Goal: Submit feedback/report problem: Provide input to the site owners about the experience or issues

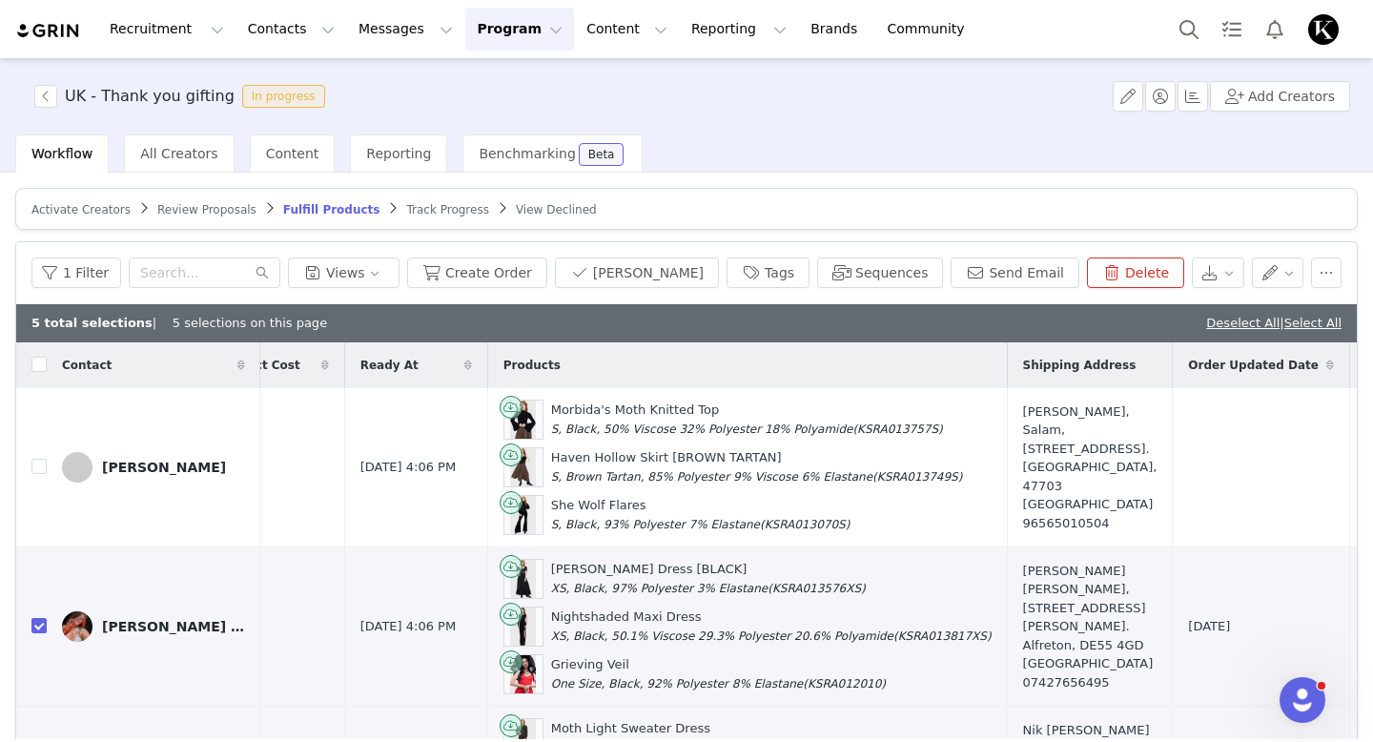
click at [213, 211] on span "Review Proposals" at bounding box center [206, 209] width 99 height 13
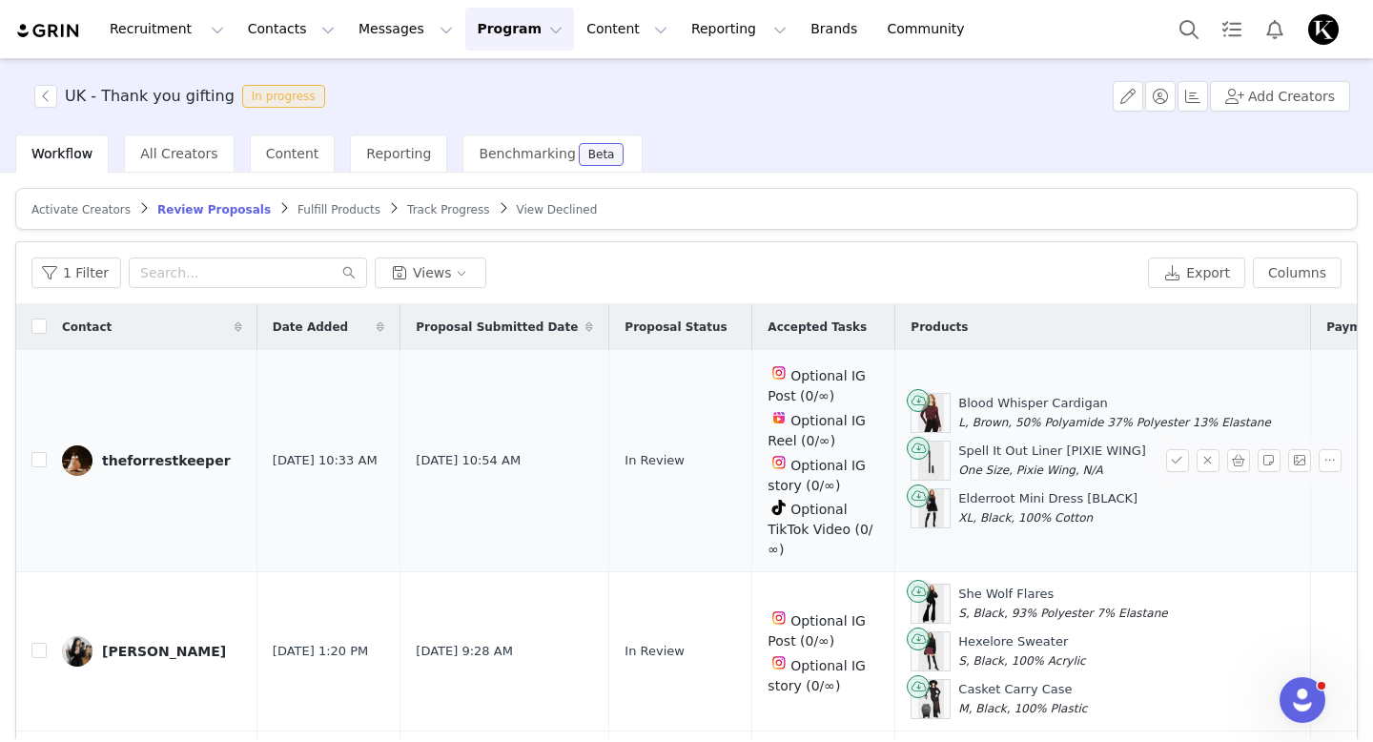
click at [113, 458] on div "theforrestkeeper" at bounding box center [166, 460] width 129 height 15
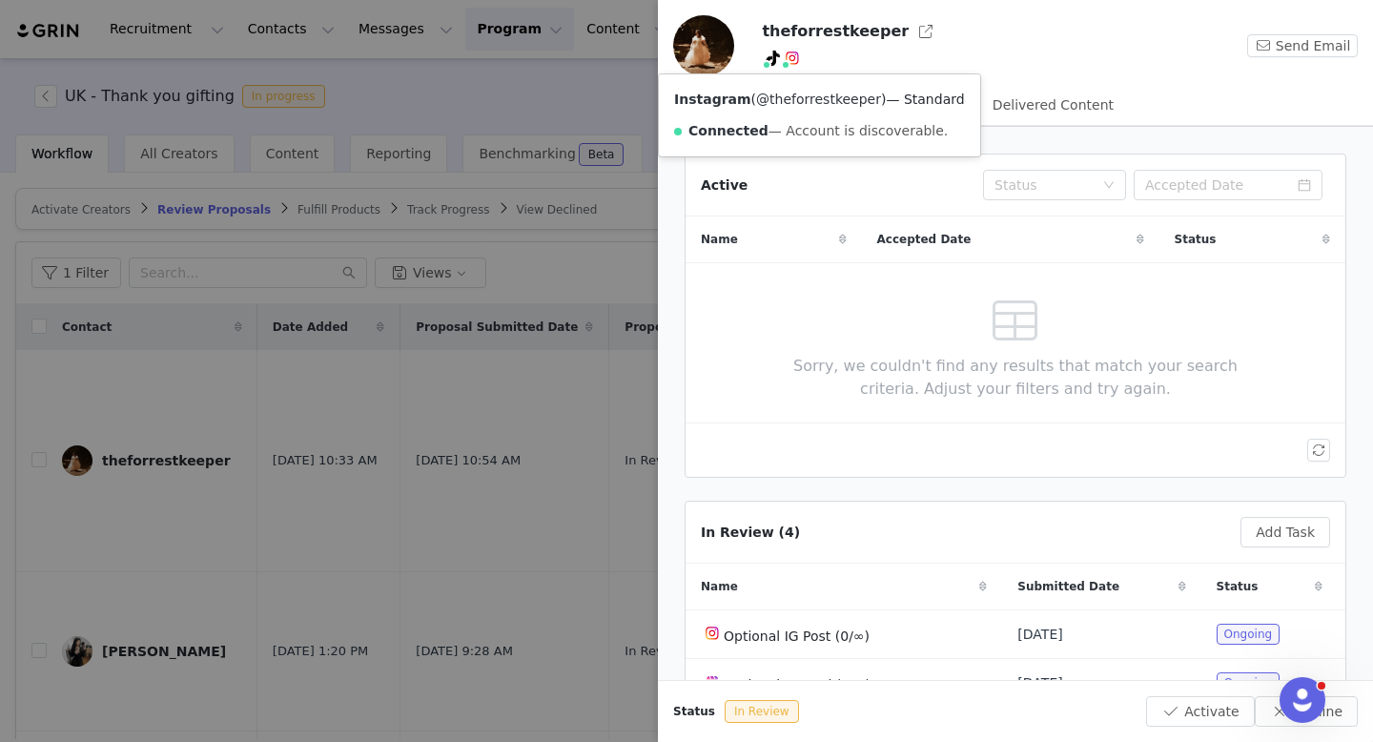
click at [797, 96] on link "@theforrestkeeper" at bounding box center [818, 99] width 125 height 15
click at [566, 103] on div at bounding box center [686, 371] width 1373 height 742
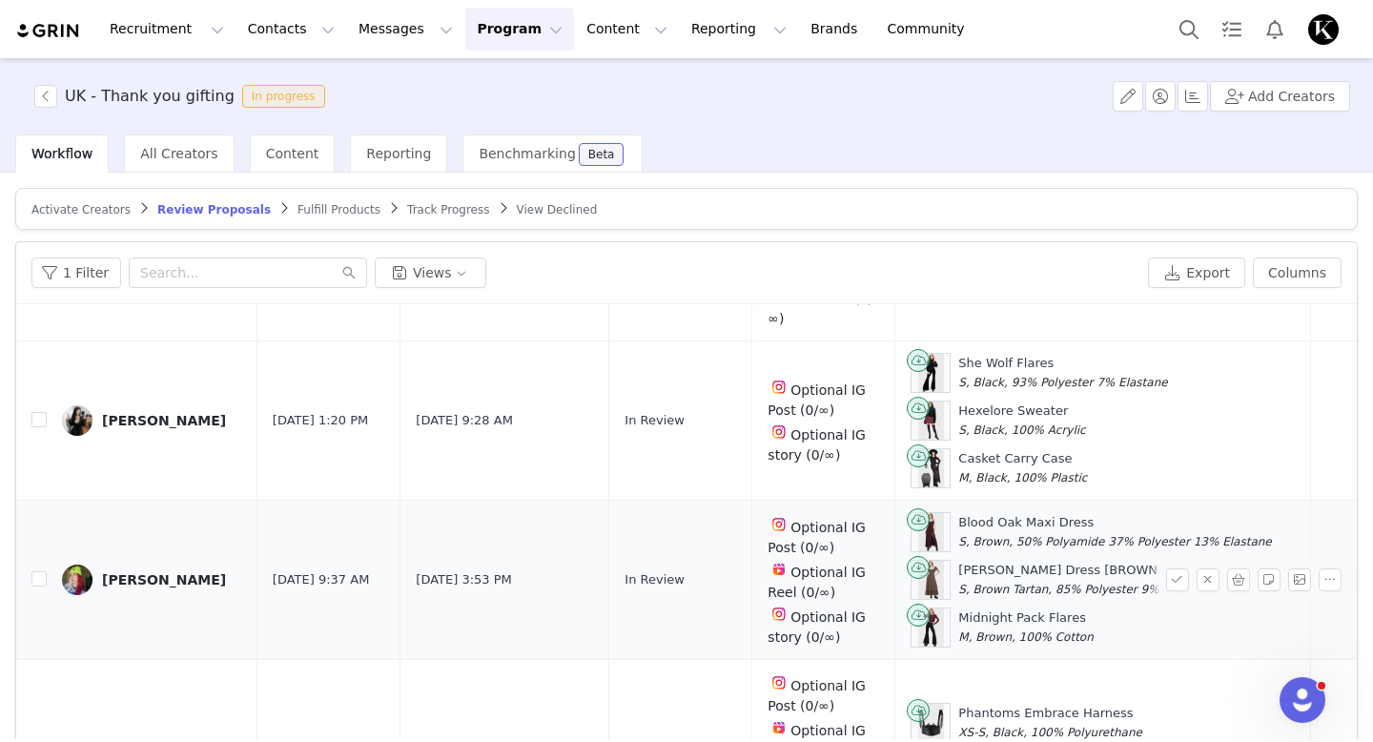
scroll to position [294, 0]
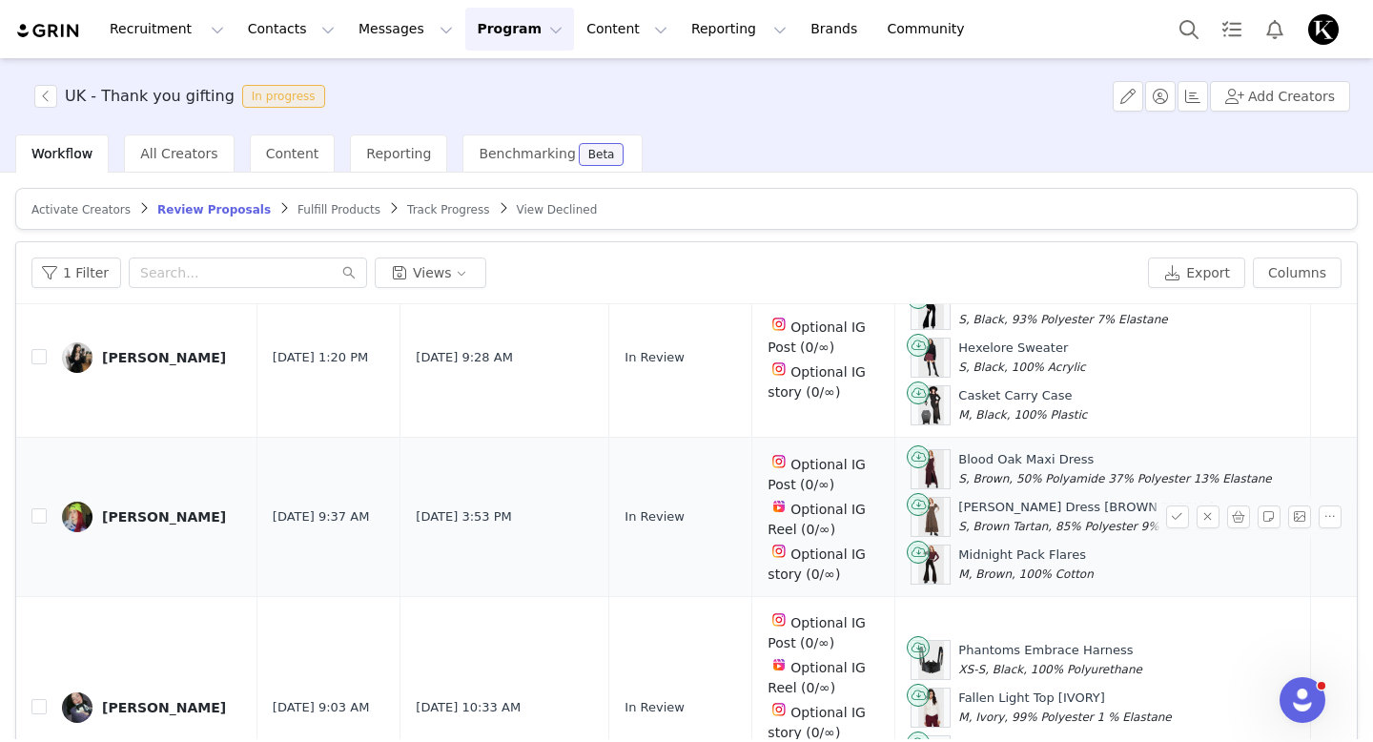
click at [150, 522] on link "[PERSON_NAME]" at bounding box center [152, 517] width 180 height 31
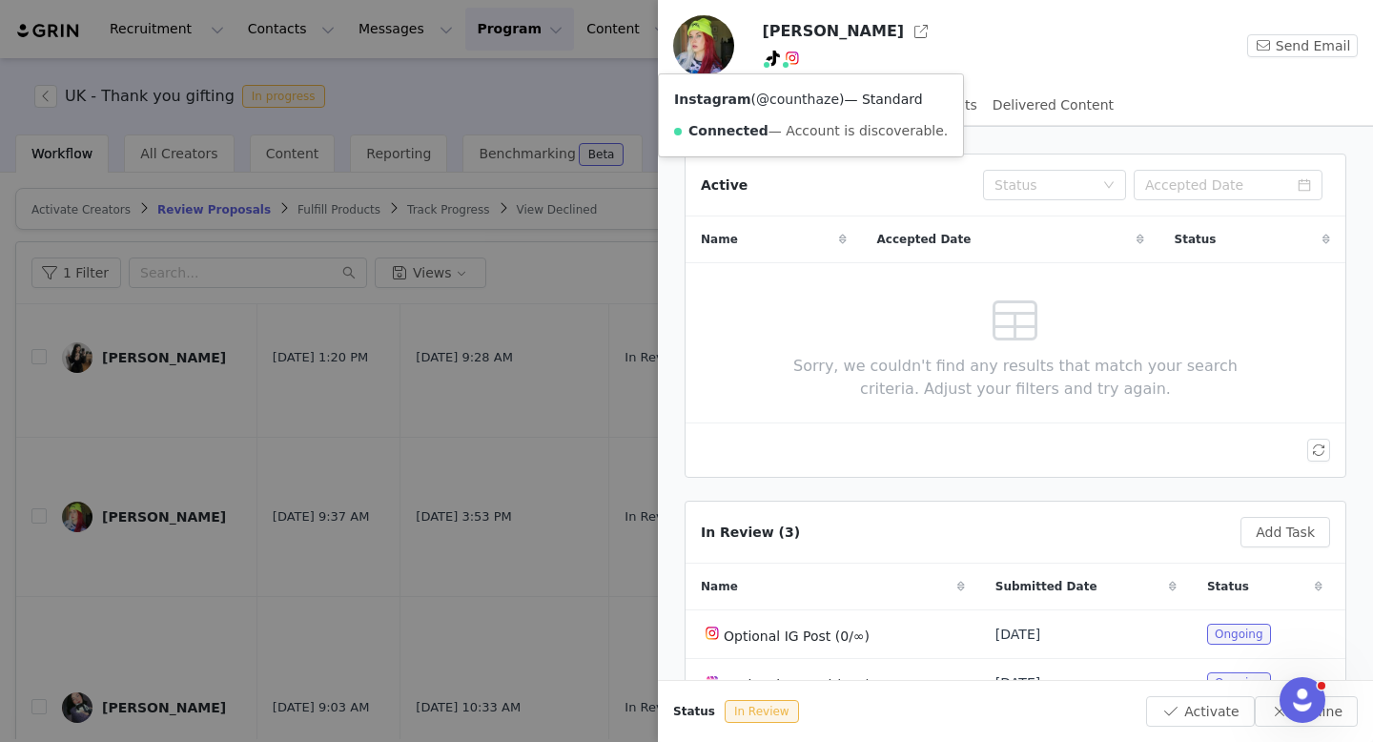
click at [787, 106] on link "@counthaze" at bounding box center [797, 99] width 83 height 15
click at [615, 93] on div at bounding box center [686, 371] width 1373 height 742
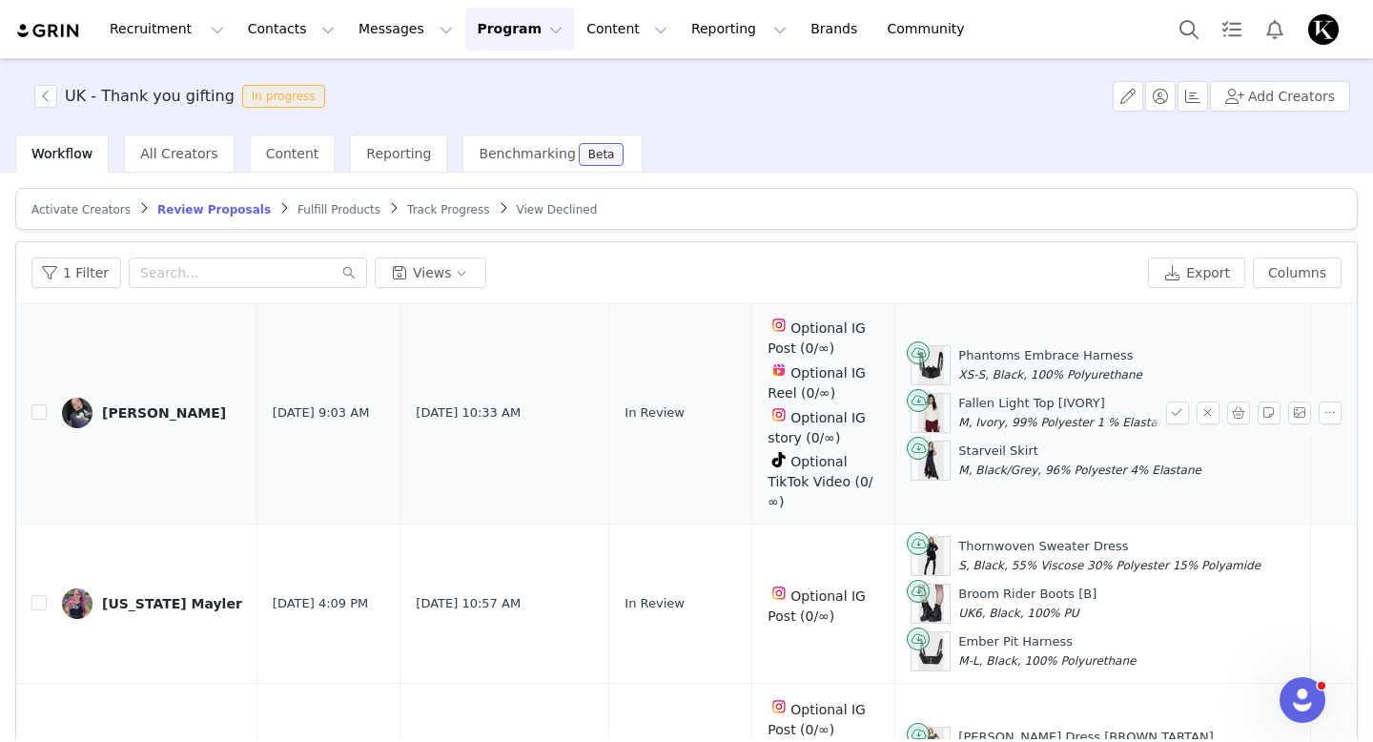
scroll to position [600, 0]
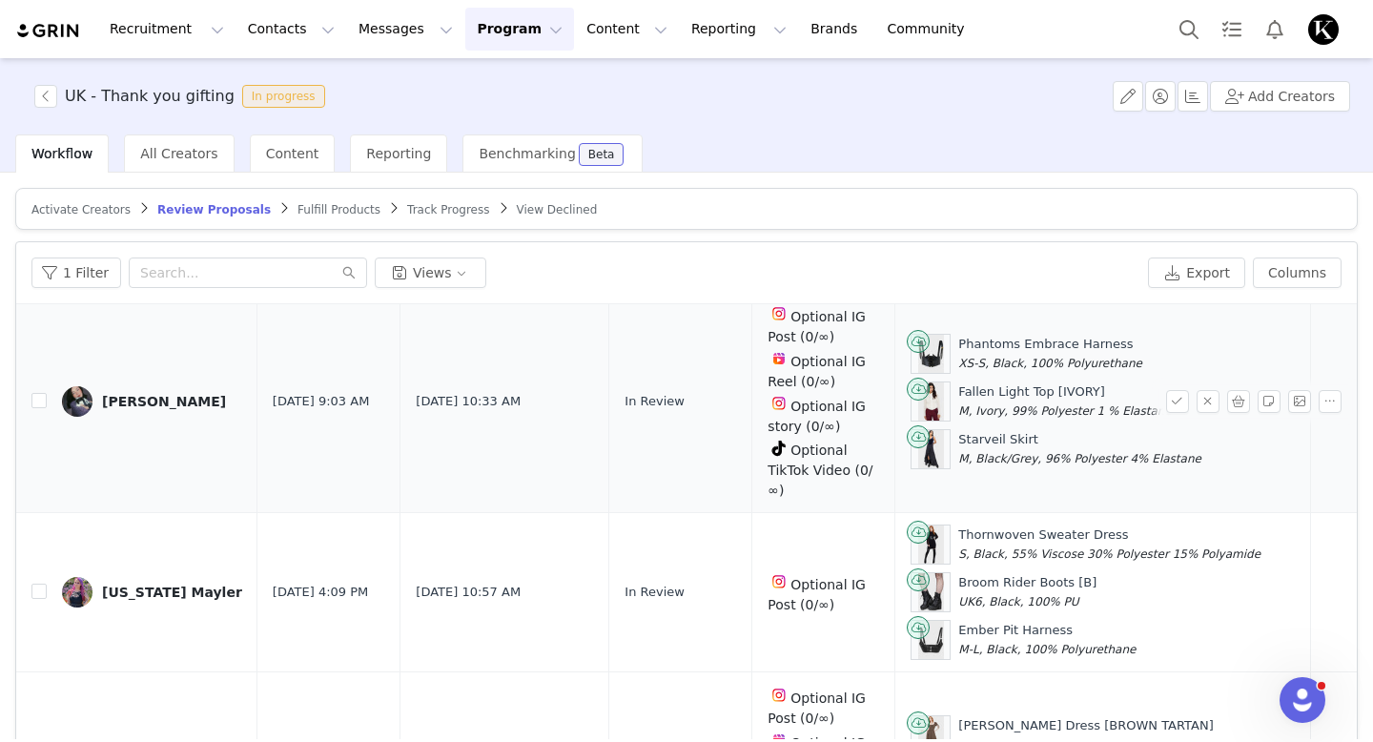
click at [119, 404] on div "[PERSON_NAME]" at bounding box center [164, 401] width 124 height 15
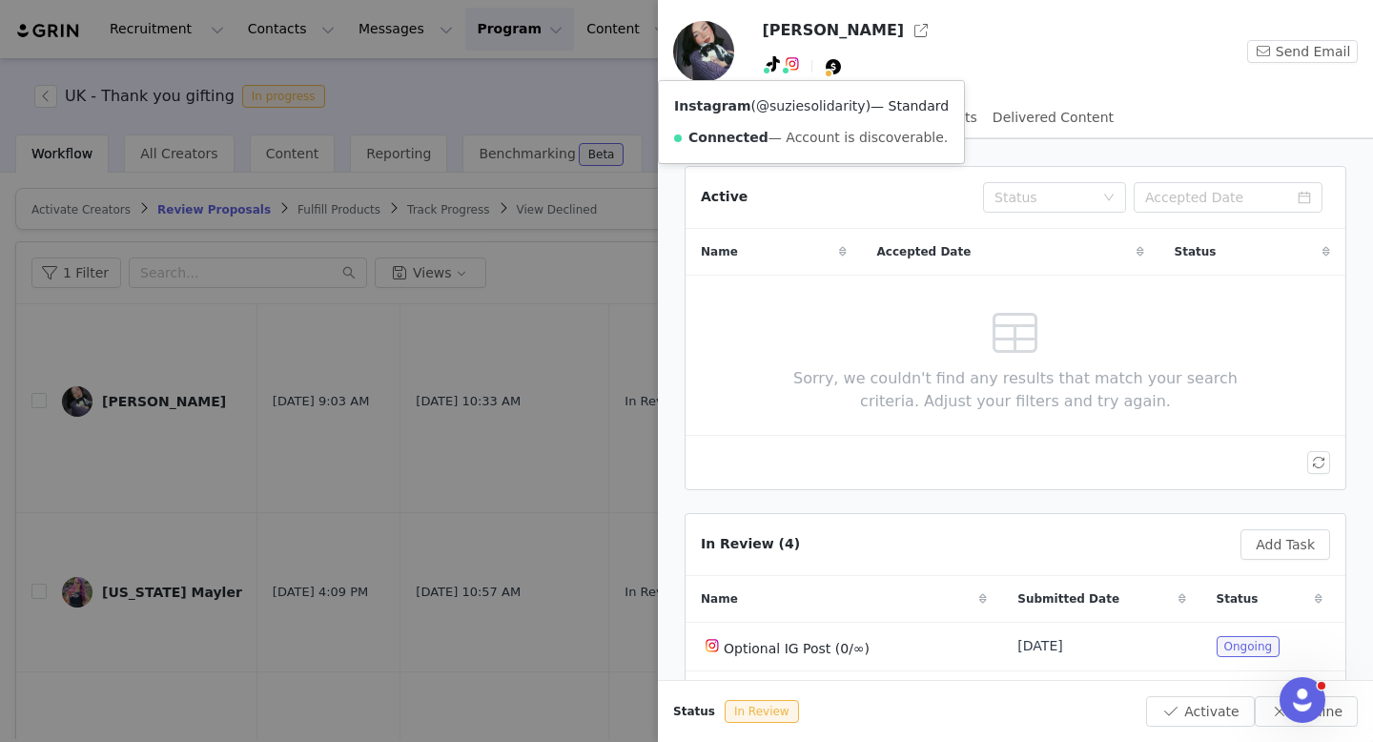
click at [792, 103] on link "@suziesolidarity" at bounding box center [811, 105] width 110 height 15
click at [518, 101] on div at bounding box center [686, 371] width 1373 height 742
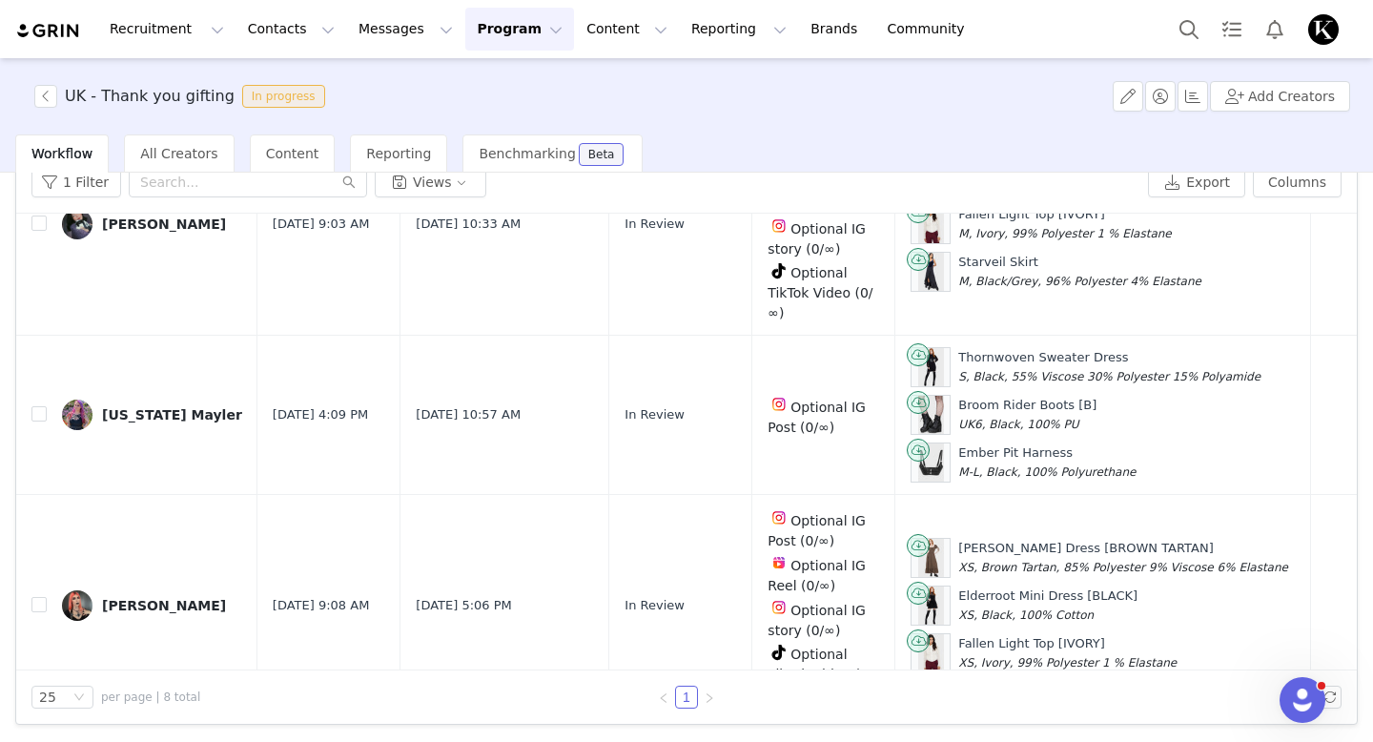
scroll to position [694, 0]
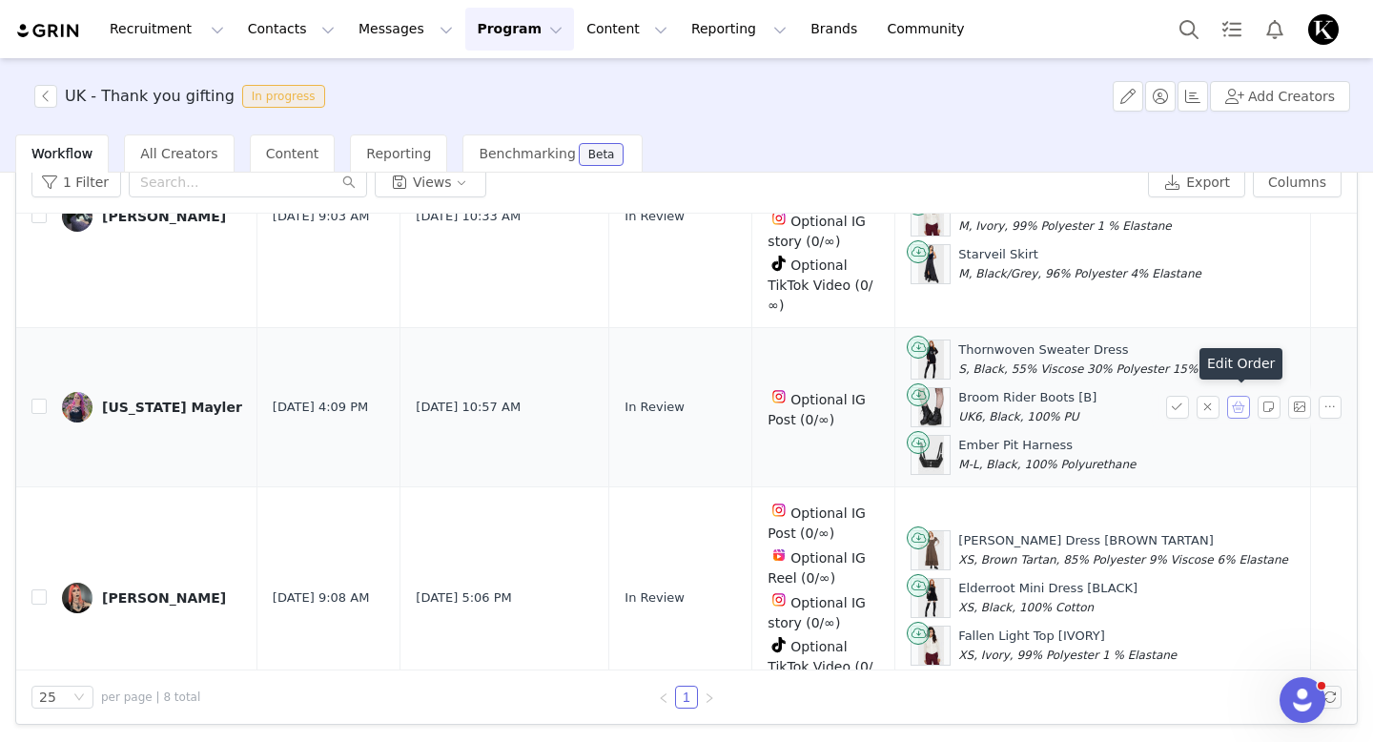
click at [1229, 408] on button "button" at bounding box center [1238, 407] width 23 height 23
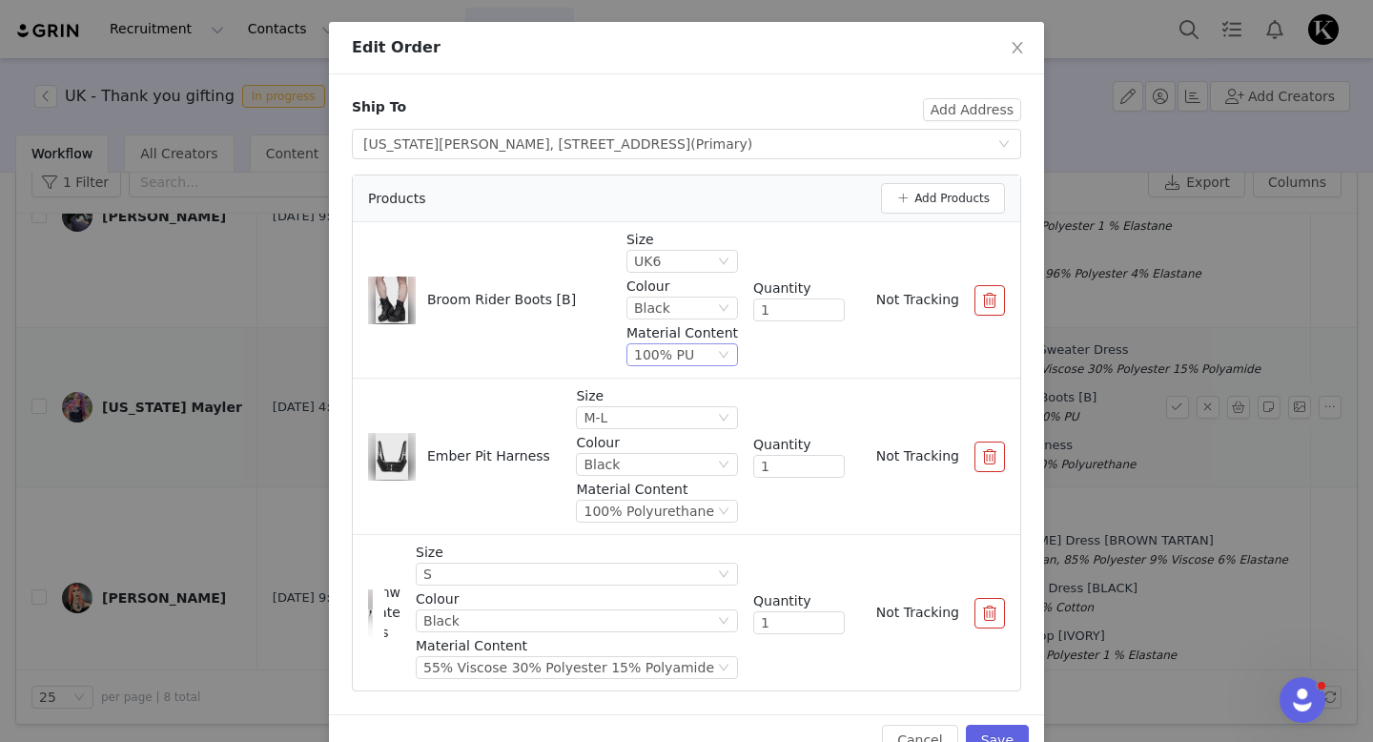
scroll to position [104, 0]
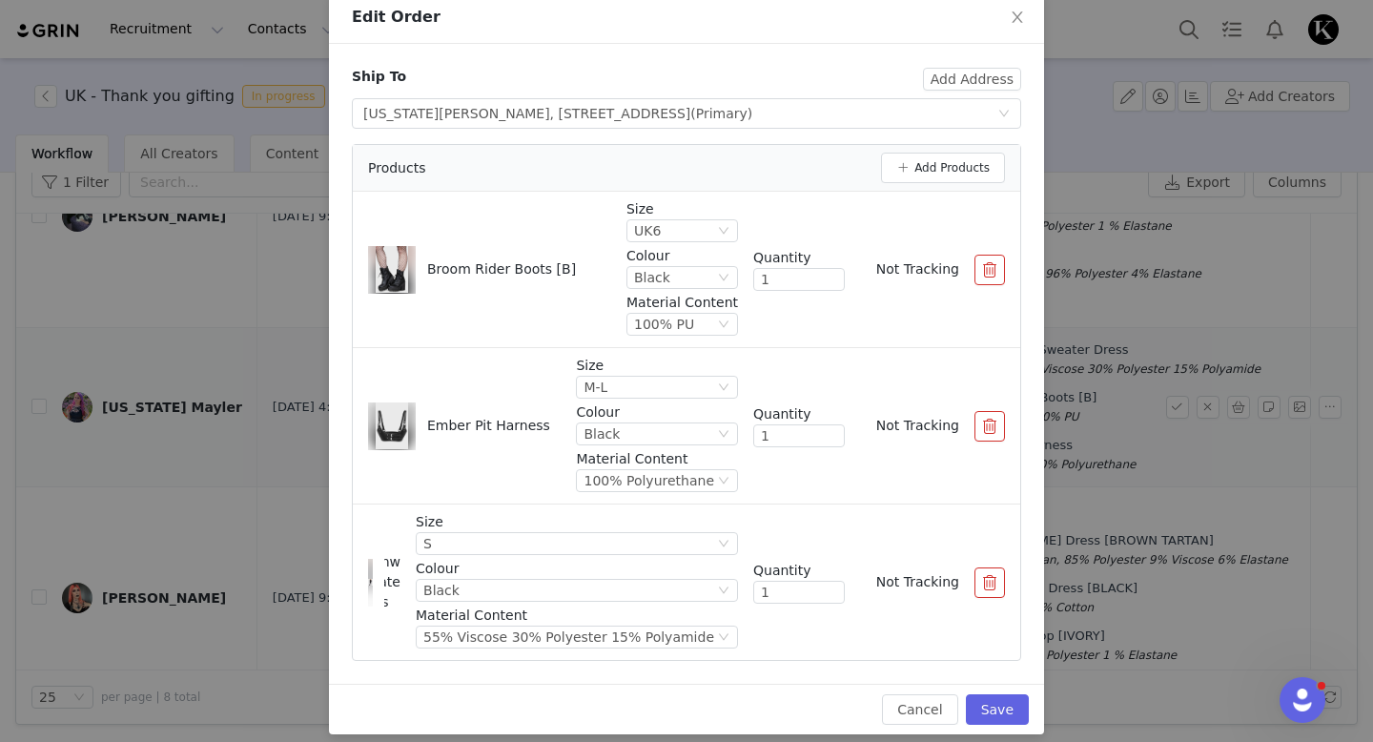
click at [215, 534] on div "Edit Order Ship To Add Address Select shipping address [US_STATE] Mayler, [STRE…" at bounding box center [686, 371] width 1373 height 742
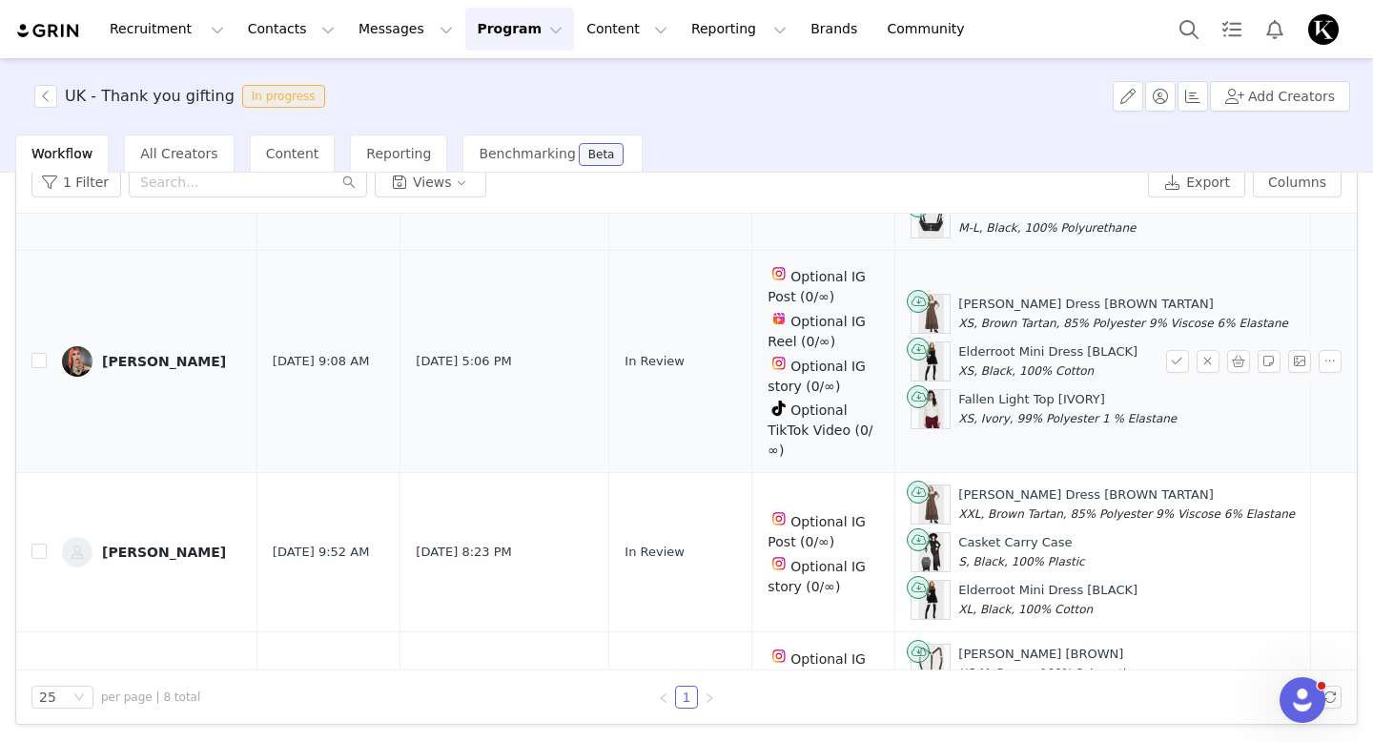
scroll to position [937, 0]
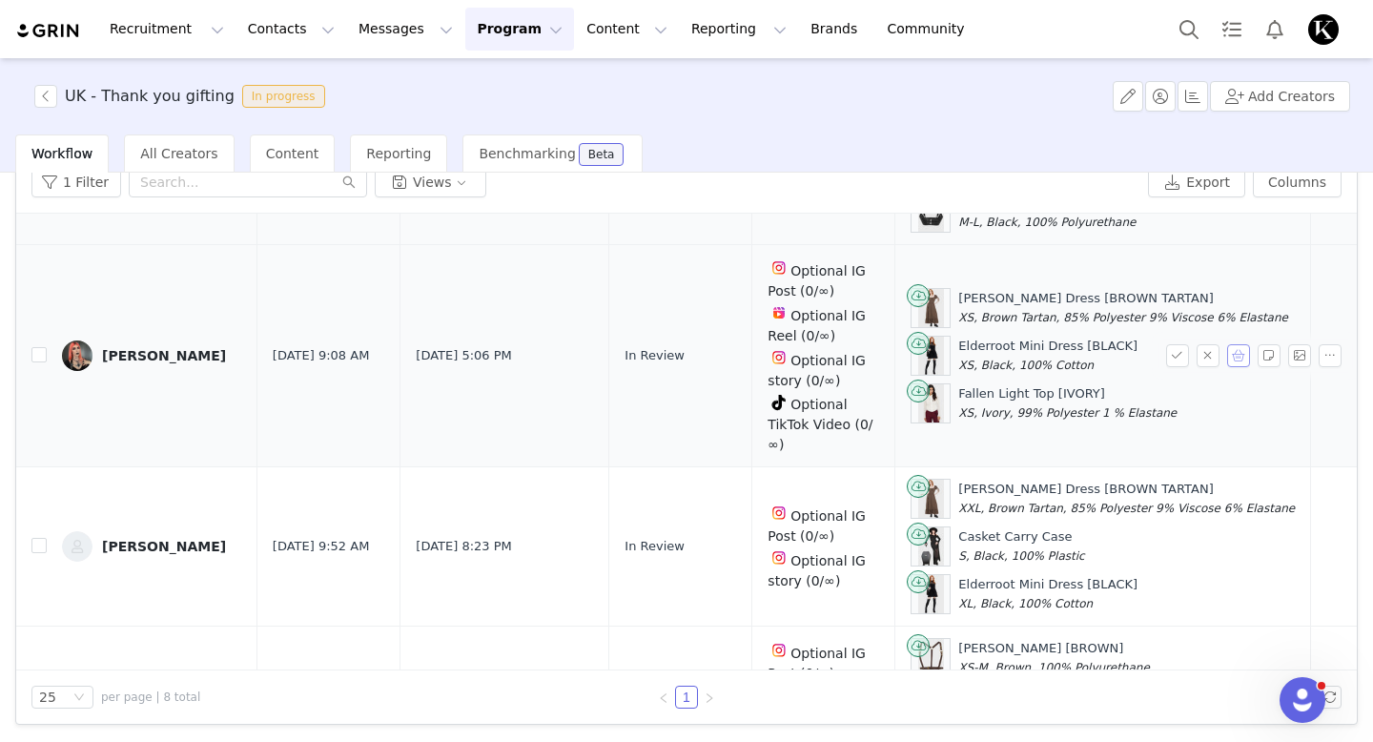
click at [1242, 358] on button "button" at bounding box center [1238, 355] width 23 height 23
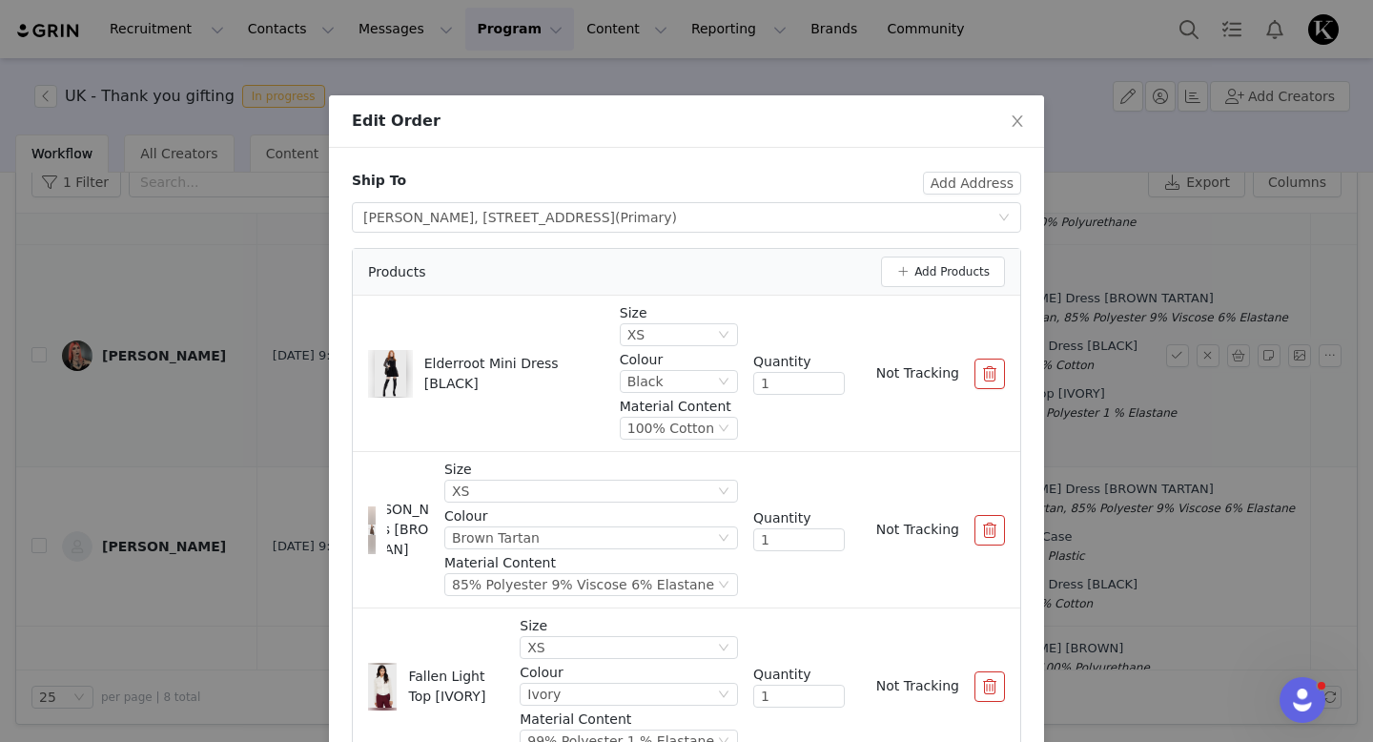
click at [982, 379] on button "button" at bounding box center [990, 374] width 31 height 31
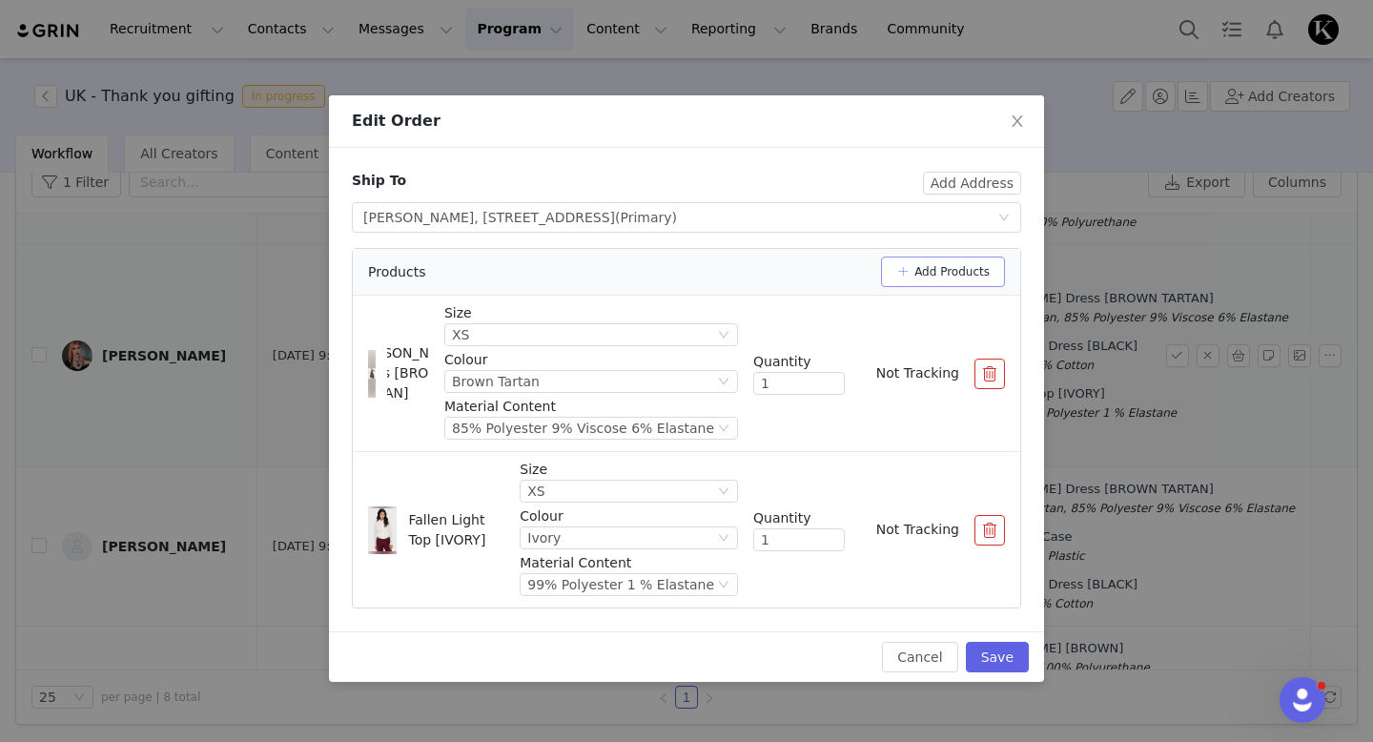
click at [964, 277] on button "Add Products" at bounding box center [943, 272] width 124 height 31
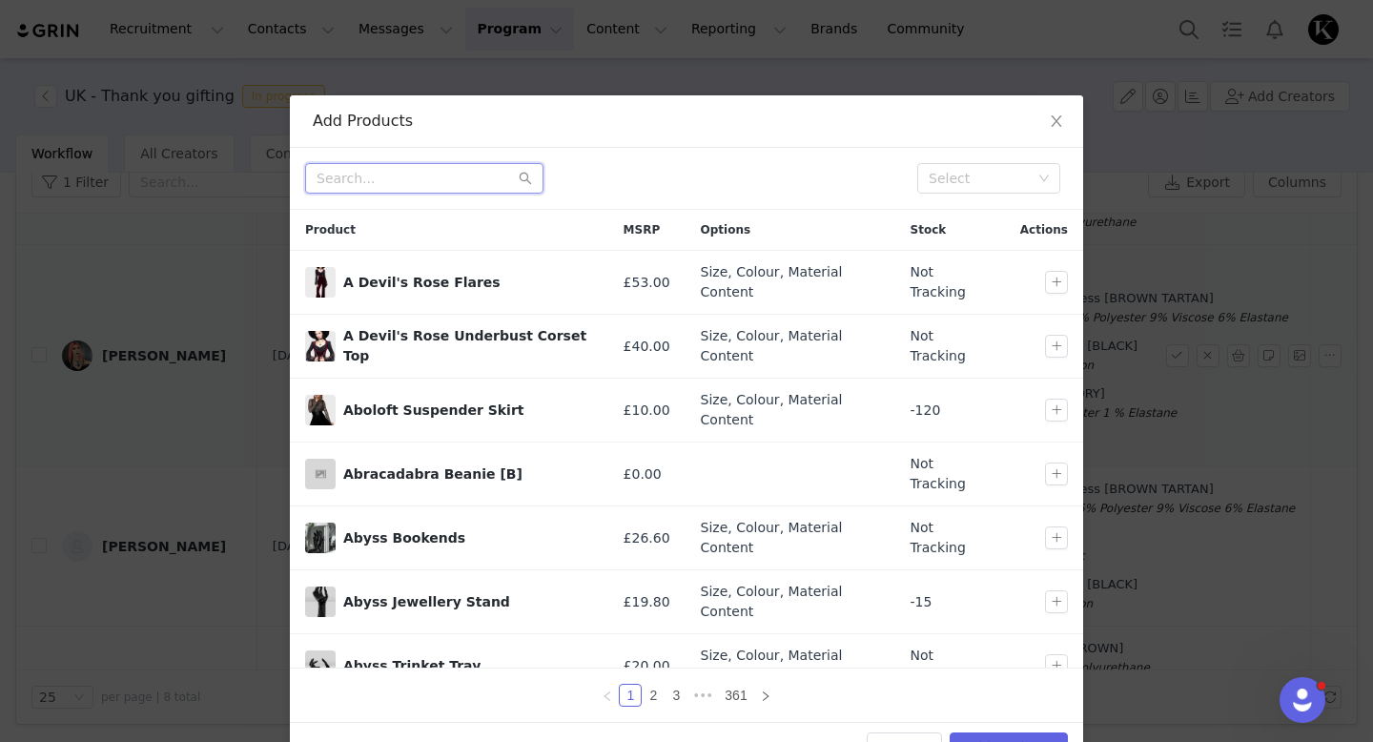
click at [405, 176] on input "text" at bounding box center [424, 178] width 238 height 31
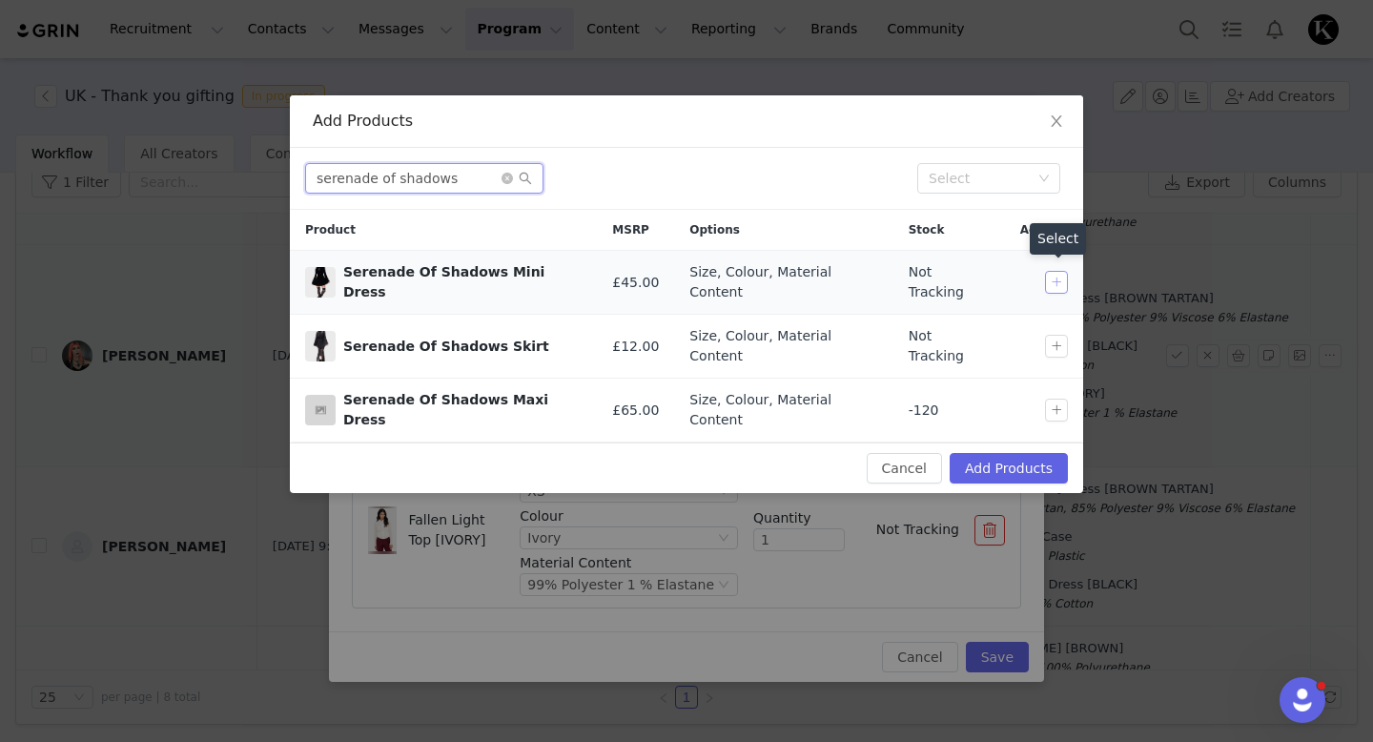
type input "serenade of shadows"
click at [1053, 283] on button "button" at bounding box center [1056, 282] width 23 height 23
click at [1014, 453] on button "Add Products" at bounding box center [1009, 468] width 118 height 31
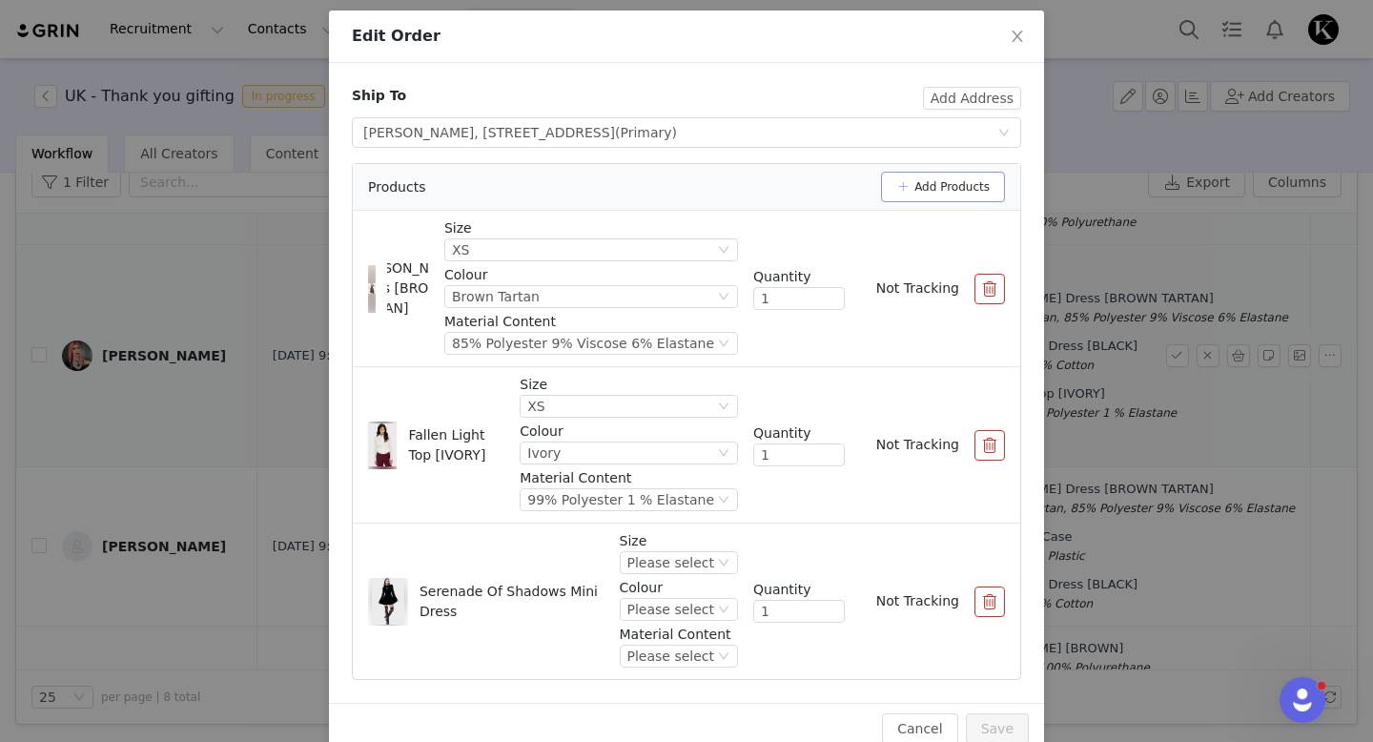
scroll to position [119, 0]
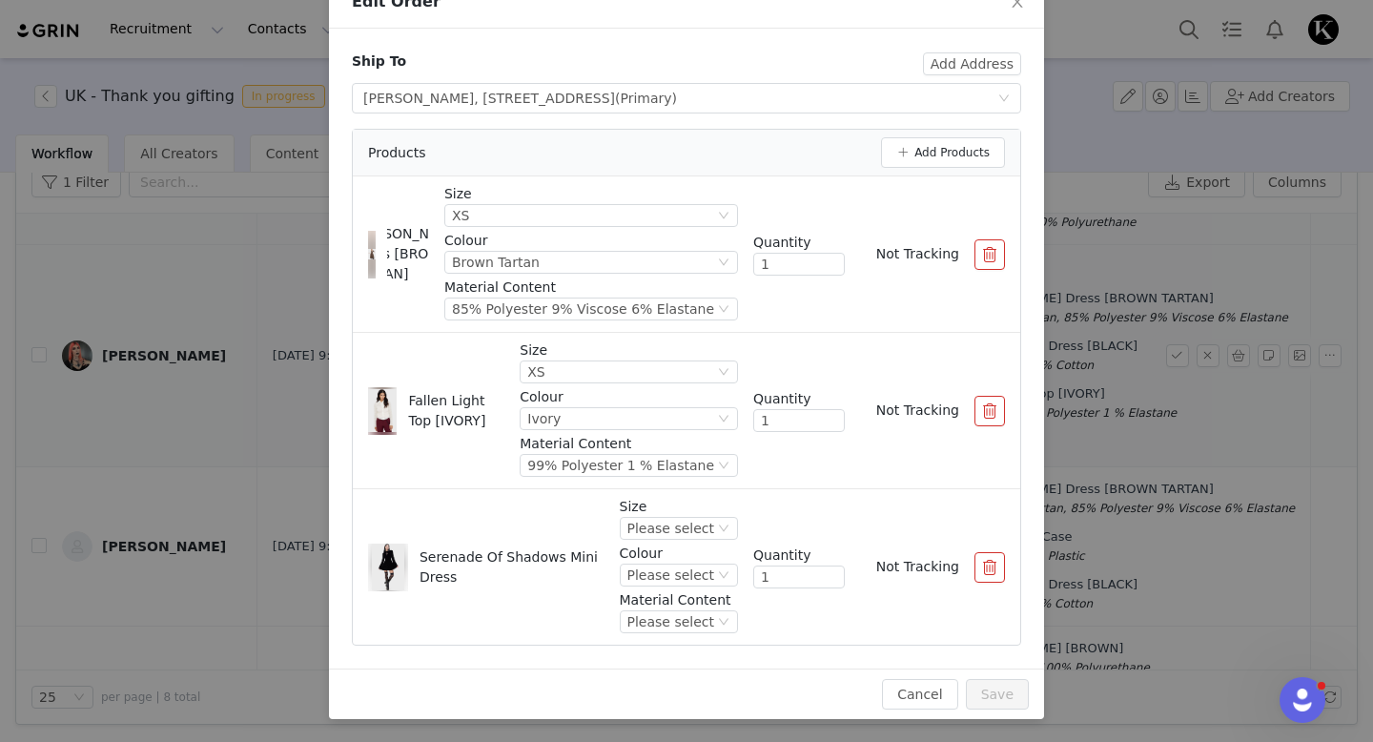
click at [687, 542] on div "Size Please select Colour Please select Material Content Please select" at bounding box center [679, 567] width 118 height 140
click at [687, 534] on div "Please select" at bounding box center [671, 528] width 87 height 21
click at [672, 348] on li "S" at bounding box center [682, 345] width 113 height 31
click at [665, 574] on div "Please select" at bounding box center [671, 575] width 87 height 21
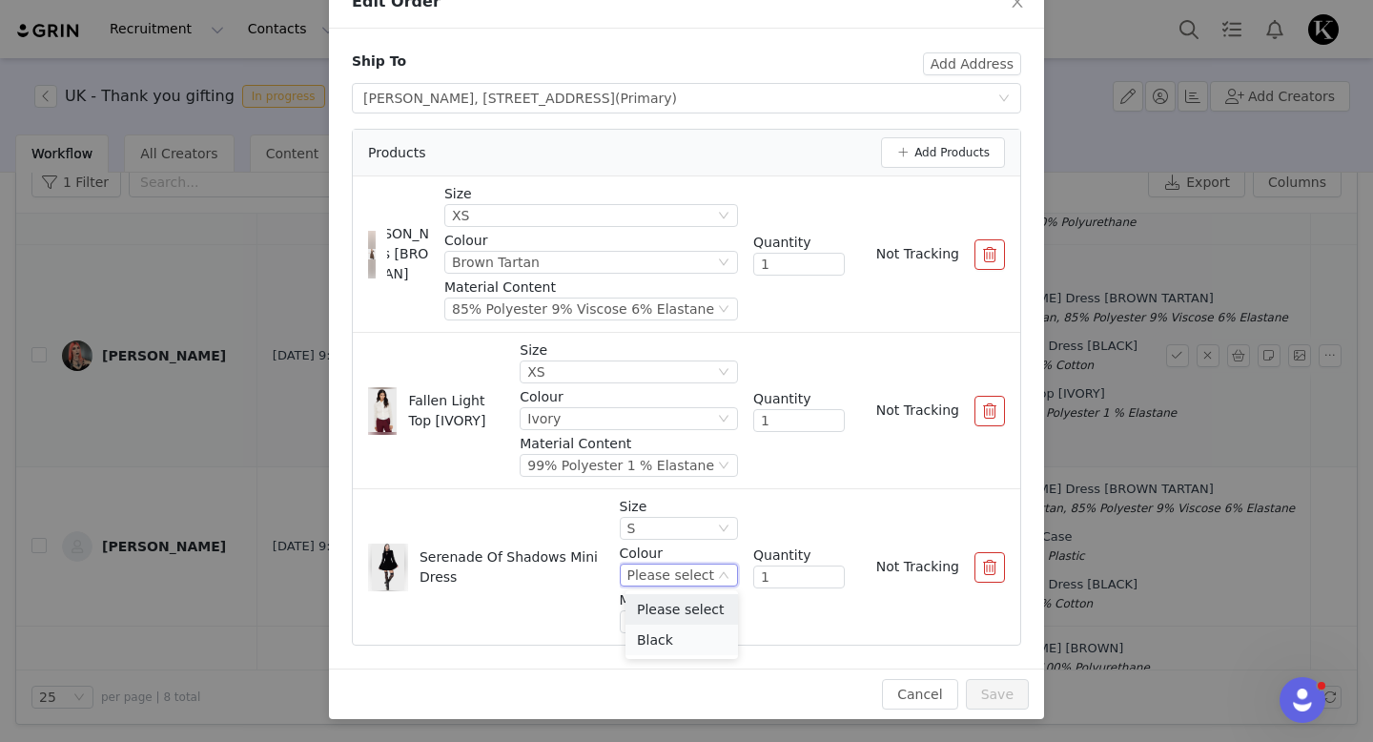
click at [669, 632] on li "Black" at bounding box center [682, 640] width 113 height 31
click at [679, 627] on div "Please select" at bounding box center [671, 621] width 87 height 21
click at [683, 680] on li "95% Polyester 5% Elastane" at bounding box center [682, 686] width 113 height 31
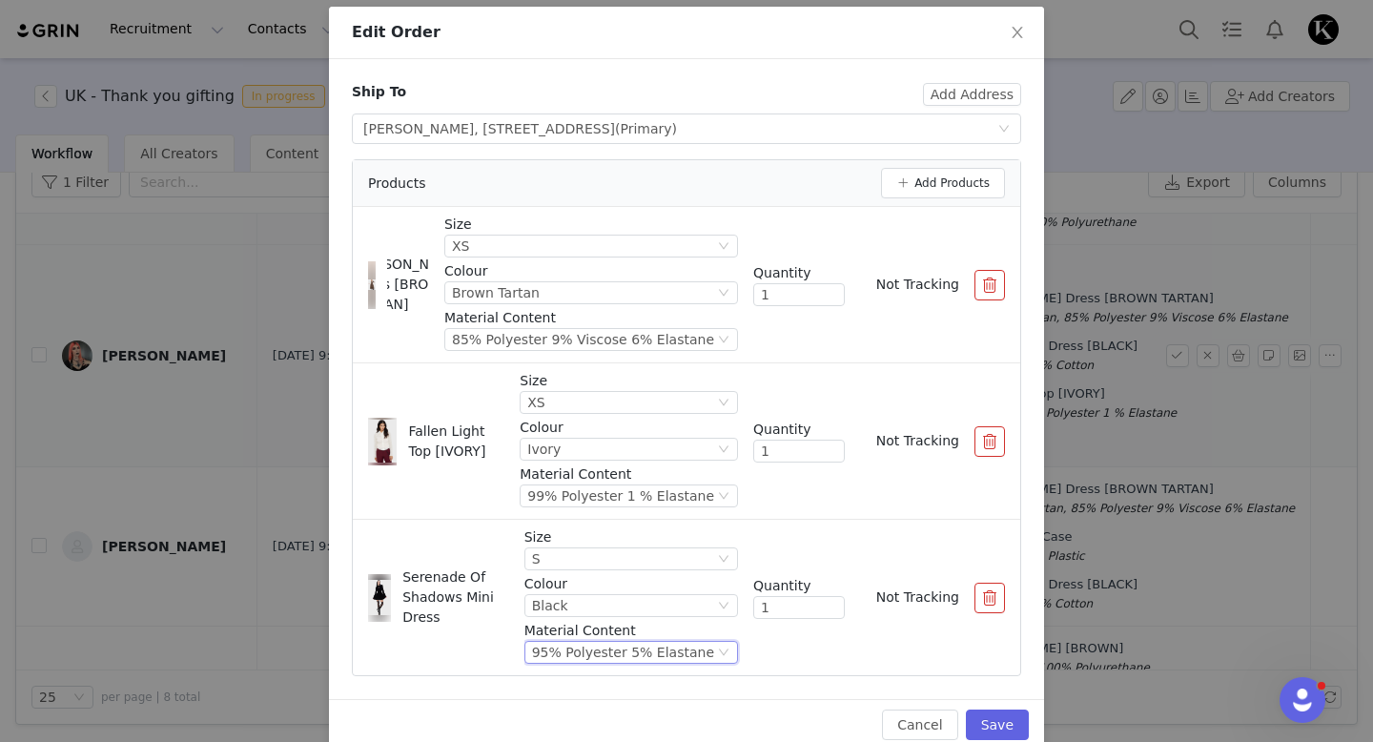
scroll to position [119, 0]
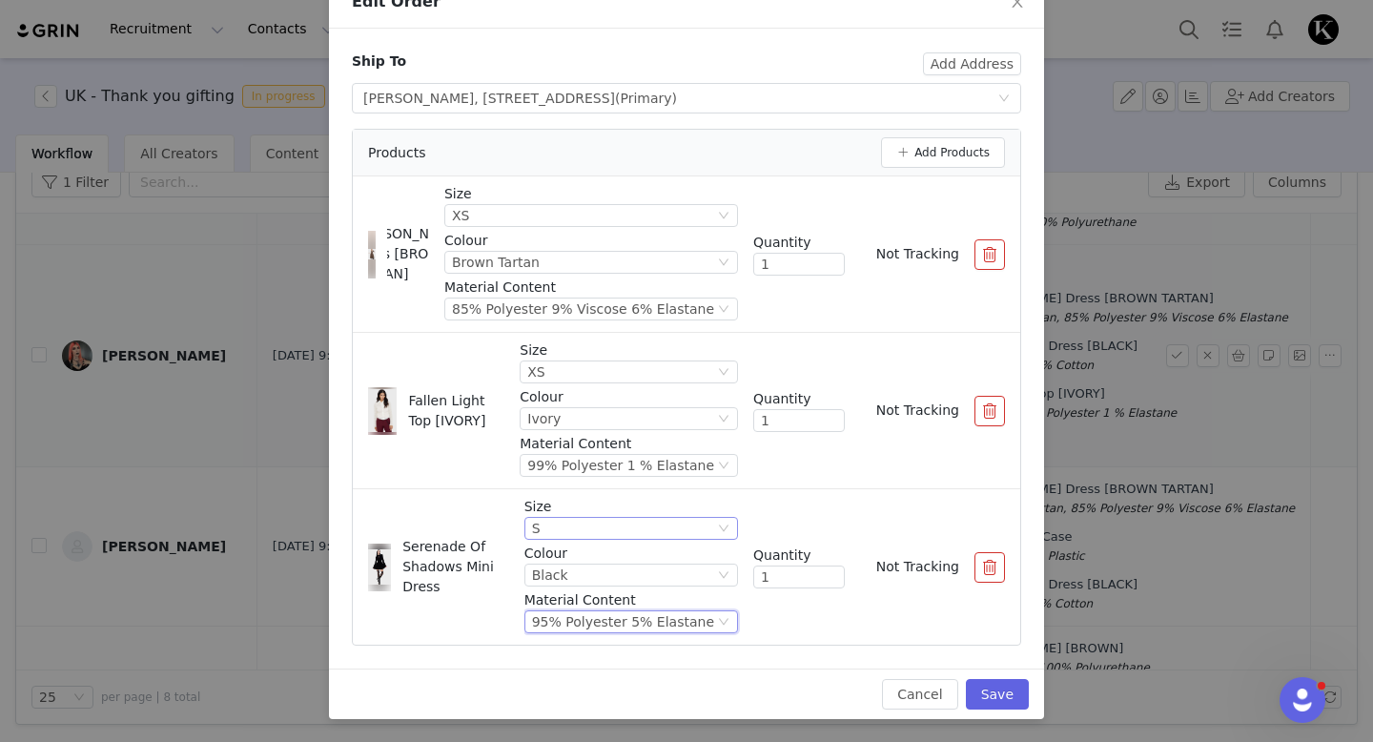
click at [675, 535] on div "S" at bounding box center [623, 528] width 182 height 21
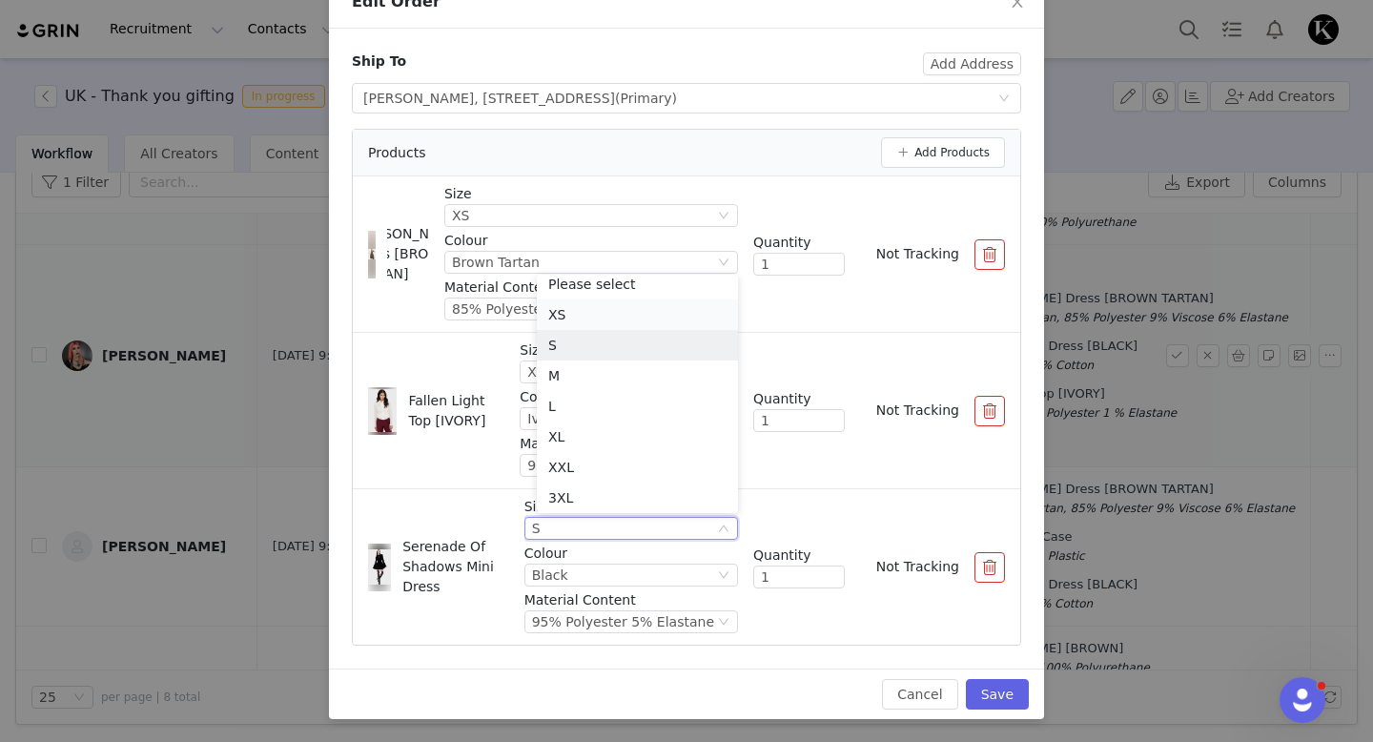
click at [572, 301] on li "XS" at bounding box center [637, 314] width 201 height 31
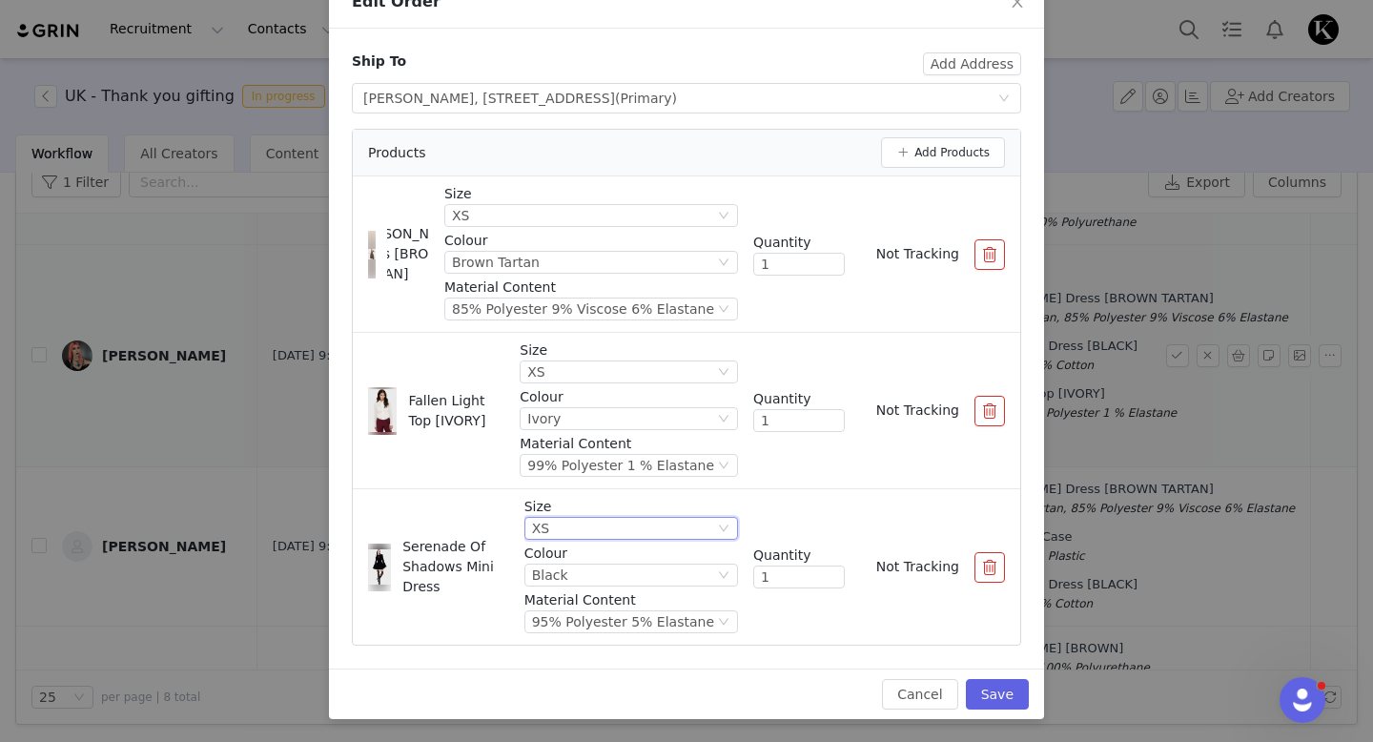
click at [638, 596] on p "Material Content" at bounding box center [632, 600] width 214 height 20
click at [635, 616] on div "95% Polyester 5% Elastane" at bounding box center [623, 621] width 182 height 21
click at [787, 621] on div "Size XS Colour Black Material Content 95% Polyester 5% Elastane Quantity 1 Not …" at bounding box center [765, 567] width 481 height 140
click at [987, 410] on button "button" at bounding box center [990, 411] width 31 height 31
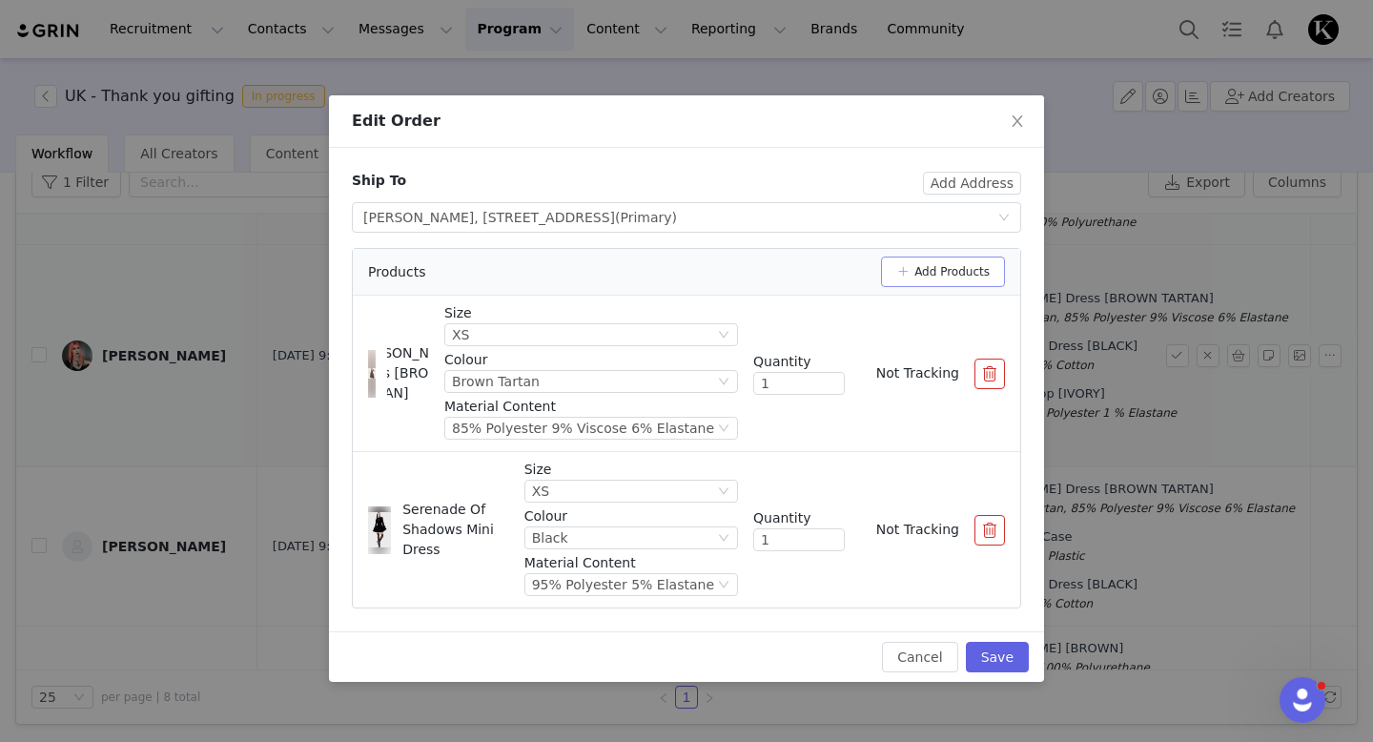
click at [926, 258] on button "Add Products" at bounding box center [943, 272] width 124 height 31
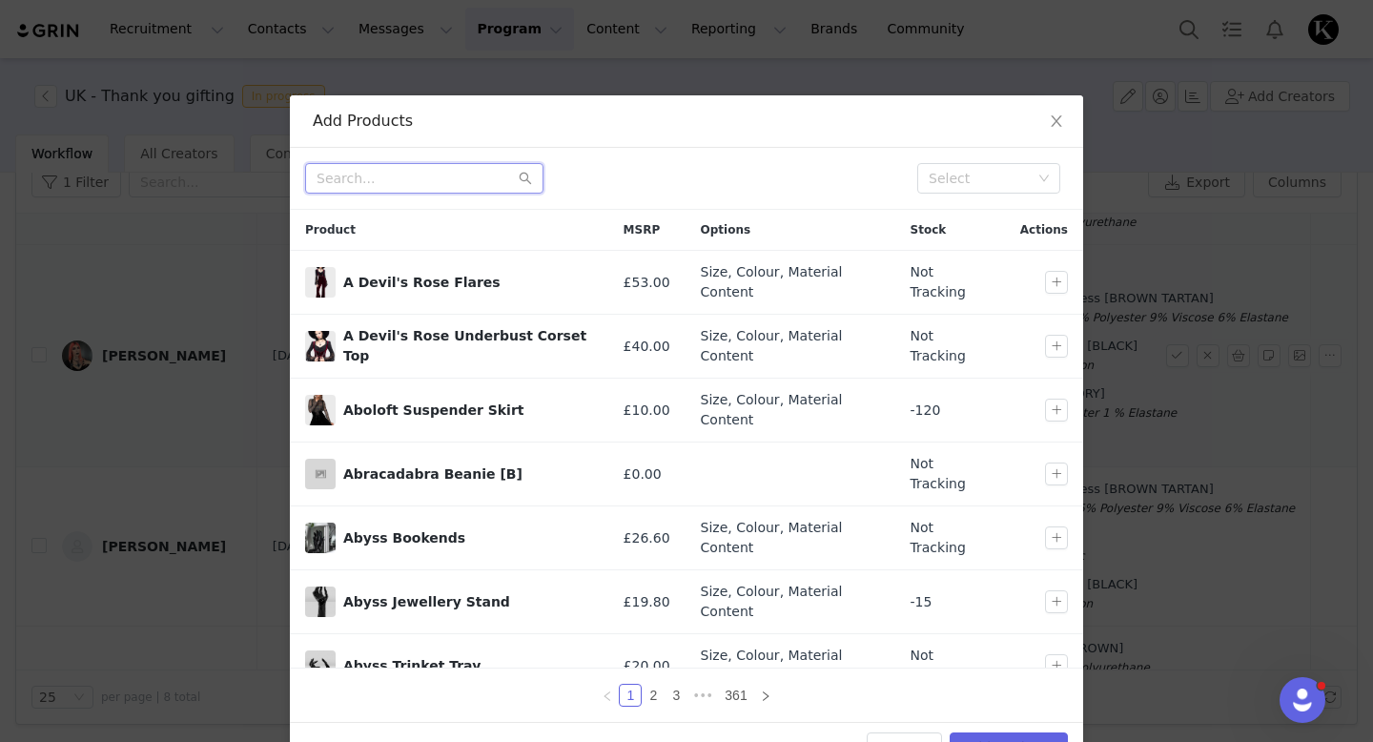
click at [468, 173] on input "text" at bounding box center [424, 178] width 238 height 31
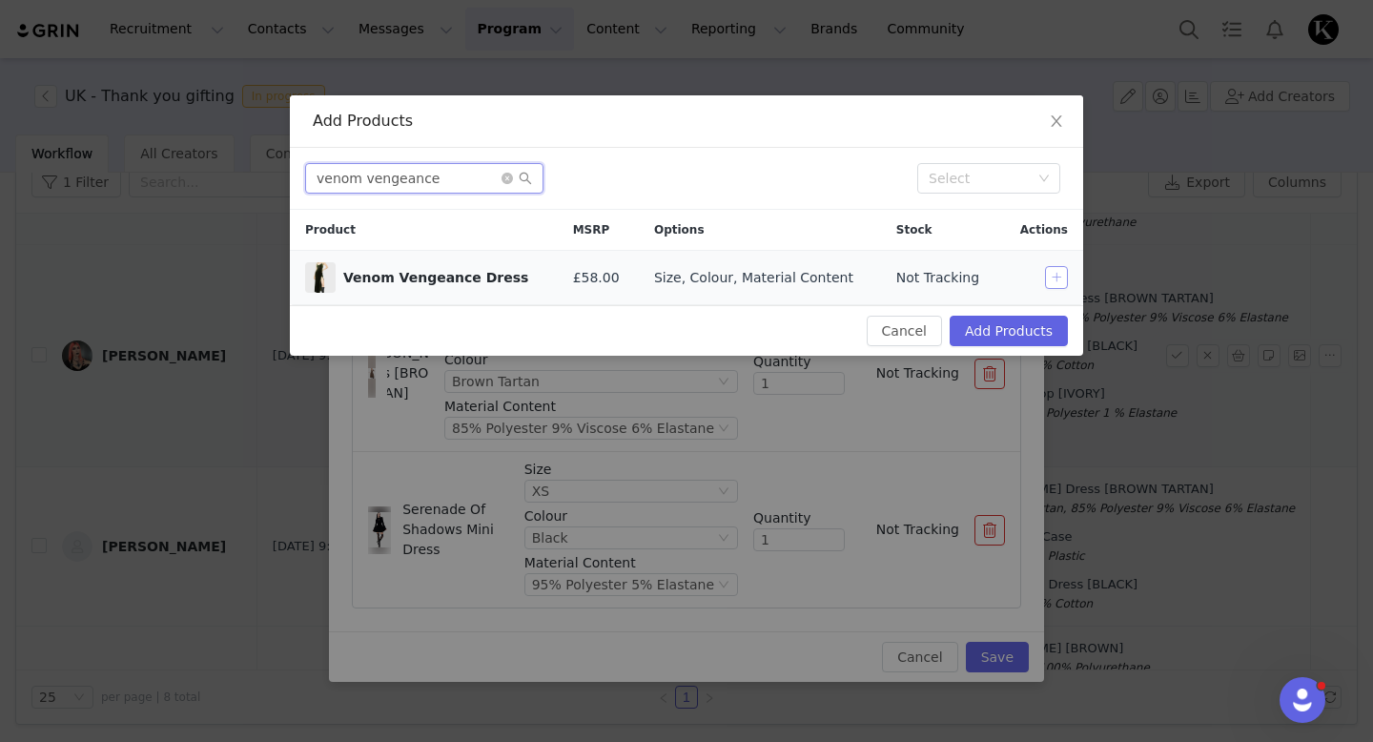
type input "venom vengeance"
click at [1053, 271] on button "button" at bounding box center [1056, 277] width 23 height 23
click at [1040, 328] on button "Add Products" at bounding box center [1009, 331] width 118 height 31
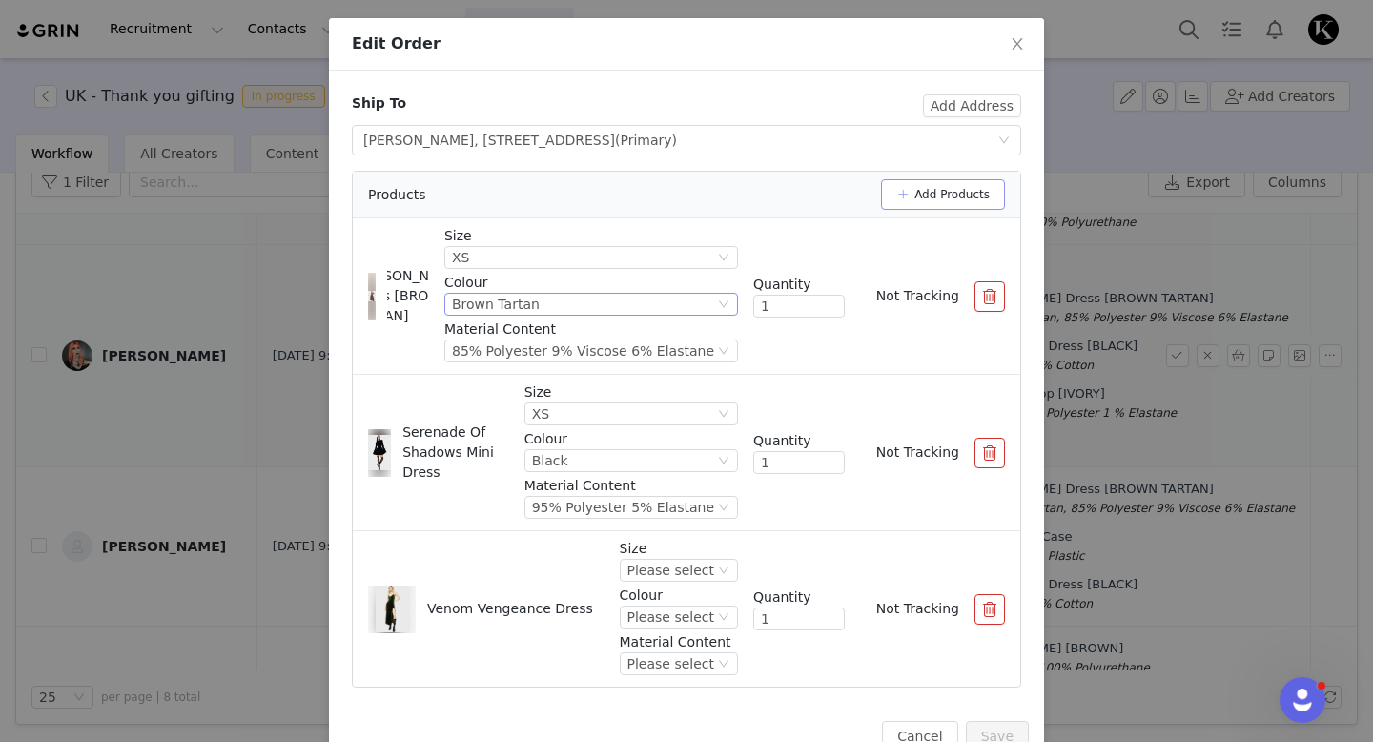
scroll to position [119, 0]
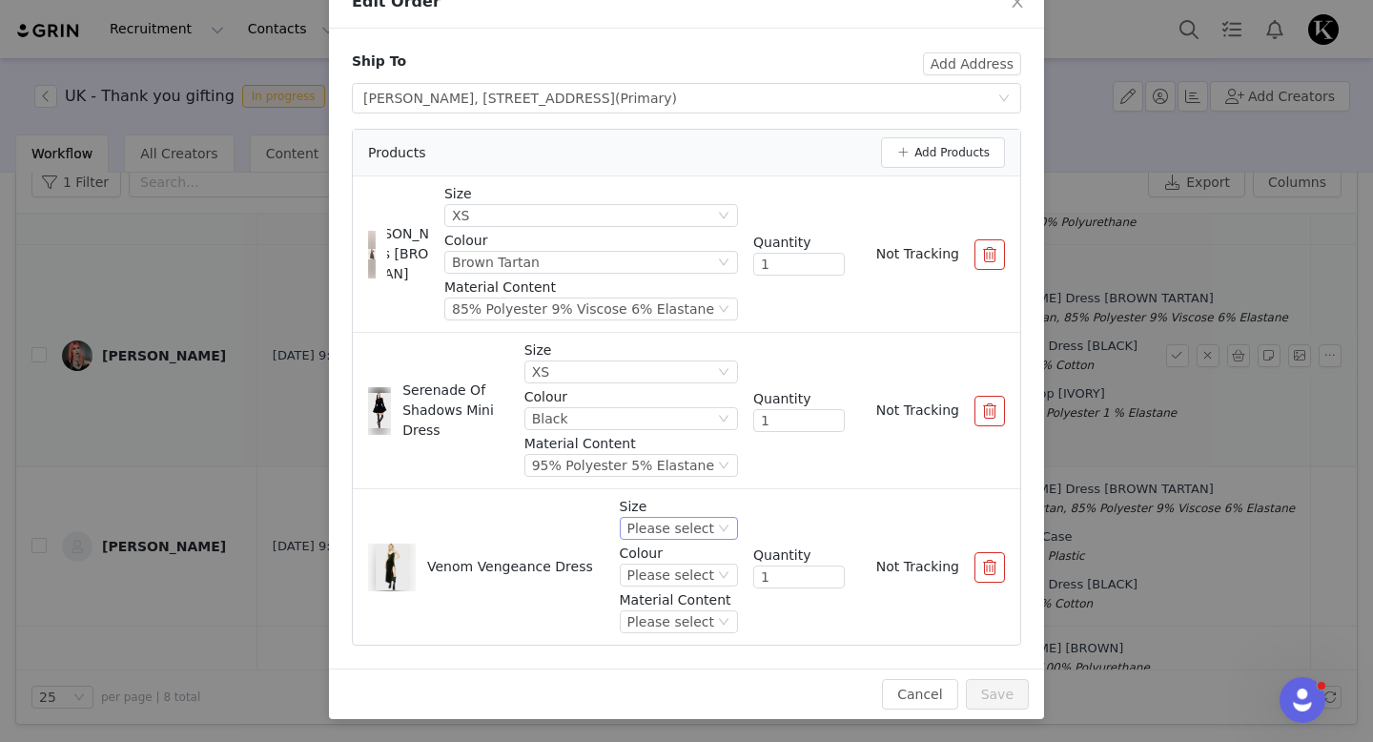
click at [658, 527] on div "Please select" at bounding box center [671, 528] width 87 height 21
click at [667, 339] on li "XS" at bounding box center [682, 341] width 113 height 31
click at [695, 573] on div "Please select" at bounding box center [671, 575] width 87 height 21
click at [683, 645] on li "Green" at bounding box center [682, 640] width 113 height 31
click at [682, 620] on div "Please select" at bounding box center [671, 621] width 87 height 21
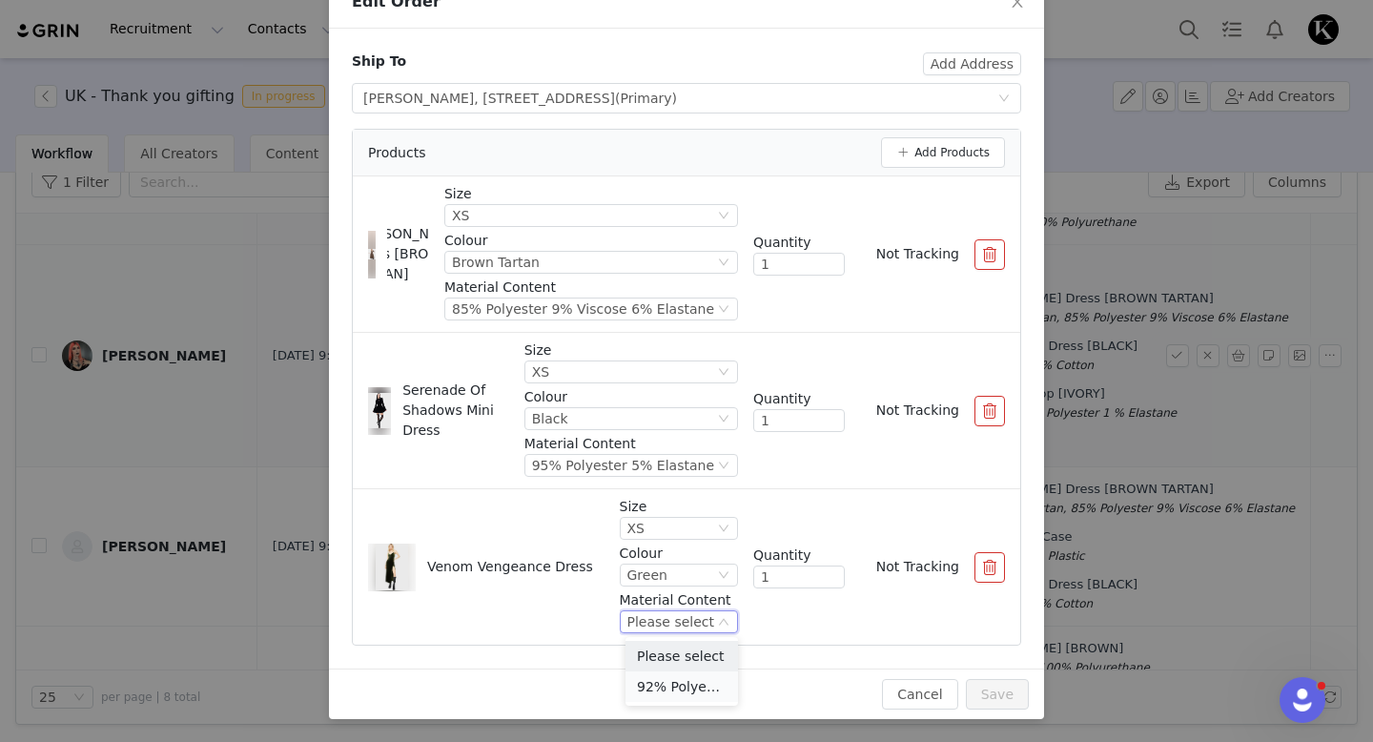
click at [679, 680] on li "92% Polyester 8% Elastane" at bounding box center [682, 686] width 113 height 31
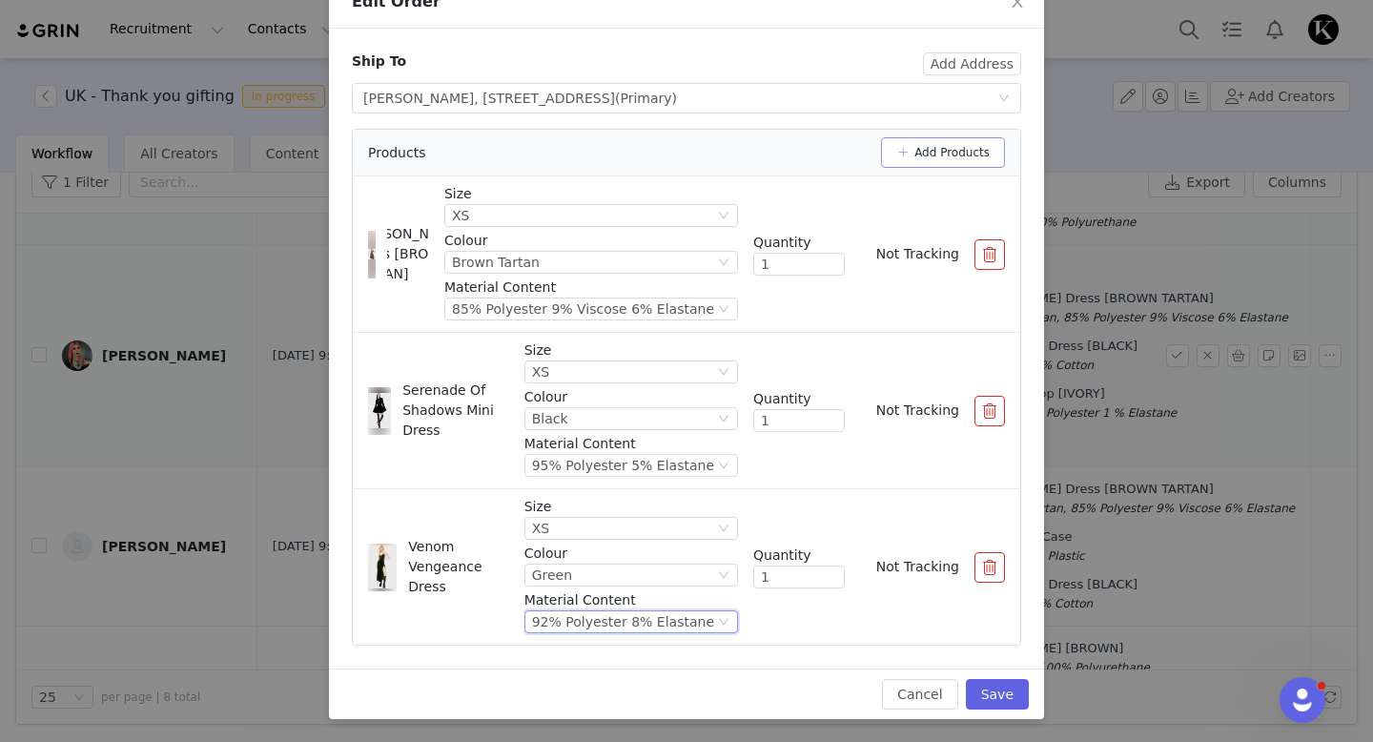
click at [996, 257] on button "button" at bounding box center [990, 254] width 31 height 31
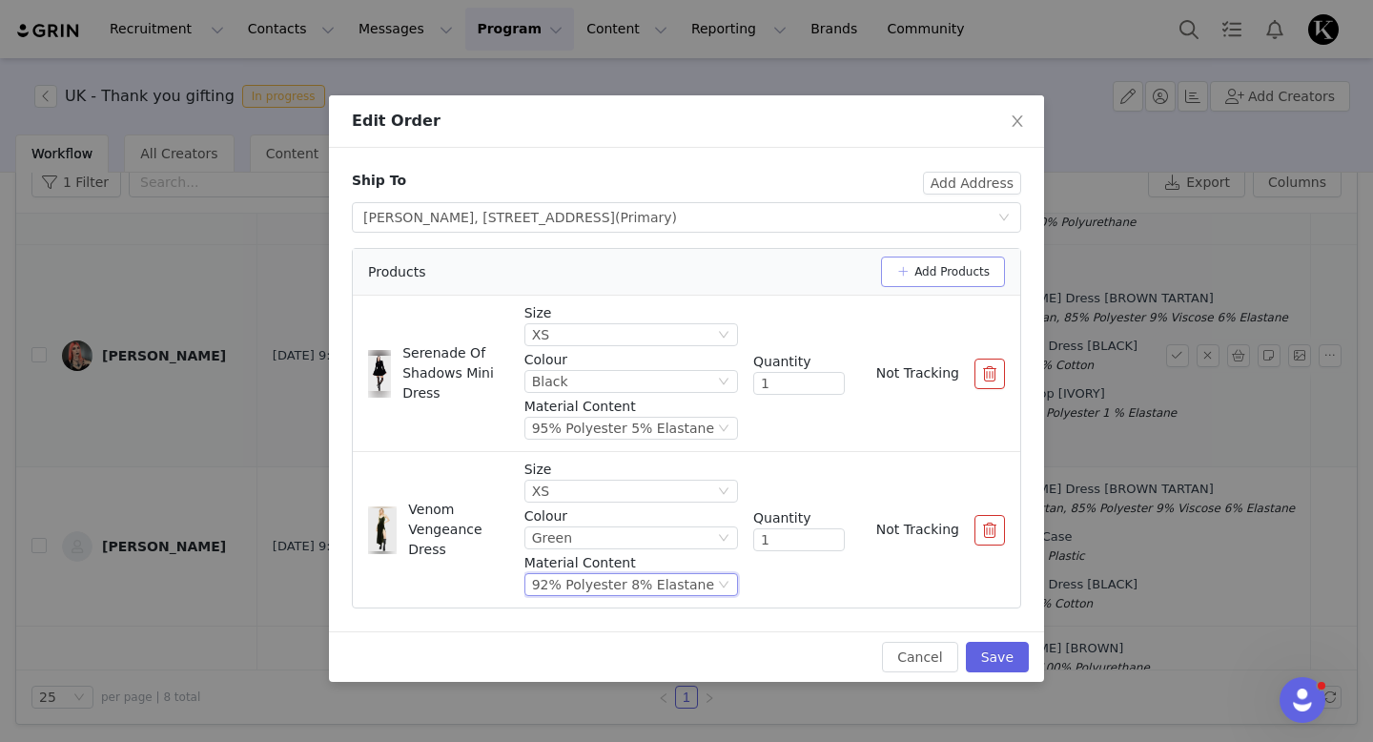
scroll to position [0, 0]
click at [945, 277] on button "Add Products" at bounding box center [943, 272] width 124 height 31
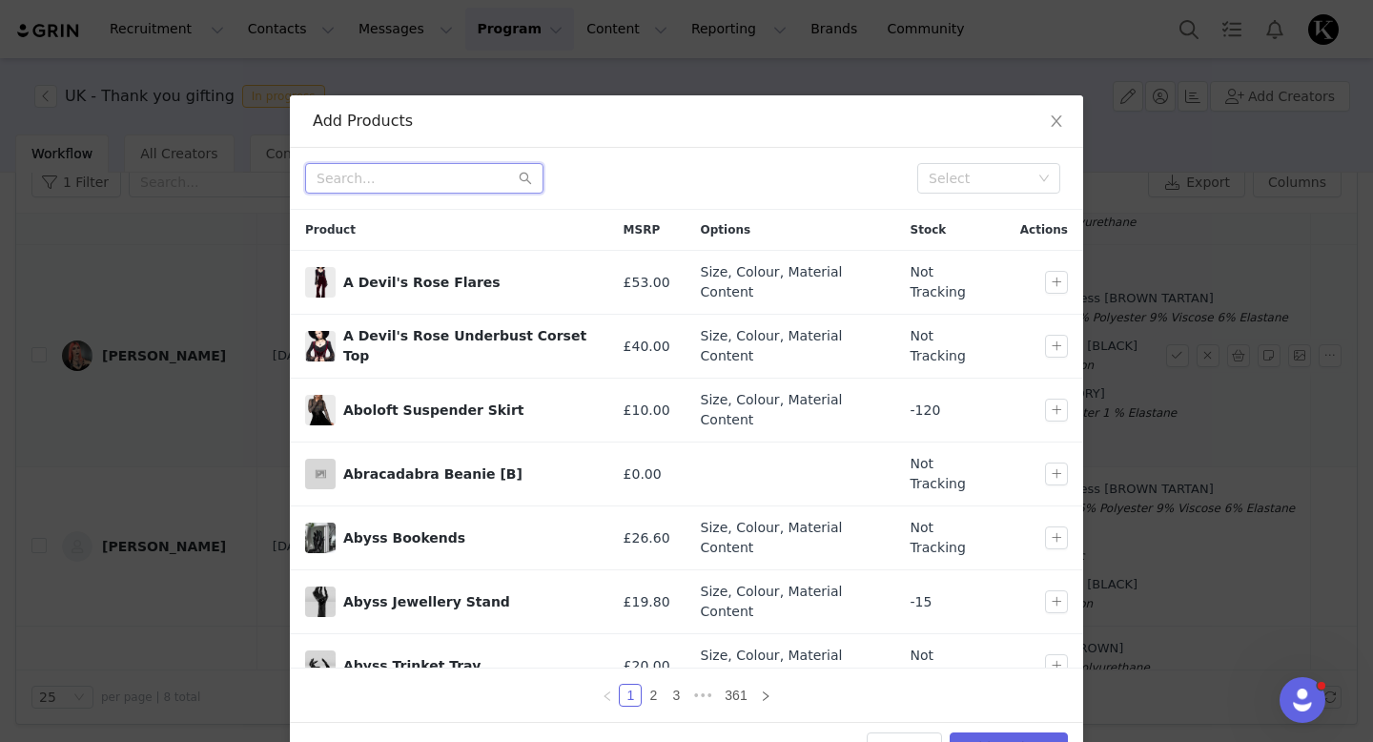
click at [454, 180] on input "text" at bounding box center [424, 178] width 238 height 31
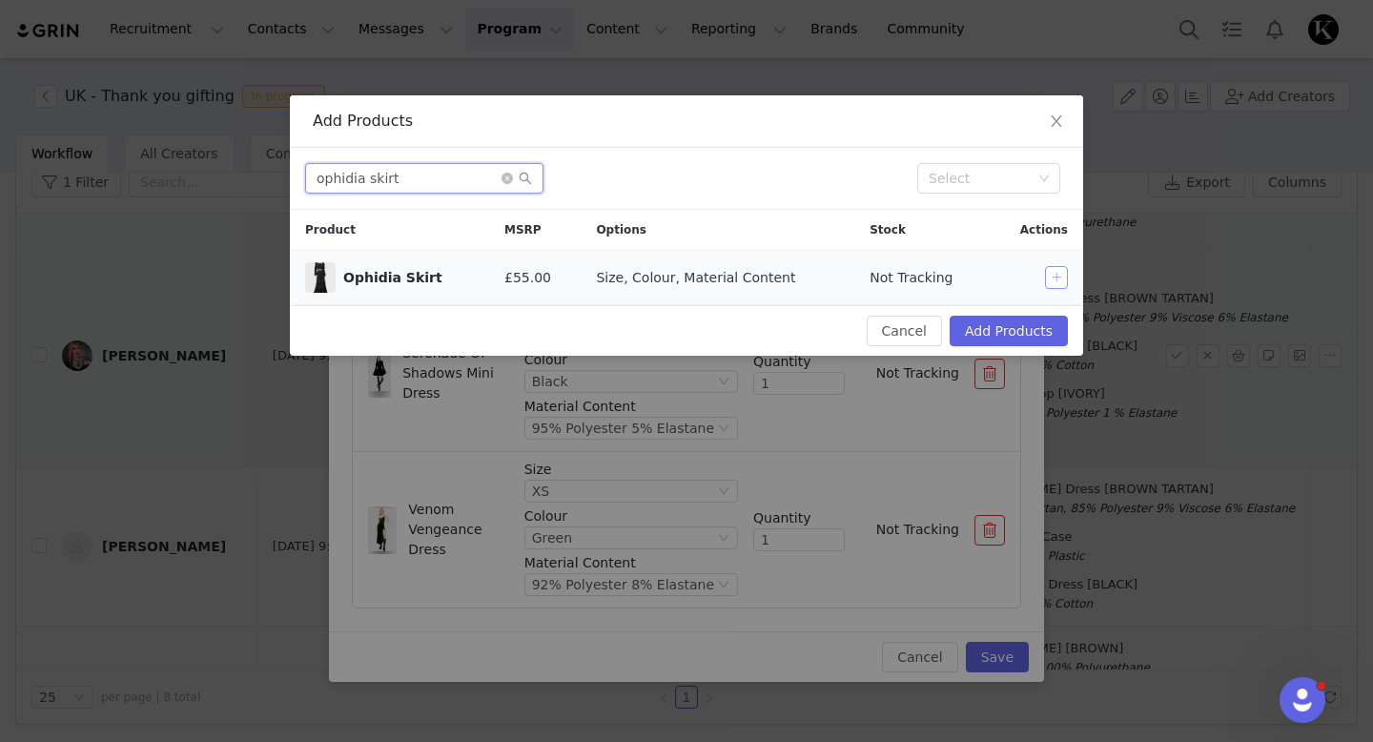
type input "ophidia skirt"
click at [1054, 273] on button "button" at bounding box center [1056, 277] width 23 height 23
click at [1042, 327] on button "Add Products" at bounding box center [1009, 331] width 118 height 31
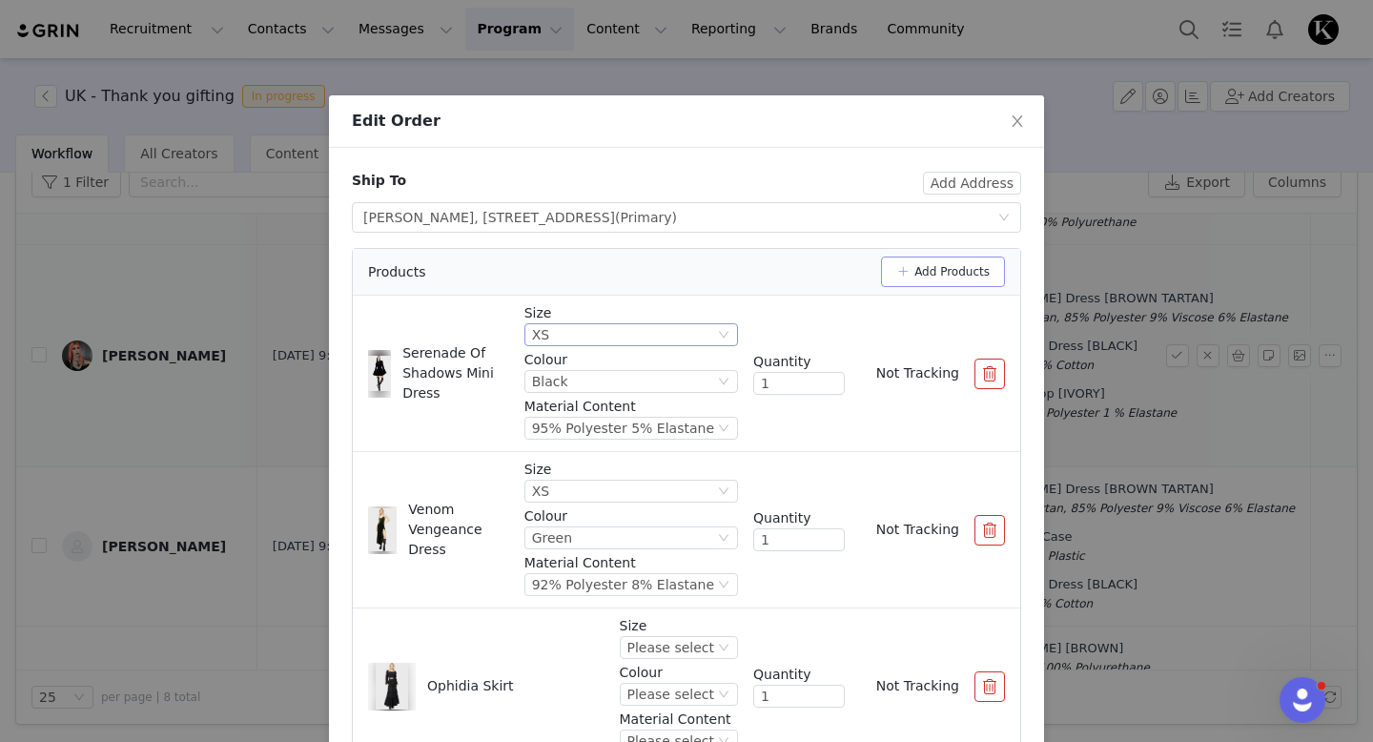
scroll to position [119, 0]
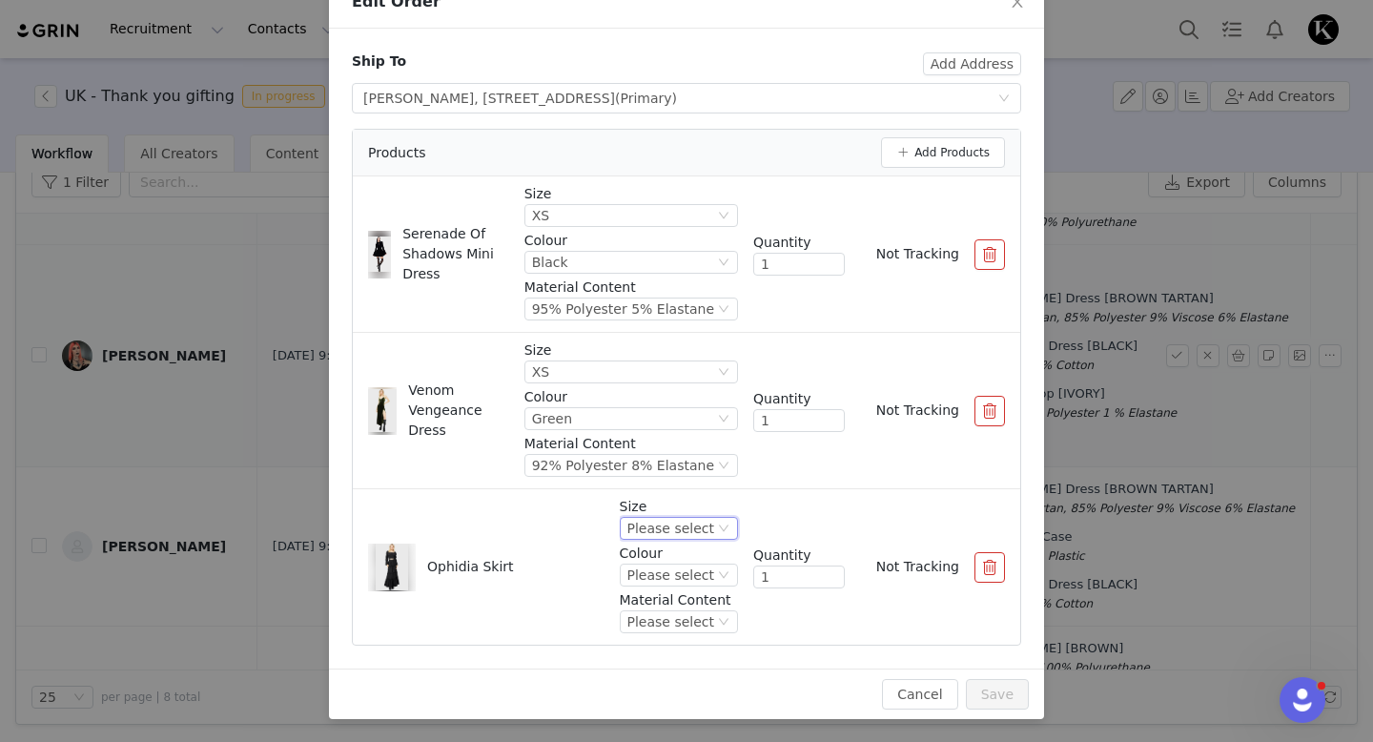
click at [669, 525] on div "Please select" at bounding box center [671, 528] width 87 height 21
click at [665, 319] on li "XS" at bounding box center [682, 315] width 113 height 31
click at [686, 574] on div "Please select" at bounding box center [671, 575] width 87 height 21
click at [680, 630] on li "Black" at bounding box center [682, 640] width 113 height 31
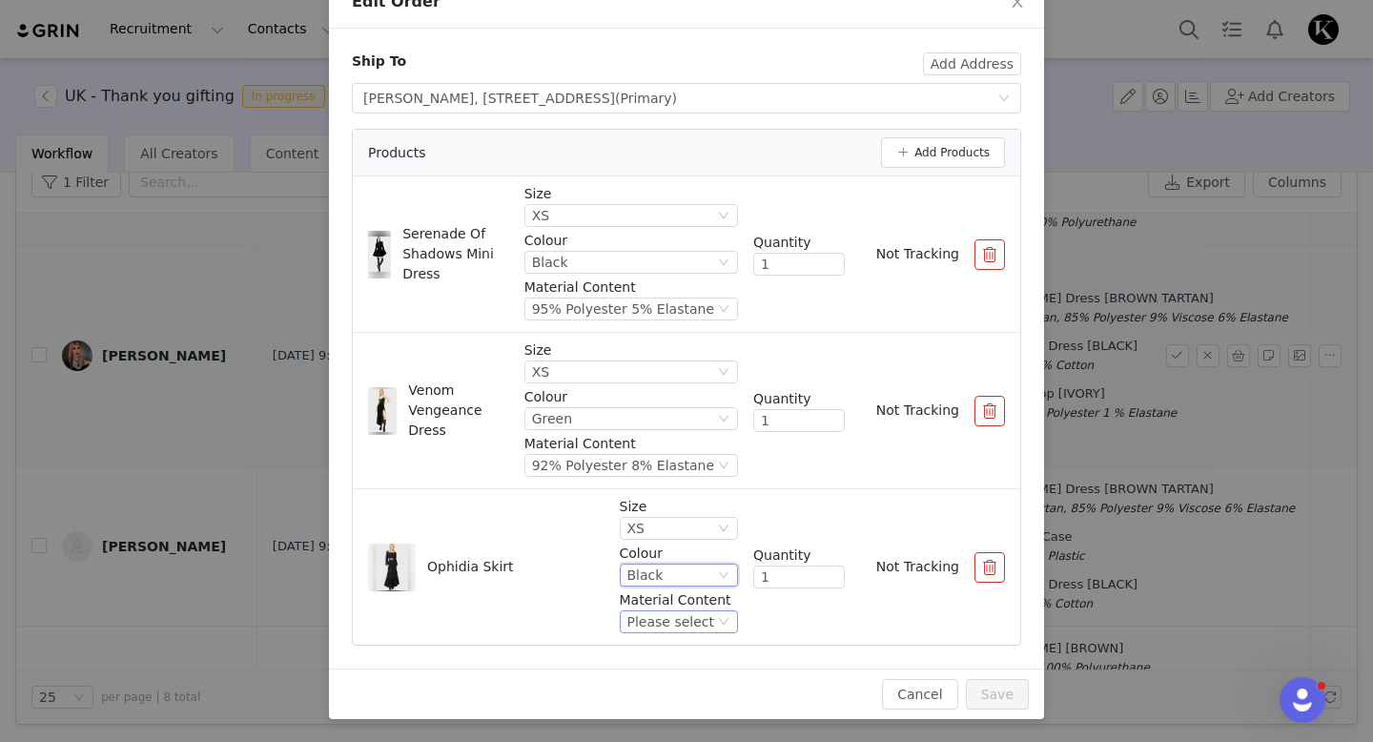
click at [683, 619] on div "Please select" at bounding box center [671, 621] width 87 height 21
click at [677, 683] on li "64% Polyester 36% Cotton" at bounding box center [682, 686] width 113 height 31
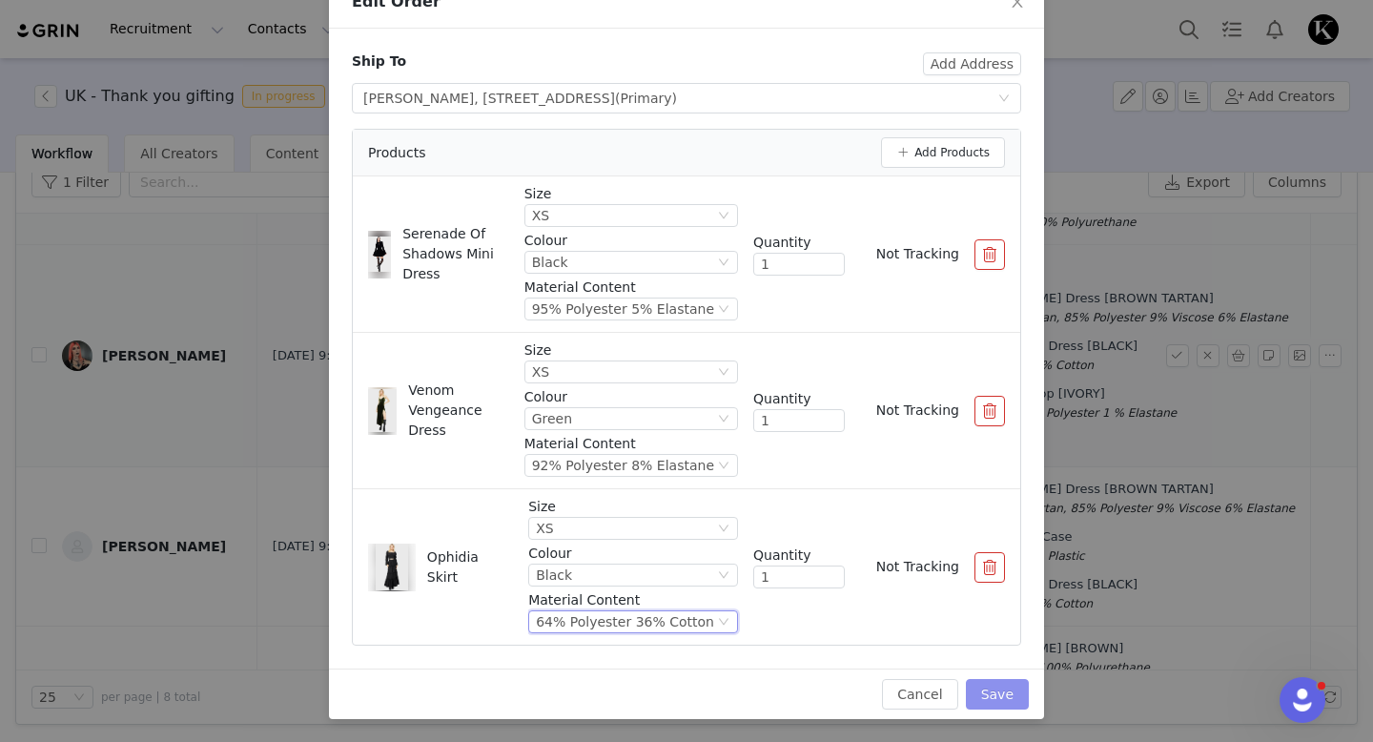
click at [997, 693] on button "Save" at bounding box center [997, 694] width 63 height 31
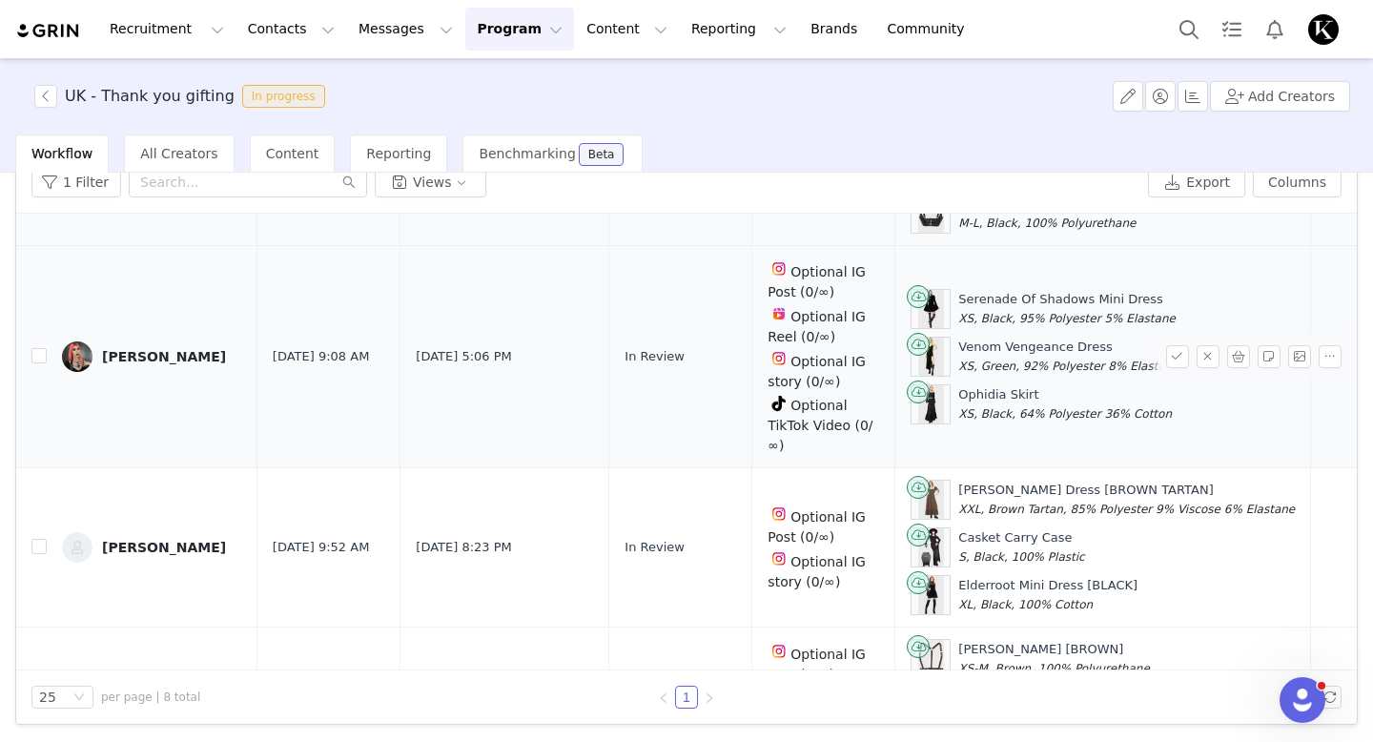
scroll to position [922, 0]
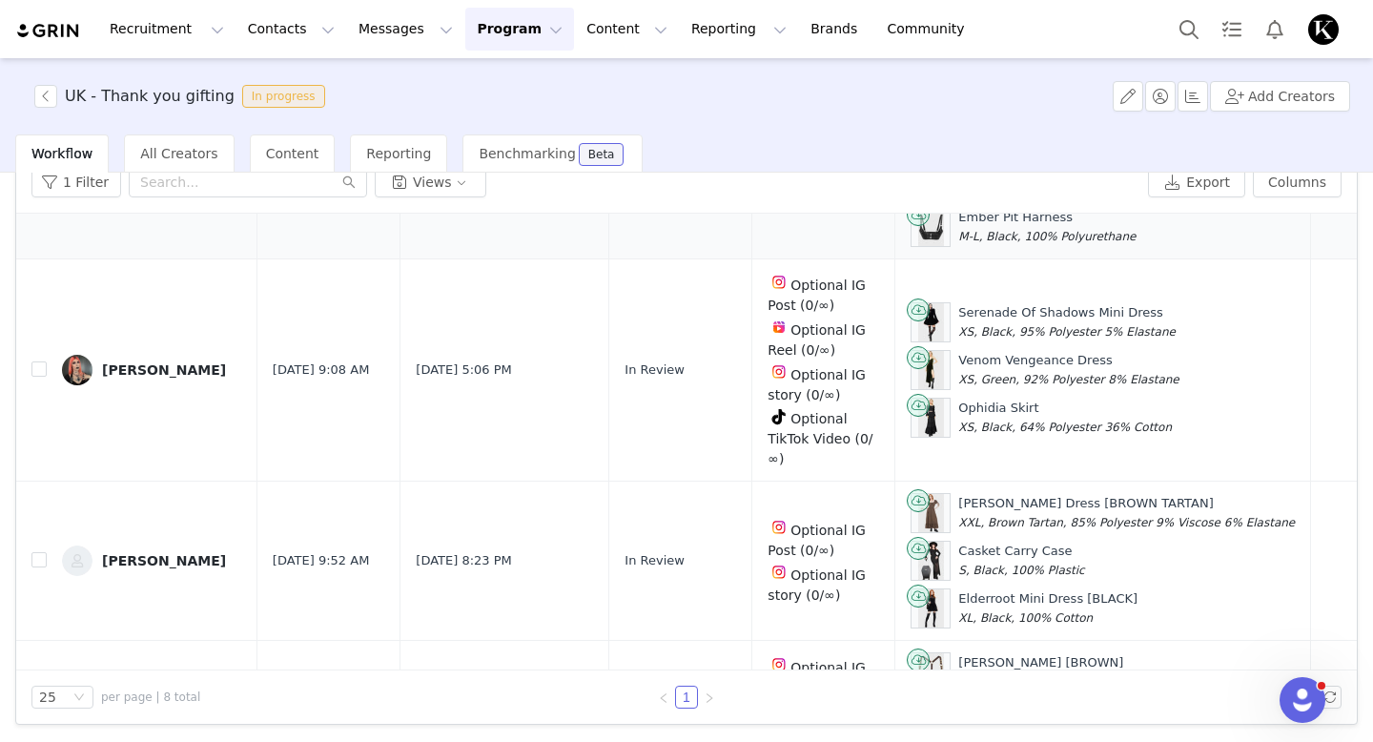
click at [1171, 366] on button "button" at bounding box center [1177, 370] width 23 height 23
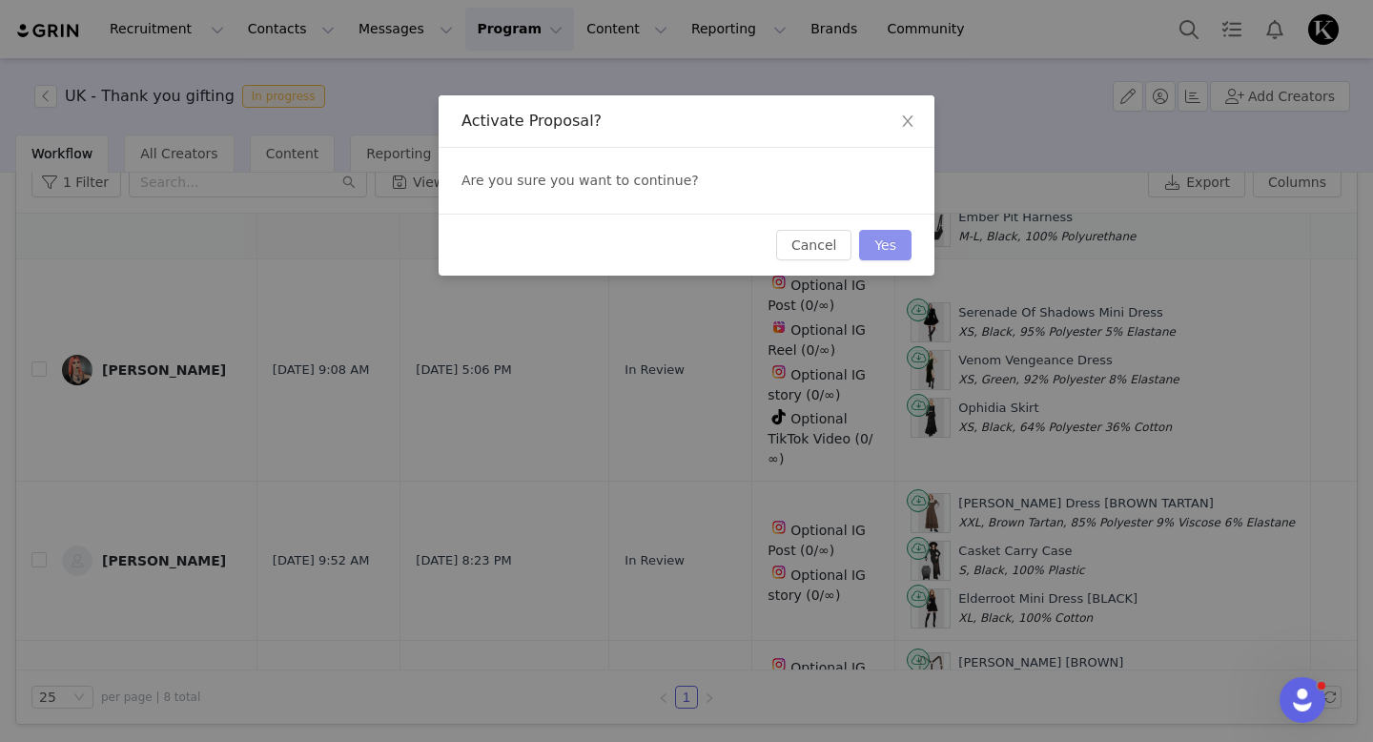
click at [880, 250] on button "Yes" at bounding box center [885, 245] width 52 height 31
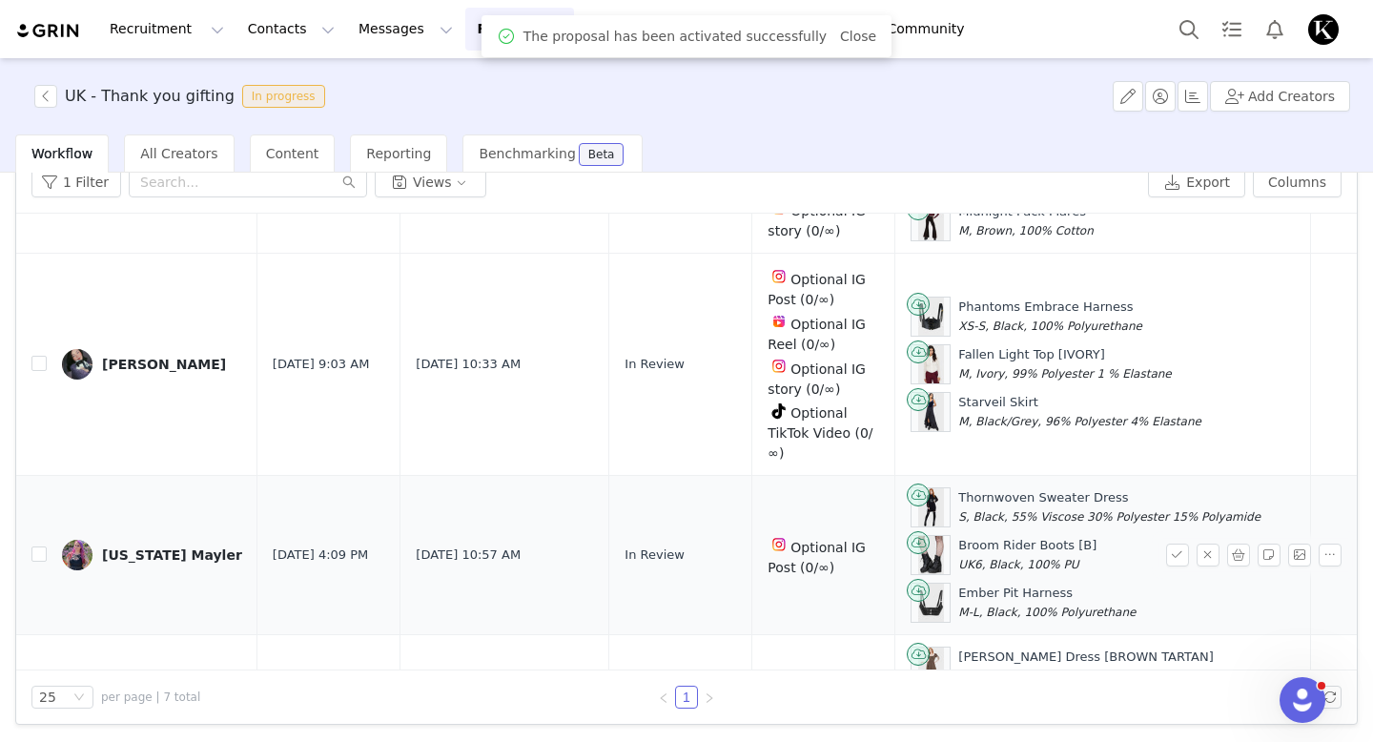
scroll to position [826, 0]
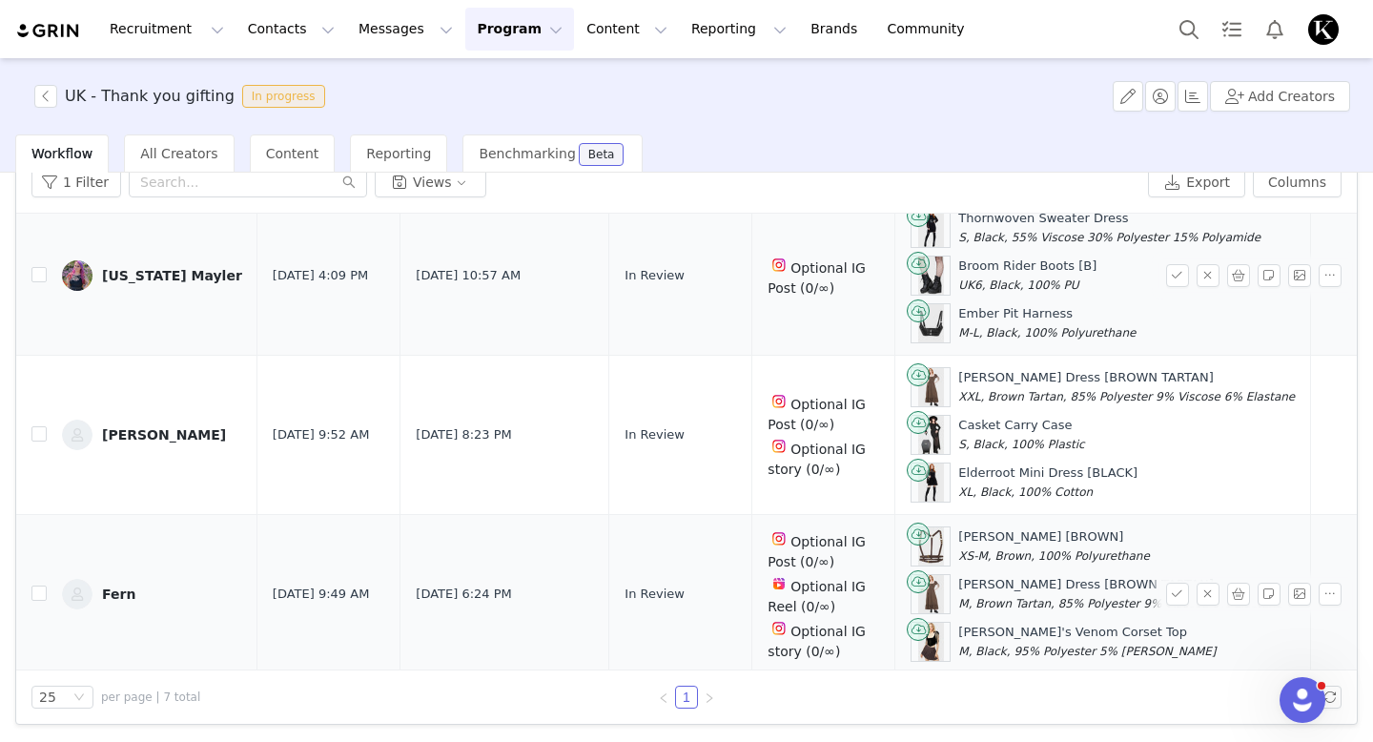
click at [113, 589] on div "Fern" at bounding box center [118, 594] width 33 height 15
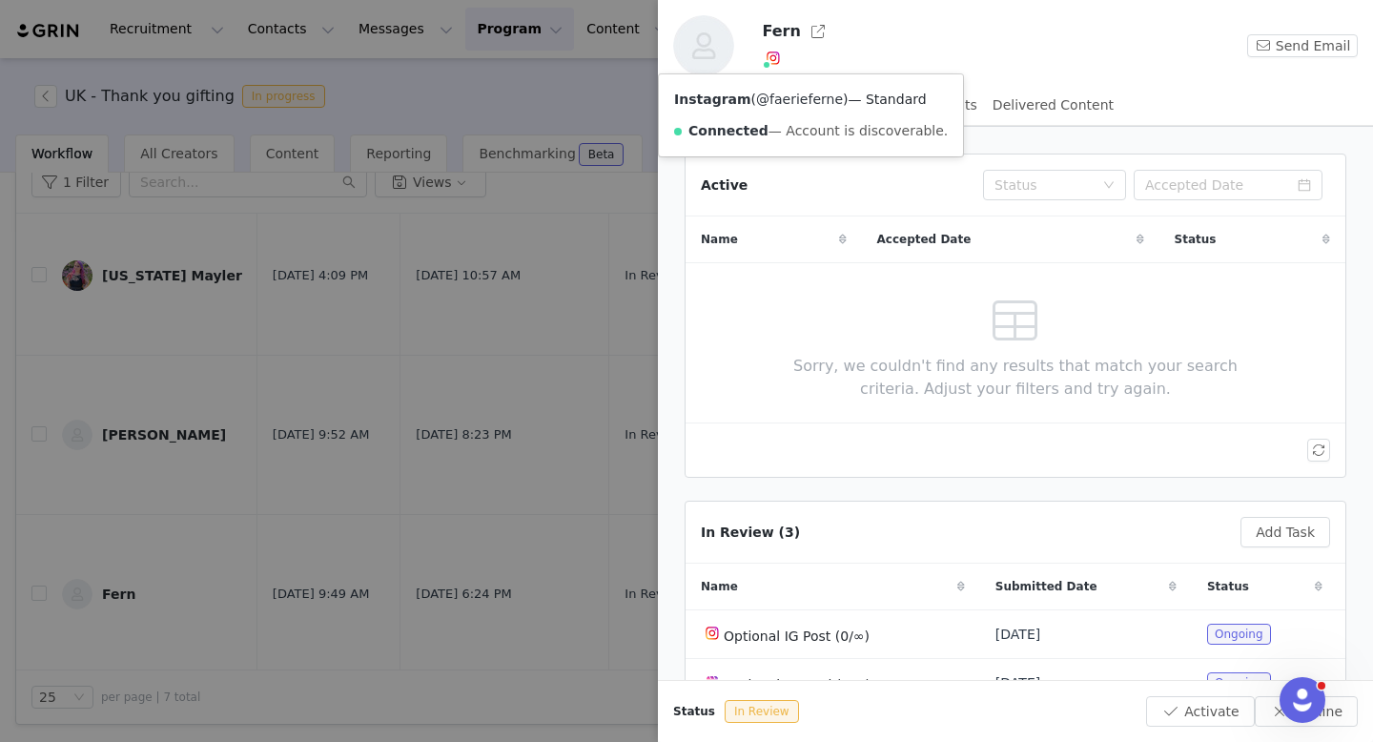
click at [782, 100] on link "@faerieferne" at bounding box center [799, 99] width 87 height 15
click at [417, 690] on div at bounding box center [686, 371] width 1373 height 742
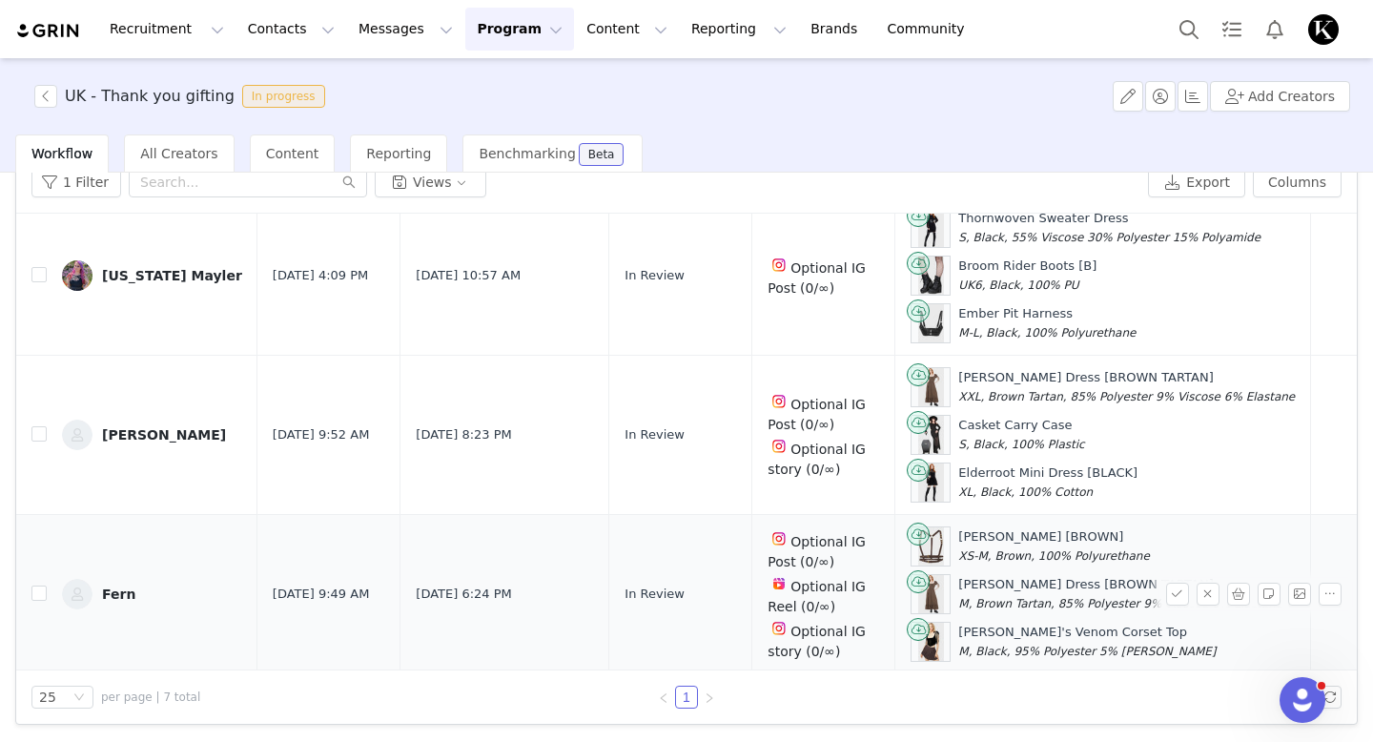
drag, startPoint x: 1149, startPoint y: 581, endPoint x: 921, endPoint y: 583, distance: 227.9
click at [958, 583] on div "[PERSON_NAME] Dress [BROWN TARTAN] M, Brown Tartan, 85% Polyester 9% Viscose 6%…" at bounding box center [1120, 593] width 324 height 37
copy div "[PERSON_NAME] Dress [BROWN TARTAN]"
click at [1183, 593] on button "button" at bounding box center [1177, 594] width 23 height 23
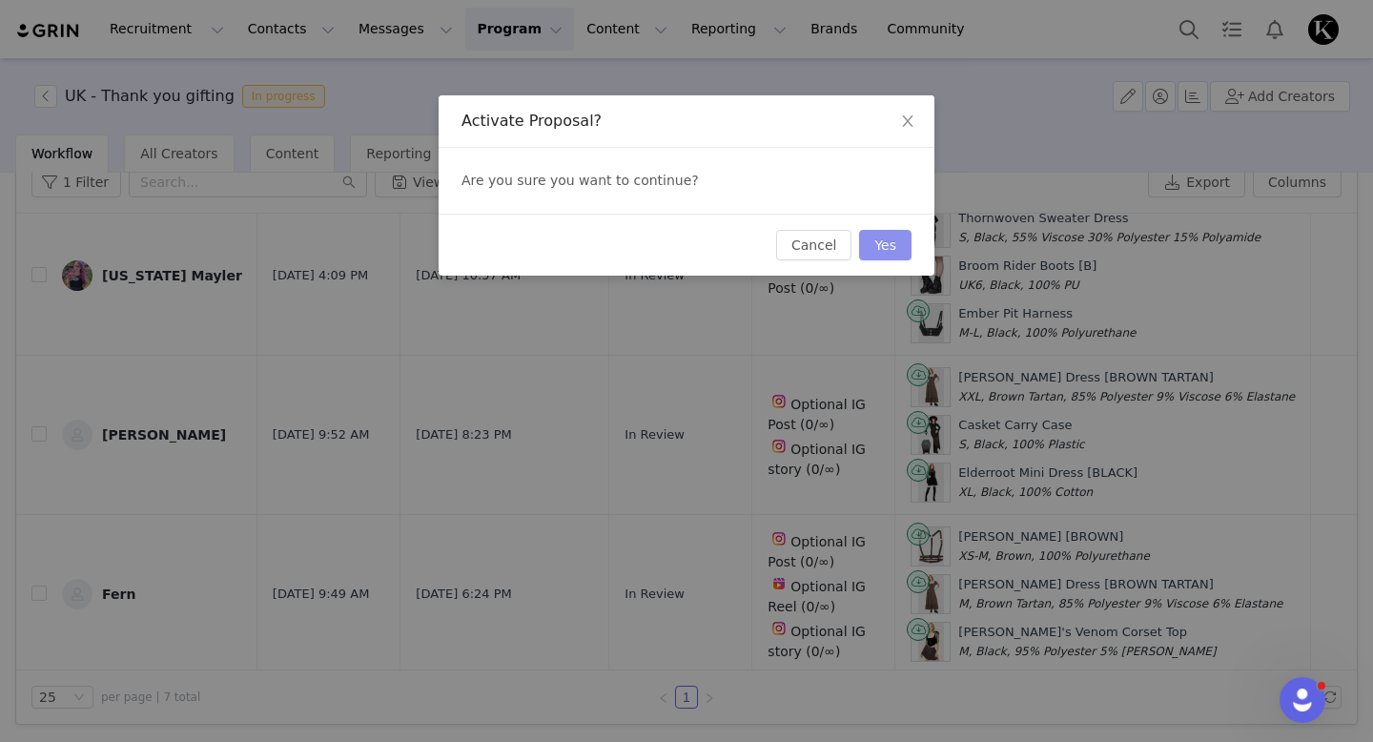
click at [900, 257] on button "Yes" at bounding box center [885, 245] width 52 height 31
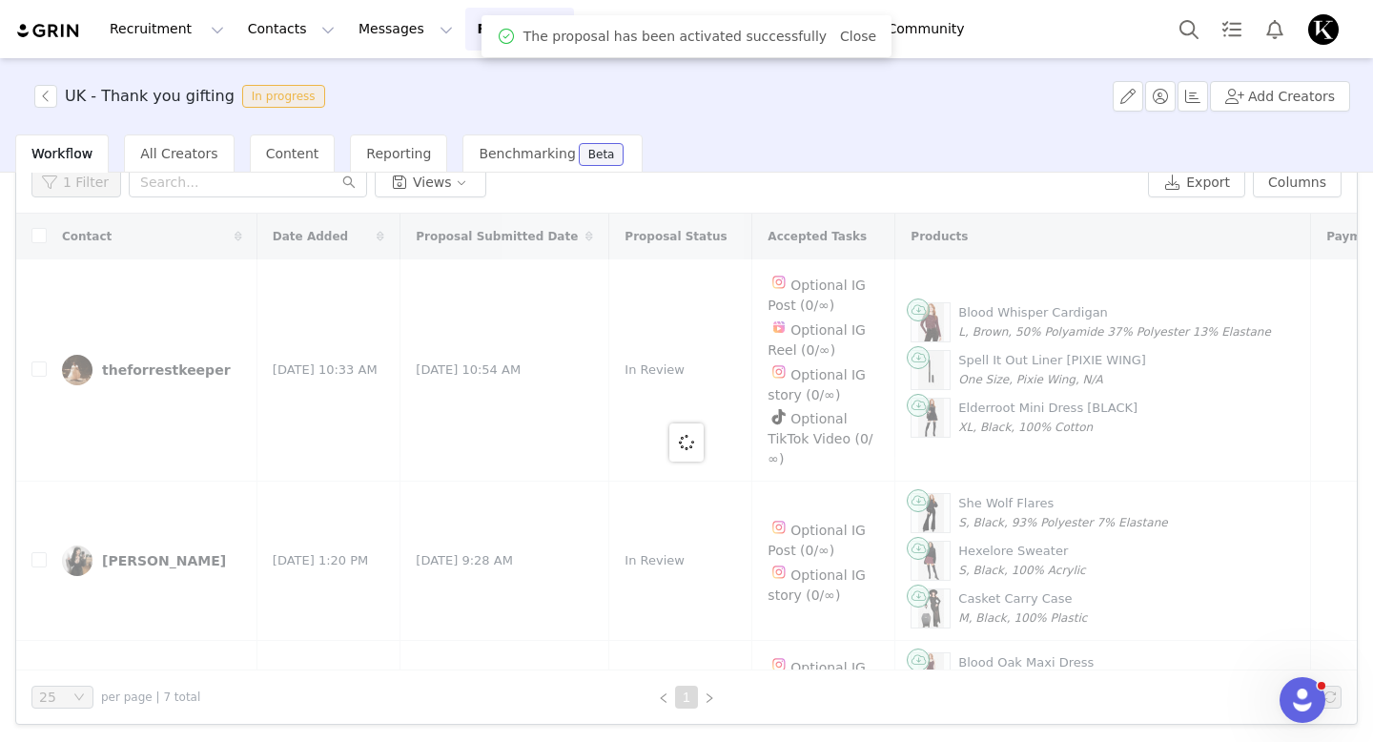
scroll to position [0, 0]
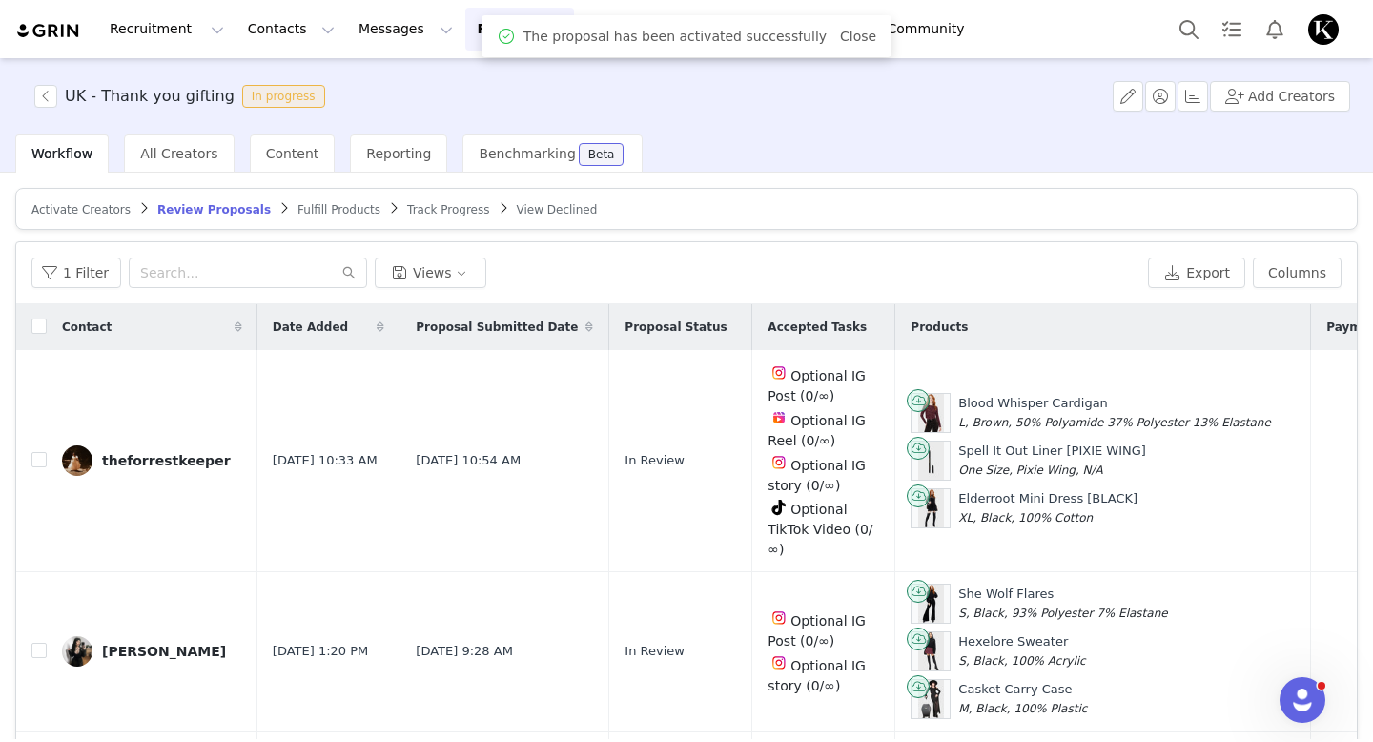
click at [319, 207] on span "Fulfill Products" at bounding box center [339, 209] width 83 height 13
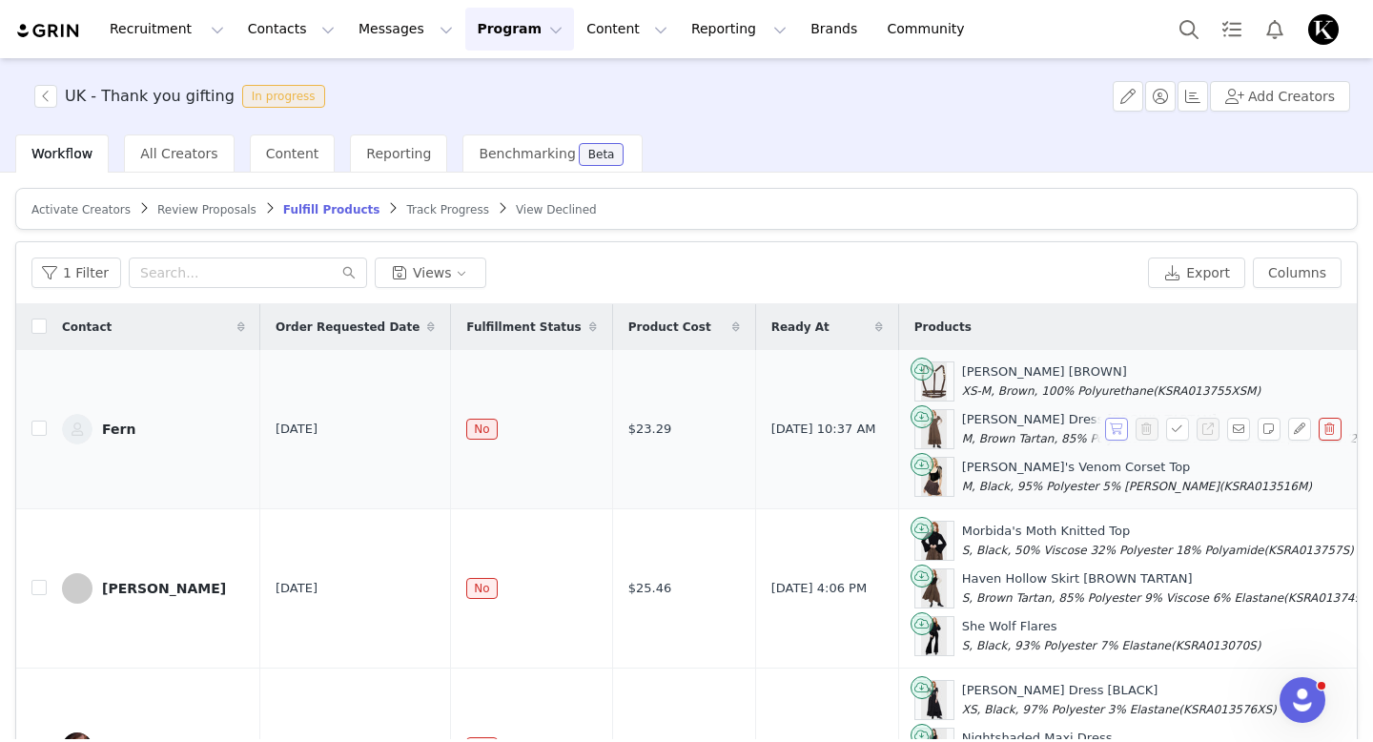
click at [1111, 437] on button "button" at bounding box center [1116, 429] width 23 height 23
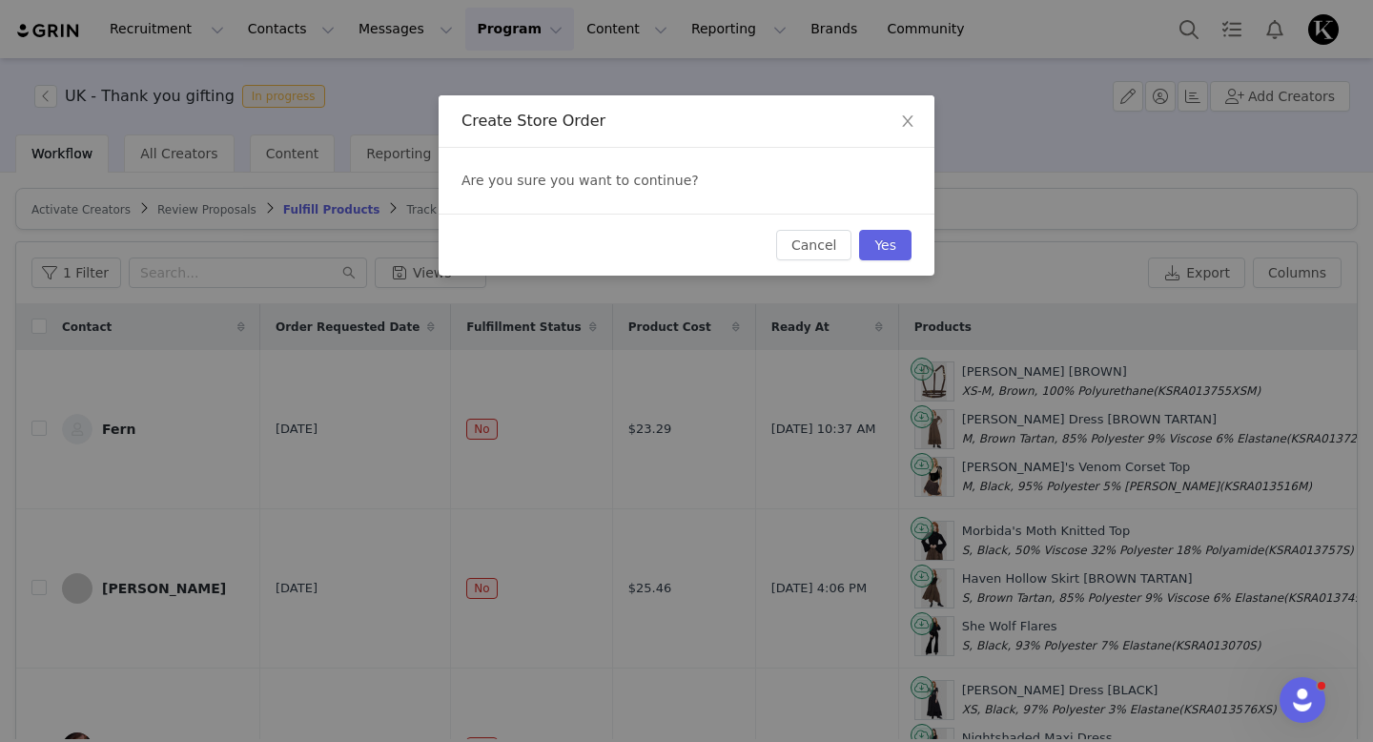
click at [1036, 164] on div "Create Store Order Are you sure you want to continue? Cancel Yes" at bounding box center [686, 371] width 1373 height 742
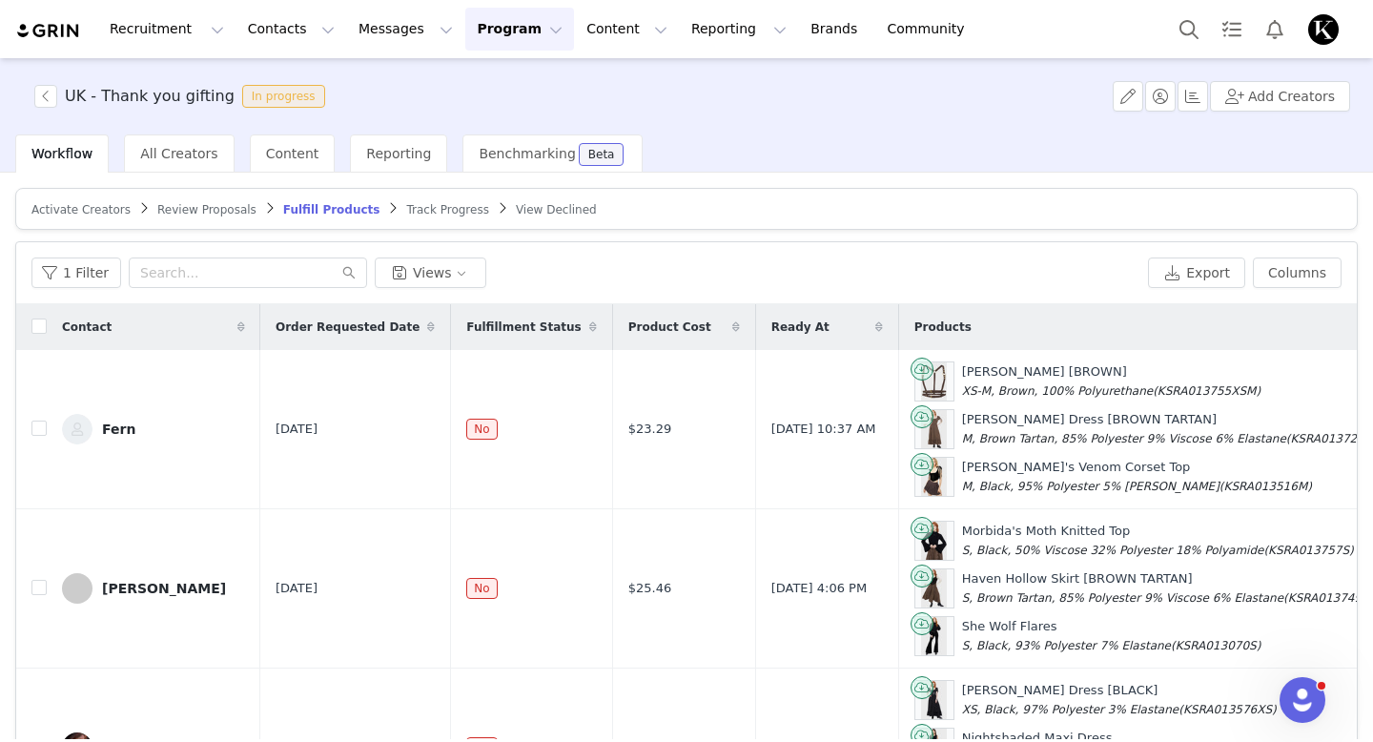
scroll to position [0, 402]
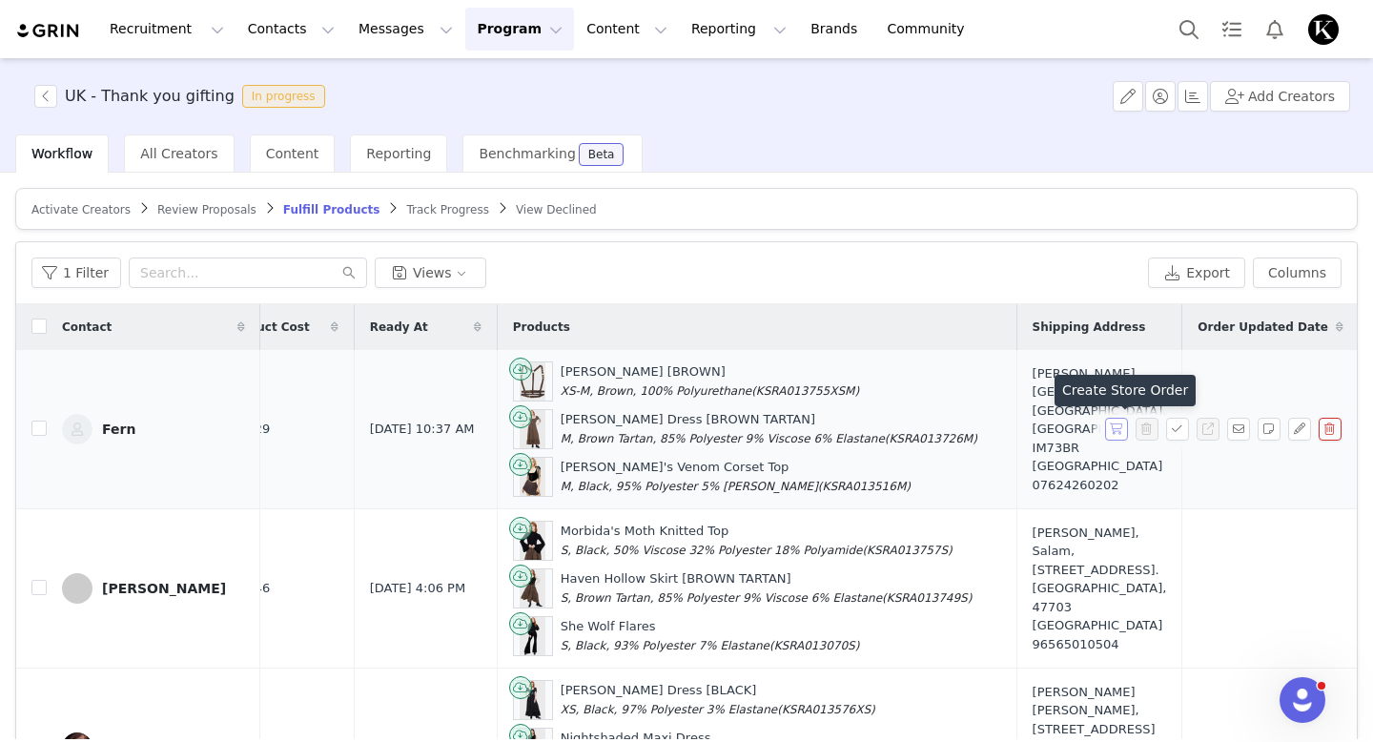
click at [1120, 432] on button "button" at bounding box center [1116, 429] width 23 height 23
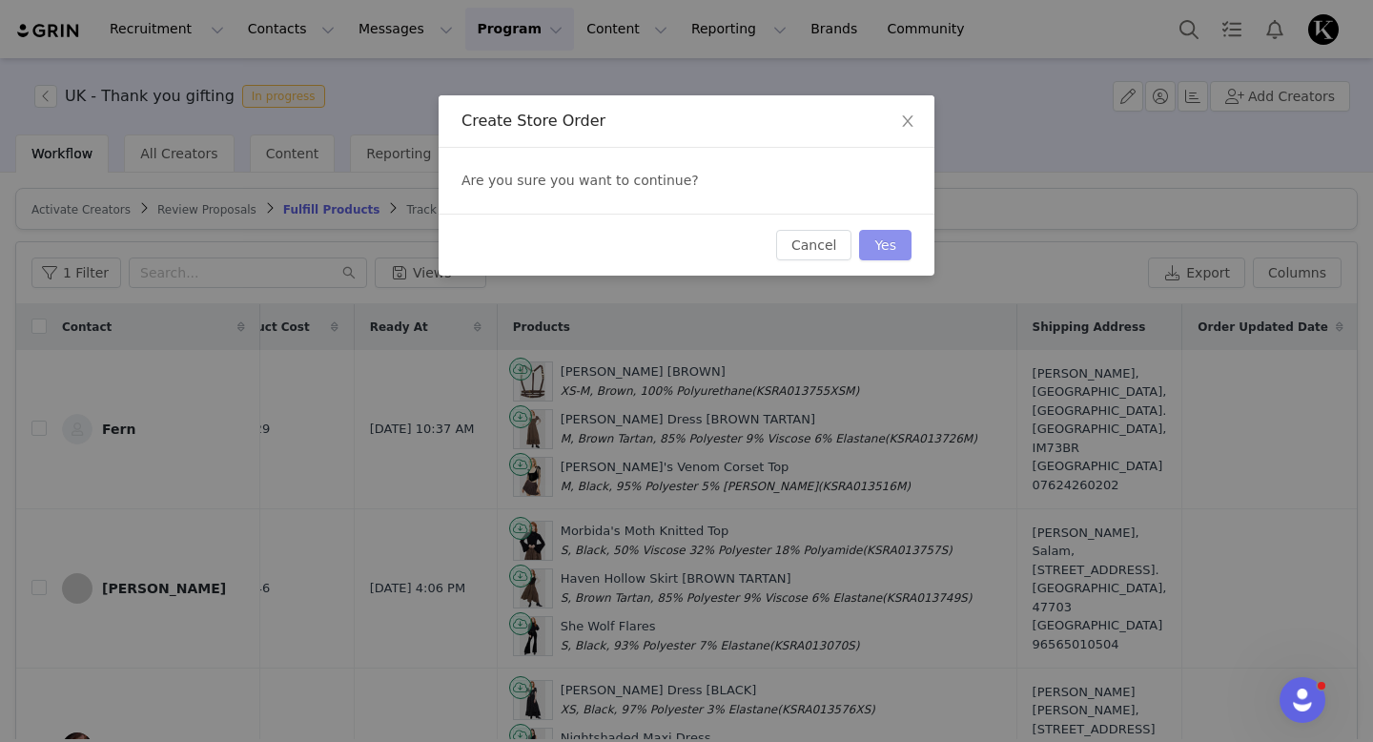
click at [890, 253] on button "Yes" at bounding box center [885, 245] width 52 height 31
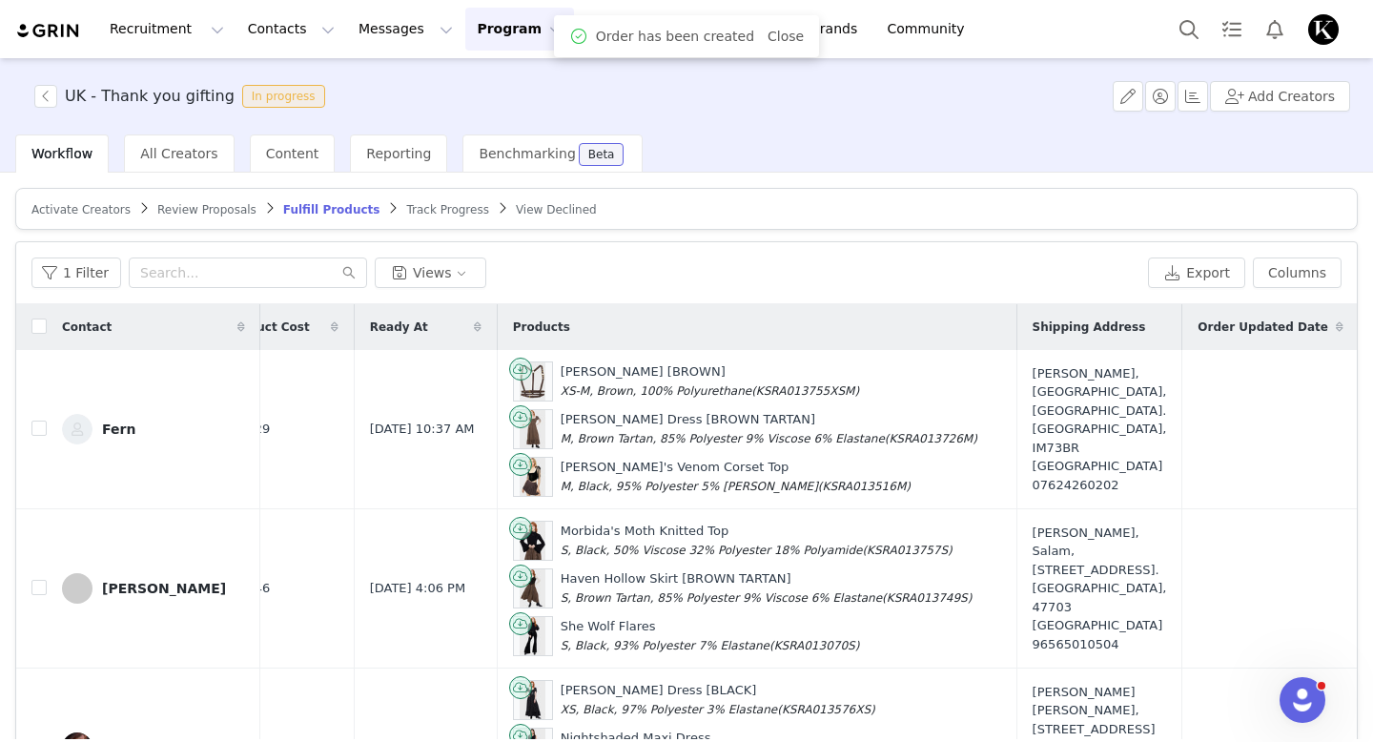
scroll to position [0, 0]
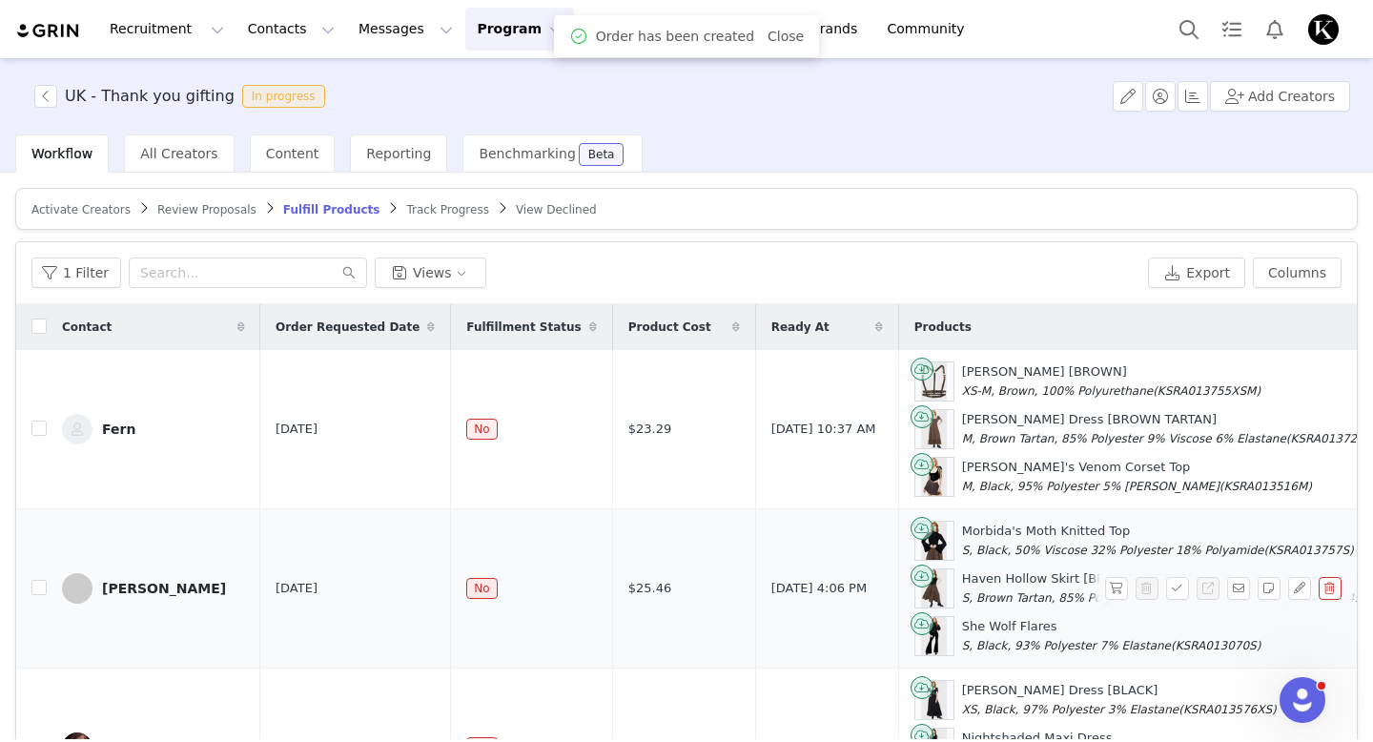
click at [151, 582] on div "[PERSON_NAME]" at bounding box center [164, 588] width 124 height 15
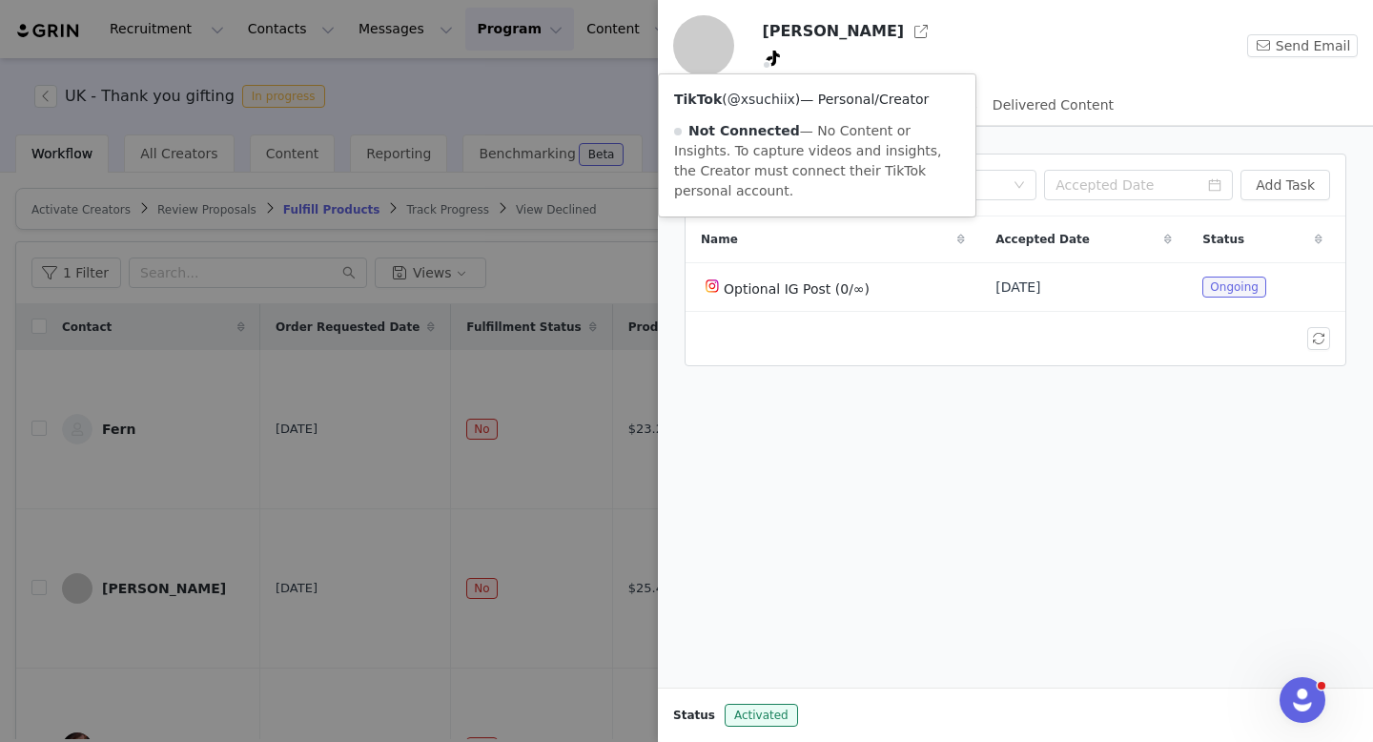
click at [764, 103] on link "@xsuchiix" at bounding box center [762, 99] width 68 height 15
click at [621, 93] on div at bounding box center [686, 371] width 1373 height 742
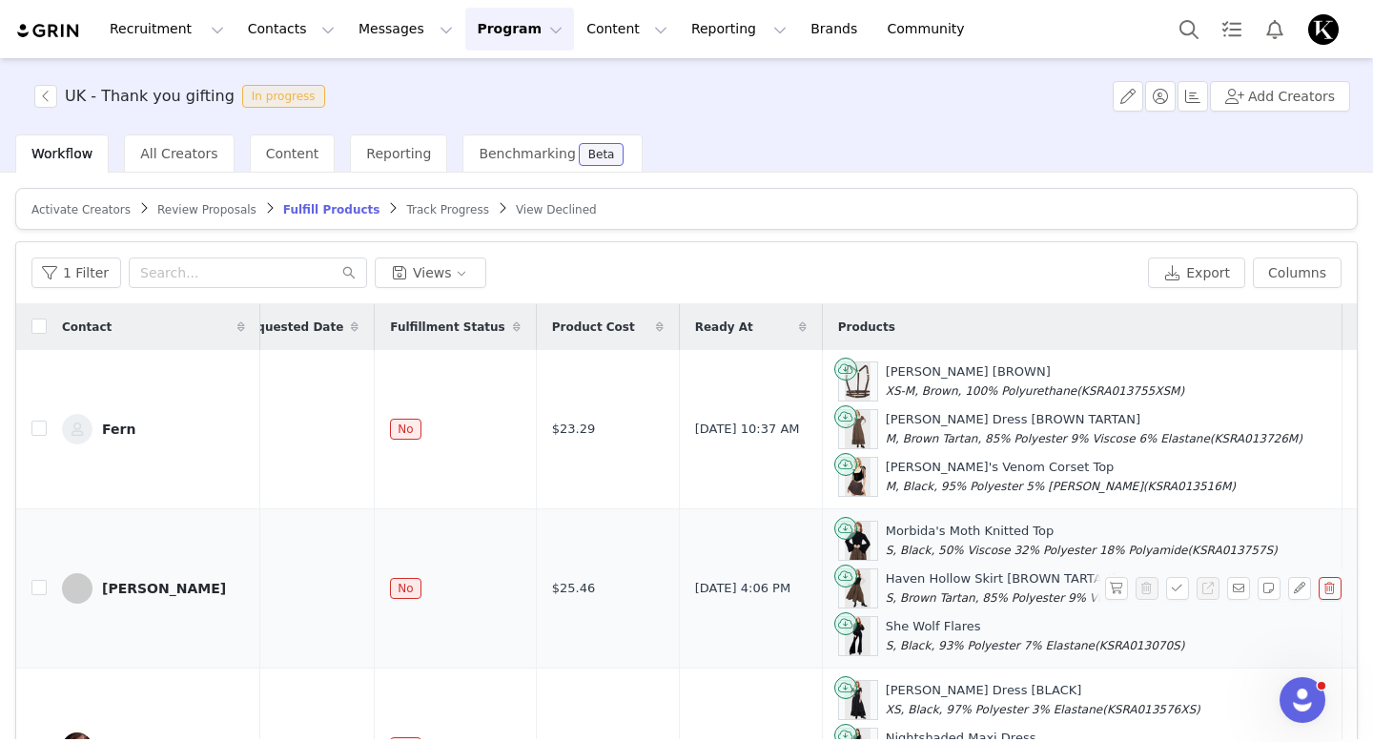
scroll to position [0, 109]
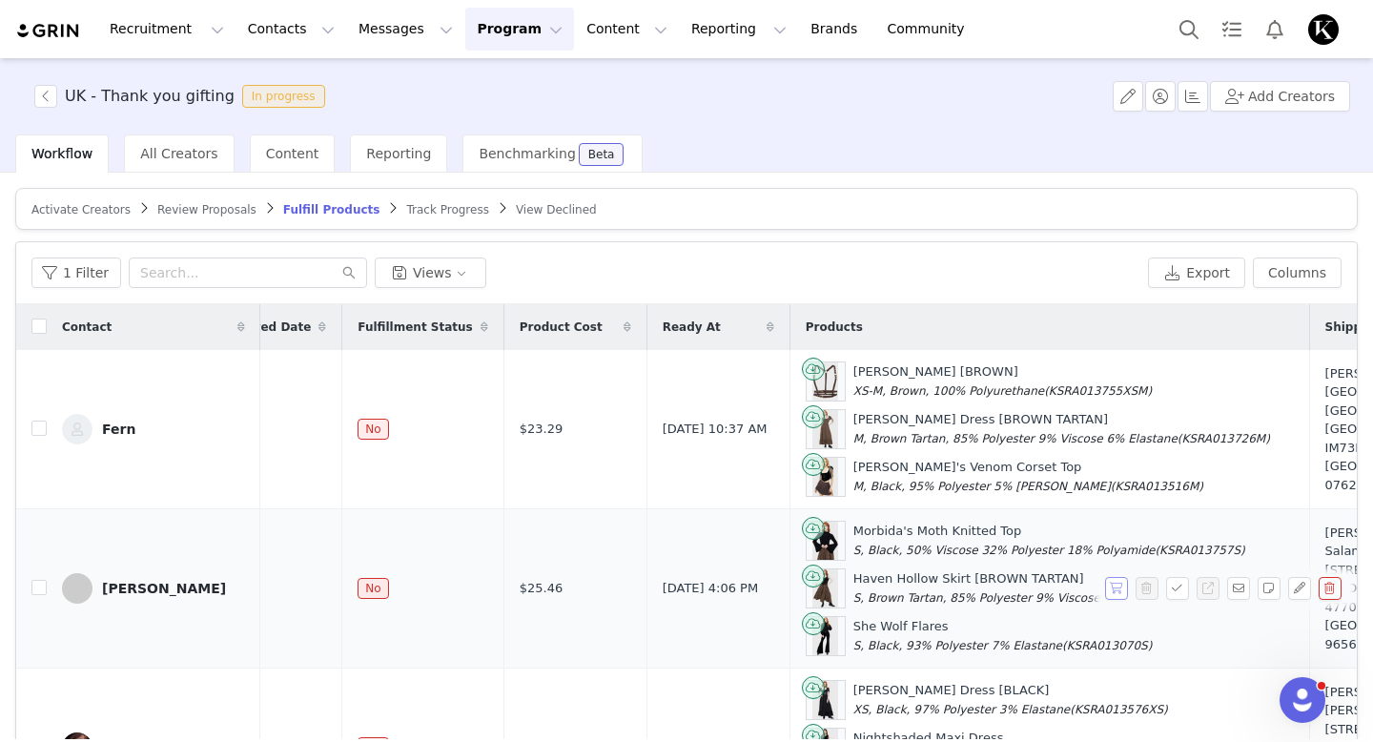
click at [1116, 589] on button "button" at bounding box center [1116, 588] width 23 height 23
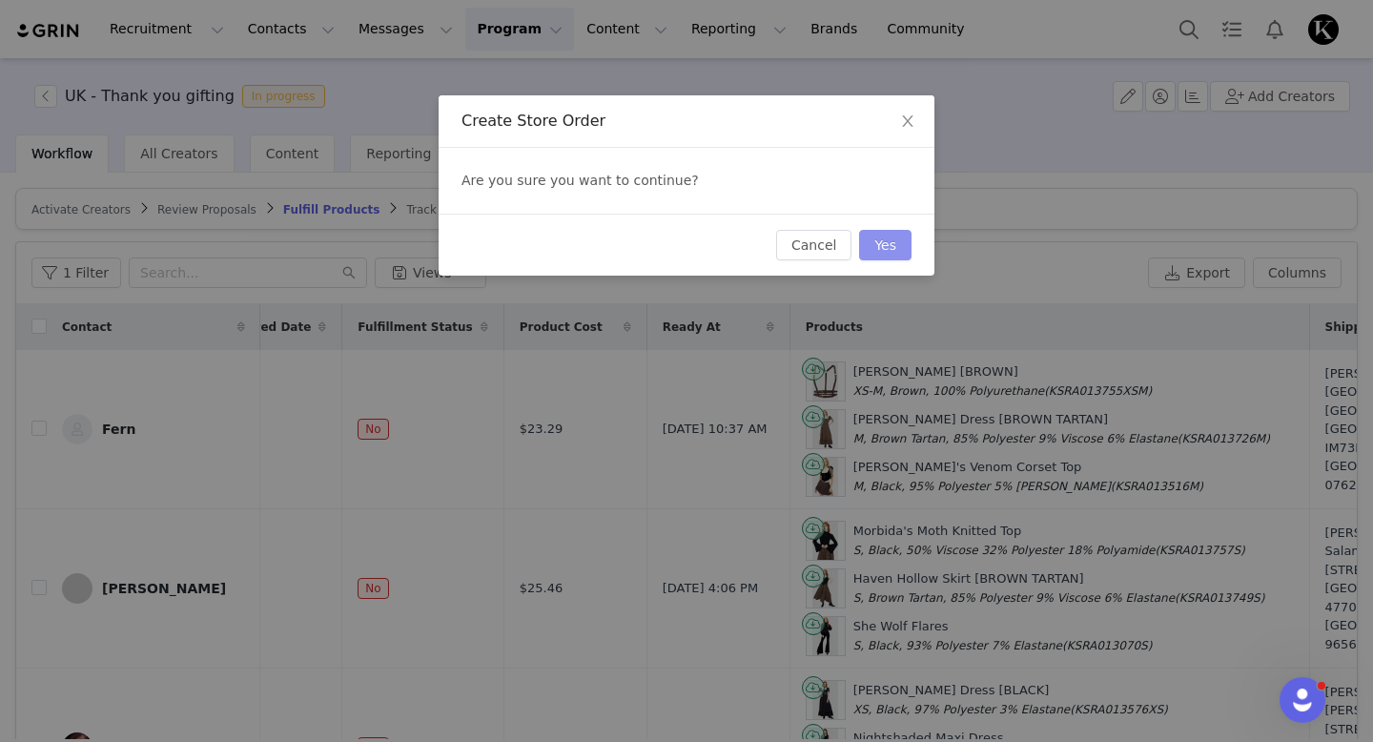
click at [878, 251] on button "Yes" at bounding box center [885, 245] width 52 height 31
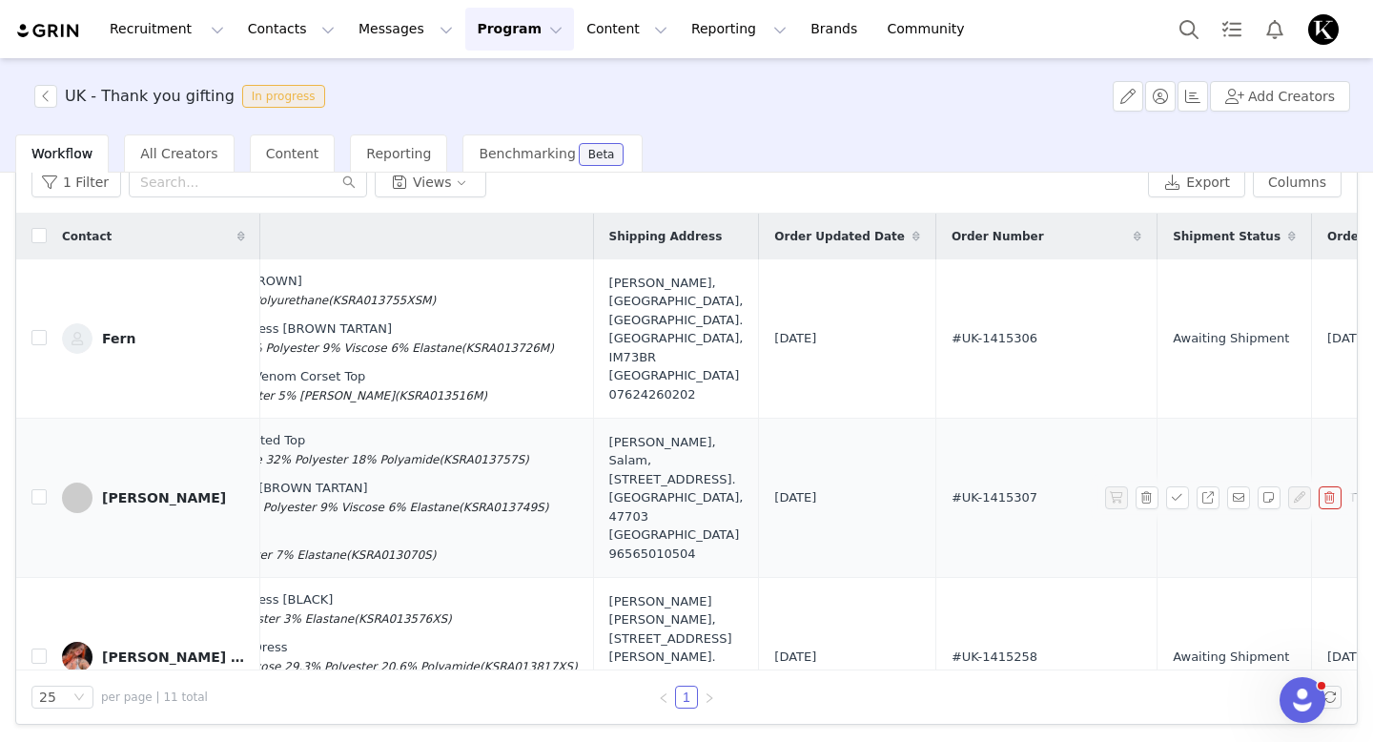
scroll to position [0, 833]
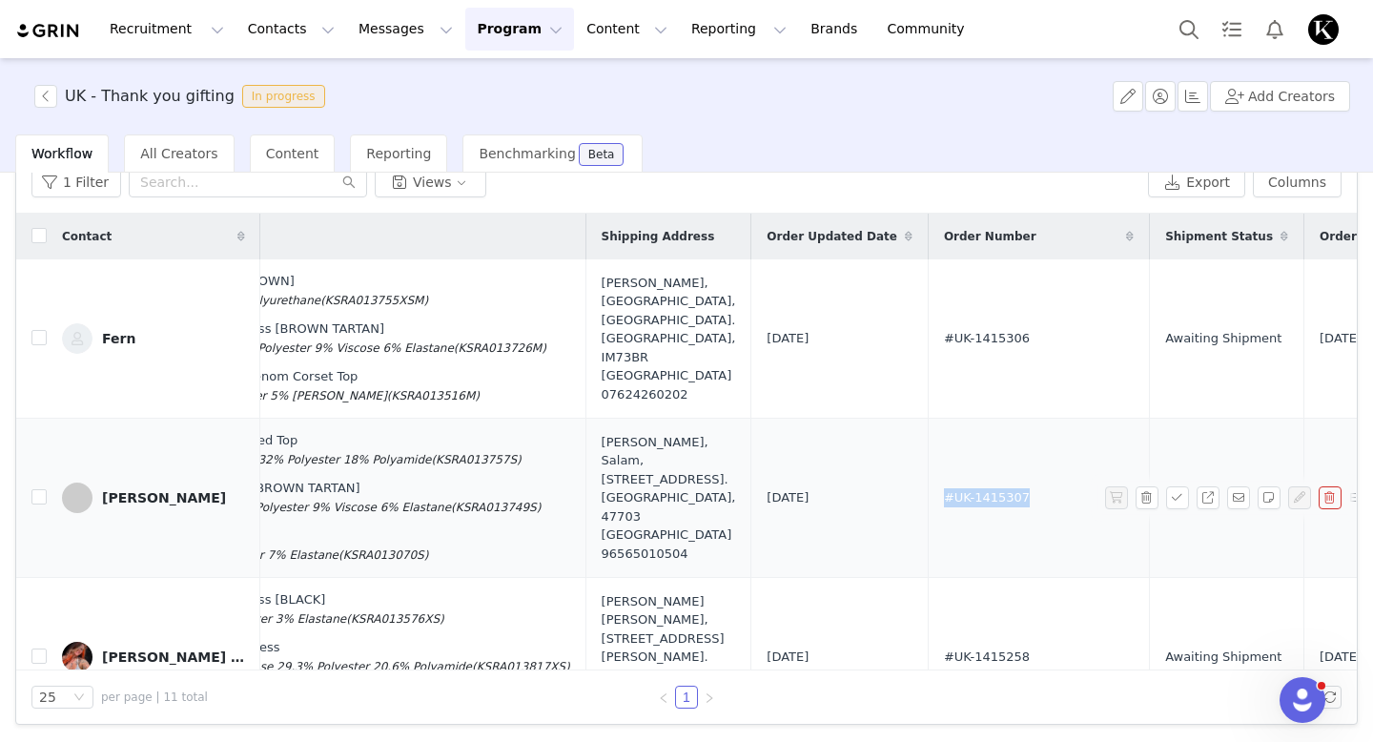
drag, startPoint x: 926, startPoint y: 497, endPoint x: 835, endPoint y: 497, distance: 90.6
click at [928, 497] on td "#UK-1415307" at bounding box center [1038, 498] width 221 height 159
copy span "#UK-1415307"
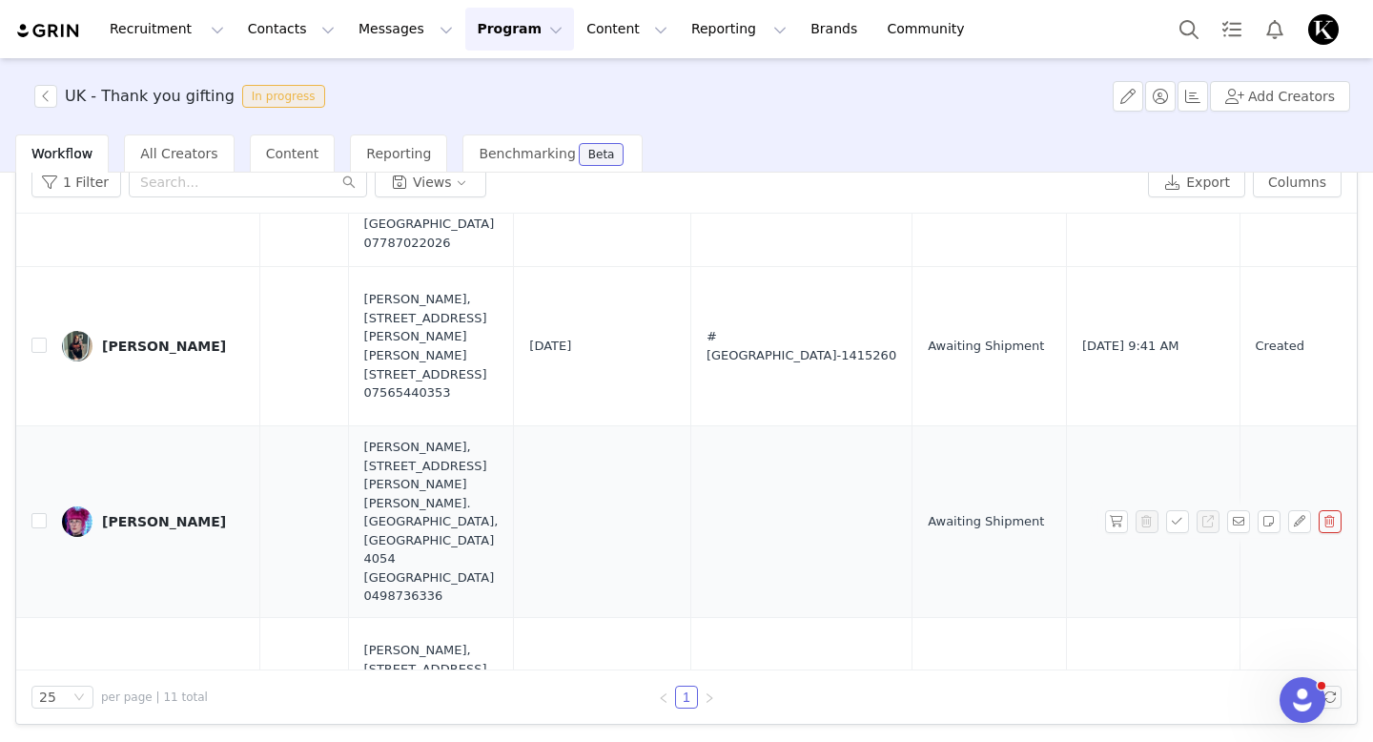
scroll to position [629, 1064]
click at [1116, 510] on button "button" at bounding box center [1116, 521] width 23 height 23
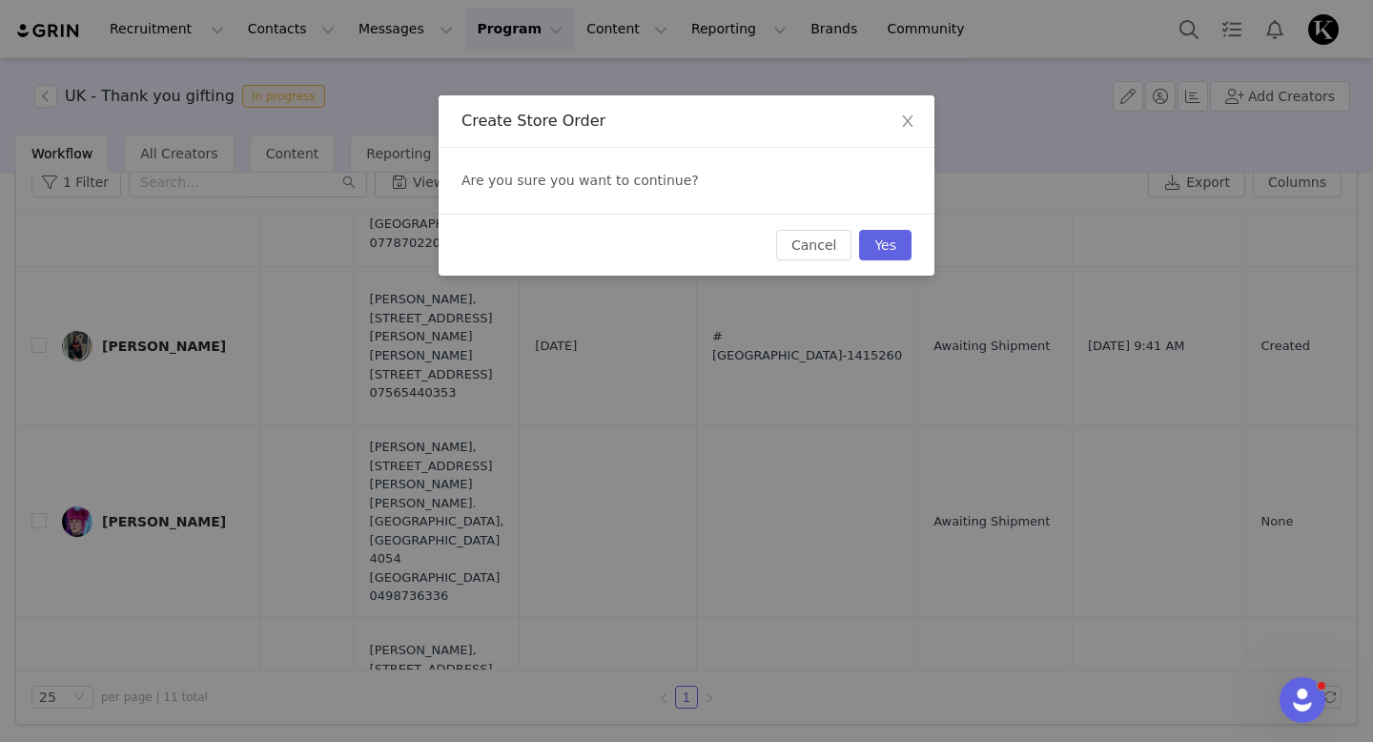
click at [901, 261] on div "Cancel Yes" at bounding box center [687, 245] width 496 height 62
click at [892, 242] on button "Yes" at bounding box center [885, 245] width 52 height 31
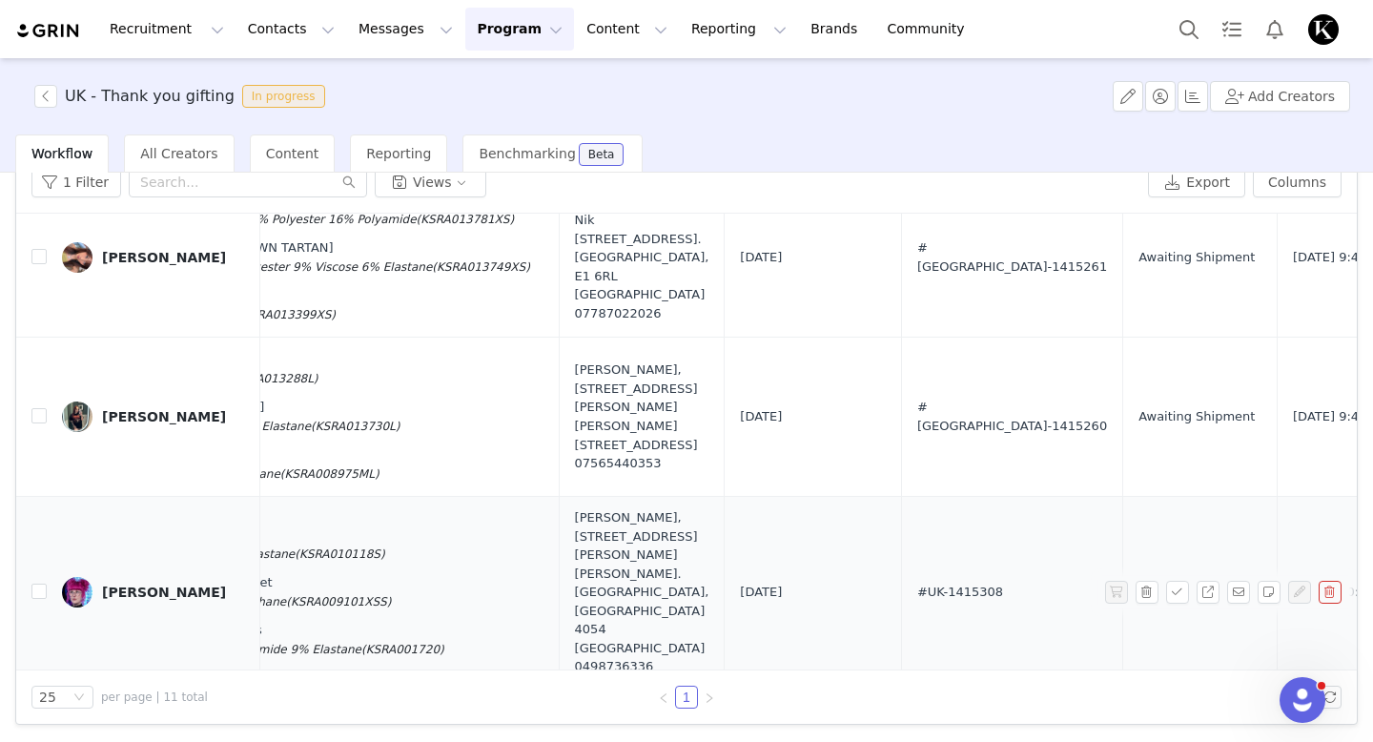
scroll to position [559, 922]
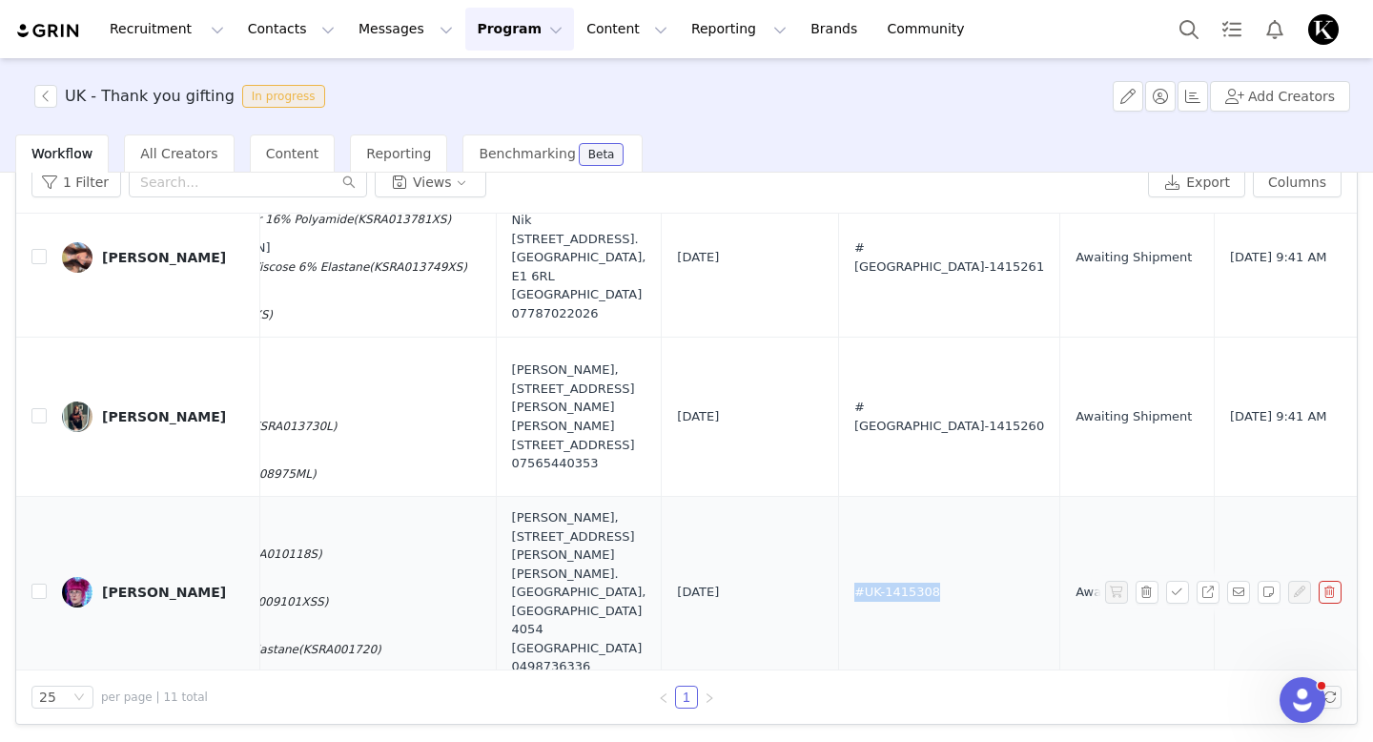
drag, startPoint x: 834, startPoint y: 577, endPoint x: 744, endPoint y: 576, distance: 90.6
click at [838, 576] on td "#UK-1415308" at bounding box center [948, 593] width 221 height 192
copy span "#UK-1415308"
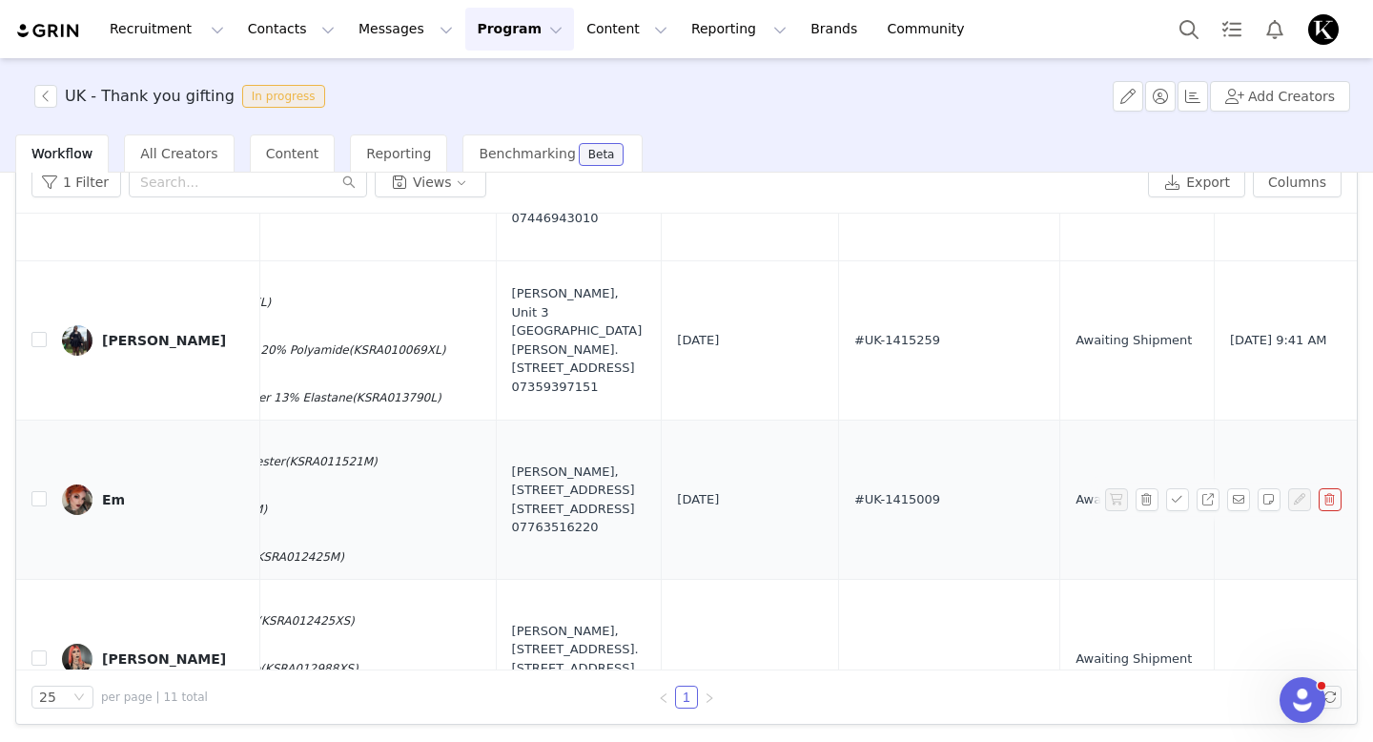
scroll to position [1341, 922]
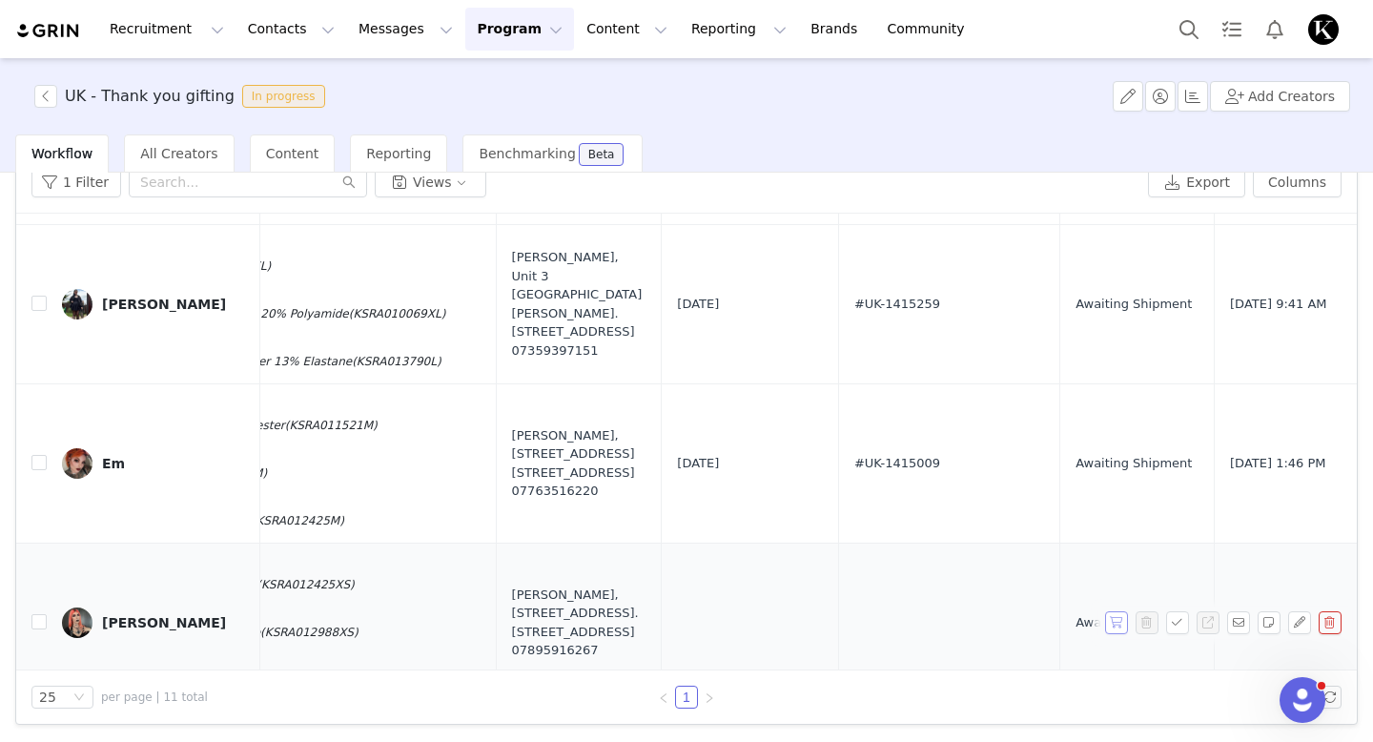
click at [1114, 611] on button "button" at bounding box center [1116, 622] width 23 height 23
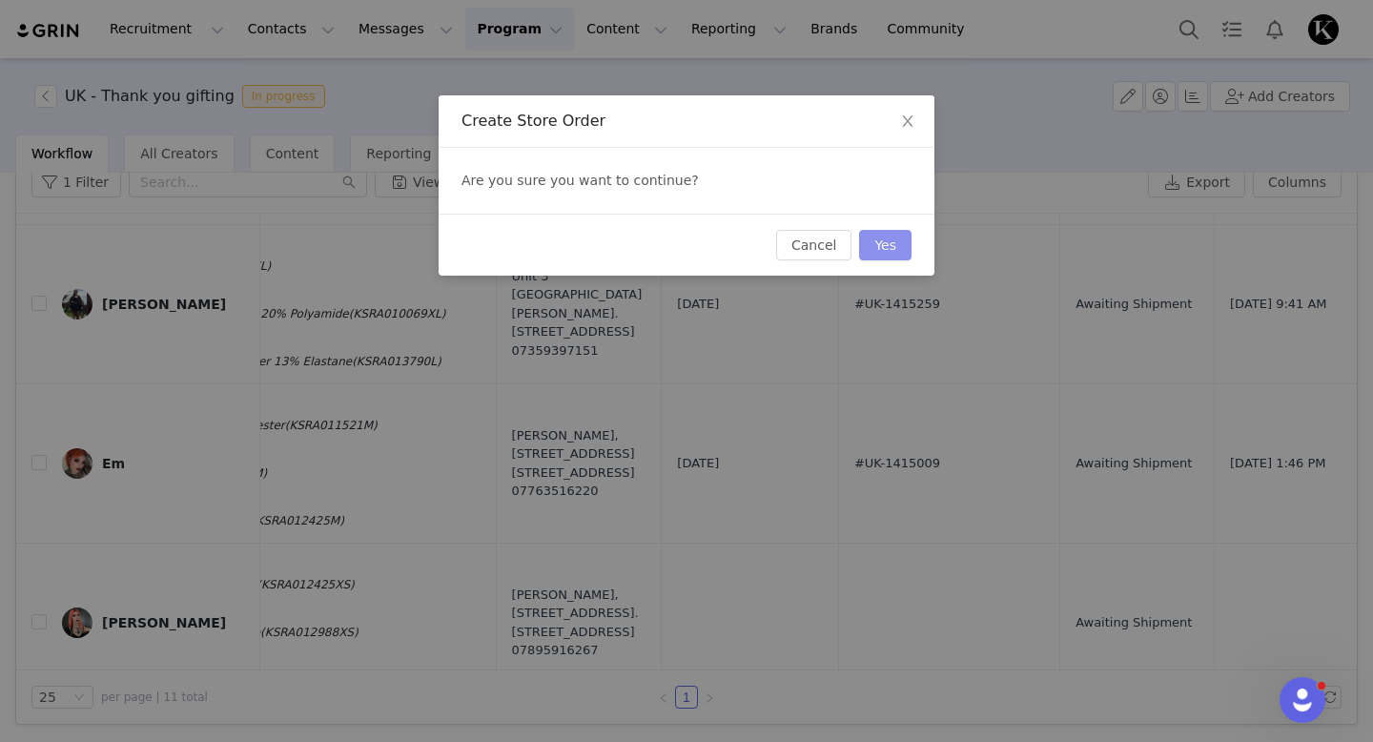
click at [870, 245] on button "Yes" at bounding box center [885, 245] width 52 height 31
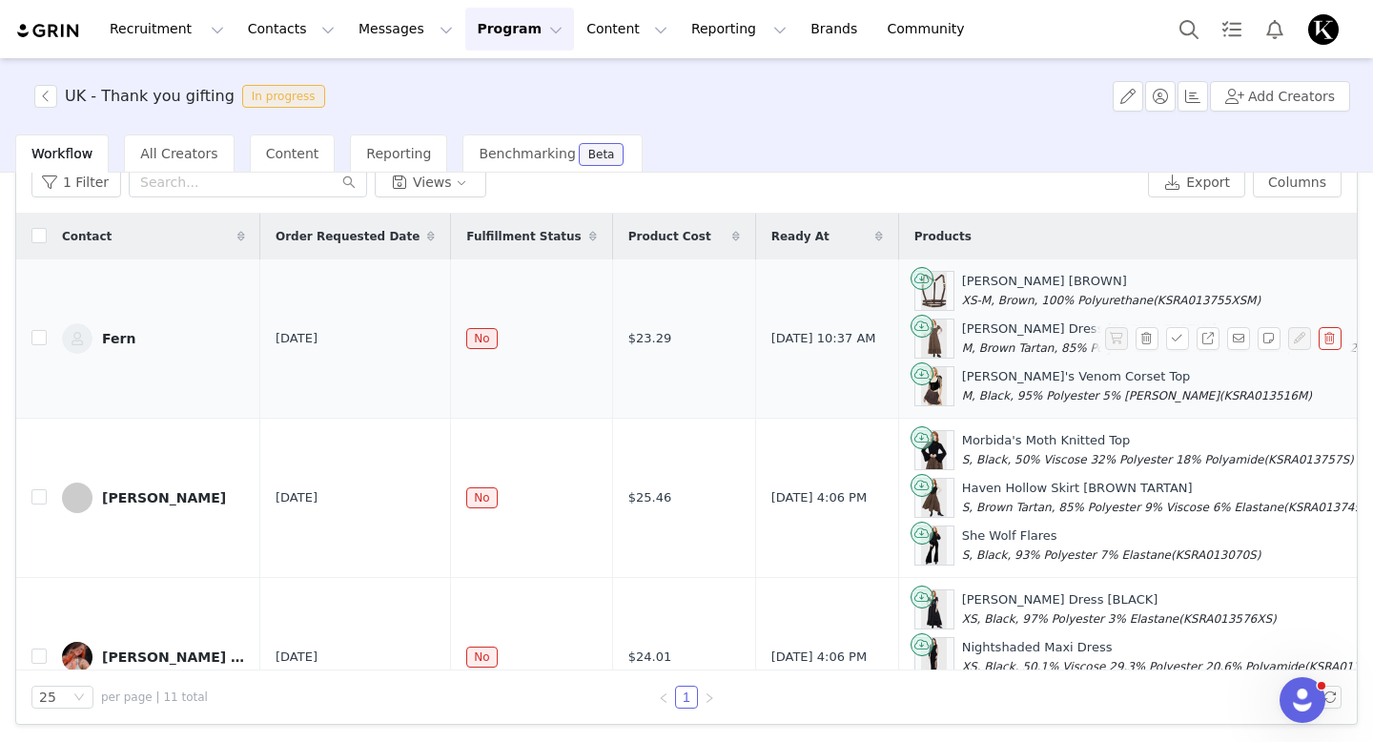
scroll to position [0, 0]
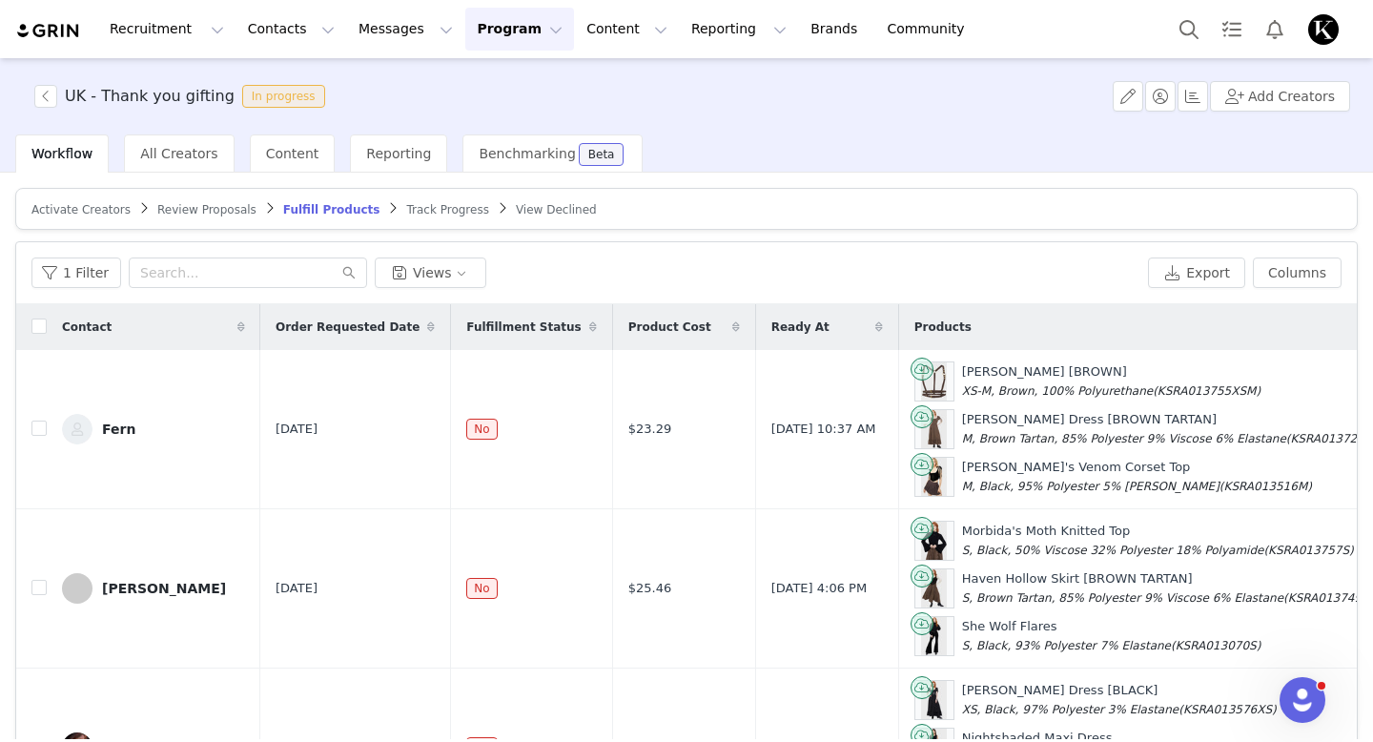
click at [199, 209] on span "Review Proposals" at bounding box center [206, 209] width 99 height 13
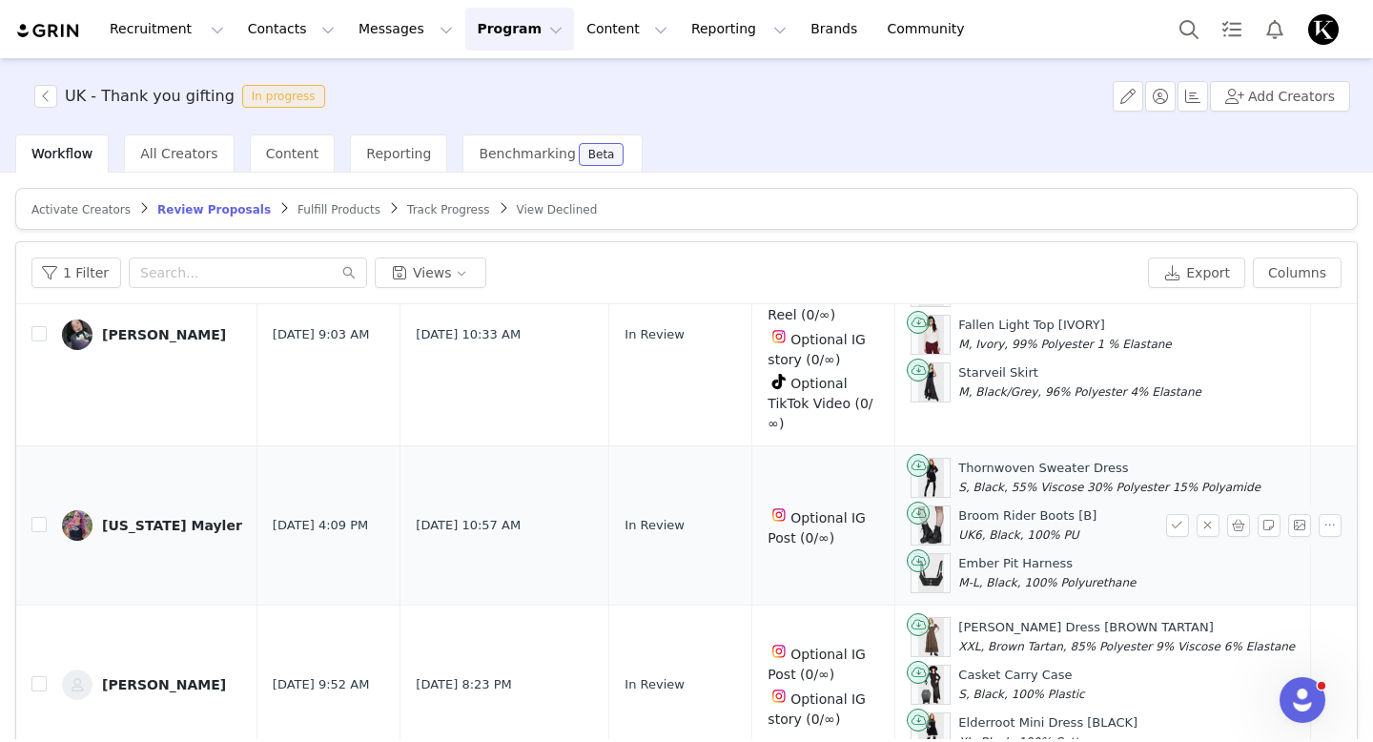
scroll to position [91, 0]
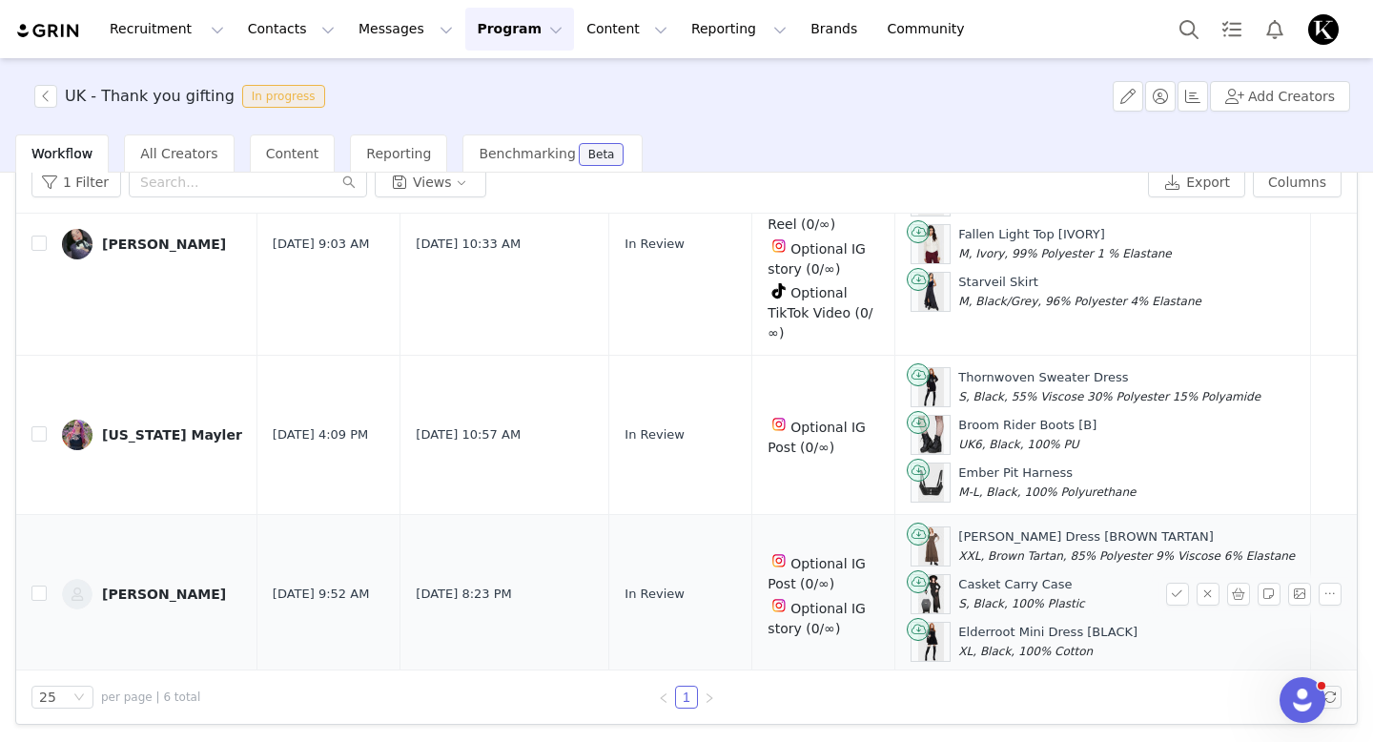
drag, startPoint x: 1100, startPoint y: 637, endPoint x: 924, endPoint y: 634, distance: 175.5
click at [924, 634] on div "Elderroot Mini Dress [BLACK] XL, Black, 100% Cotton" at bounding box center [1103, 642] width 384 height 40
click at [1097, 707] on div at bounding box center [1150, 697] width 382 height 23
drag, startPoint x: 1100, startPoint y: 628, endPoint x: 916, endPoint y: 628, distance: 184.1
click at [916, 628] on div "Elderroot Mini Dress [BLACK] XL, Black, 100% Cotton" at bounding box center [1103, 642] width 384 height 40
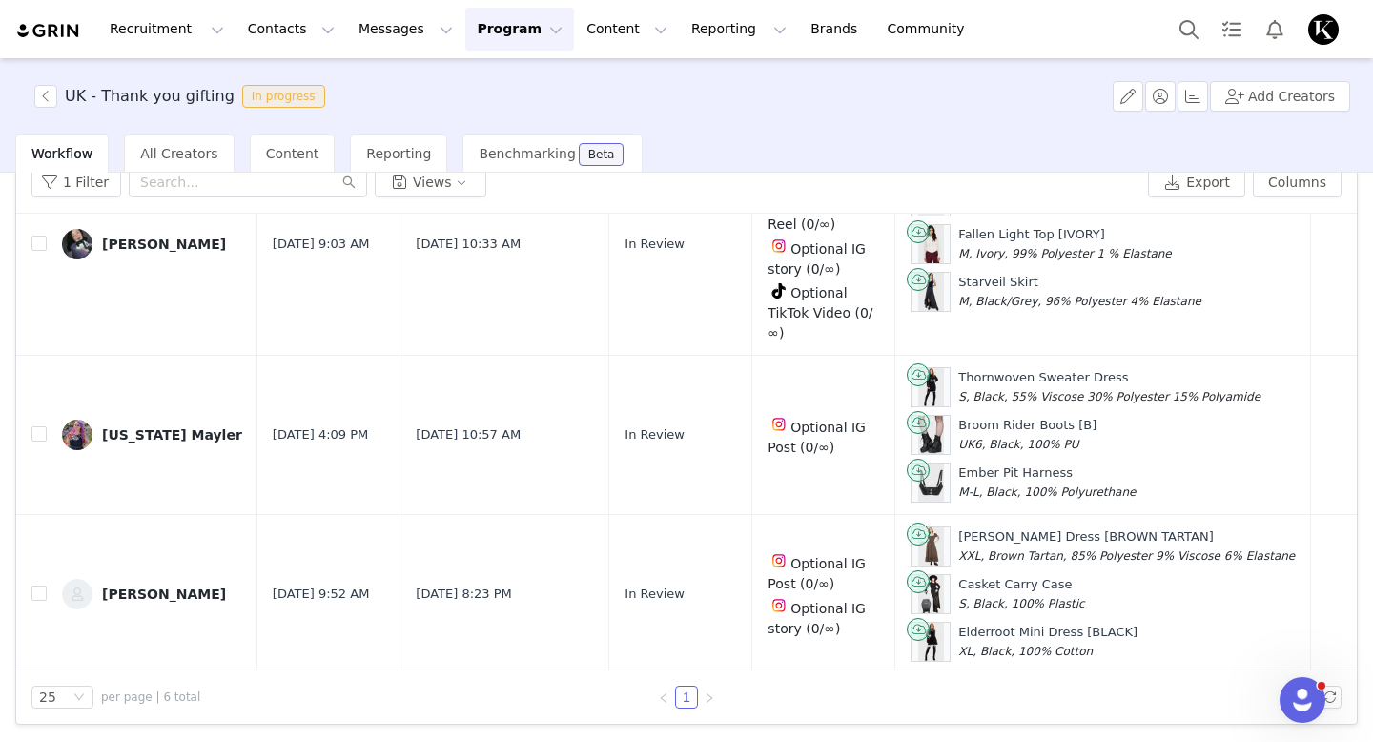
copy div "Elderroot Mini Dress [BLACK]"
click at [478, 26] on button "Program Program" at bounding box center [519, 29] width 109 height 43
click at [478, 85] on p "Activations" at bounding box center [487, 84] width 73 height 20
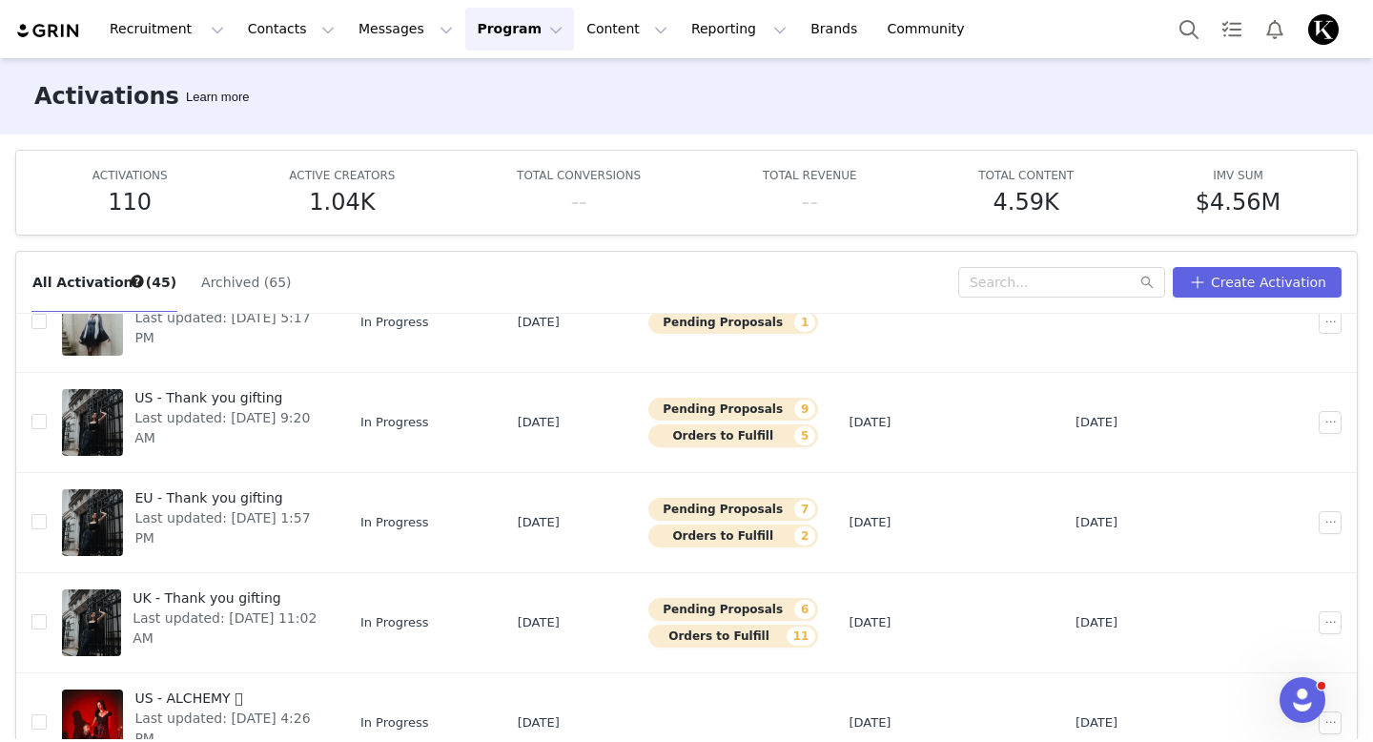
scroll to position [85, 0]
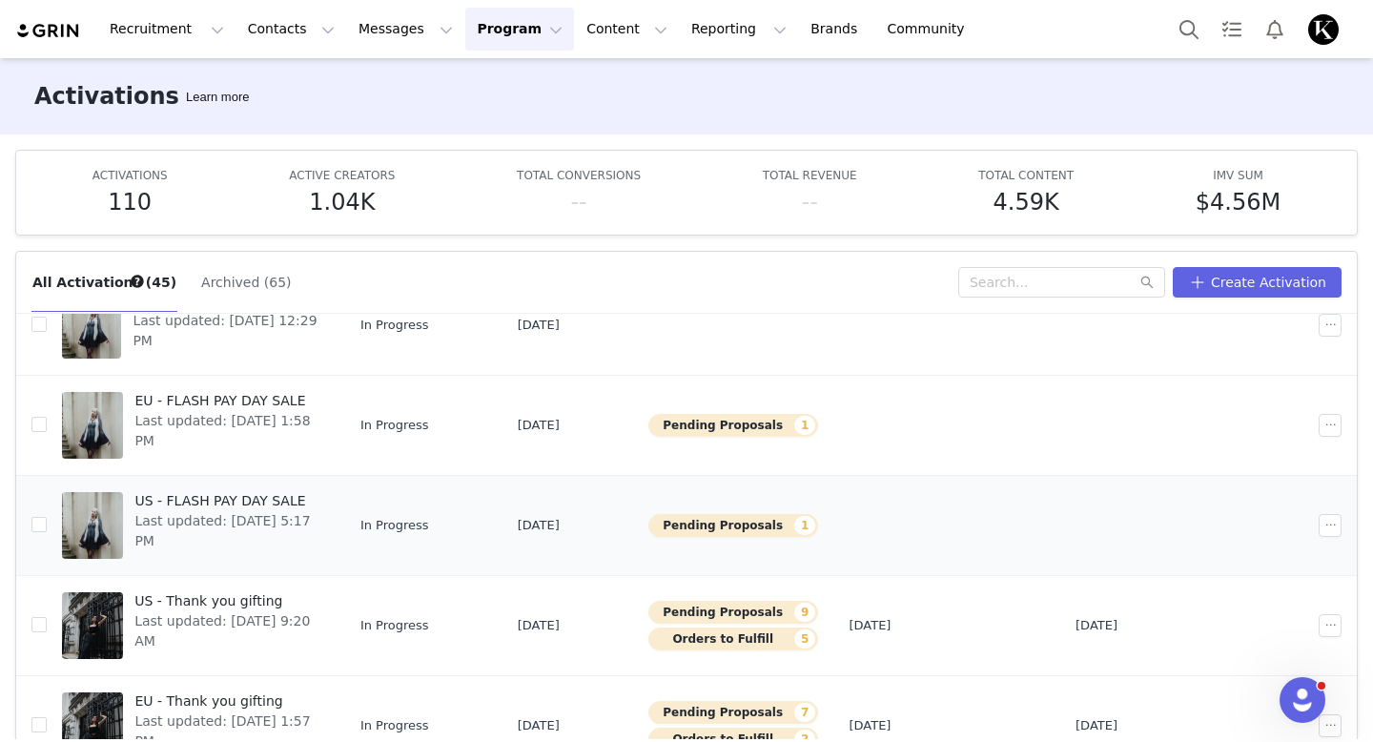
click at [318, 514] on span "Last updated: [DATE] 5:17 PM" at bounding box center [225, 531] width 183 height 40
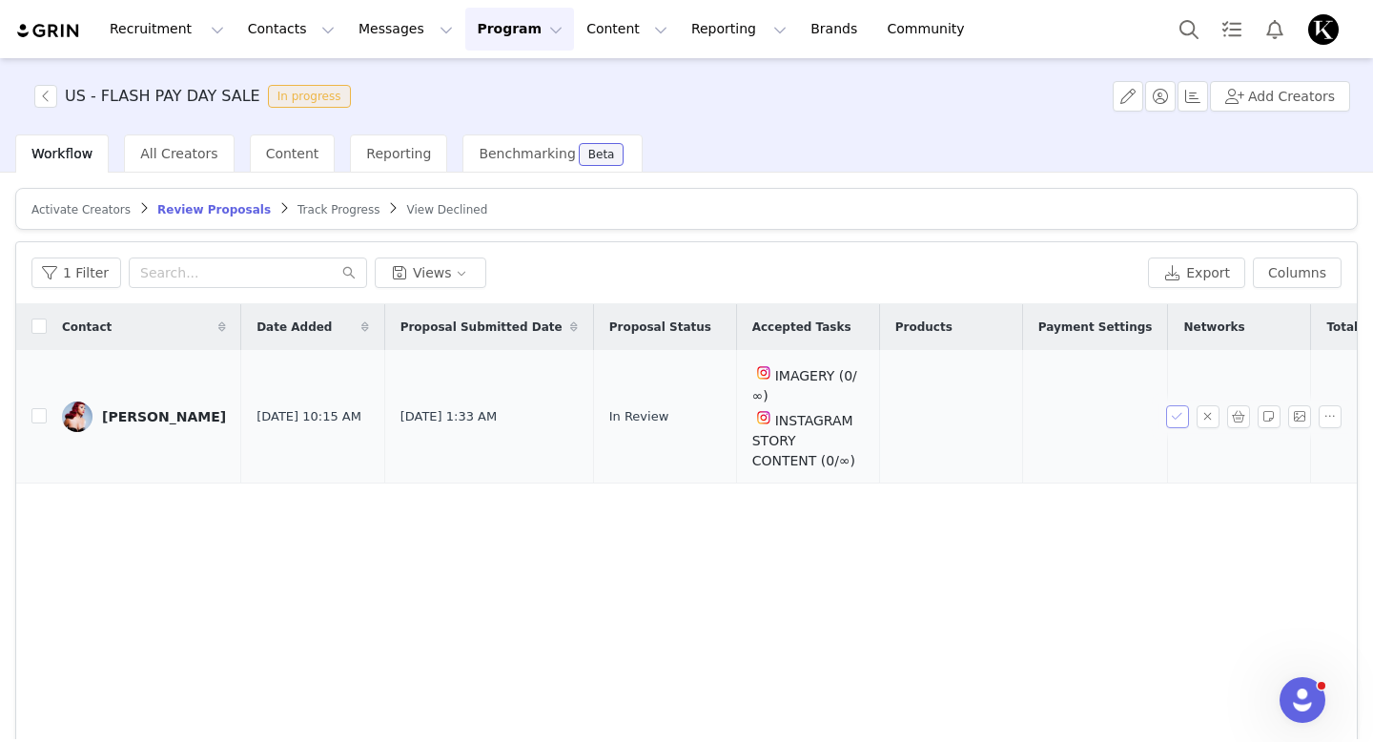
click at [1171, 422] on button "button" at bounding box center [1177, 416] width 23 height 23
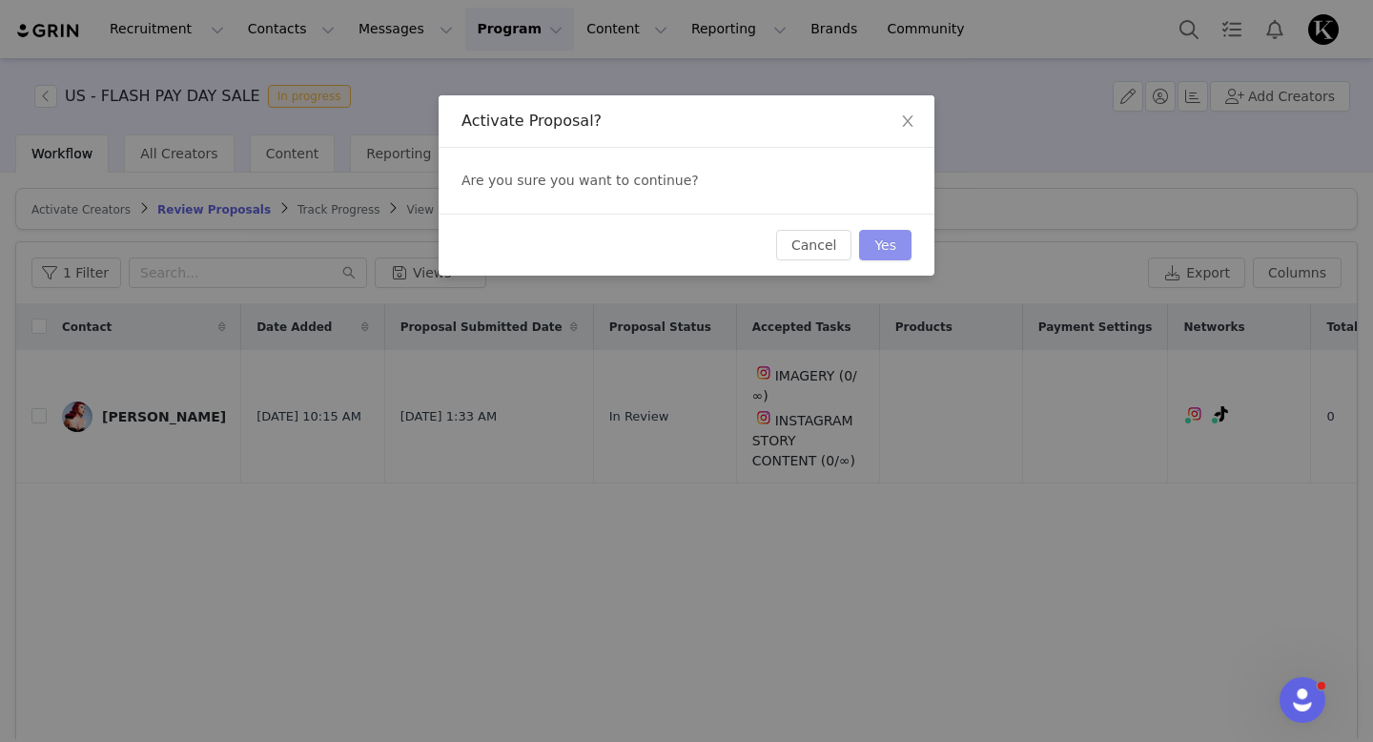
click at [889, 246] on button "Yes" at bounding box center [885, 245] width 52 height 31
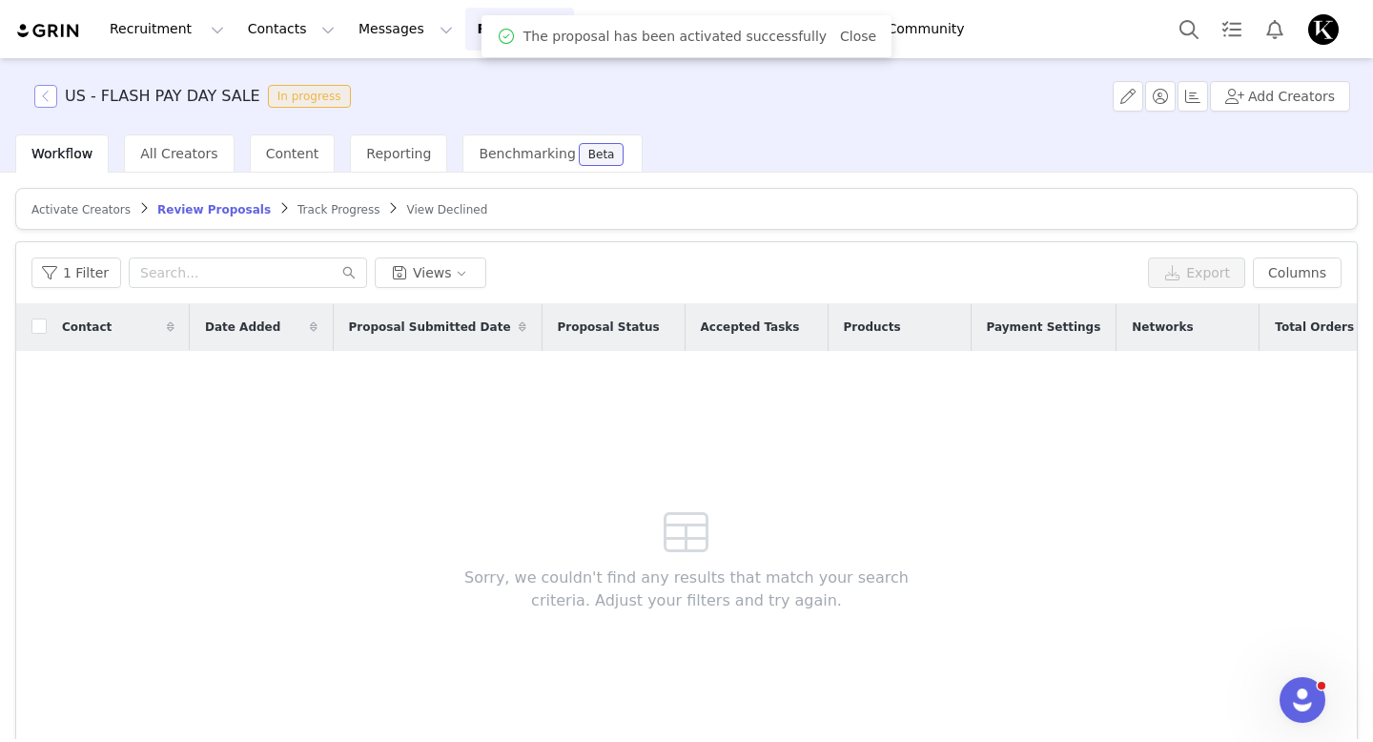
click at [40, 99] on button "button" at bounding box center [45, 96] width 23 height 23
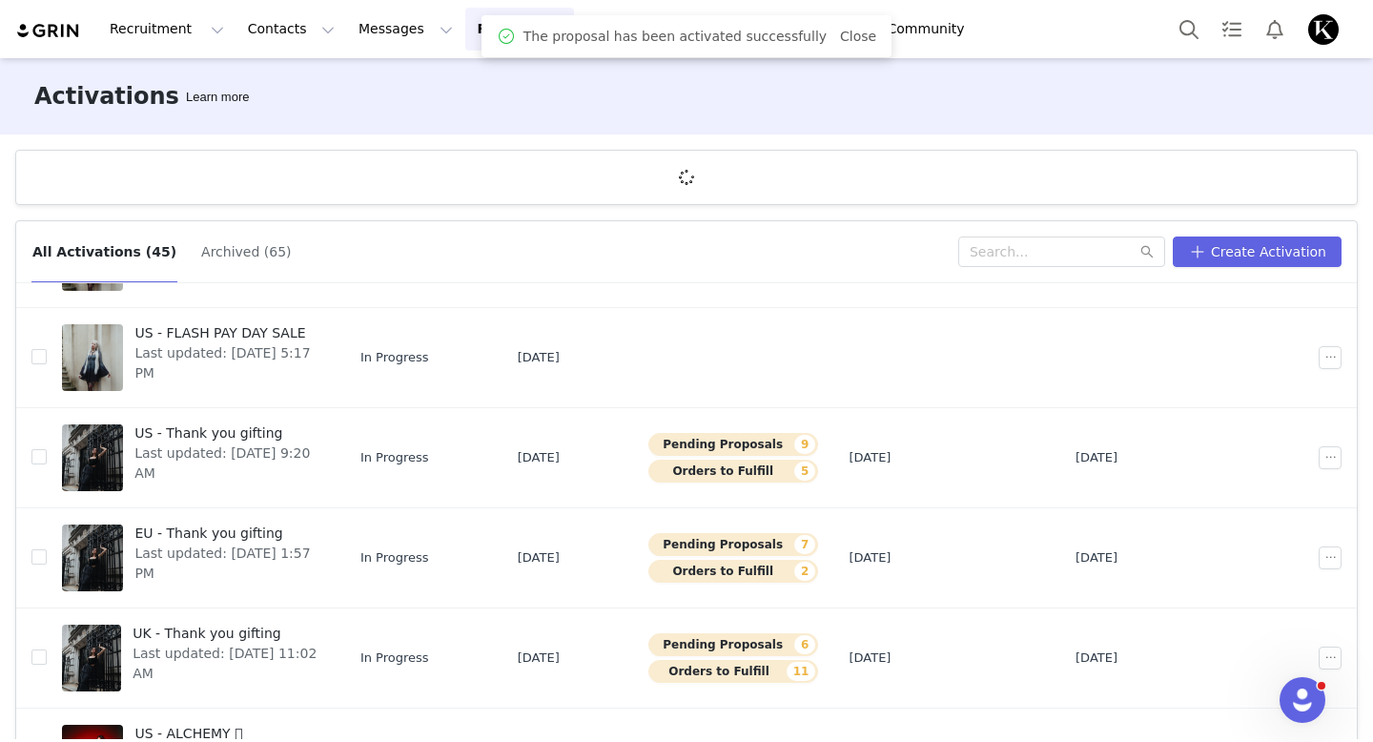
scroll to position [225, 0]
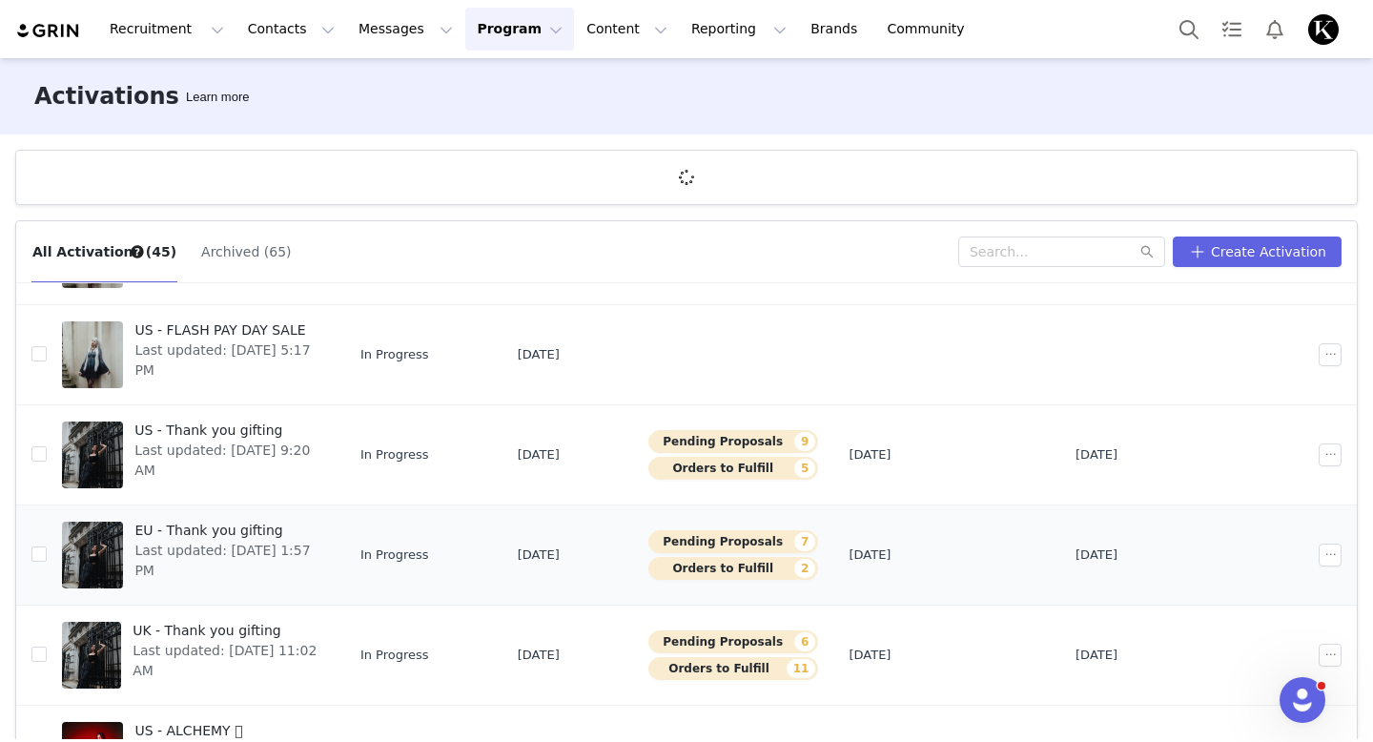
click at [257, 537] on span "EU - Thank you gifting" at bounding box center [225, 531] width 183 height 20
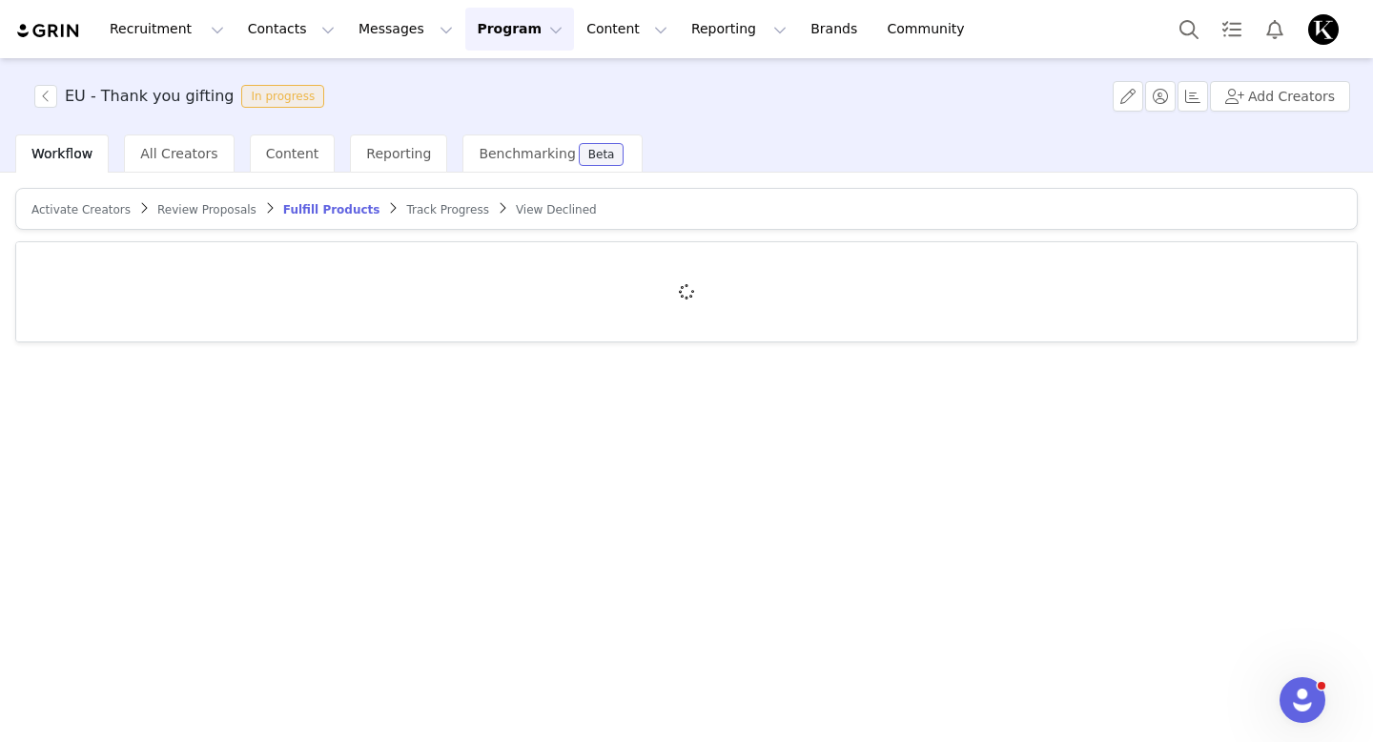
click at [203, 204] on span "Review Proposals" at bounding box center [206, 209] width 99 height 13
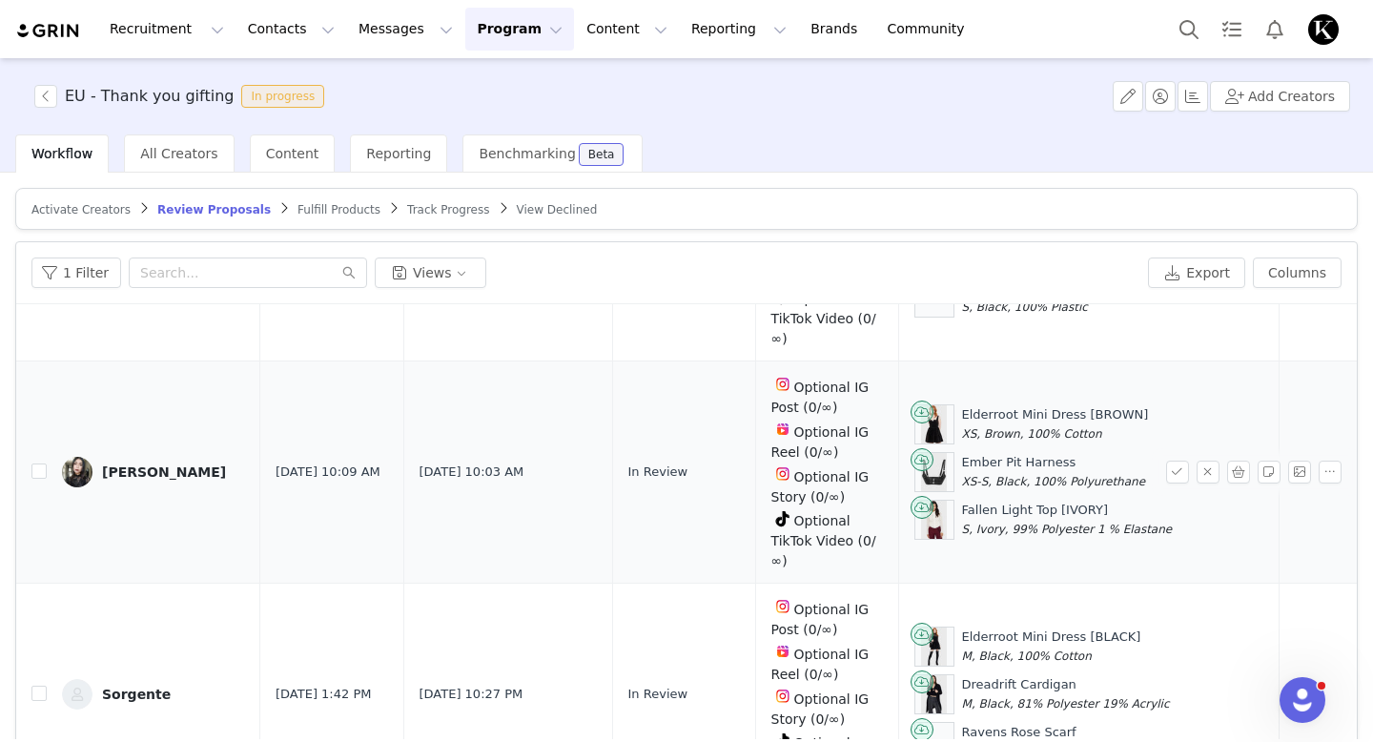
scroll to position [345, 0]
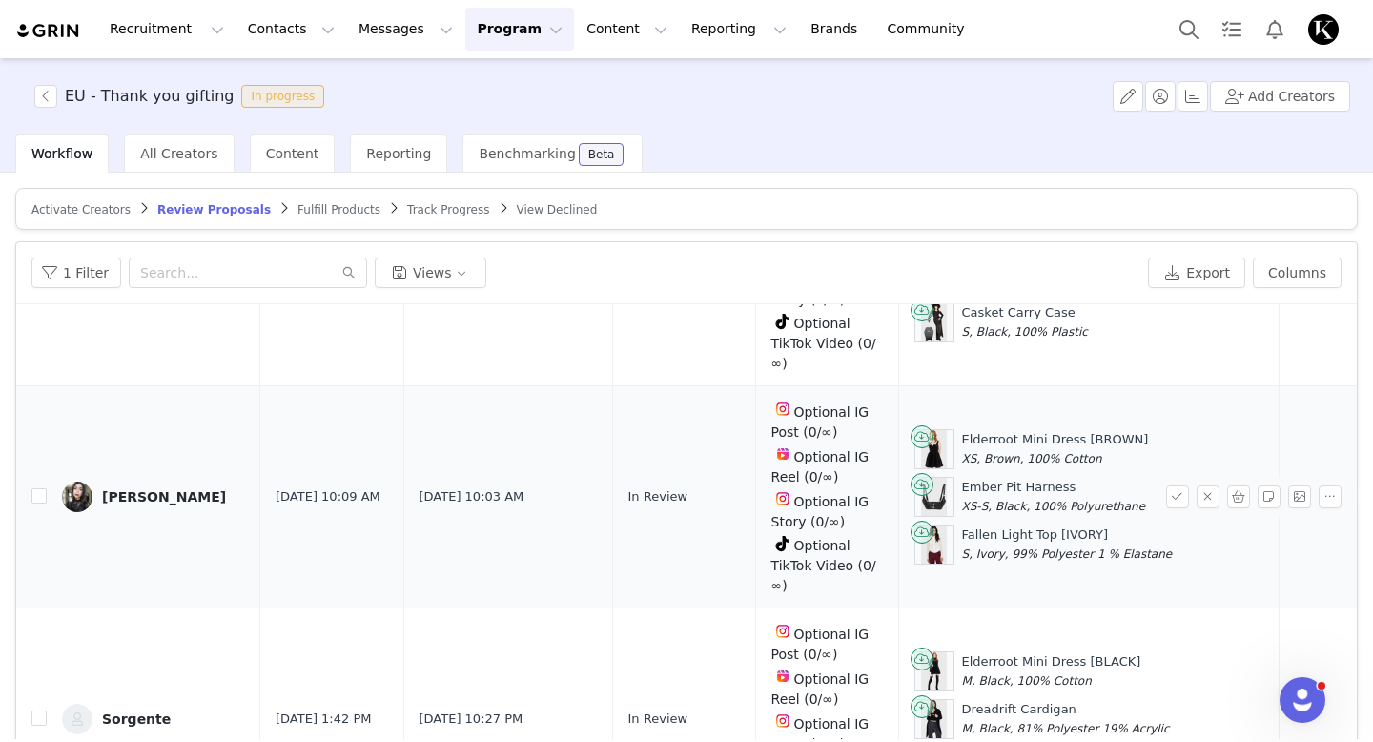
drag, startPoint x: 1083, startPoint y: 535, endPoint x: 922, endPoint y: 535, distance: 161.2
click at [922, 535] on div "Fallen Light Top [IVORY] S, Ivory, 99% Polyester 1 % Elastane" at bounding box center [1090, 545] width 350 height 40
copy div "Fallen Light Top [IVORY]"
click at [1125, 437] on div "Elderroot Mini Dress [BROWN] XS, Brown, 100% Cotton" at bounding box center [1090, 449] width 350 height 40
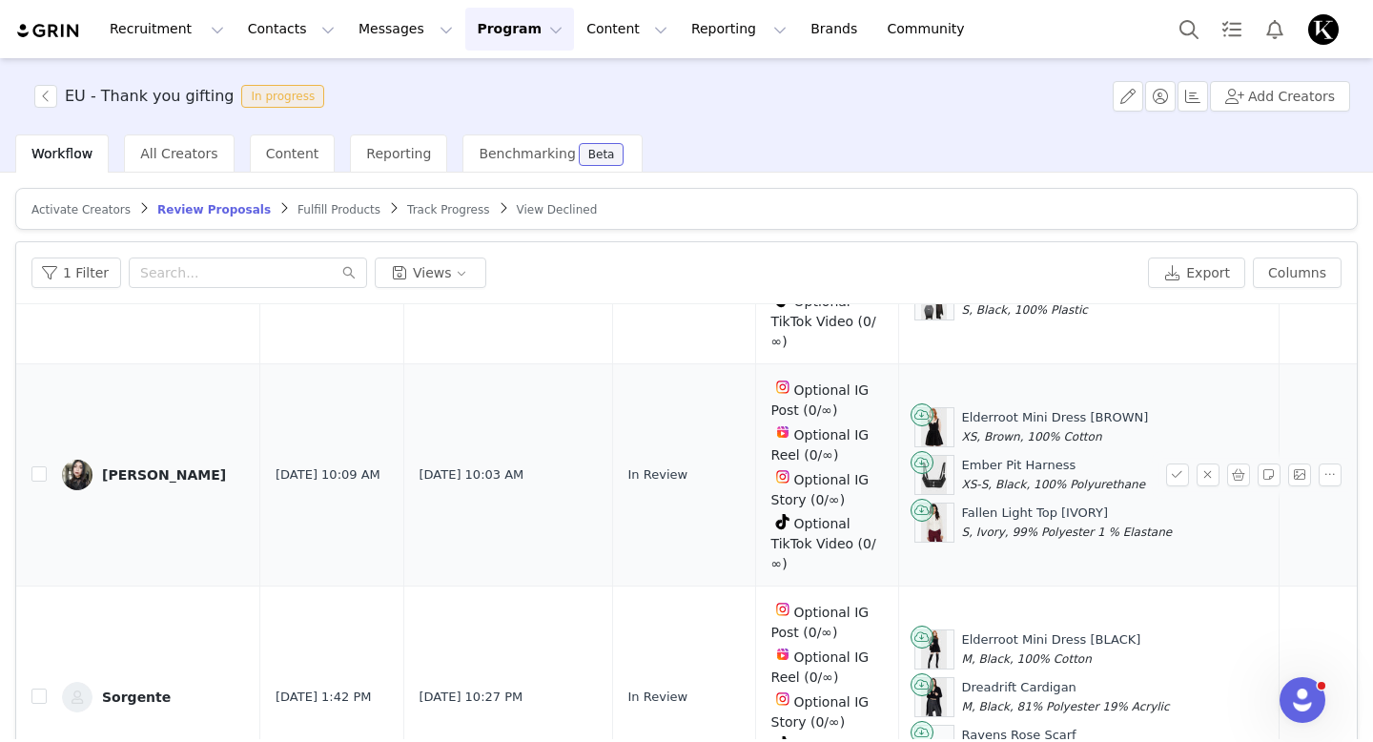
drag, startPoint x: 1122, startPoint y: 415, endPoint x: 940, endPoint y: 415, distance: 181.2
click at [940, 415] on div "Elderroot Mini Dress [BROWN] XS, Brown, 100% Cotton" at bounding box center [1090, 427] width 350 height 40
copy div "Elderroot Mini Dress [BROWN]"
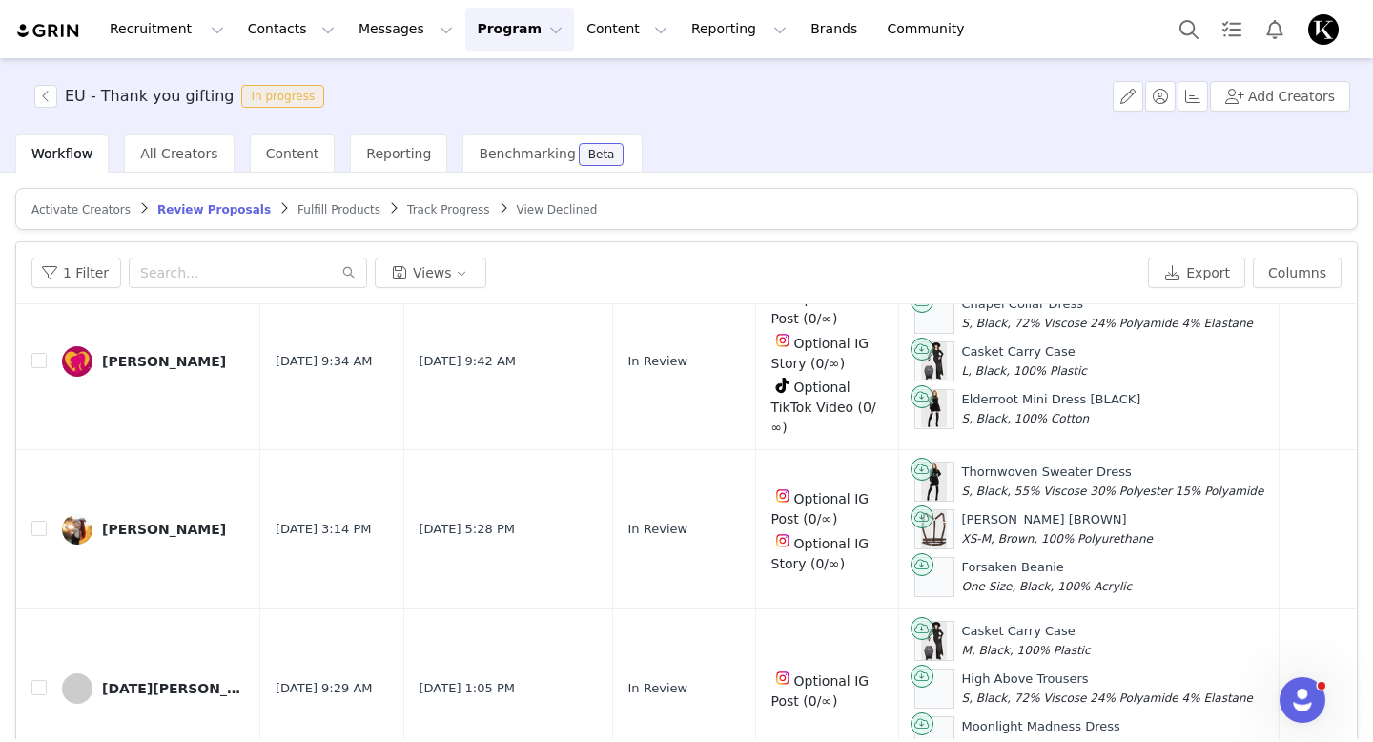
scroll to position [91, 0]
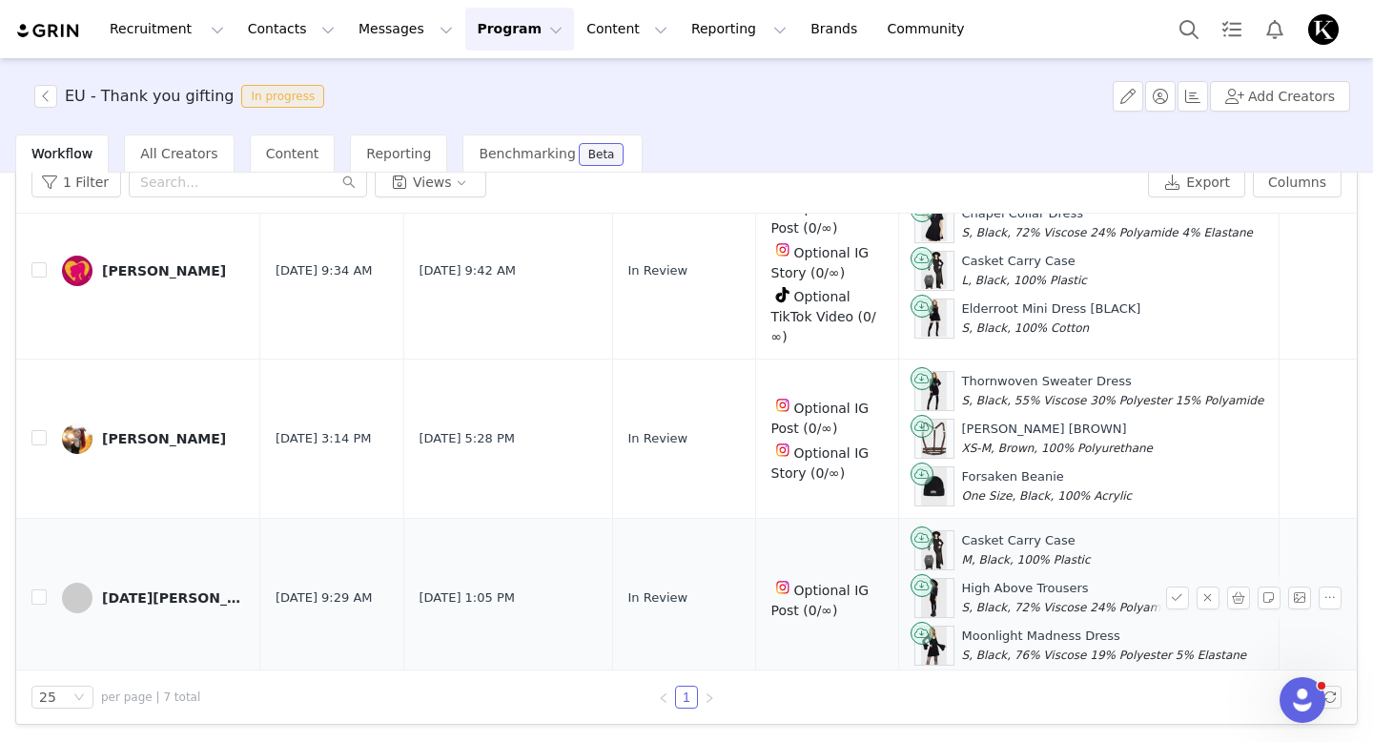
click at [202, 590] on div "[DATE][PERSON_NAME] [PERSON_NAME]" at bounding box center [173, 597] width 143 height 15
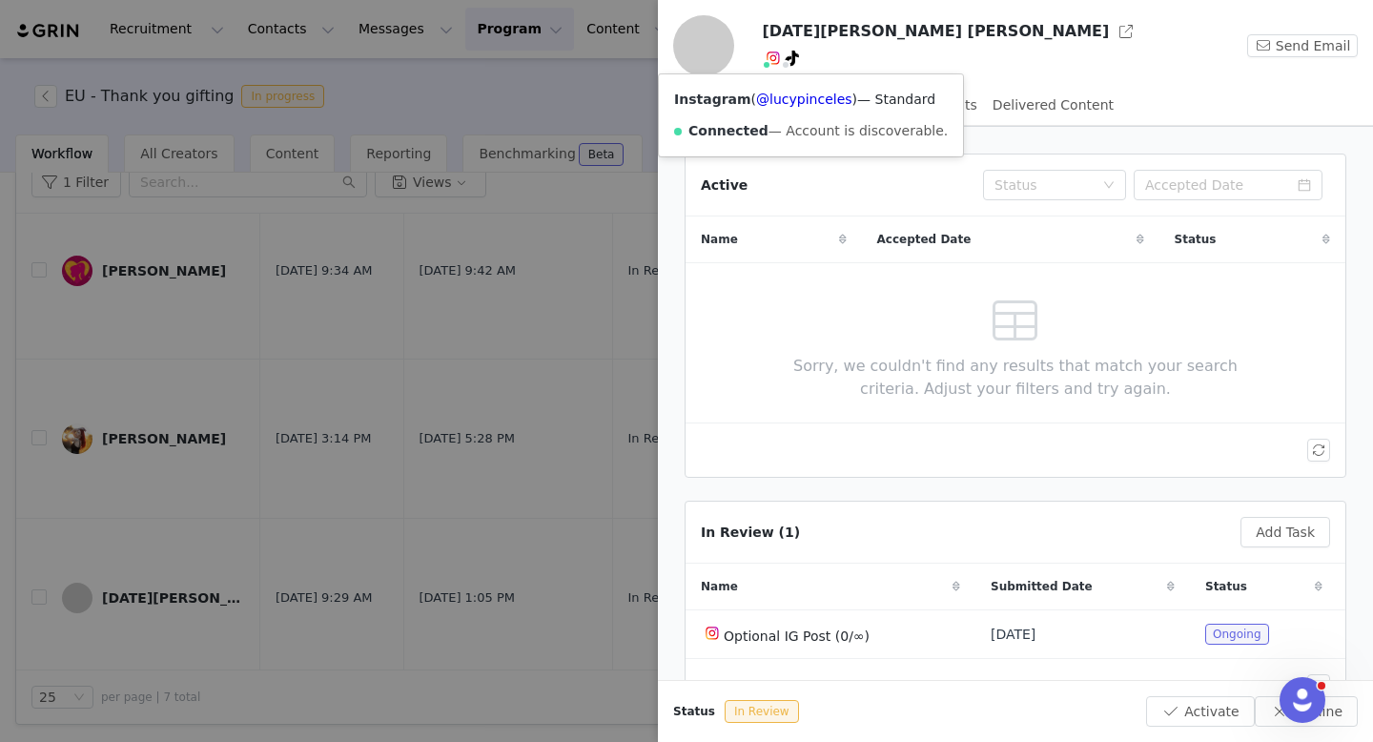
click at [614, 96] on div at bounding box center [686, 371] width 1373 height 742
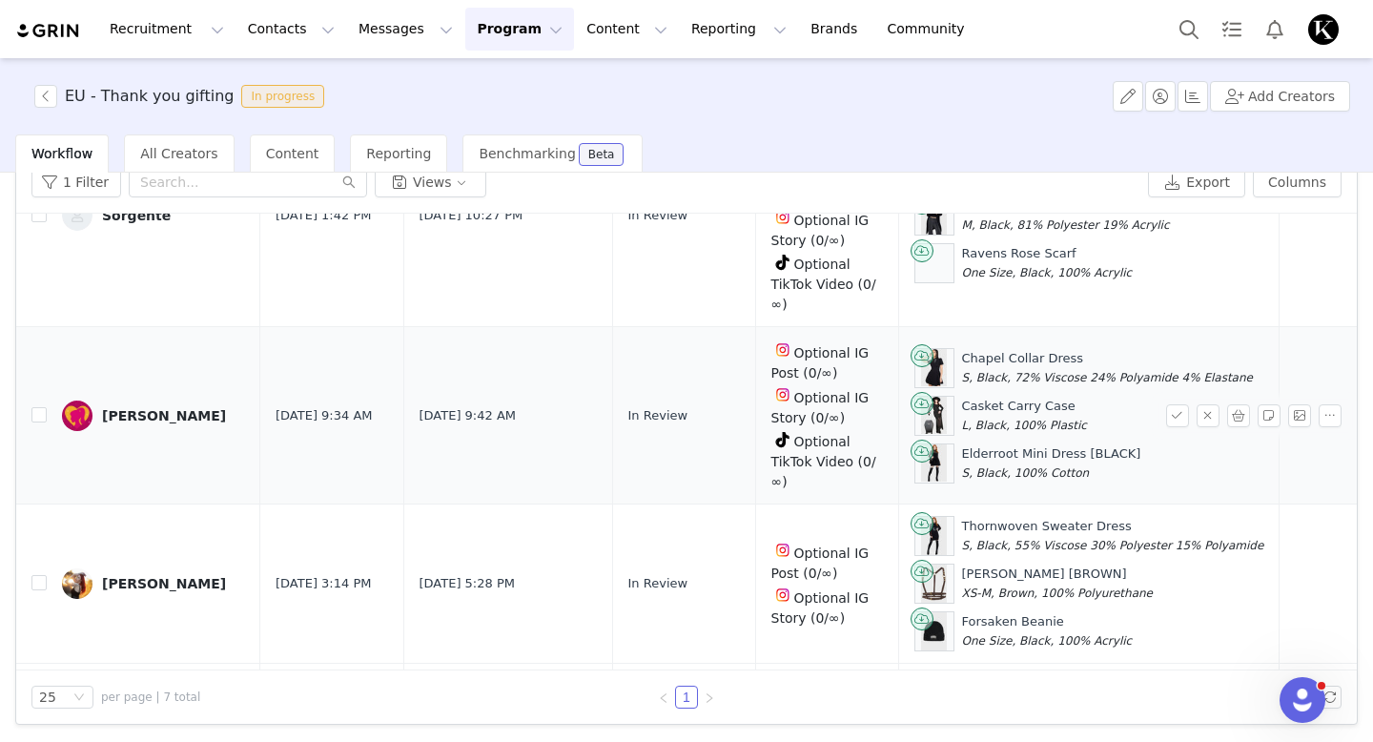
scroll to position [750, 0]
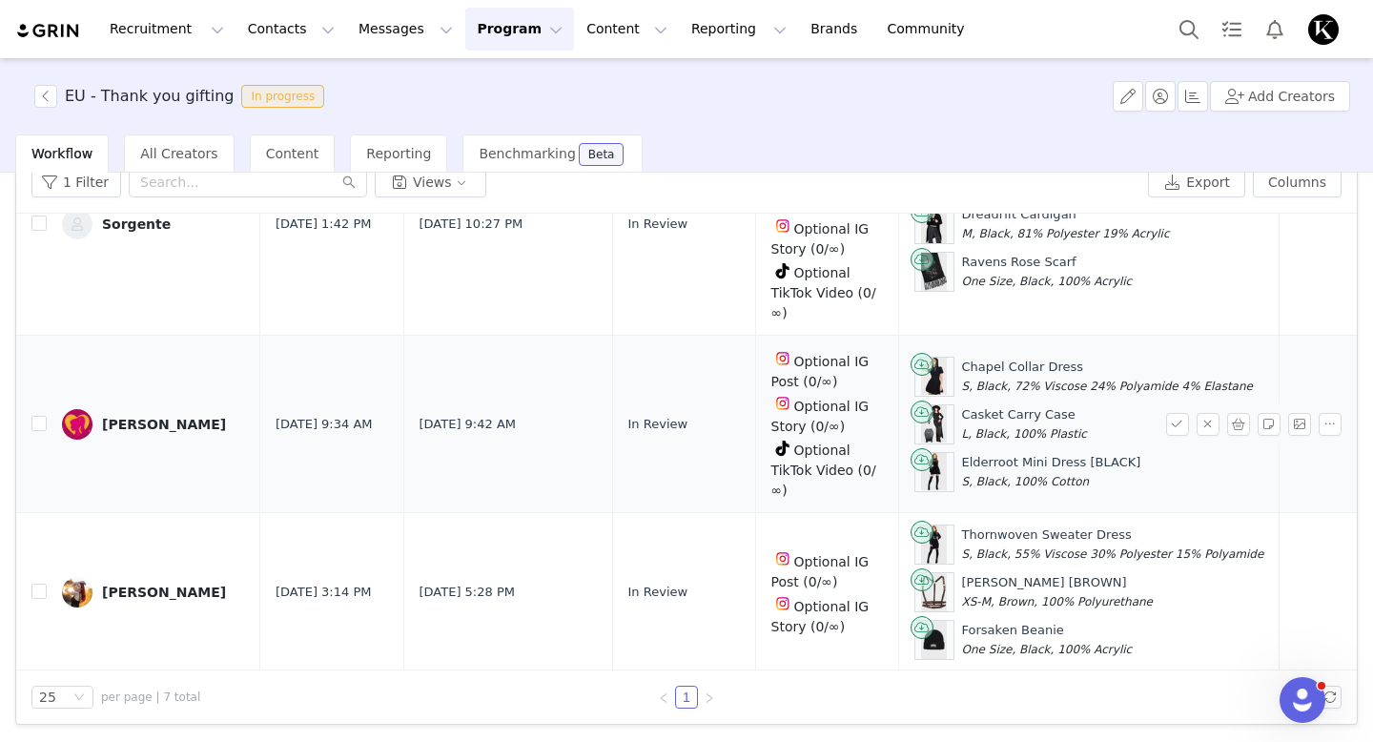
click at [204, 417] on div "[PERSON_NAME]" at bounding box center [164, 424] width 124 height 15
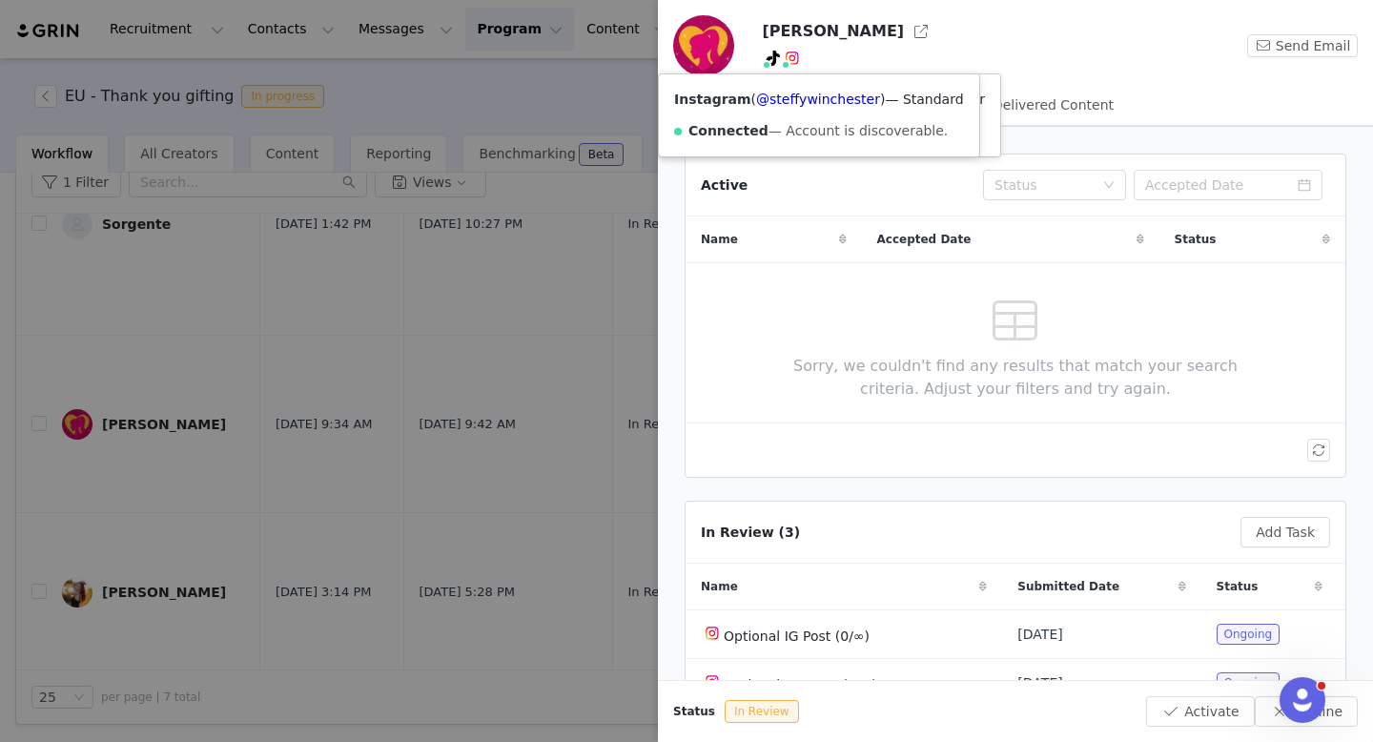
click at [593, 79] on div at bounding box center [686, 371] width 1373 height 742
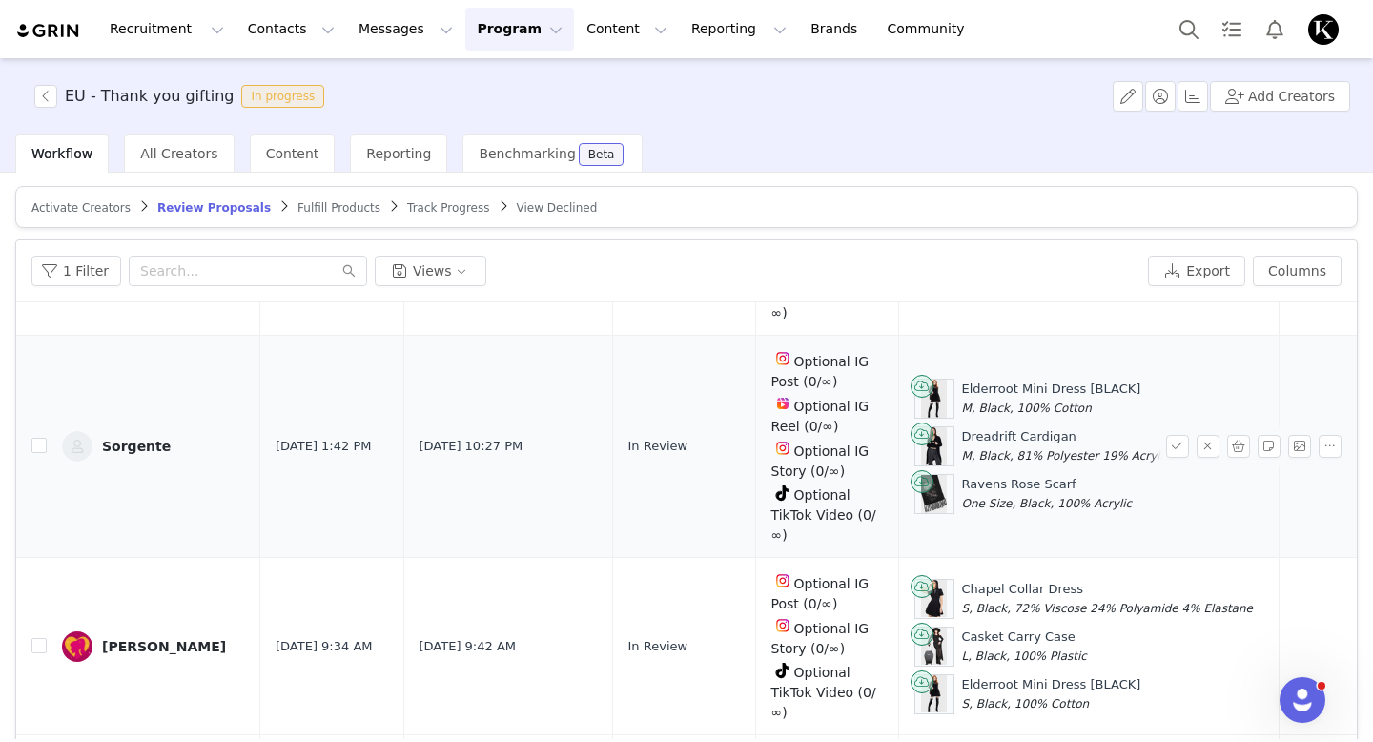
scroll to position [613, 0]
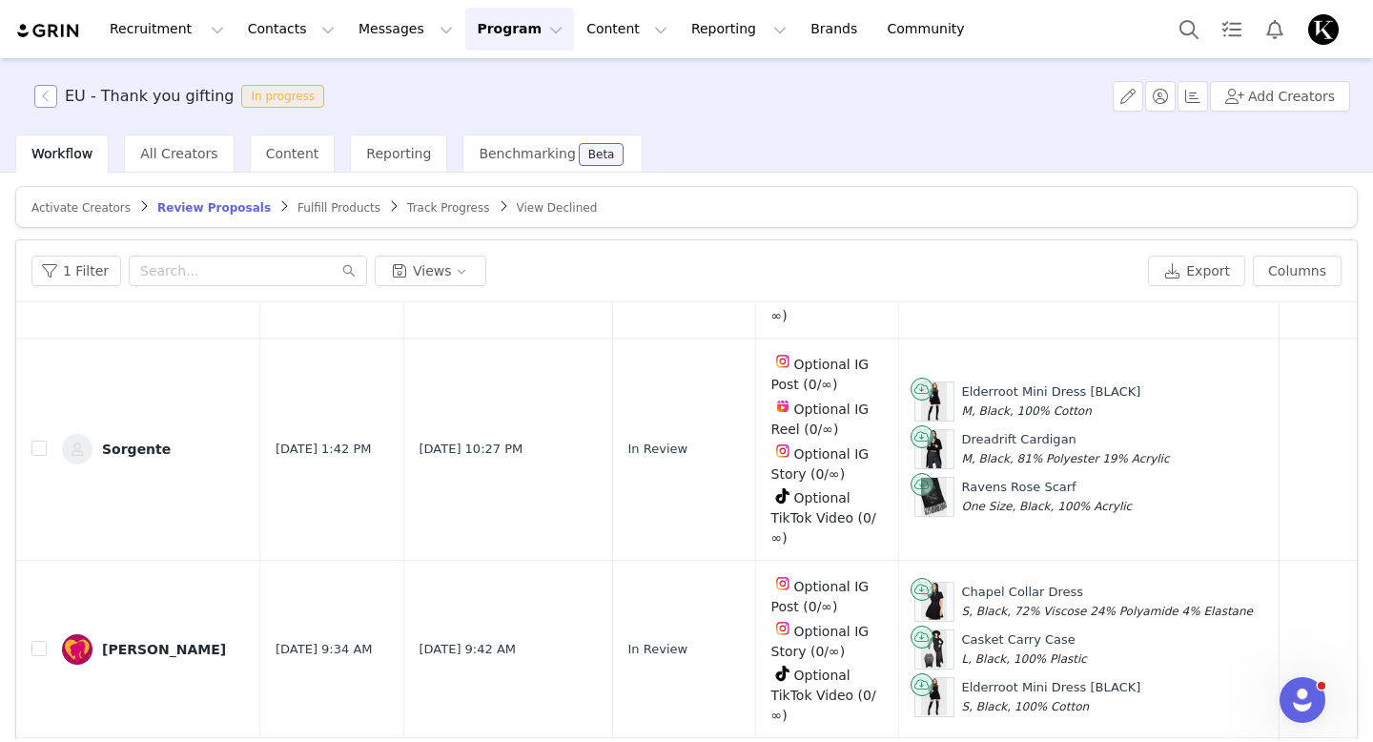
click at [38, 87] on button "button" at bounding box center [45, 96] width 23 height 23
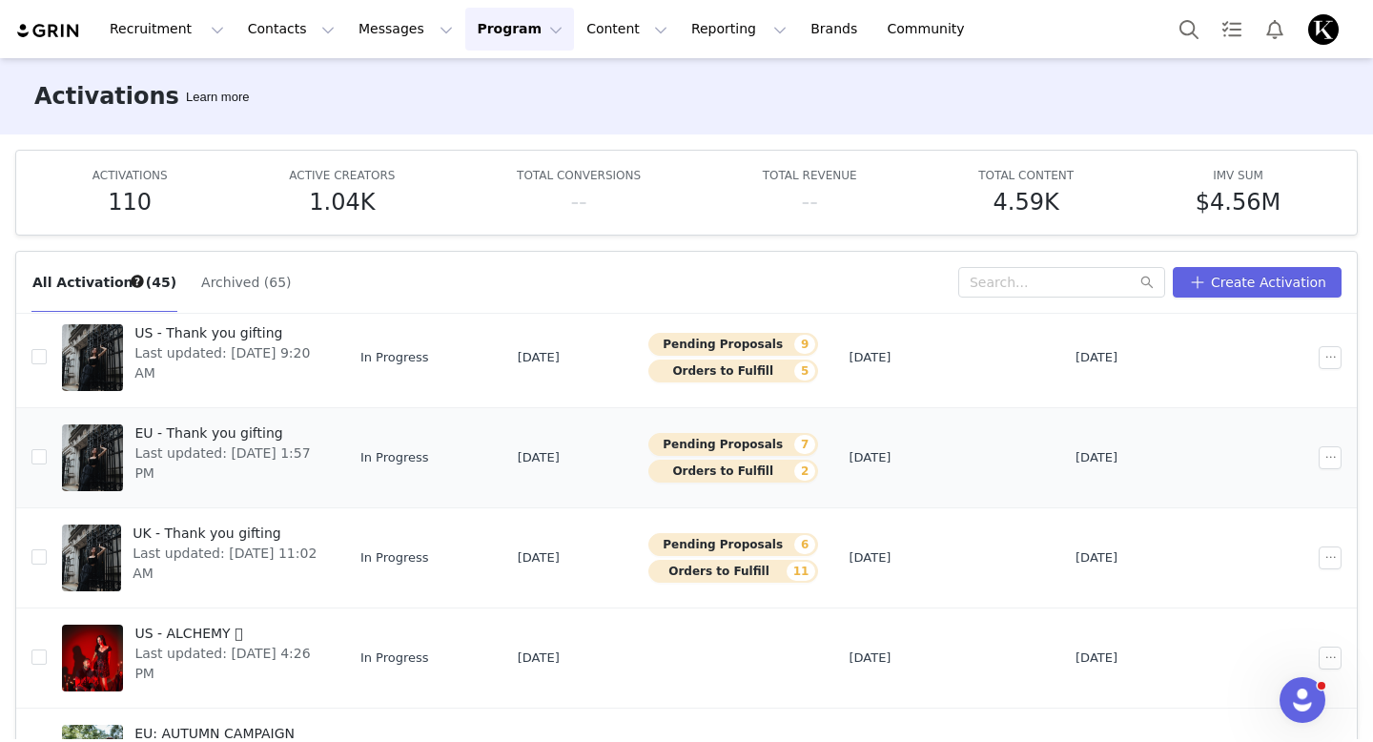
scroll to position [316, 0]
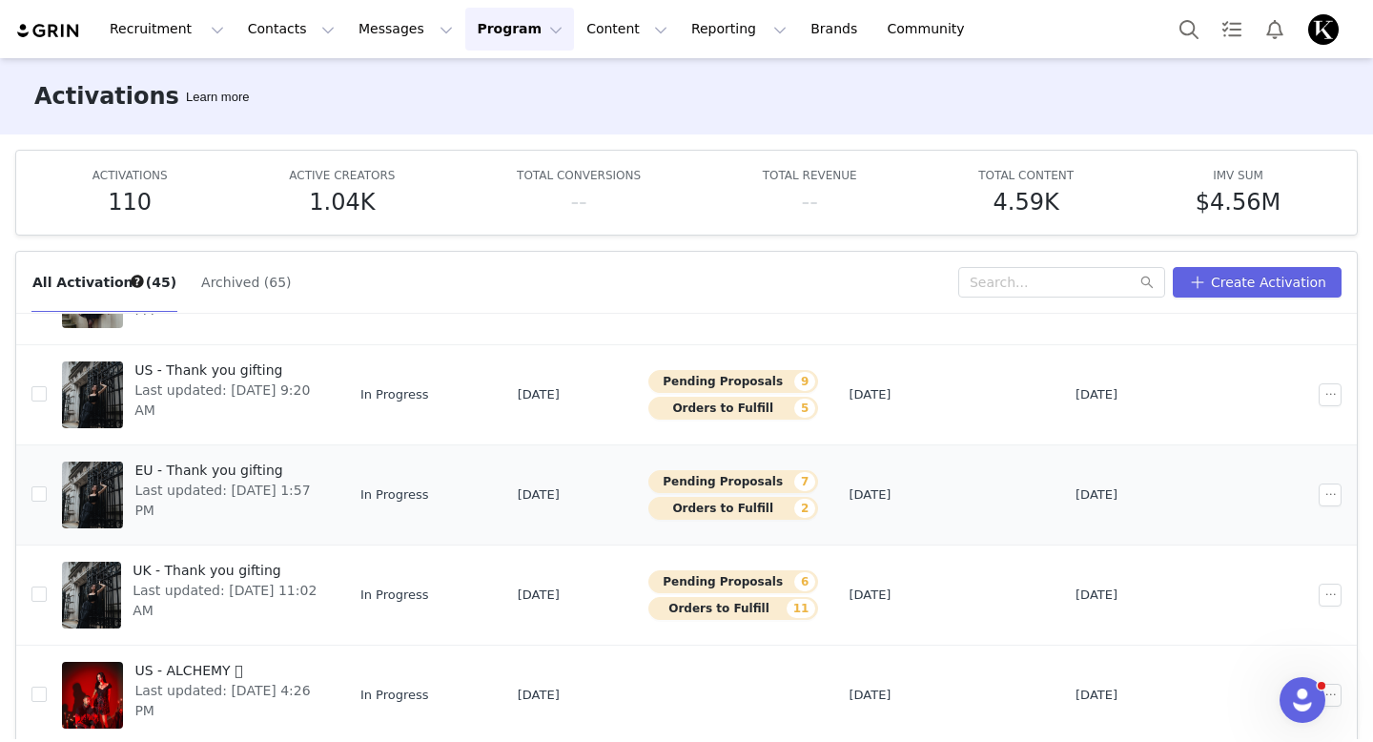
click at [279, 387] on span "Last updated: [DATE] 9:20 AM" at bounding box center [226, 401] width 184 height 40
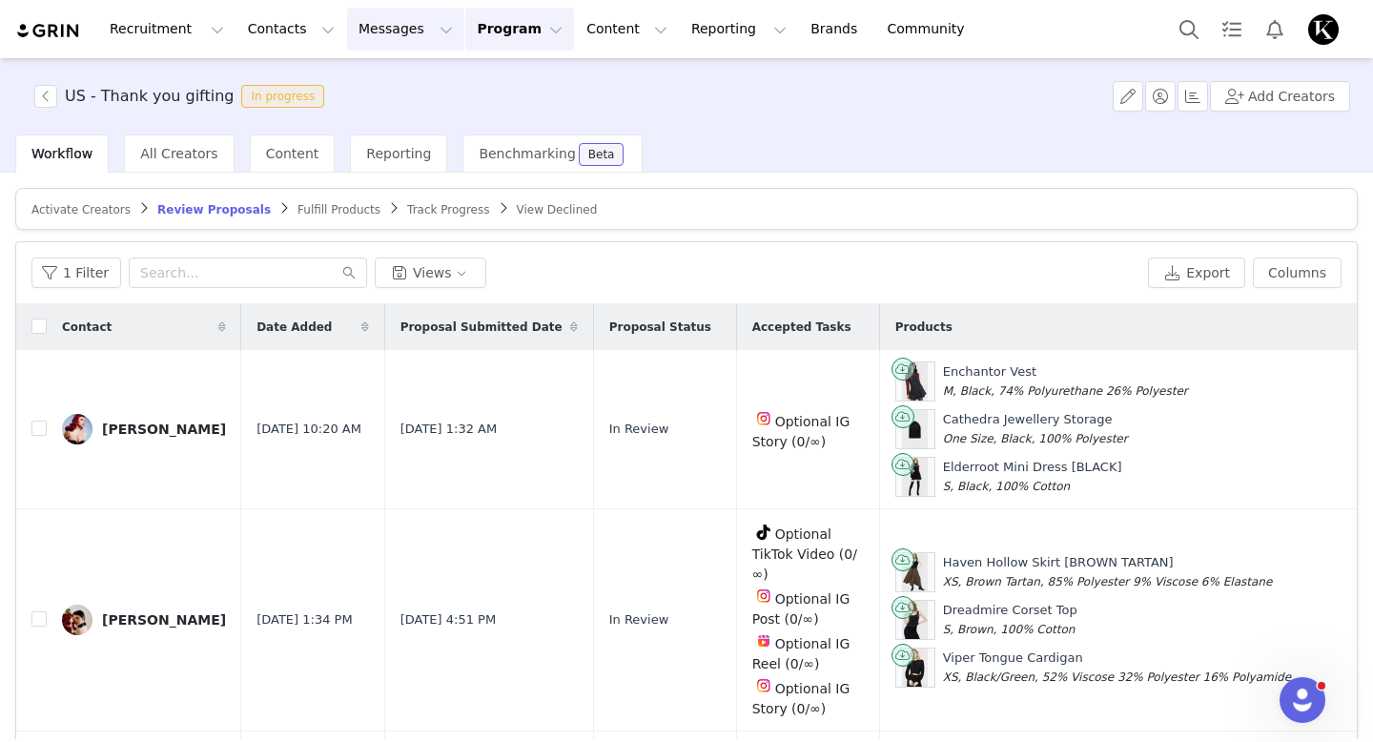
click at [347, 29] on button "Messages Messages" at bounding box center [405, 29] width 117 height 43
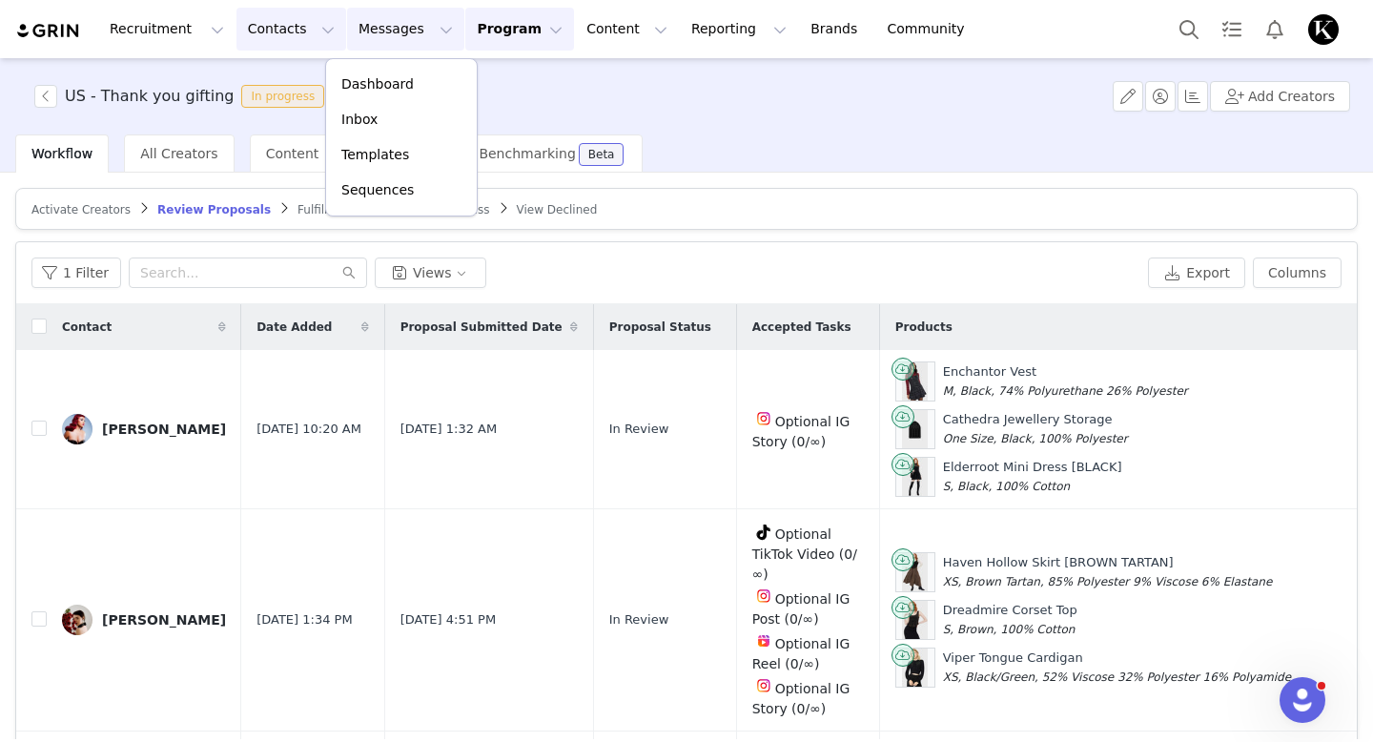
click at [301, 24] on button "Contacts Contacts" at bounding box center [292, 29] width 110 height 43
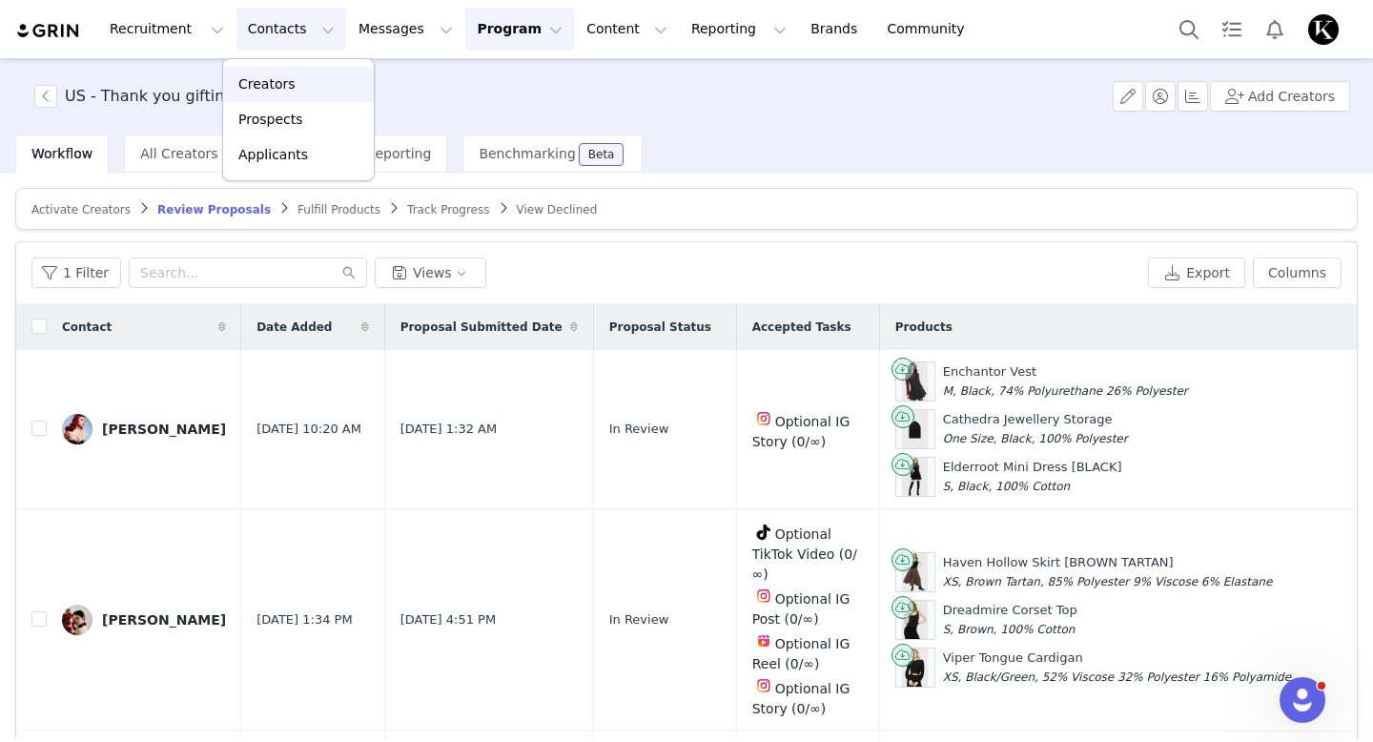
click at [298, 80] on div "Creators" at bounding box center [299, 84] width 128 height 20
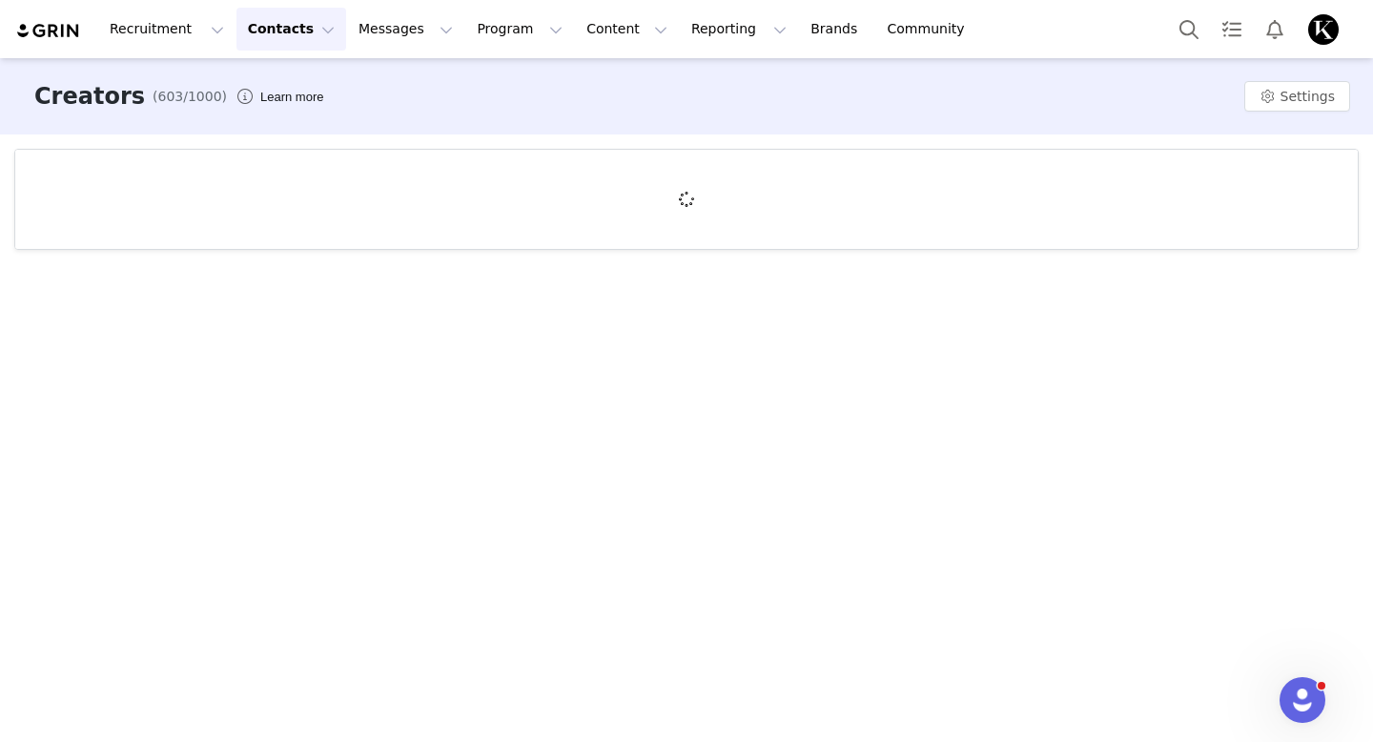
click at [218, 211] on div at bounding box center [686, 199] width 1343 height 99
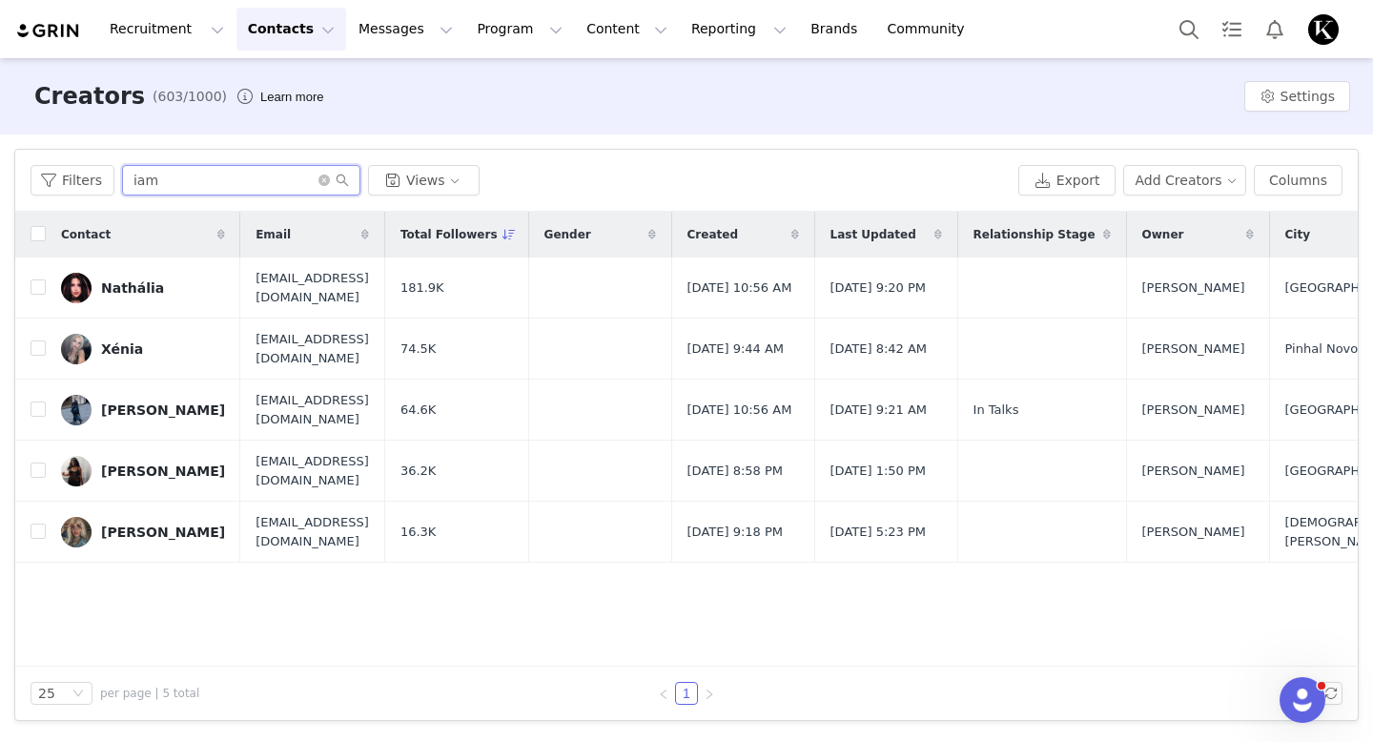
click at [146, 177] on input "iam" at bounding box center [241, 180] width 238 height 31
click at [146, 176] on input "iam" at bounding box center [241, 180] width 238 height 31
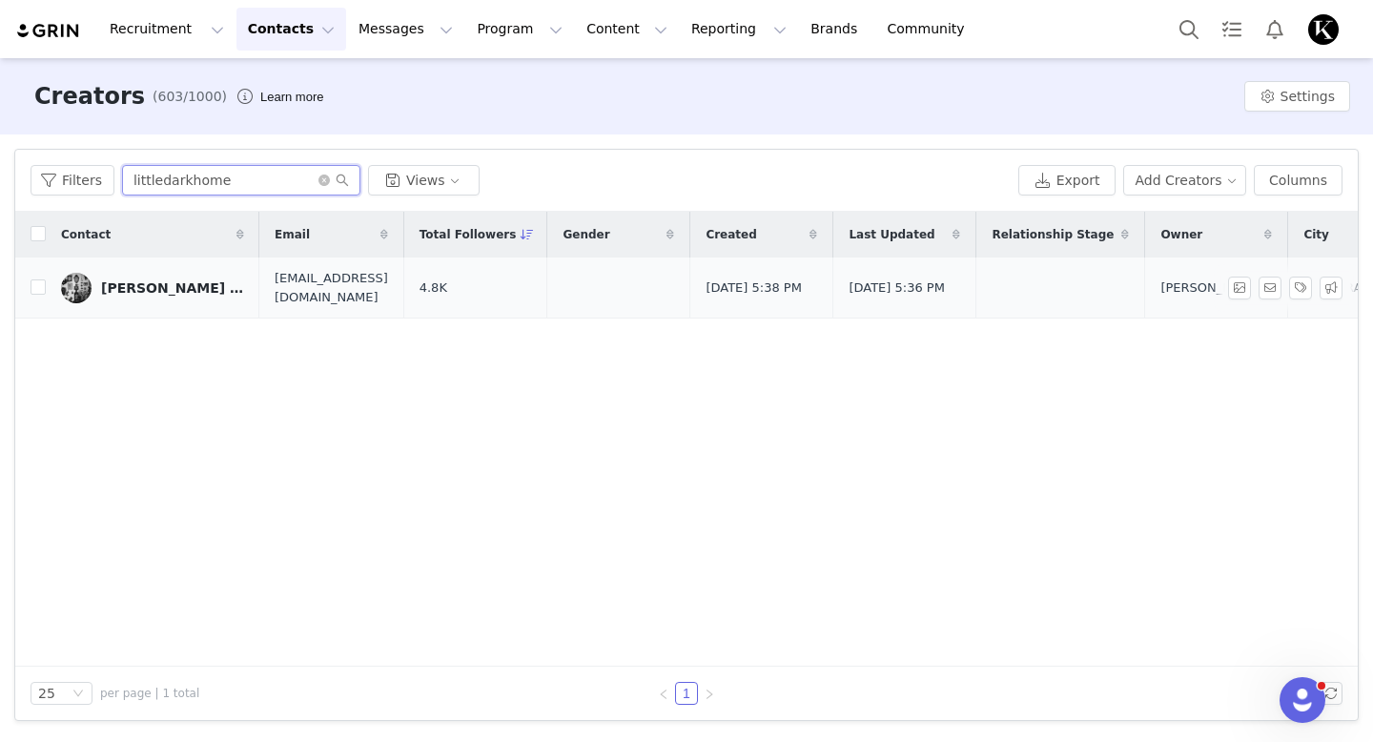
type input "littledarkhome"
click at [172, 285] on div "[PERSON_NAME] [PERSON_NAME]" at bounding box center [172, 287] width 143 height 15
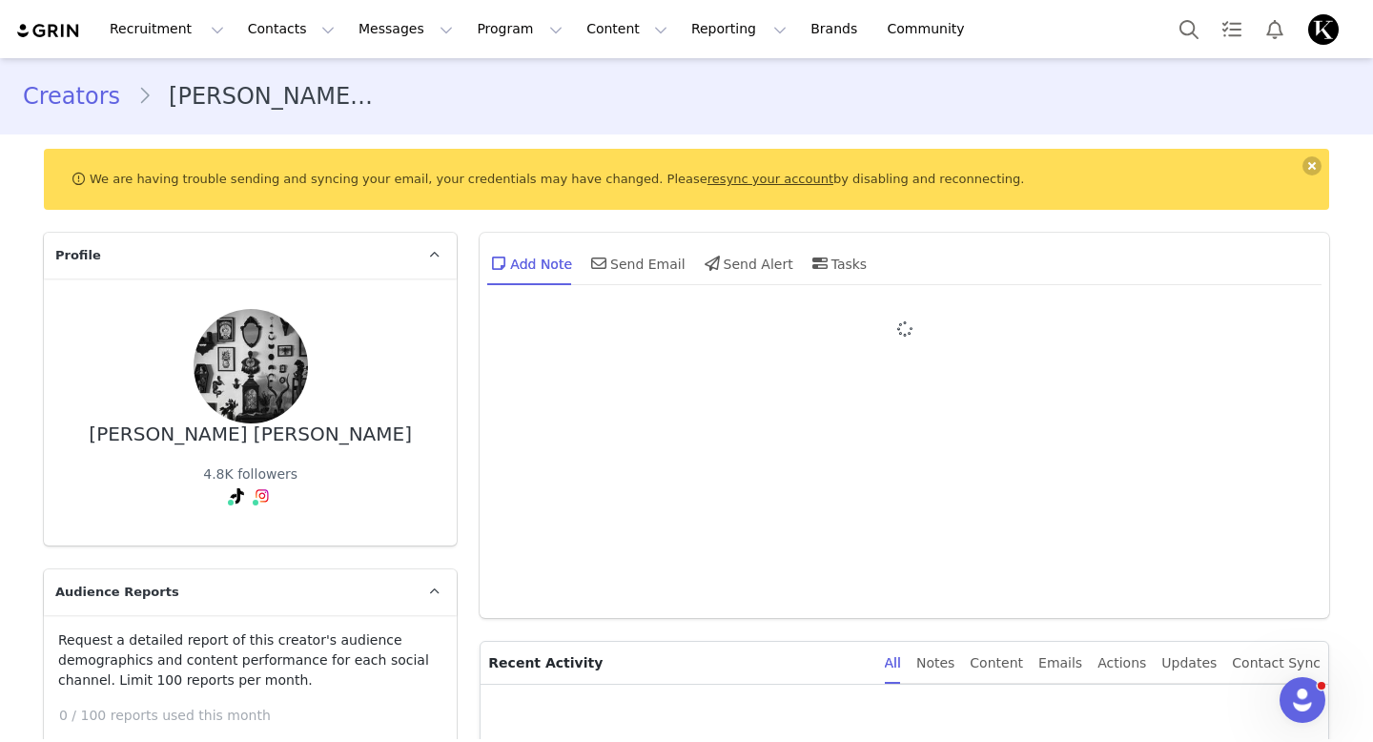
type input "+34 ([GEOGRAPHIC_DATA])"
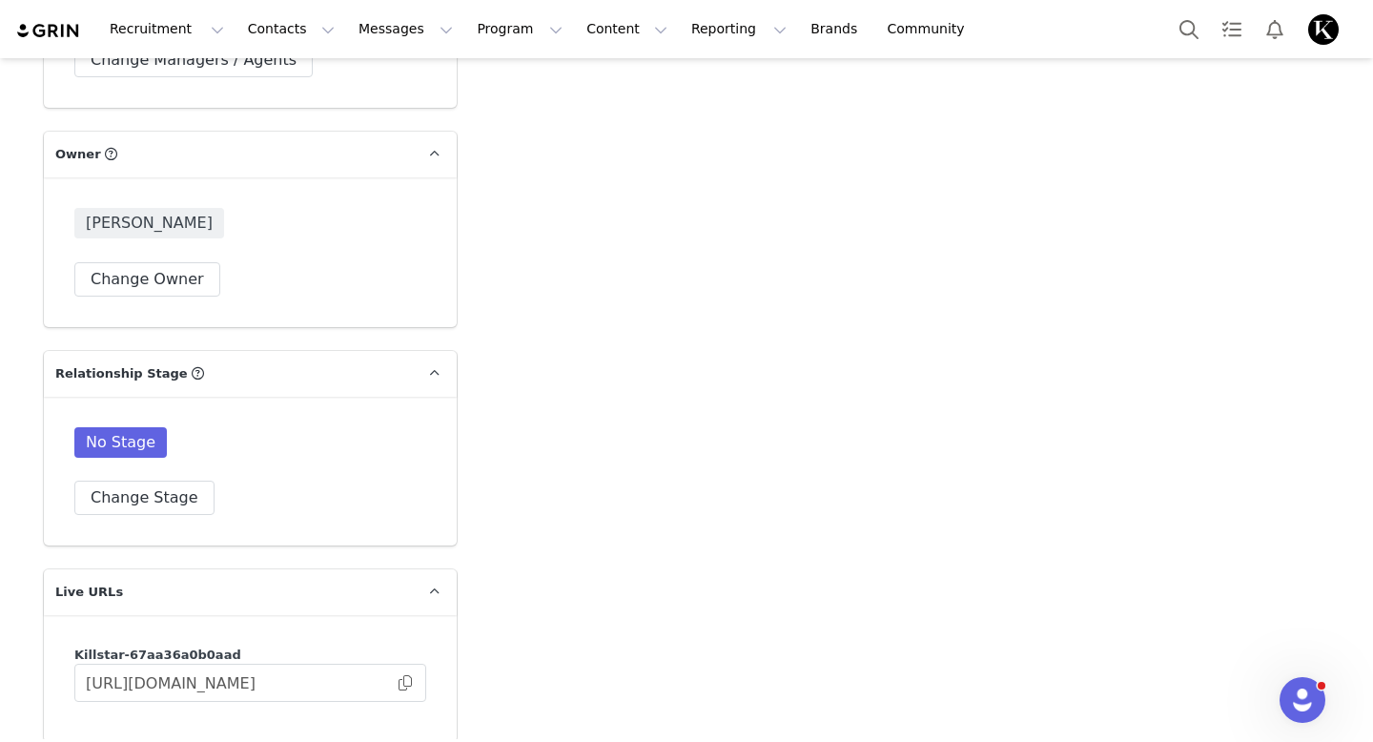
scroll to position [4012, 0]
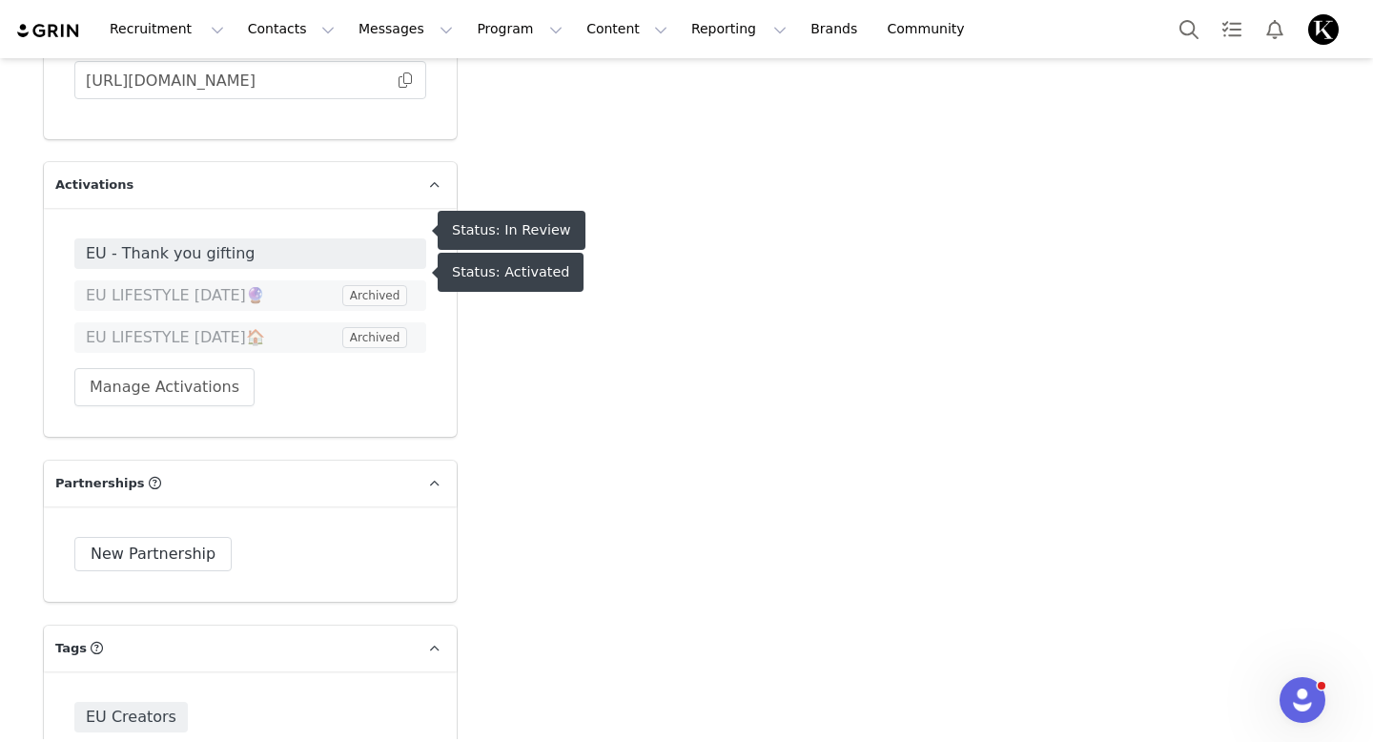
click at [199, 242] on span "EU - Thank you gifting" at bounding box center [250, 253] width 329 height 23
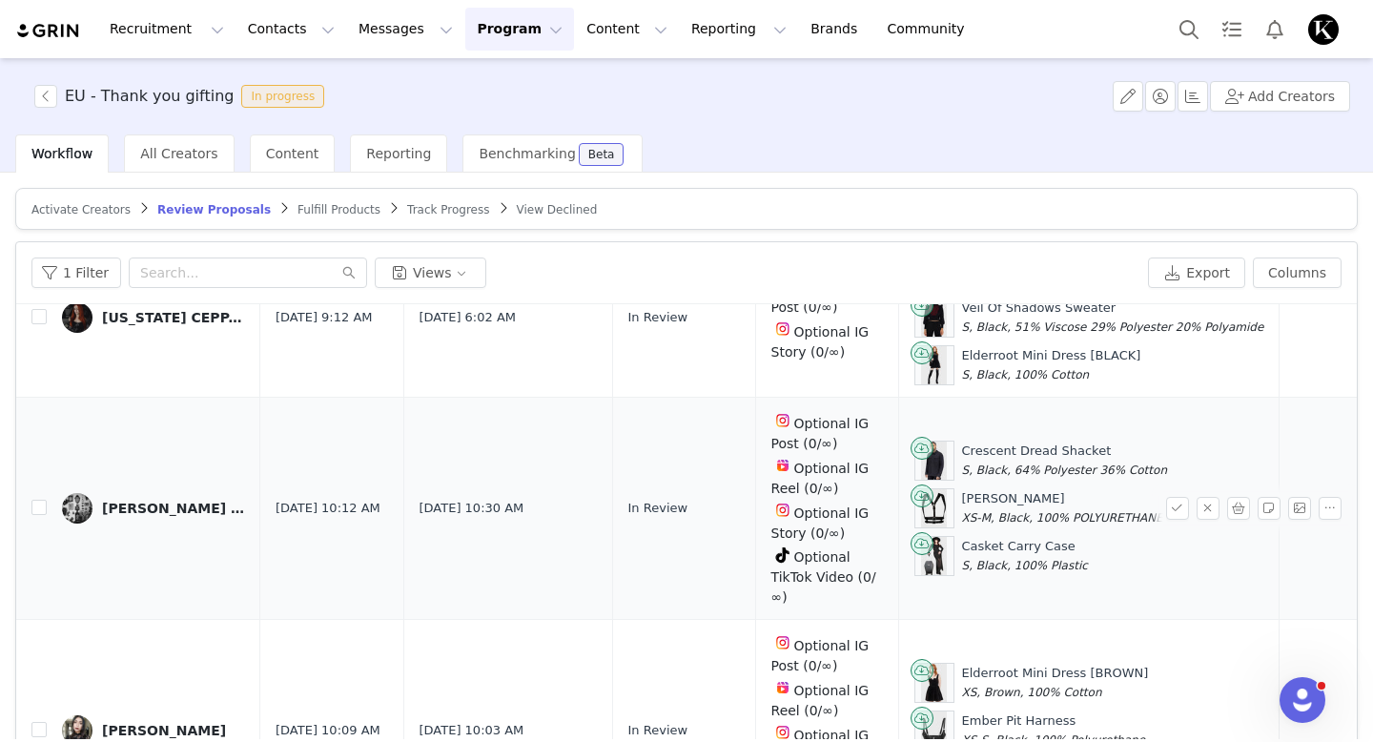
scroll to position [139, 0]
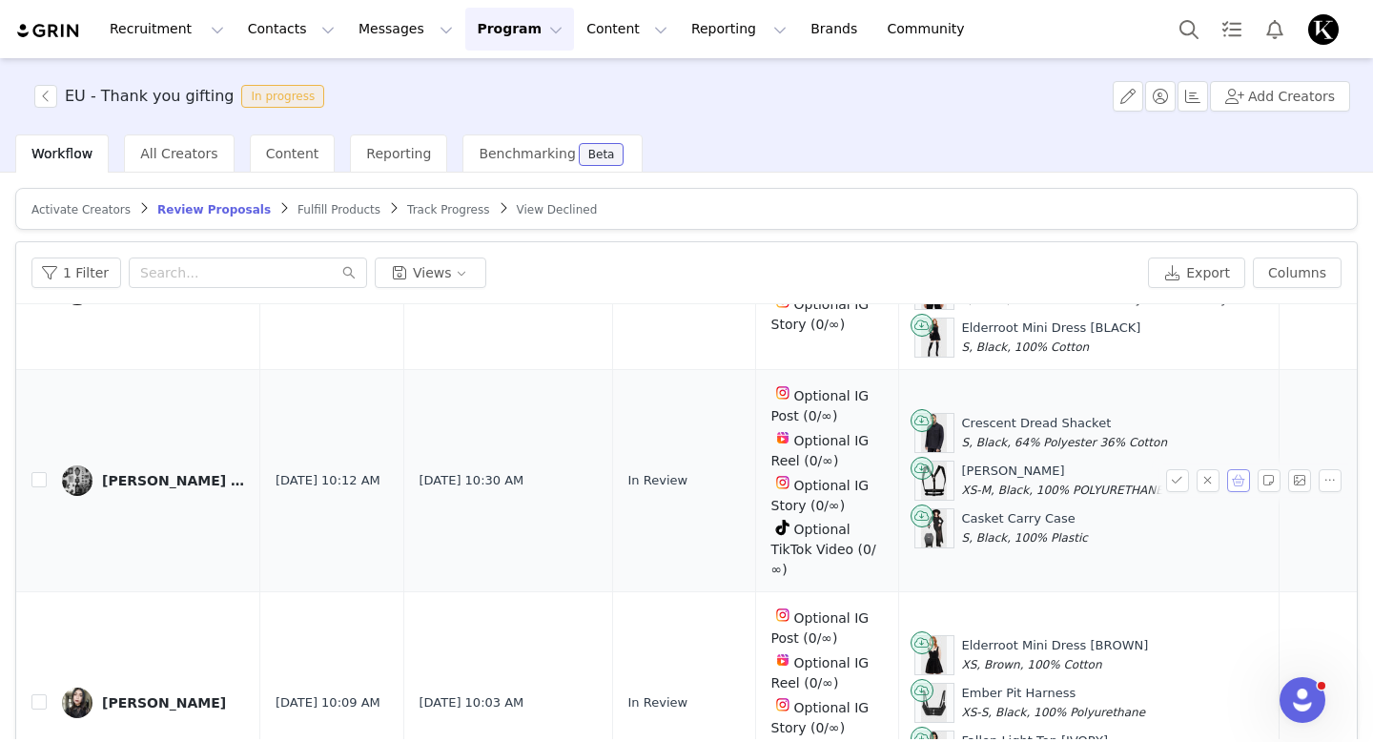
click at [1237, 480] on button "button" at bounding box center [1238, 480] width 23 height 23
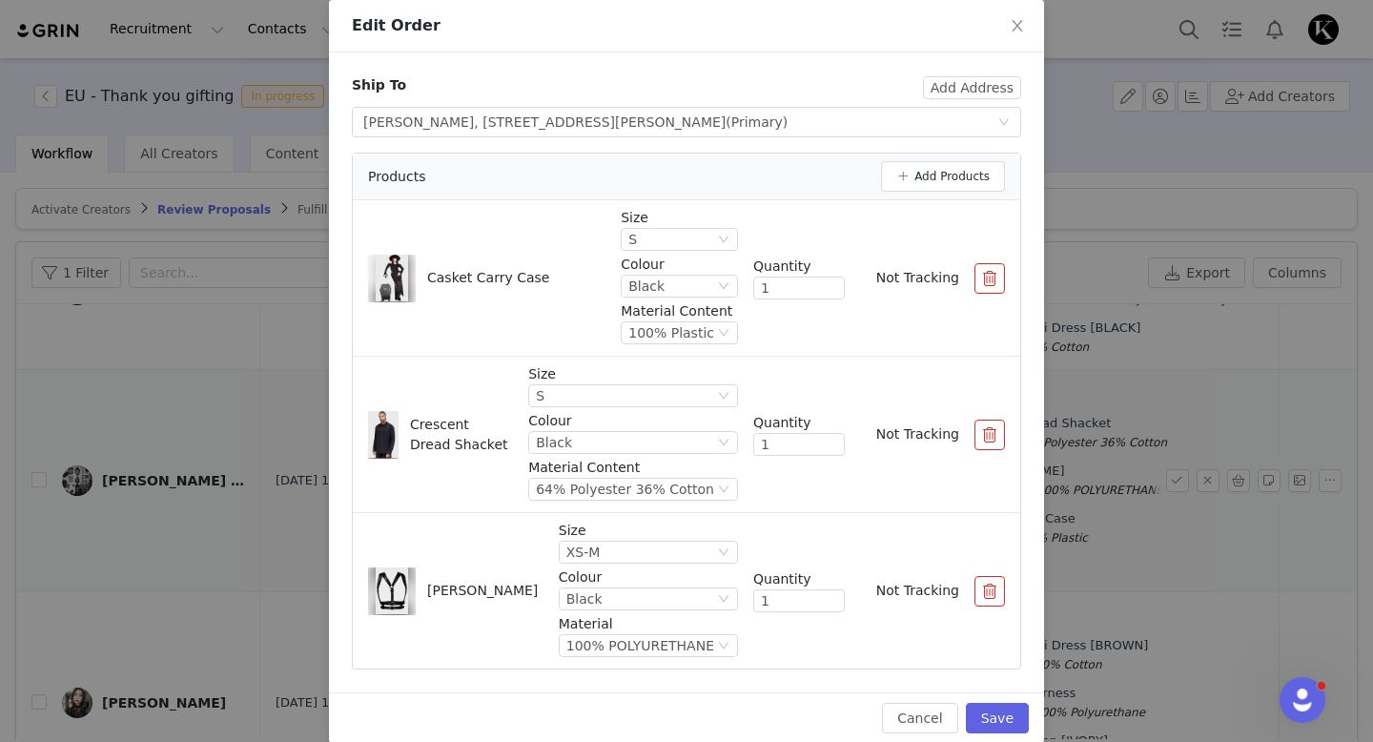
scroll to position [119, 0]
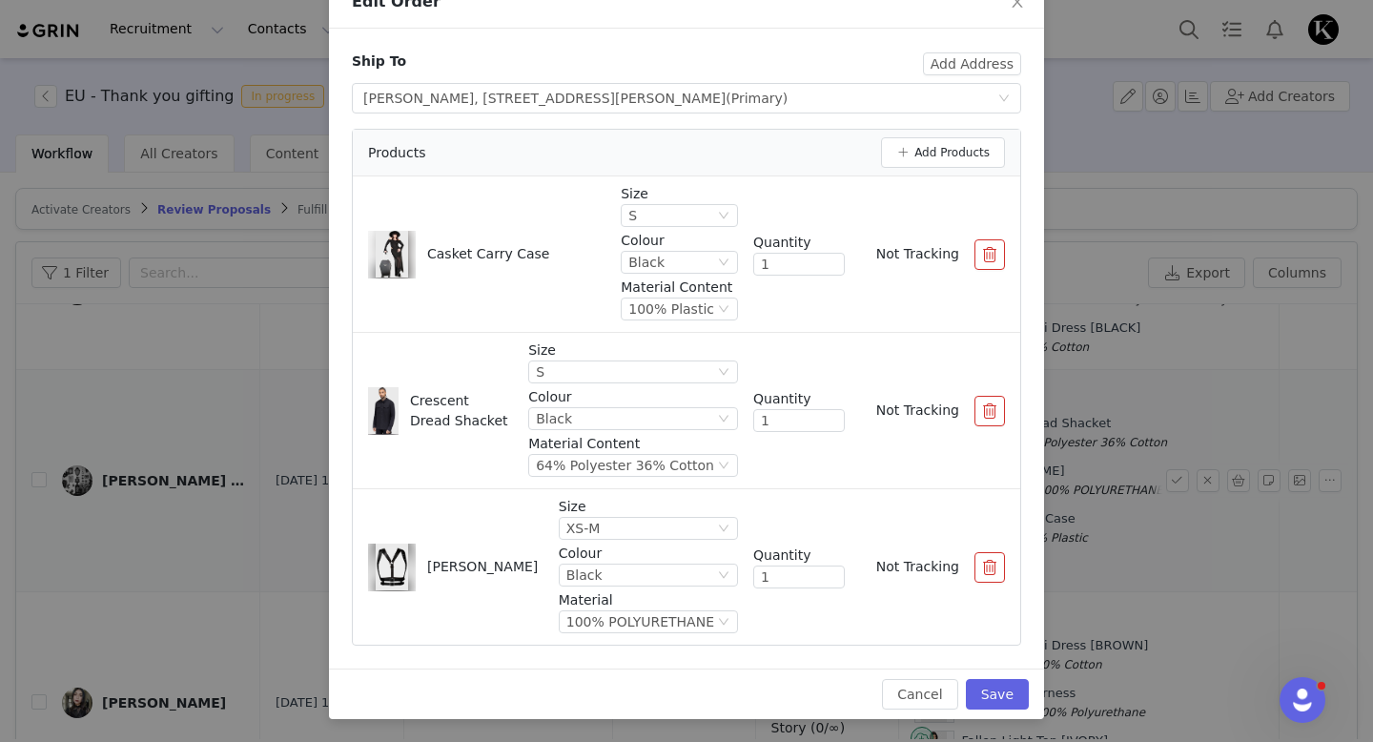
click at [986, 260] on button "button" at bounding box center [990, 254] width 31 height 31
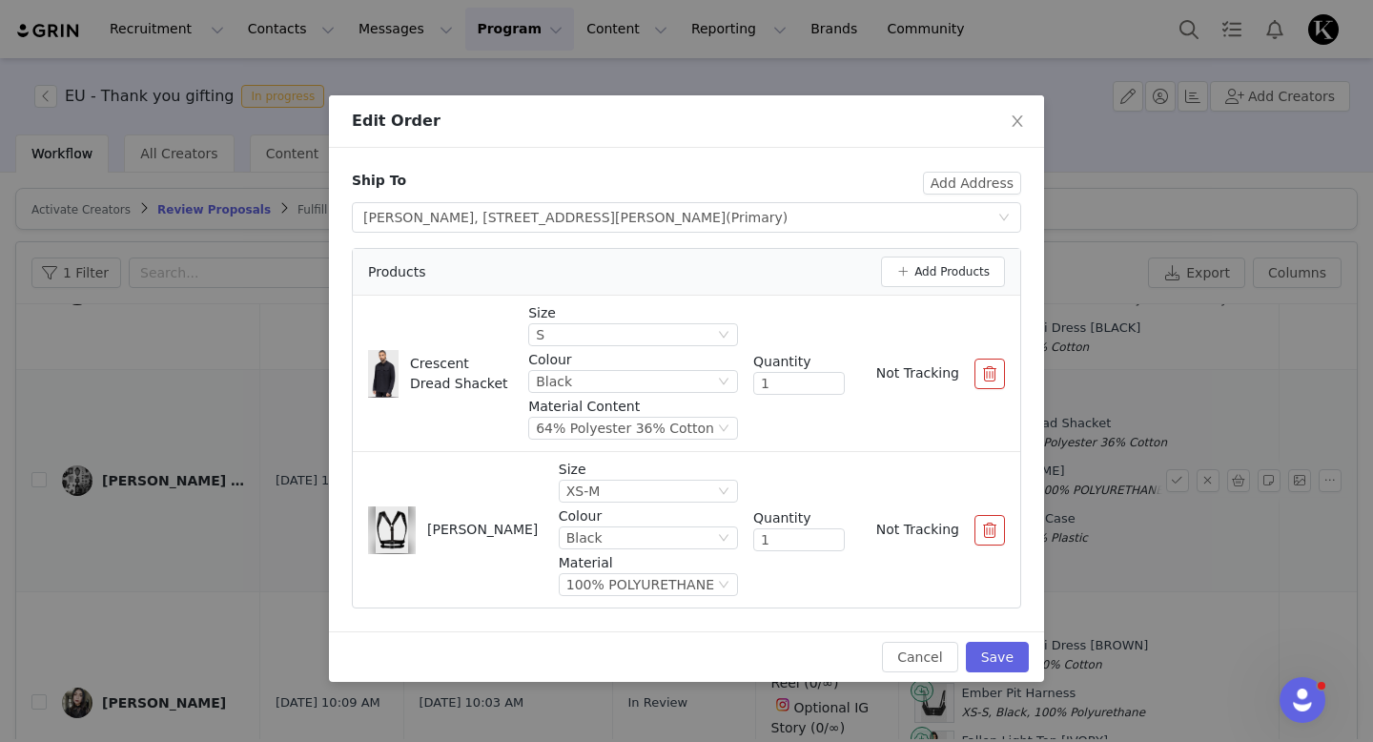
scroll to position [0, 0]
click at [944, 265] on button "Add Products" at bounding box center [943, 272] width 124 height 31
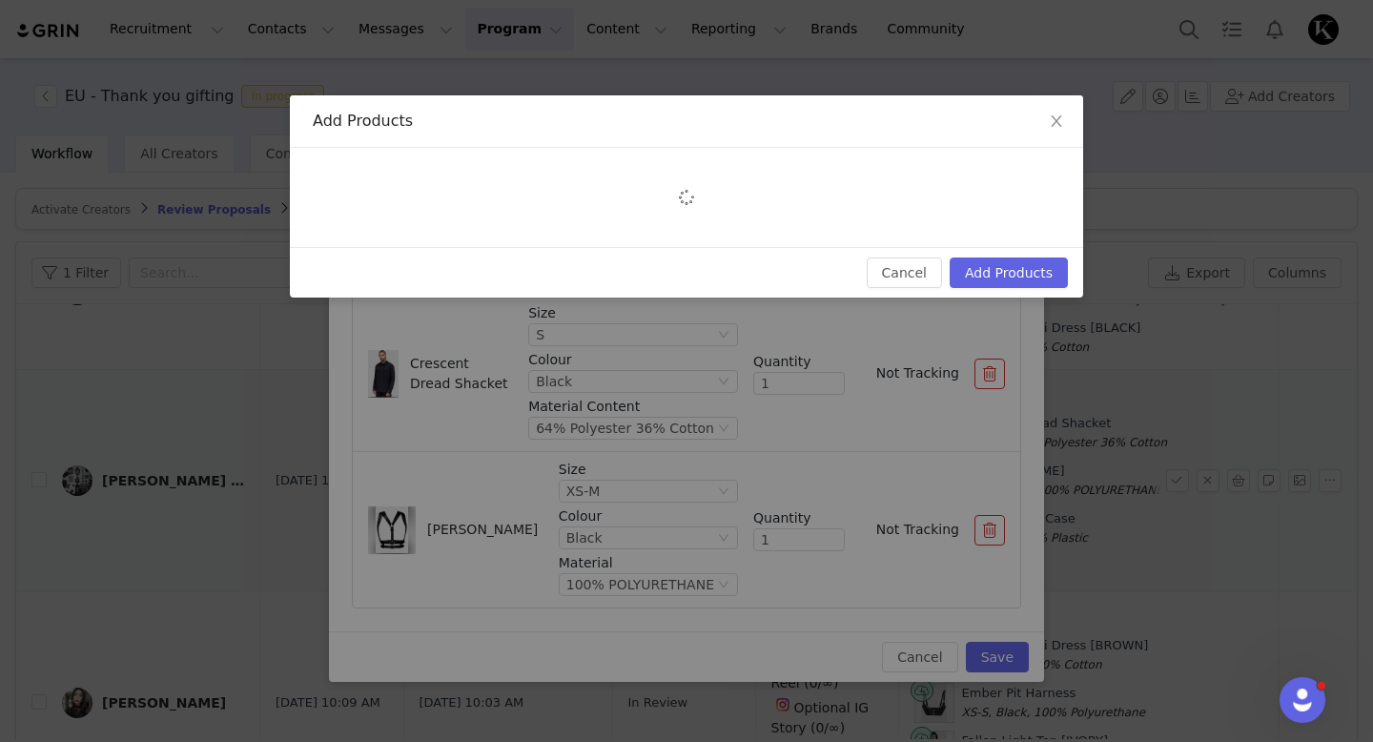
click at [507, 150] on div at bounding box center [686, 197] width 793 height 99
click at [429, 179] on div at bounding box center [686, 197] width 793 height 99
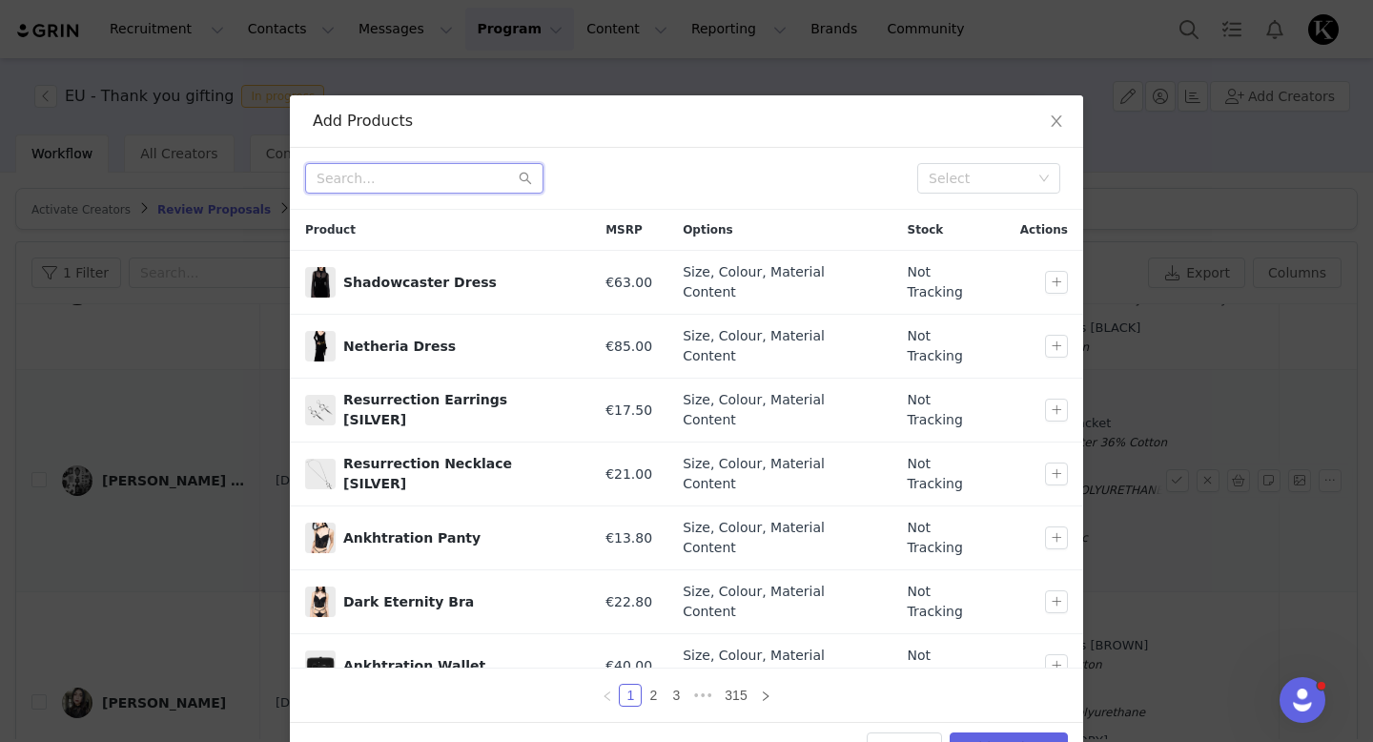
click at [428, 175] on input "text" at bounding box center [424, 178] width 238 height 31
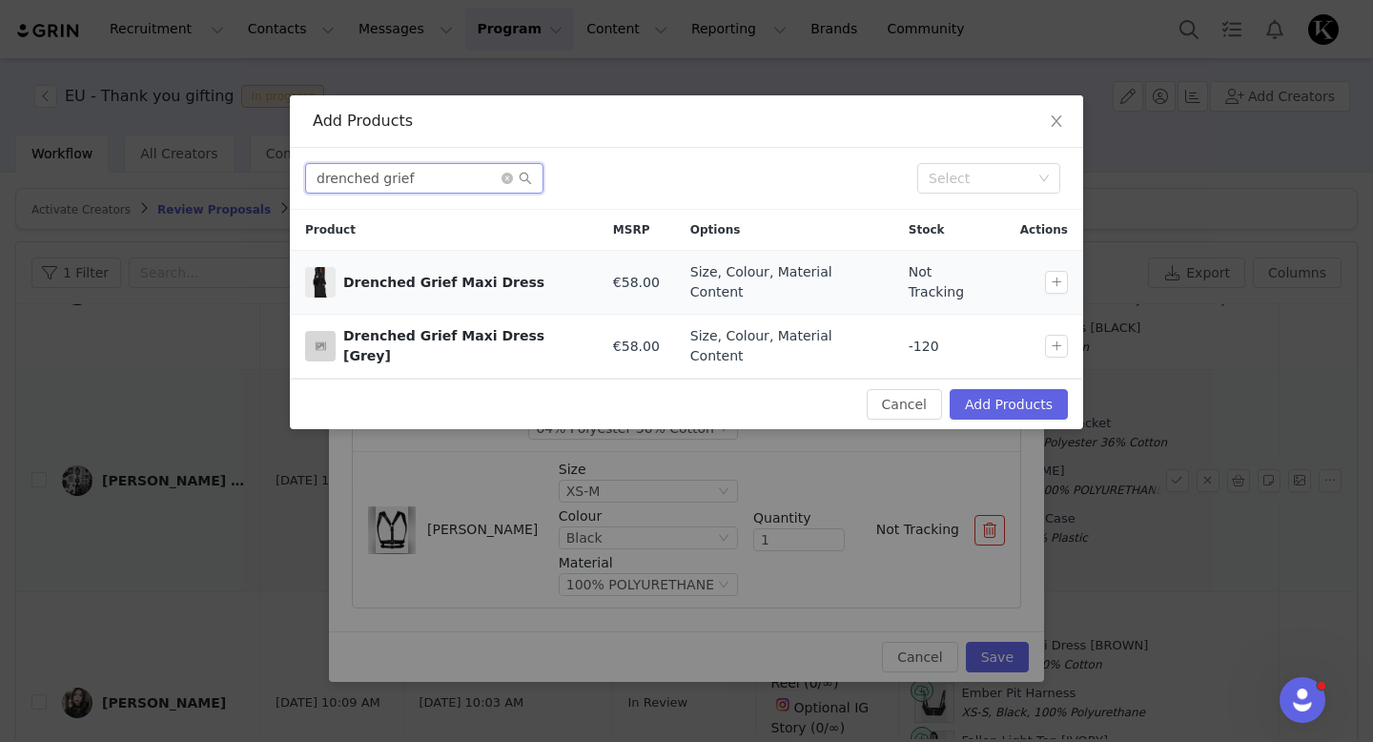
type input "drenched grief"
click at [1054, 291] on td at bounding box center [1044, 283] width 78 height 64
click at [1055, 281] on button "button" at bounding box center [1056, 282] width 23 height 23
click at [1036, 389] on button "Add Products" at bounding box center [1009, 404] width 118 height 31
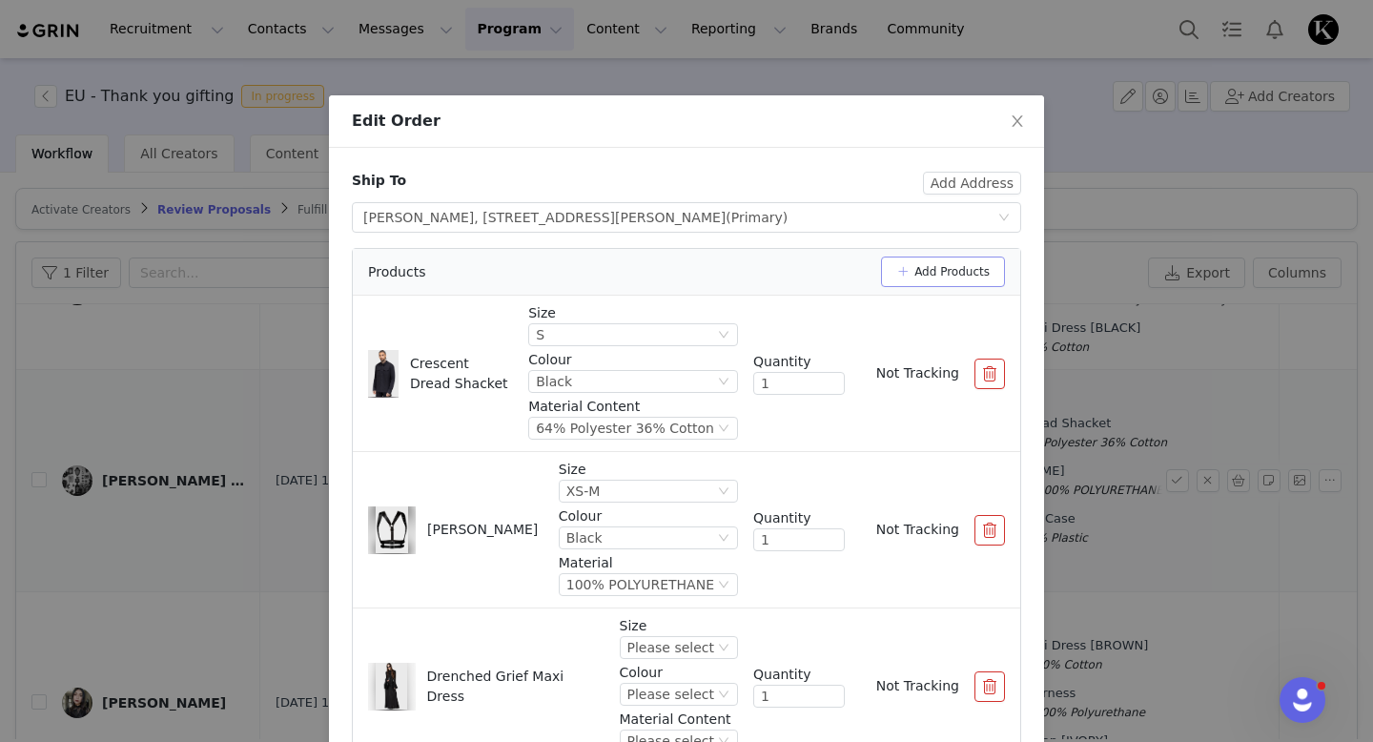
scroll to position [119, 0]
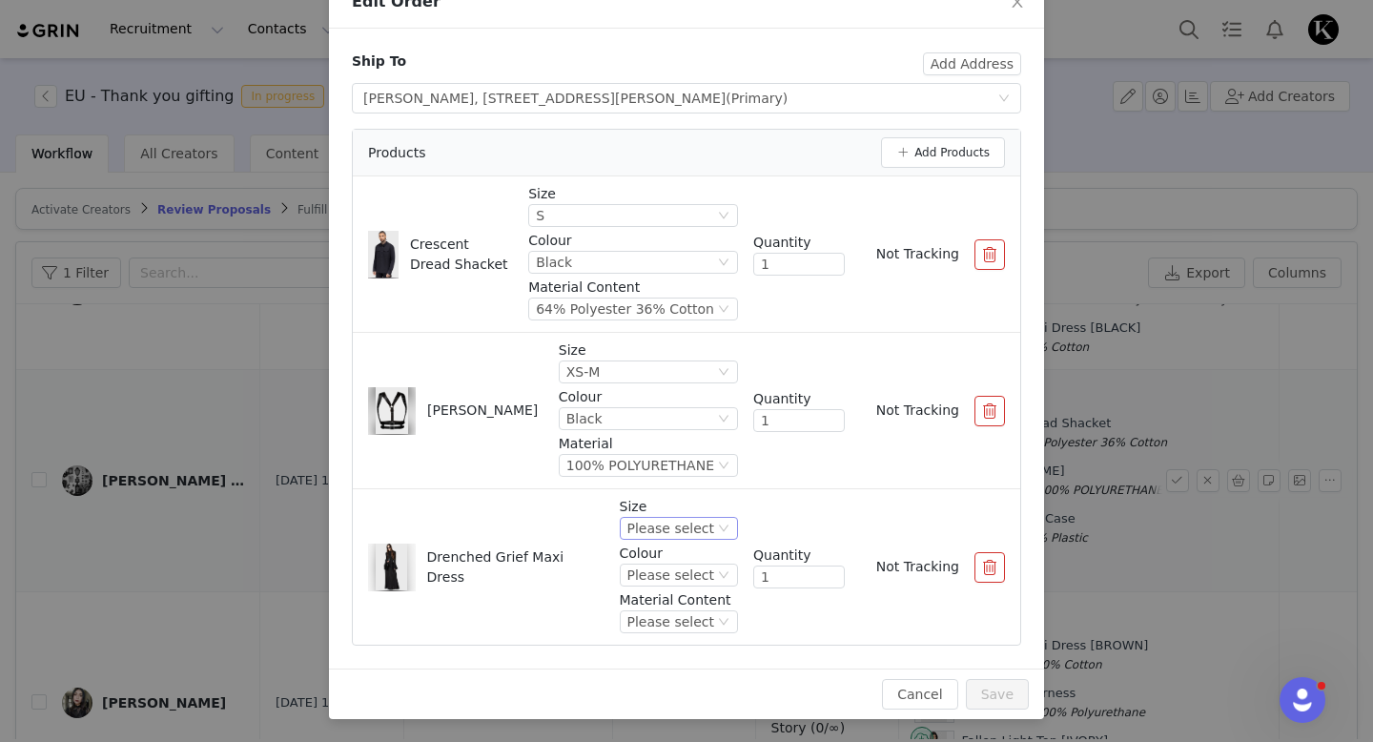
click at [693, 532] on div "Please select" at bounding box center [671, 528] width 87 height 21
click at [666, 358] on li "S" at bounding box center [682, 345] width 113 height 31
click at [678, 585] on div "Please select" at bounding box center [671, 575] width 87 height 21
click at [674, 632] on li "Black" at bounding box center [682, 640] width 113 height 31
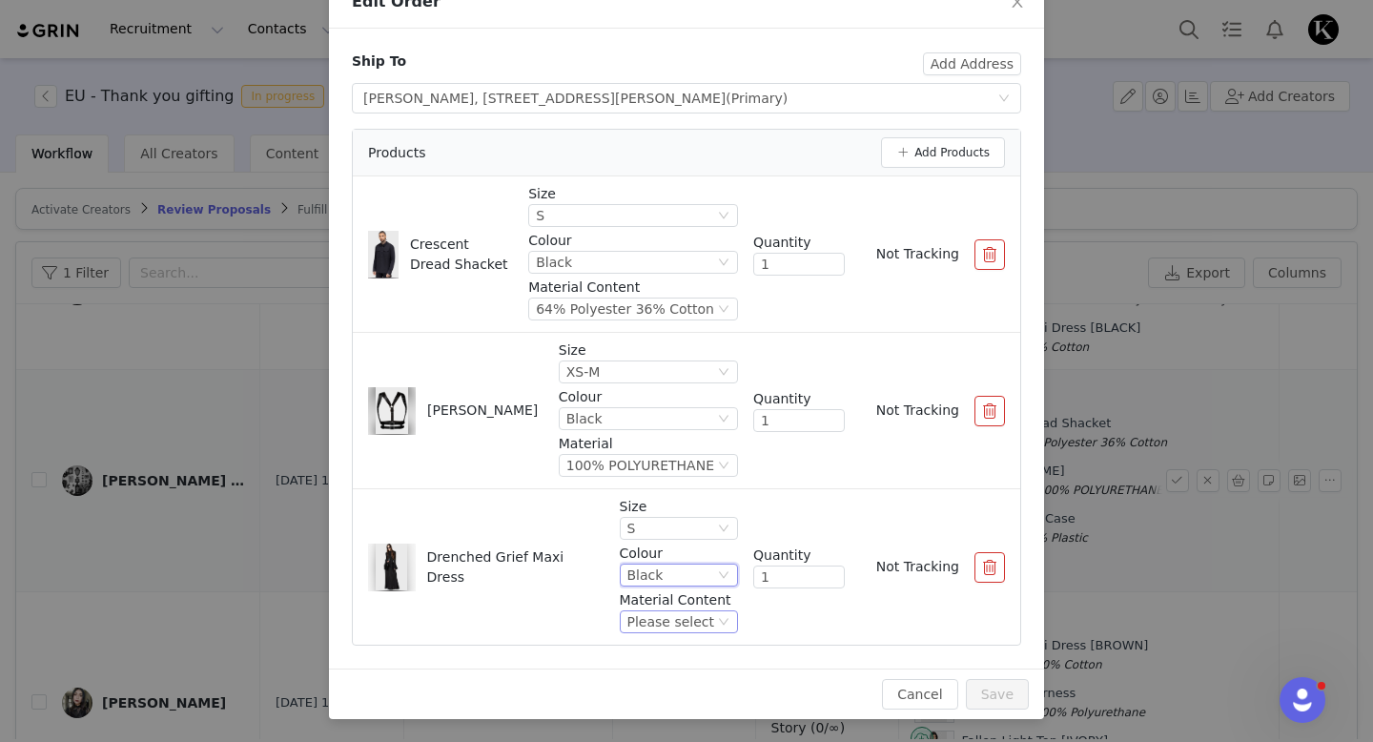
click at [685, 616] on div "Please select" at bounding box center [671, 621] width 87 height 21
click at [680, 690] on li "96%Polyester 4%Elastane" at bounding box center [682, 686] width 113 height 31
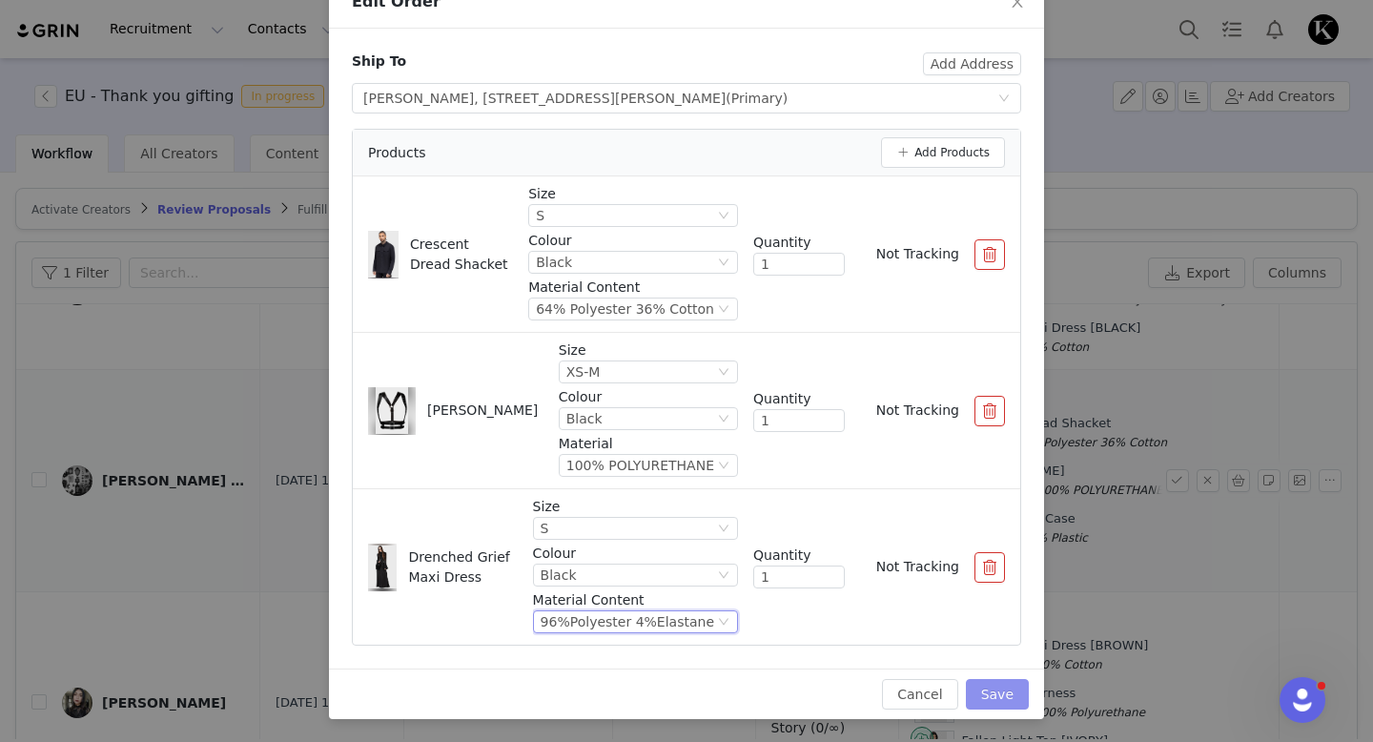
click at [986, 689] on button "Save" at bounding box center [997, 694] width 63 height 31
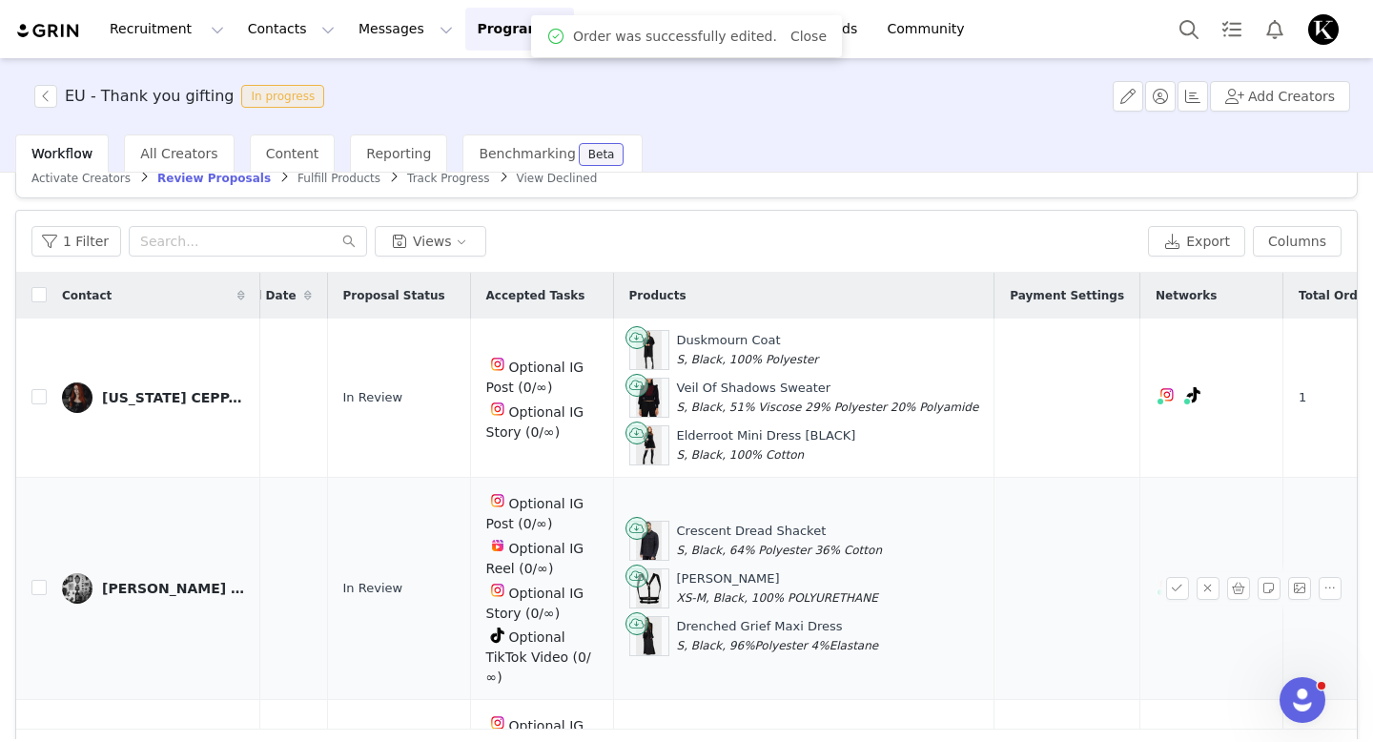
scroll to position [0, 320]
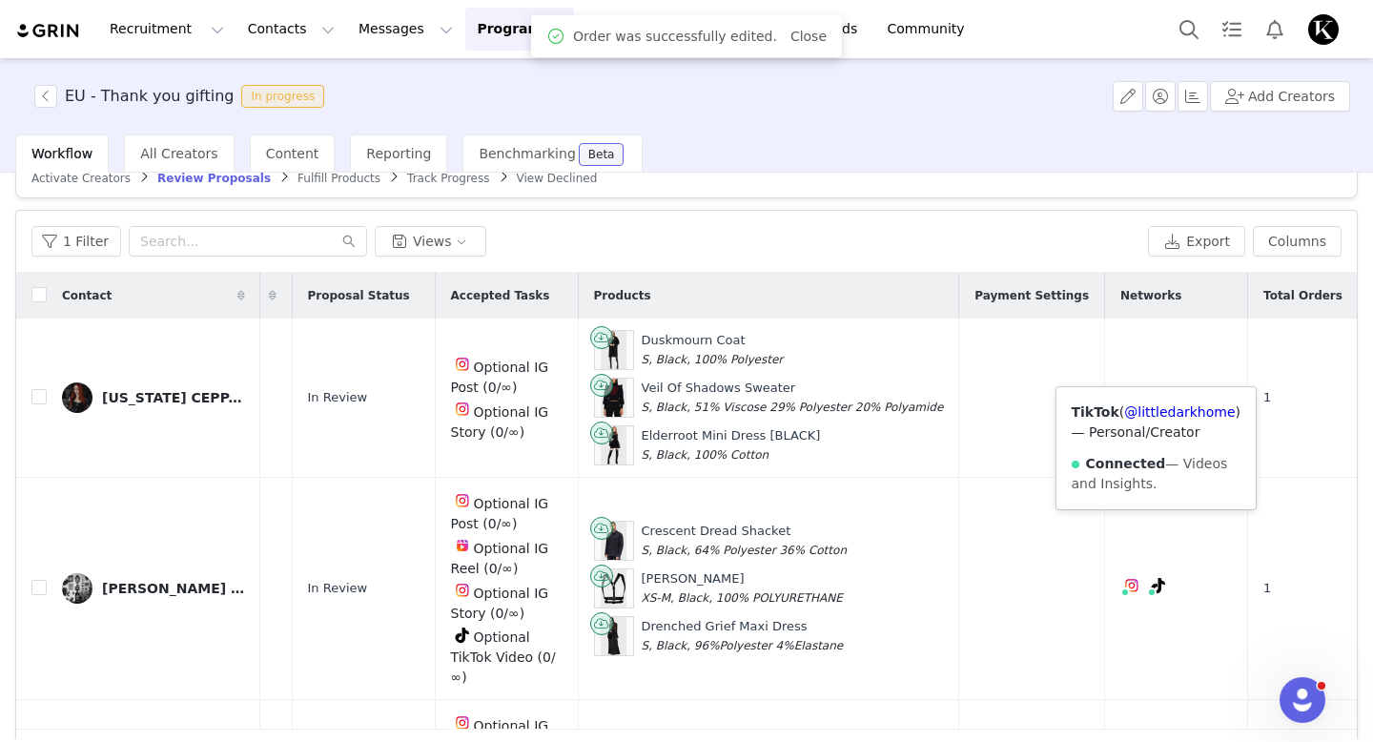
click at [1176, 587] on button "button" at bounding box center [1177, 588] width 23 height 23
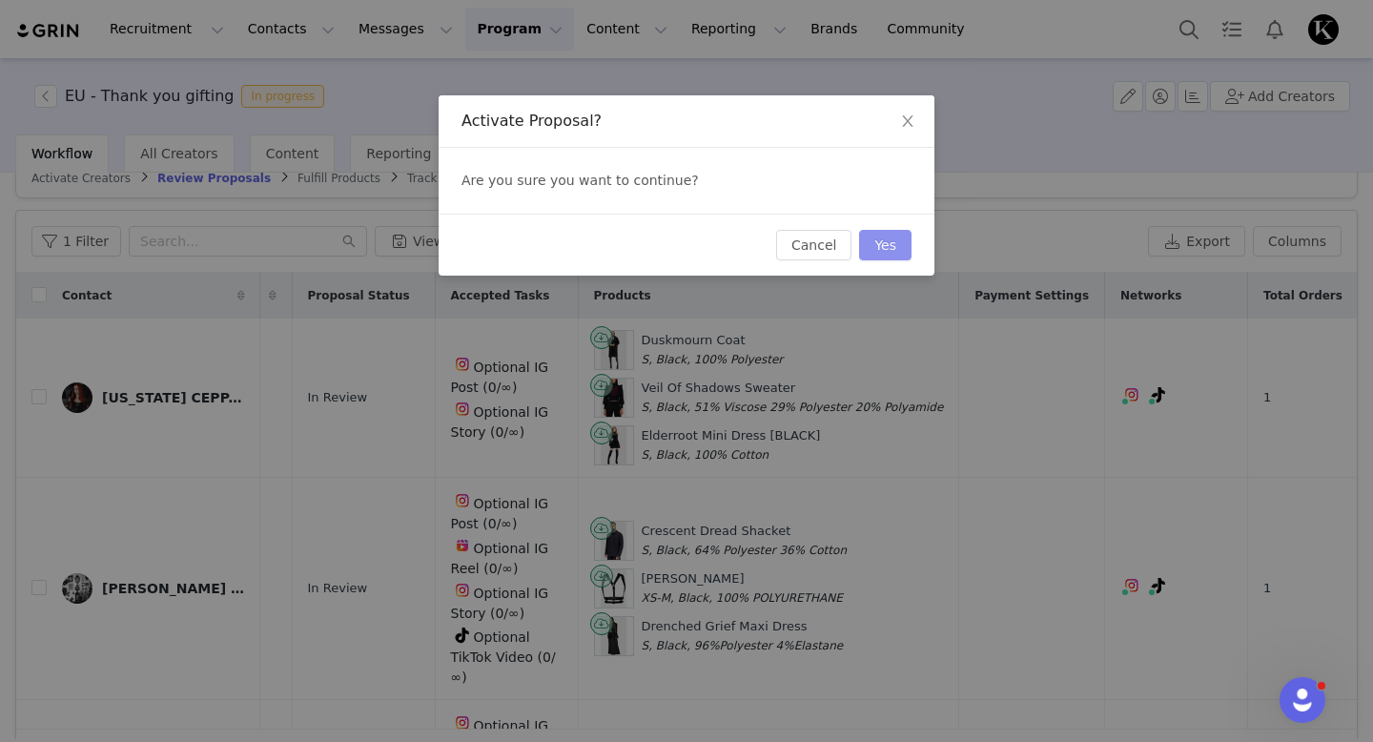
click at [884, 250] on button "Yes" at bounding box center [885, 245] width 52 height 31
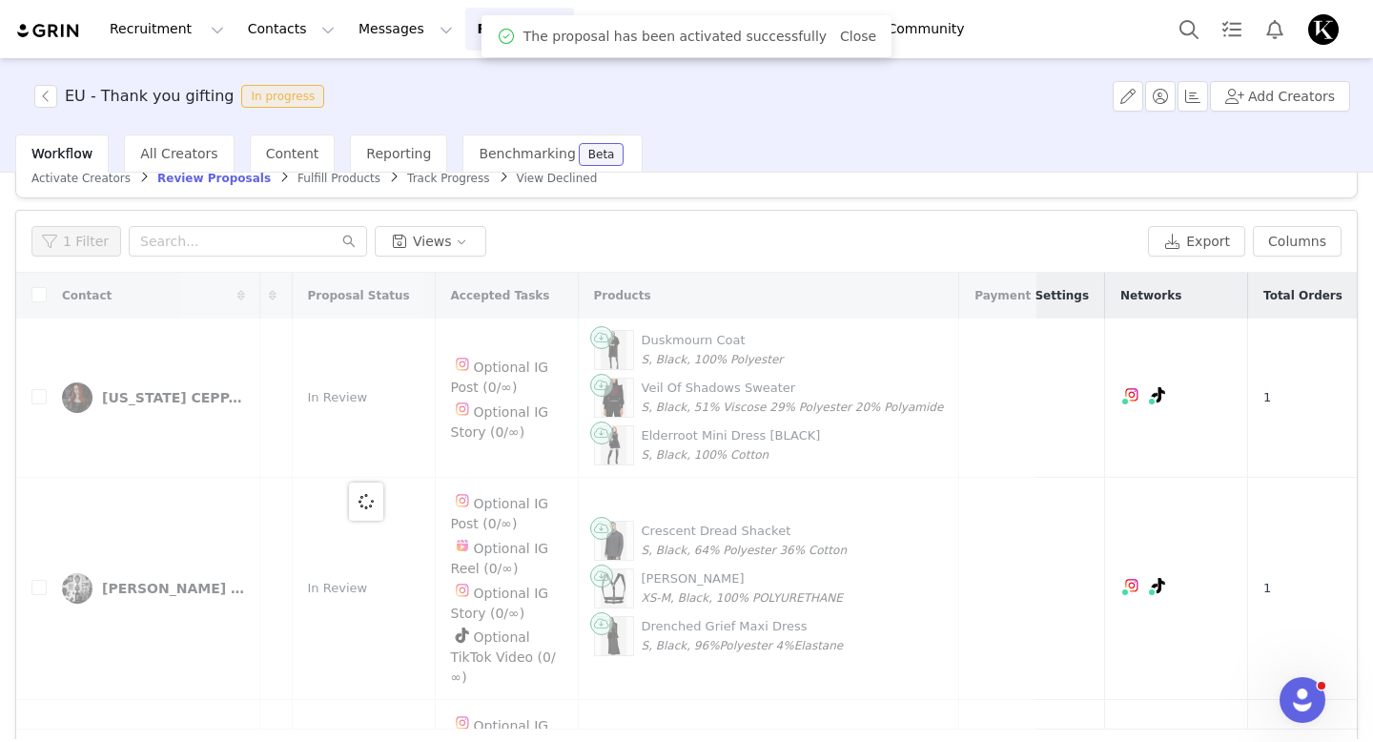
scroll to position [0, 0]
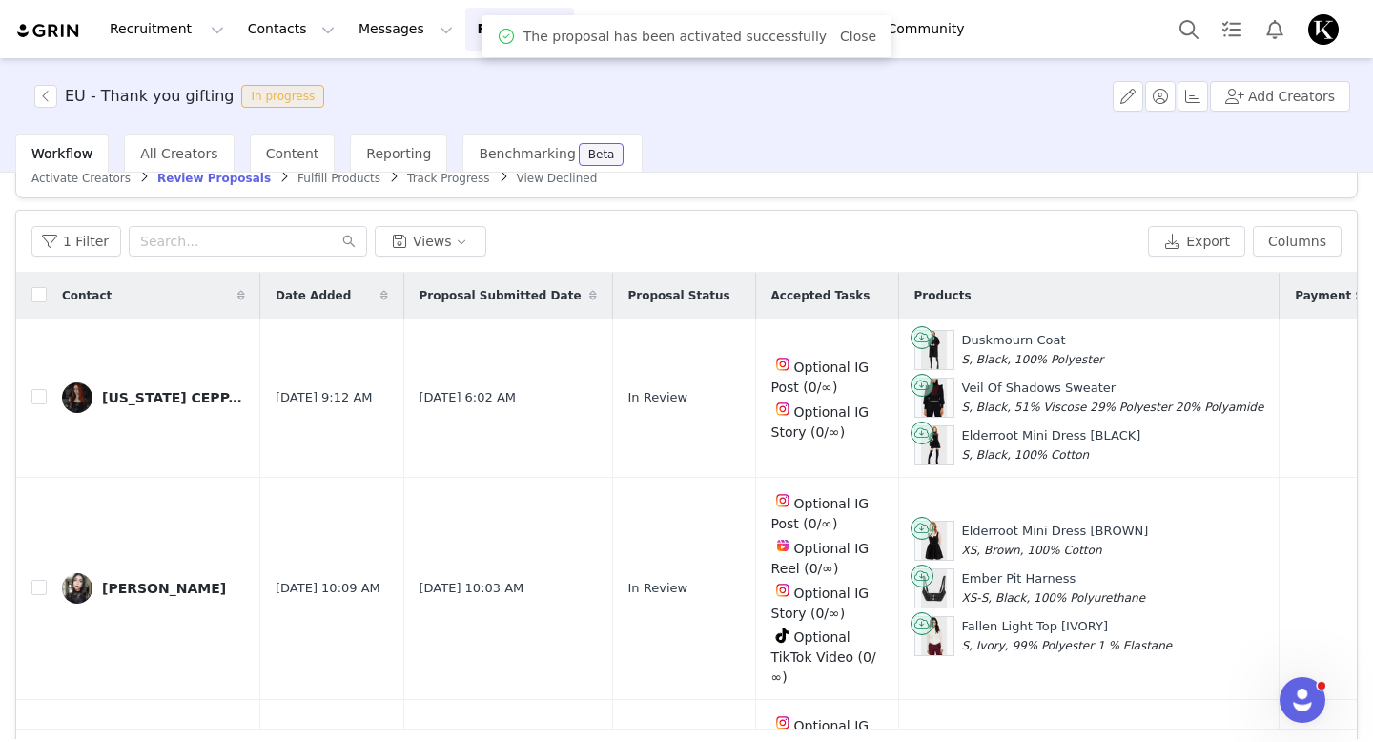
click at [322, 178] on span "Fulfill Products" at bounding box center [339, 178] width 83 height 13
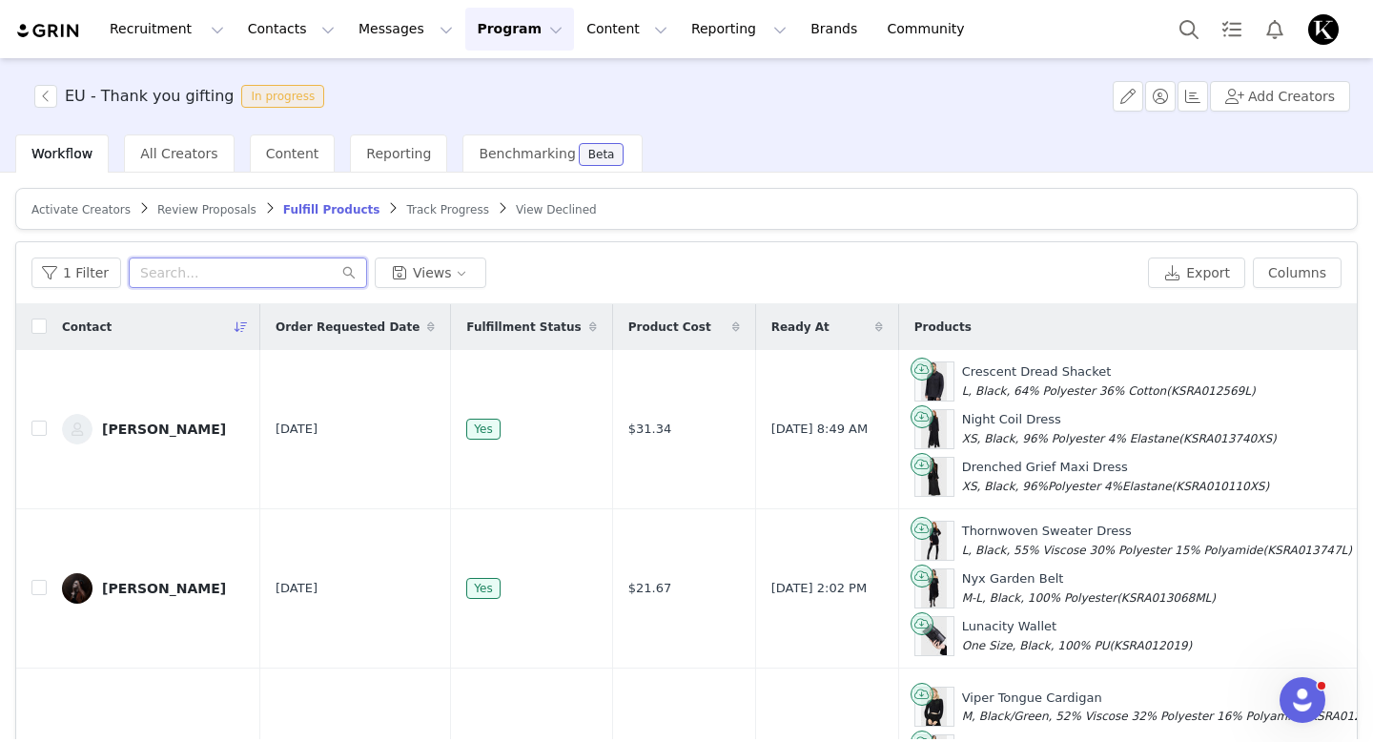
click at [244, 279] on input "text" at bounding box center [248, 272] width 238 height 31
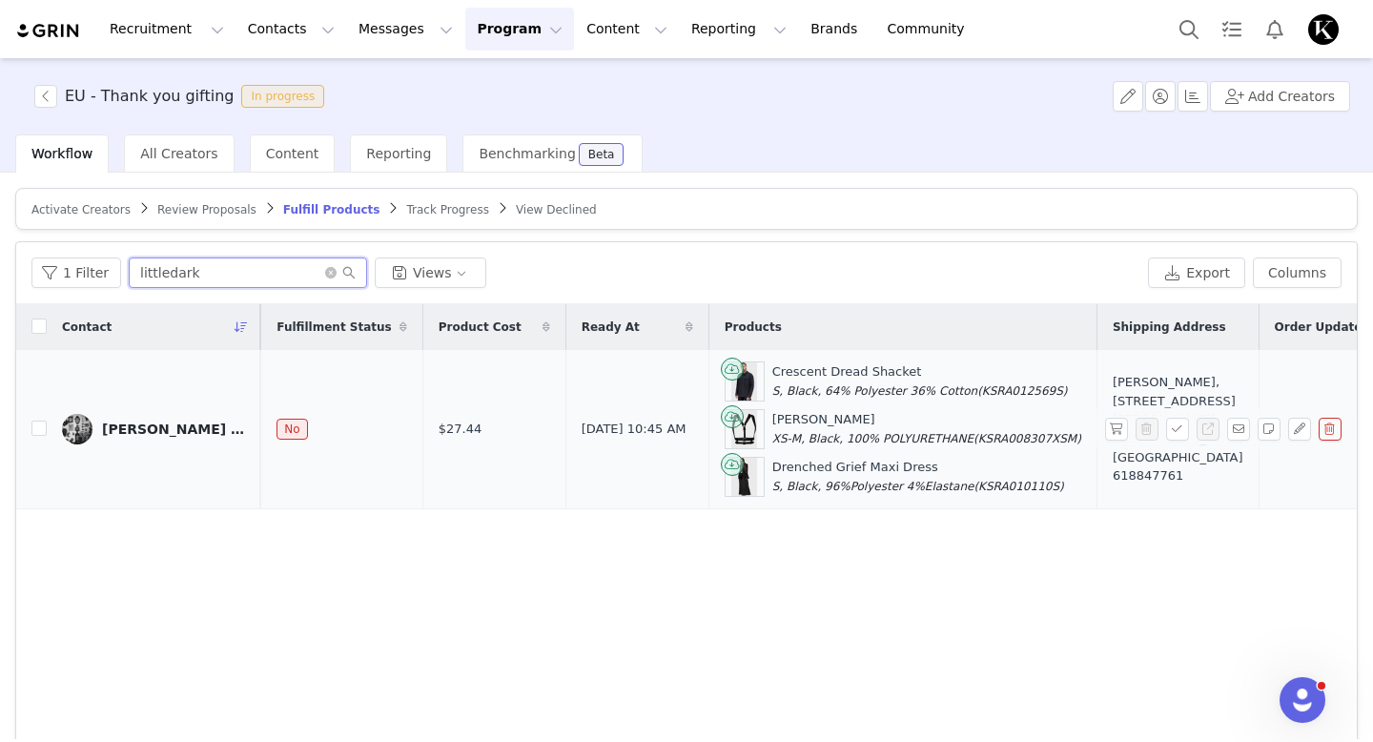
scroll to position [0, 279]
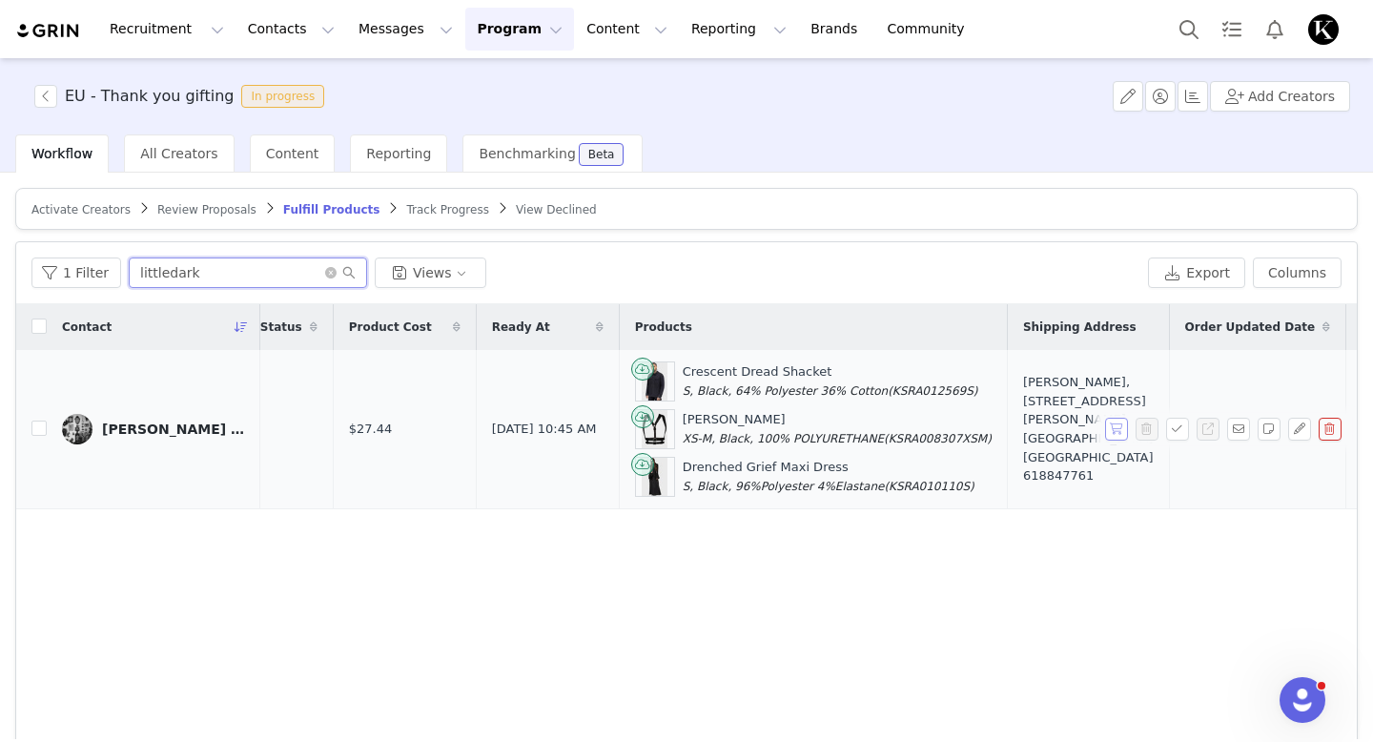
type input "littledark"
click at [1112, 427] on button "button" at bounding box center [1116, 429] width 23 height 23
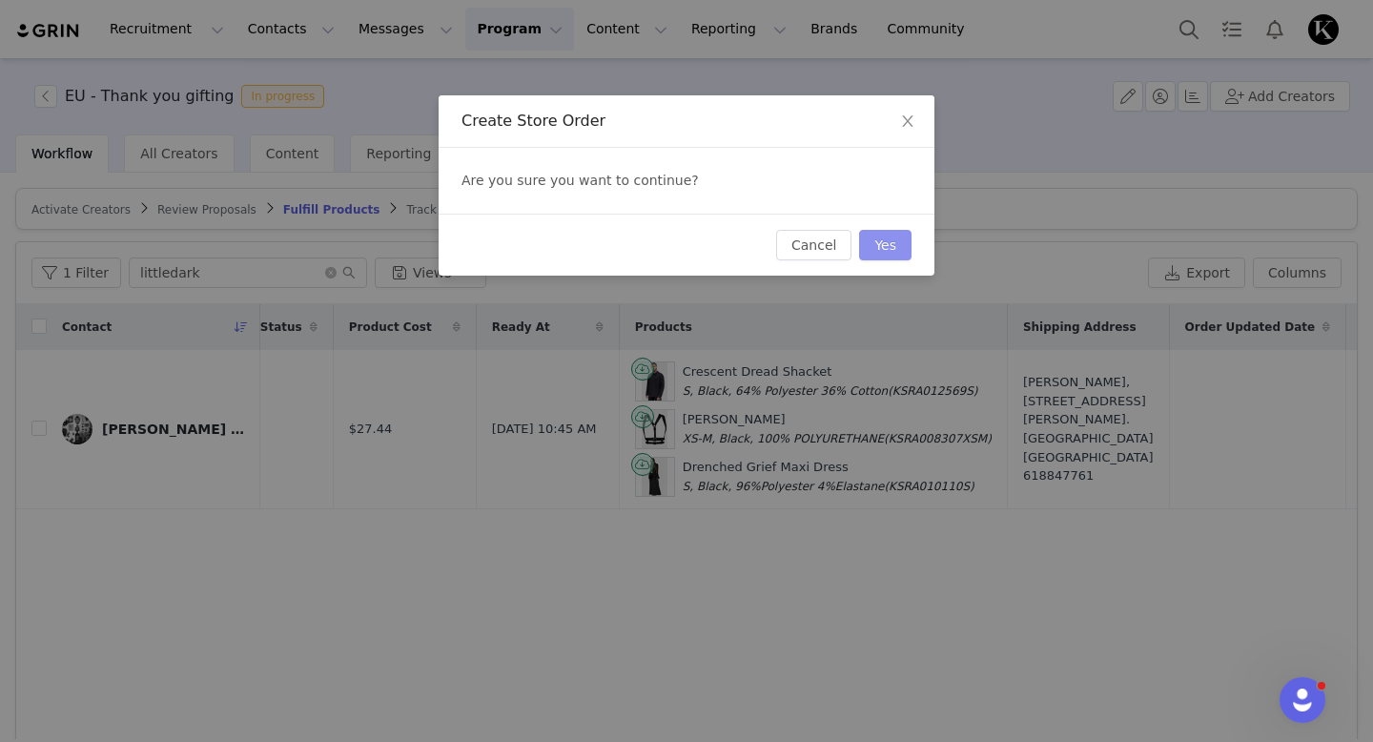
click at [895, 246] on button "Yes" at bounding box center [885, 245] width 52 height 31
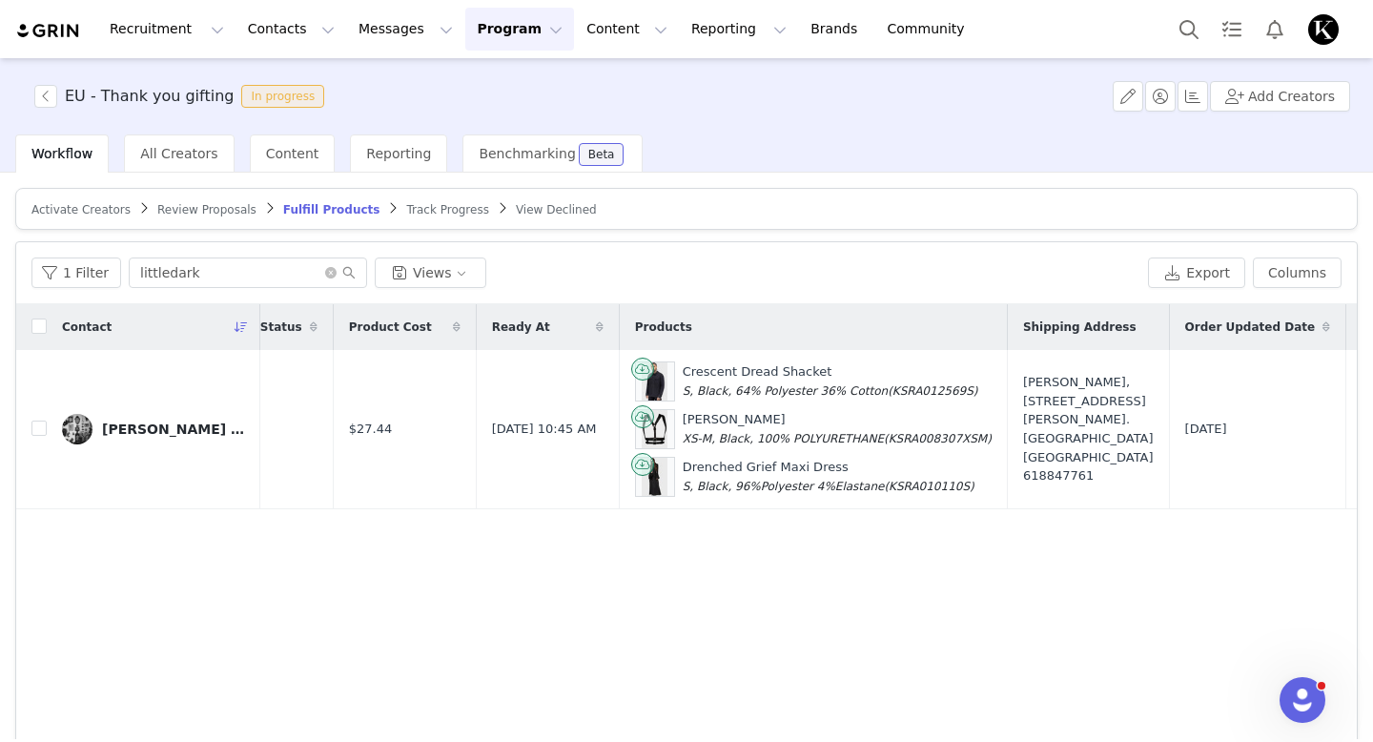
scroll to position [0, 0]
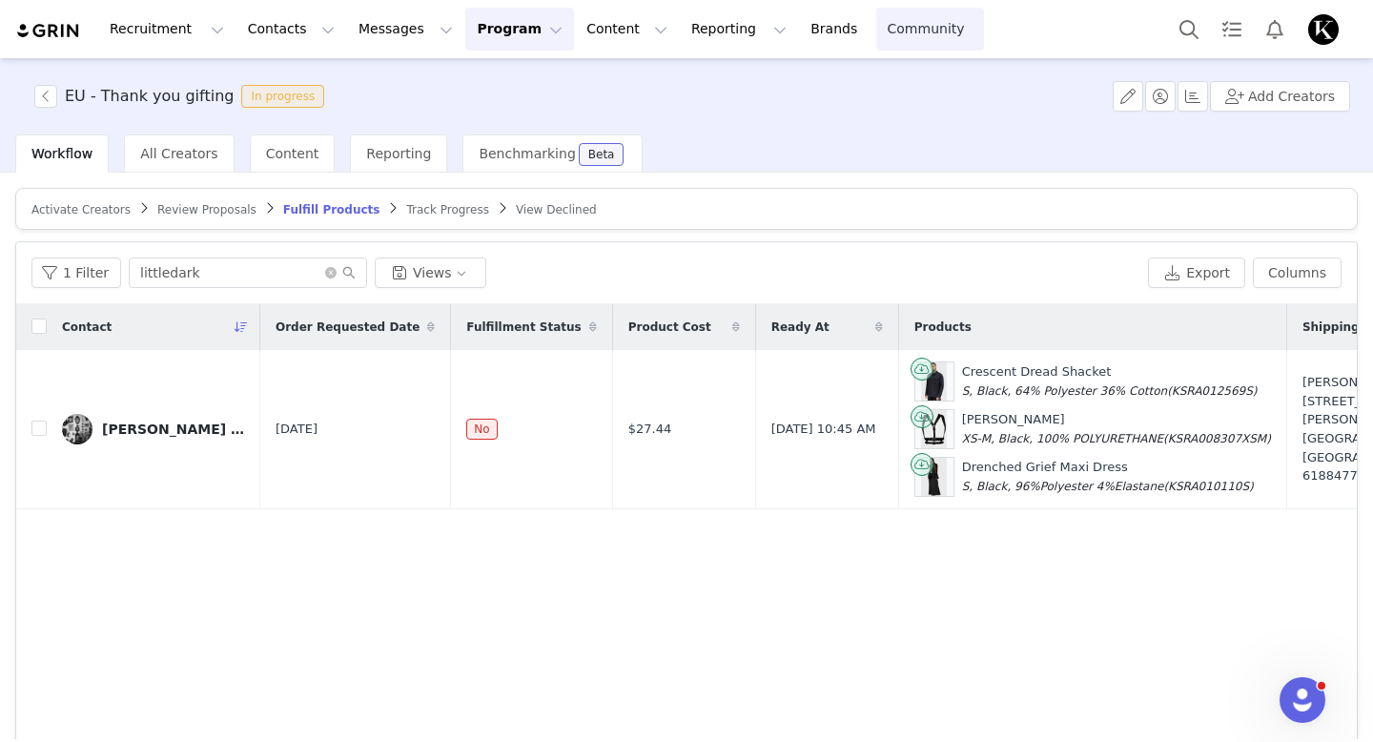
click at [876, 38] on link "Community Community" at bounding box center [930, 29] width 109 height 43
click at [799, 50] on link "Brands Brands" at bounding box center [836, 29] width 75 height 43
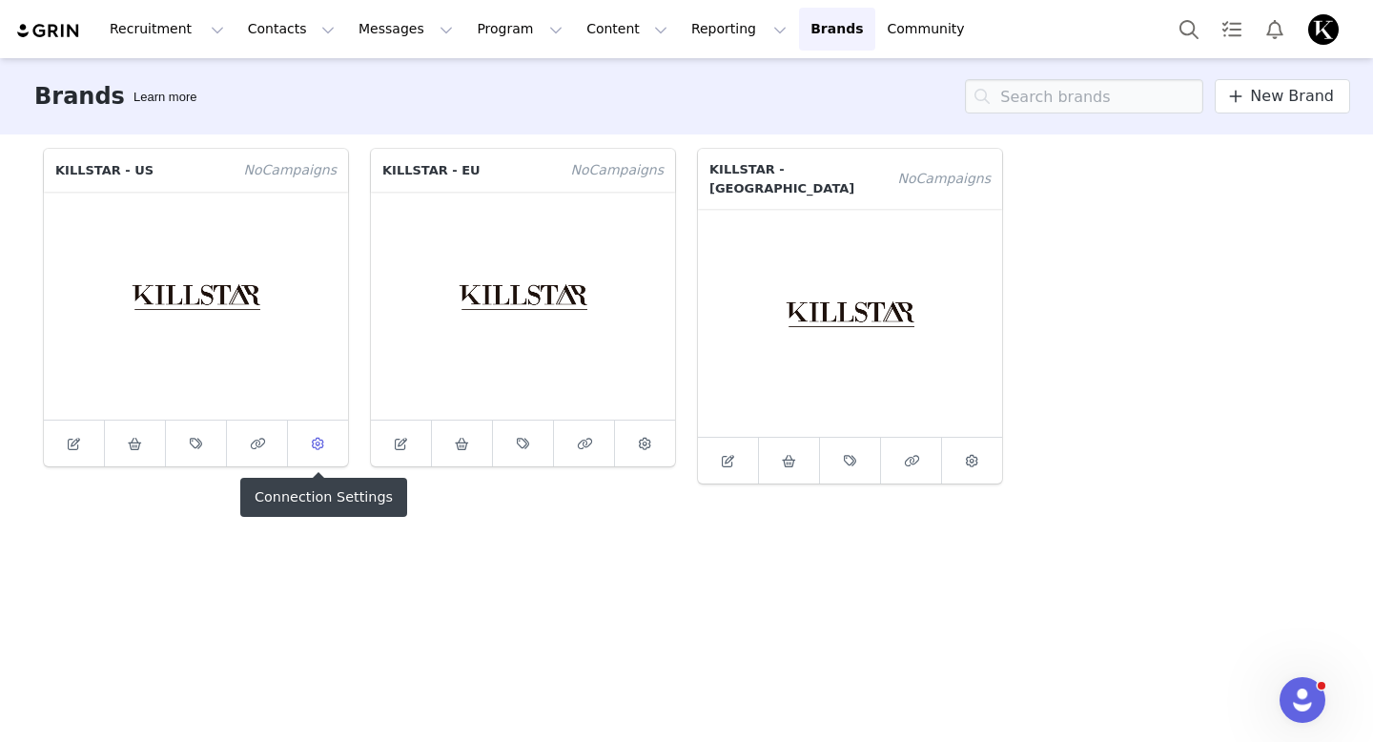
click at [313, 446] on icon at bounding box center [318, 444] width 12 height 12
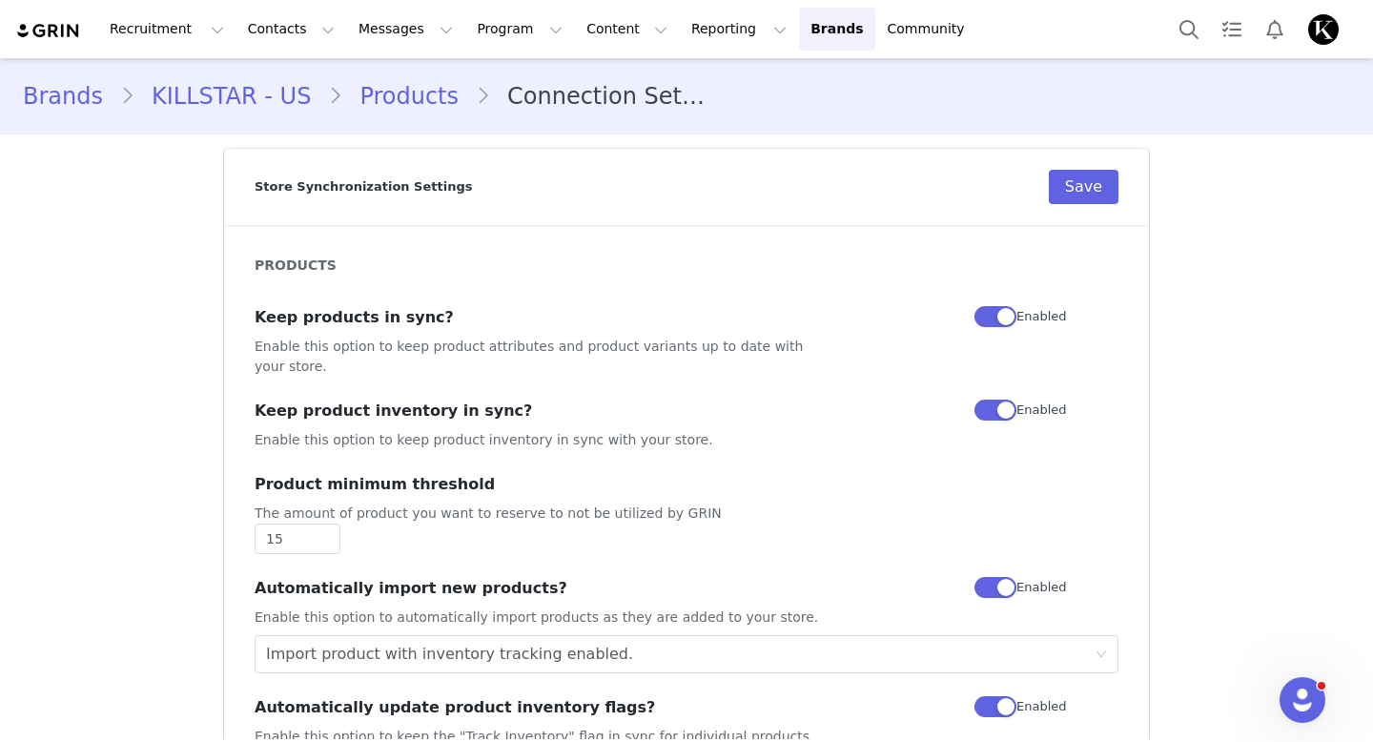
click at [1010, 318] on button "button" at bounding box center [996, 316] width 42 height 21
click at [994, 318] on button "button" at bounding box center [996, 316] width 42 height 21
click at [1093, 208] on div "Store Synchronization Settings Save" at bounding box center [687, 187] width 864 height 76
click at [1088, 170] on button "Save" at bounding box center [1084, 187] width 70 height 34
click at [237, 95] on link "KILLSTAR - US" at bounding box center [231, 96] width 194 height 34
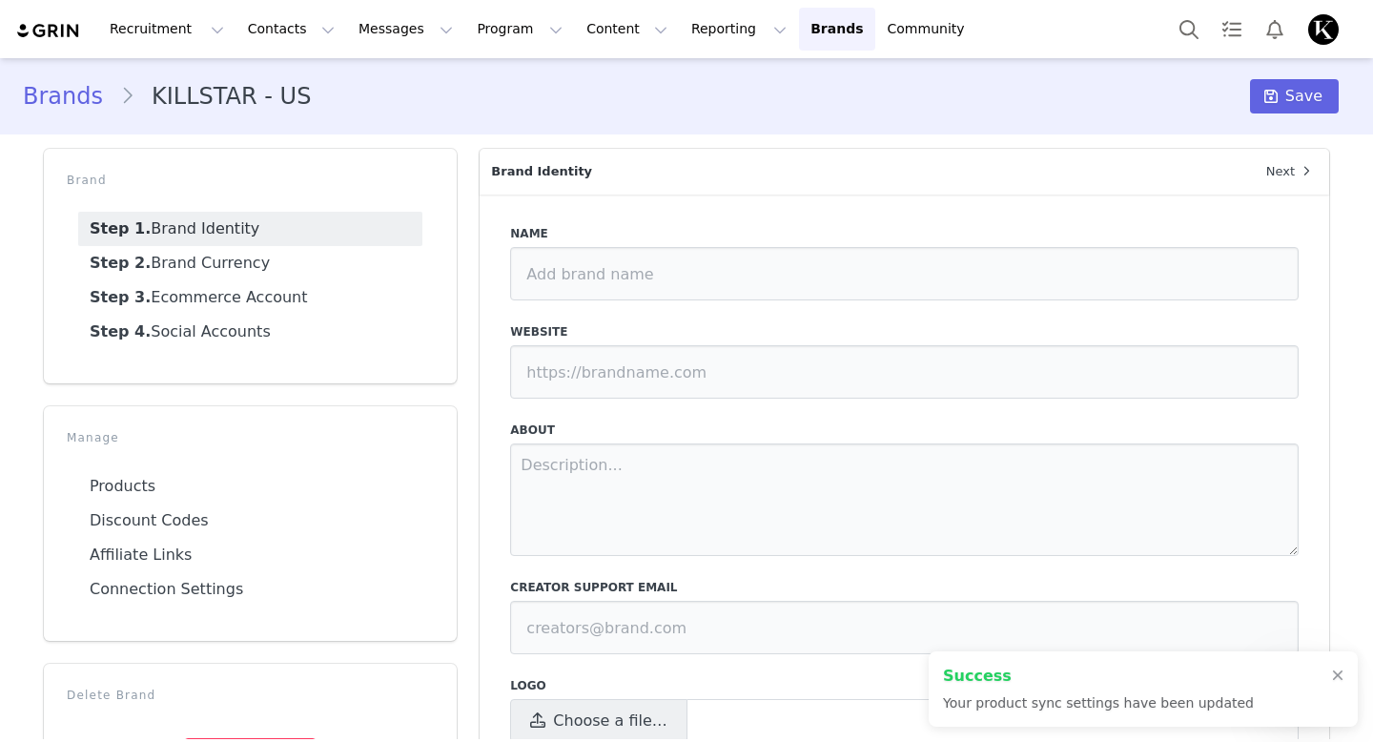
type input "KILLSTAR - US"
type input "[URL][DOMAIN_NAME]"
type input "[EMAIL_ADDRESS][DOMAIN_NAME]"
click at [799, 45] on link "Brands Brands" at bounding box center [836, 29] width 75 height 43
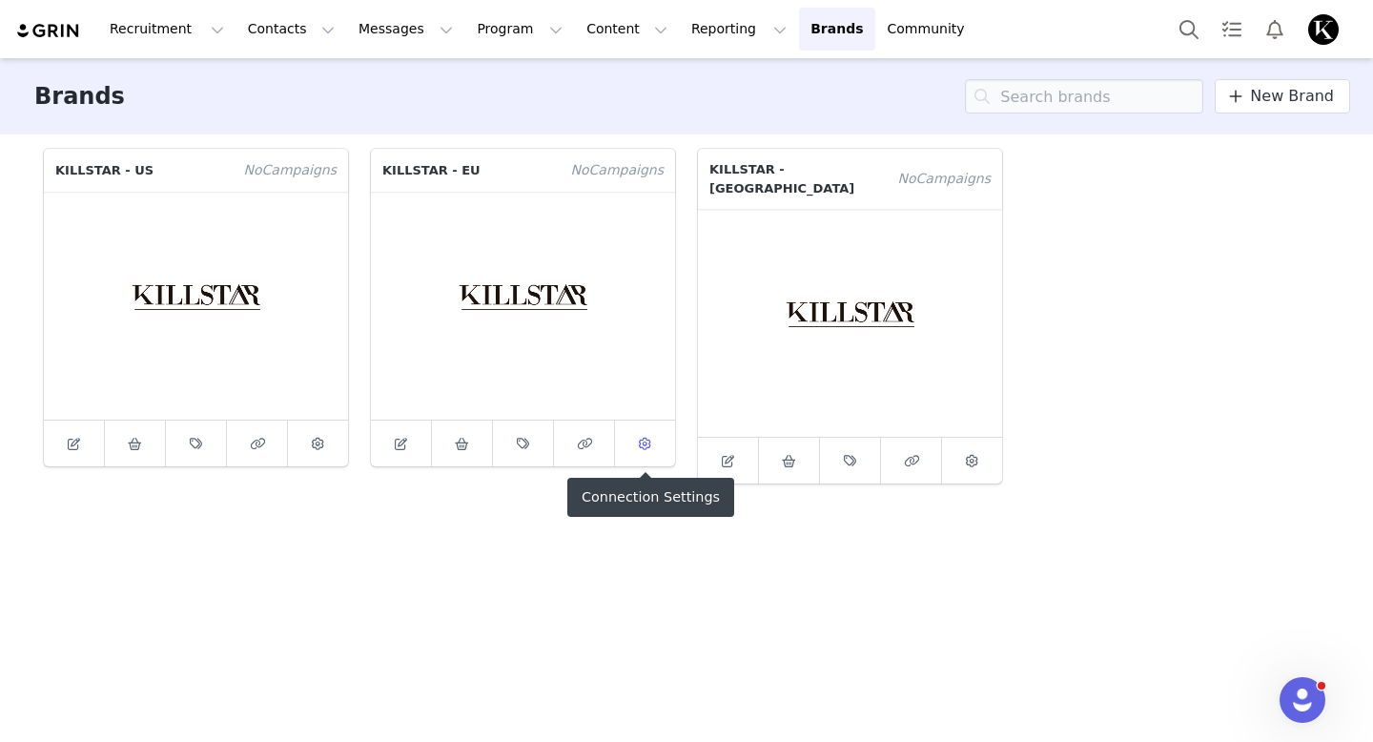
click at [625, 448] on link at bounding box center [645, 444] width 60 height 46
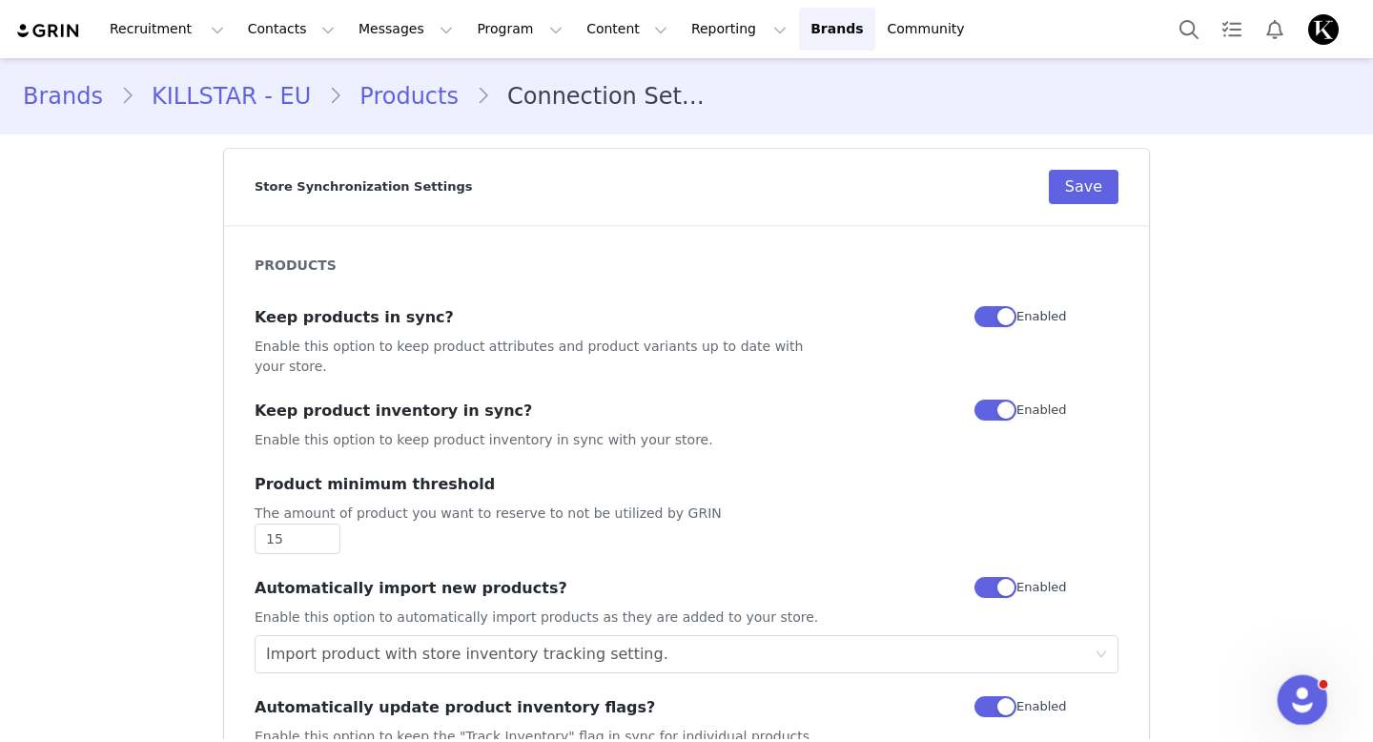
click at [1298, 688] on icon "Open Intercom Messenger" at bounding box center [1300, 697] width 31 height 31
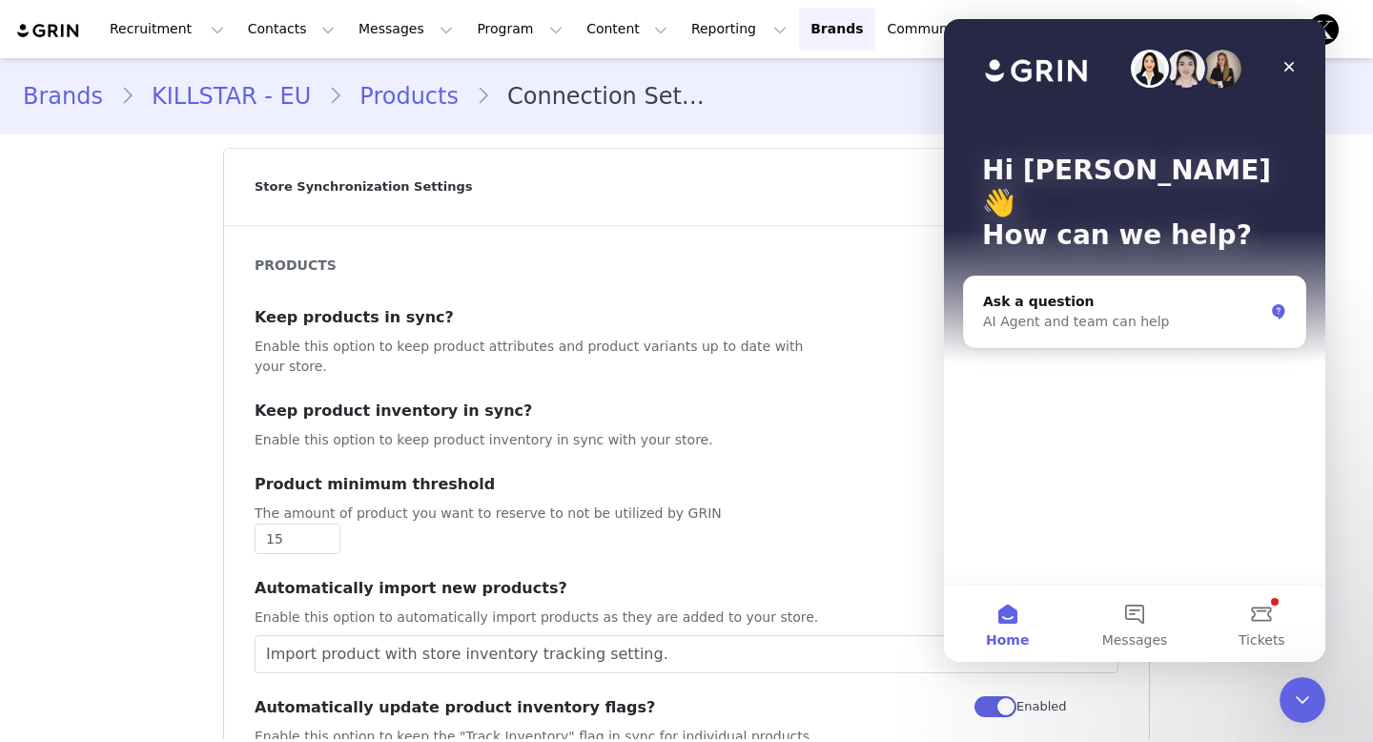
click at [1249, 584] on div "Hi [PERSON_NAME] 👋 How can we help? Ask a question AI Agent and team can help" at bounding box center [1134, 302] width 381 height 566
click at [1254, 601] on button "Tickets" at bounding box center [1262, 624] width 127 height 76
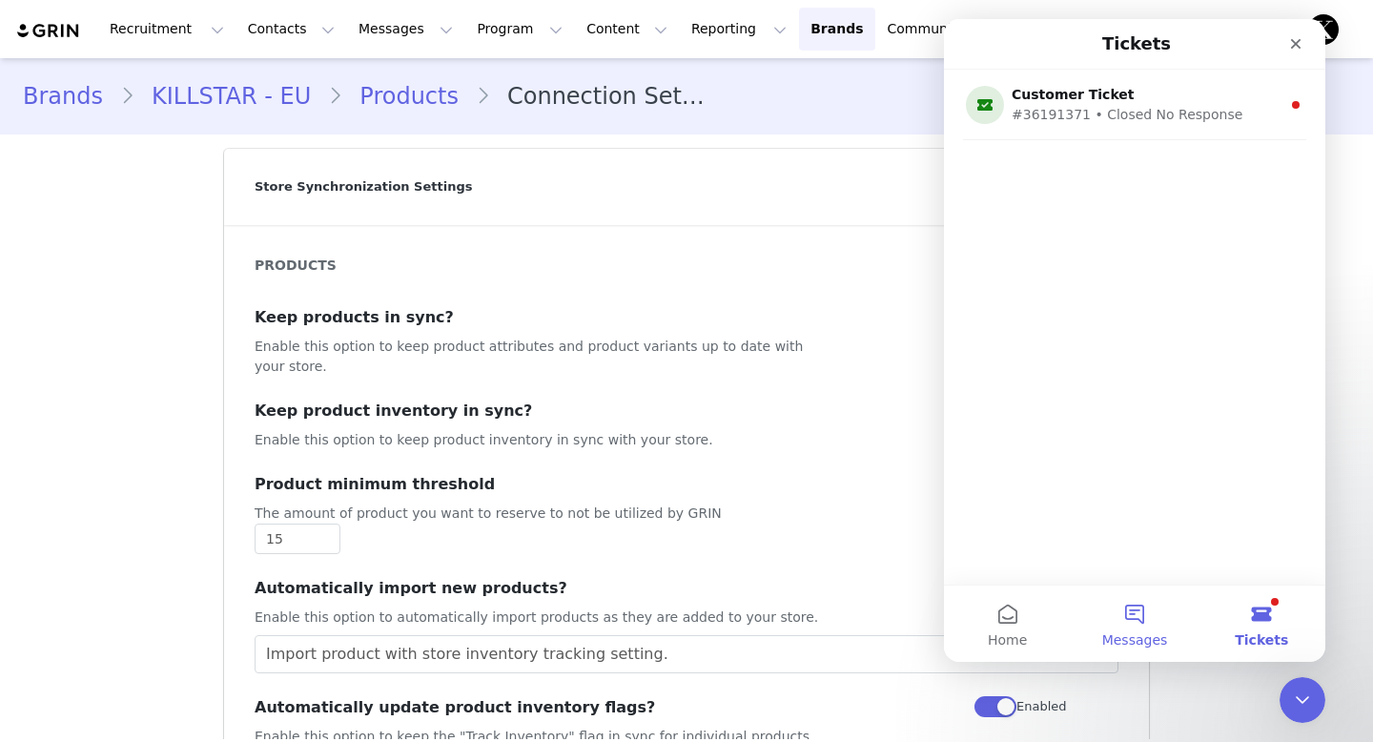
click at [1131, 610] on button "Messages" at bounding box center [1134, 624] width 127 height 76
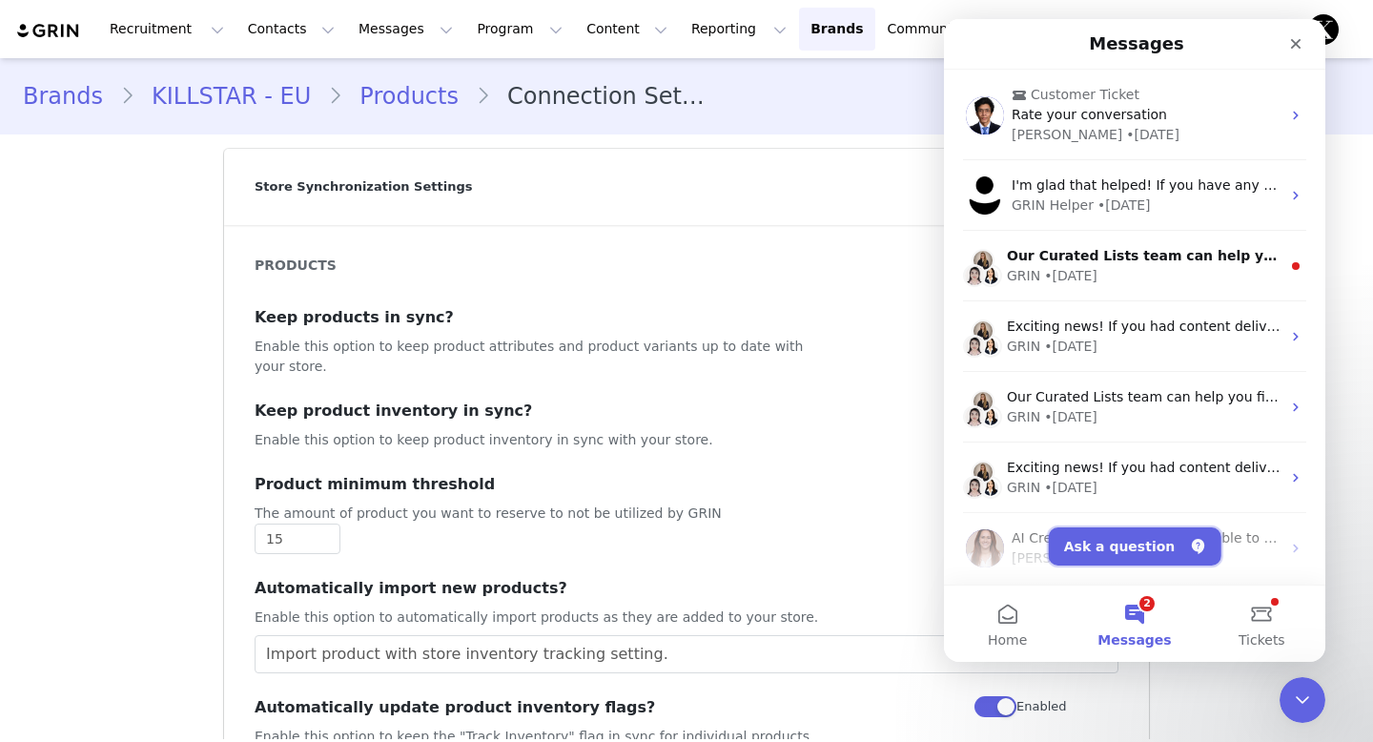
click at [1136, 539] on button "Ask a question" at bounding box center [1135, 546] width 173 height 38
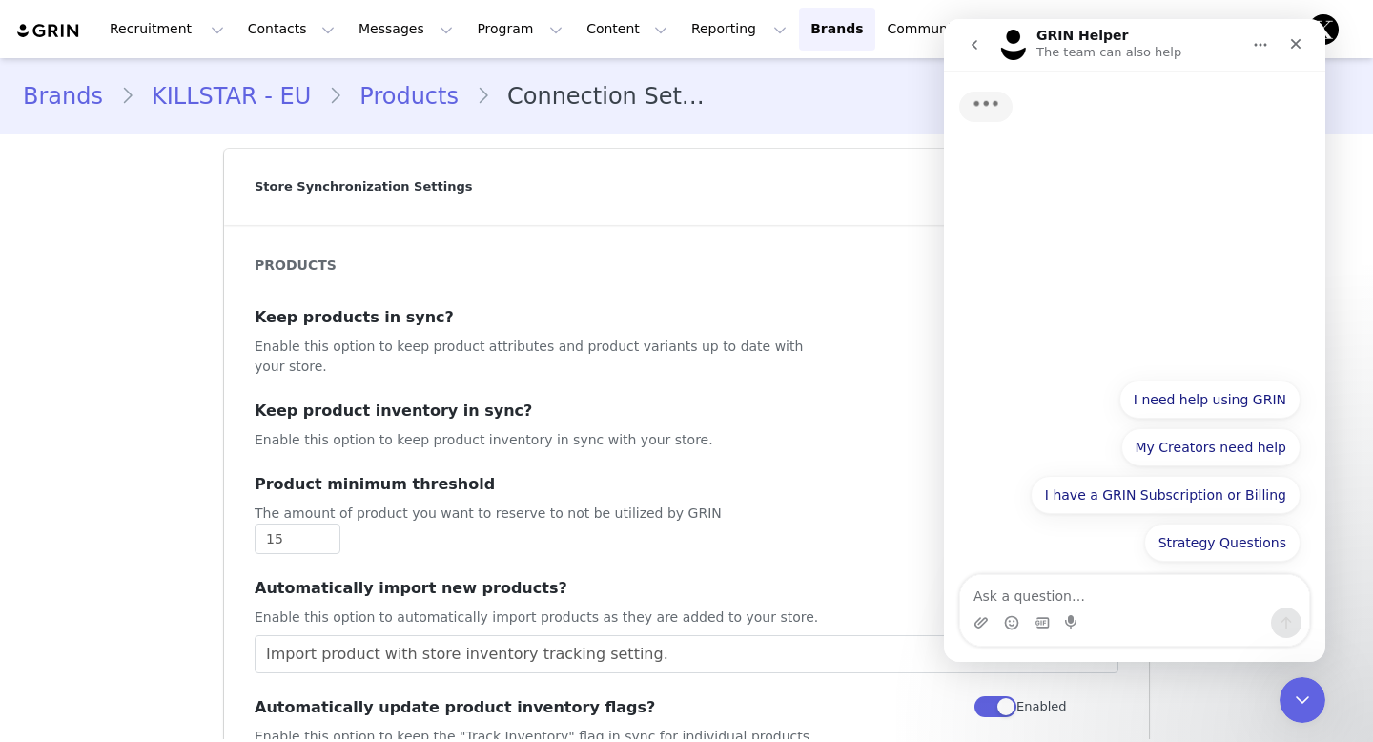
click at [1096, 595] on textarea "Ask a question…" at bounding box center [1134, 591] width 349 height 32
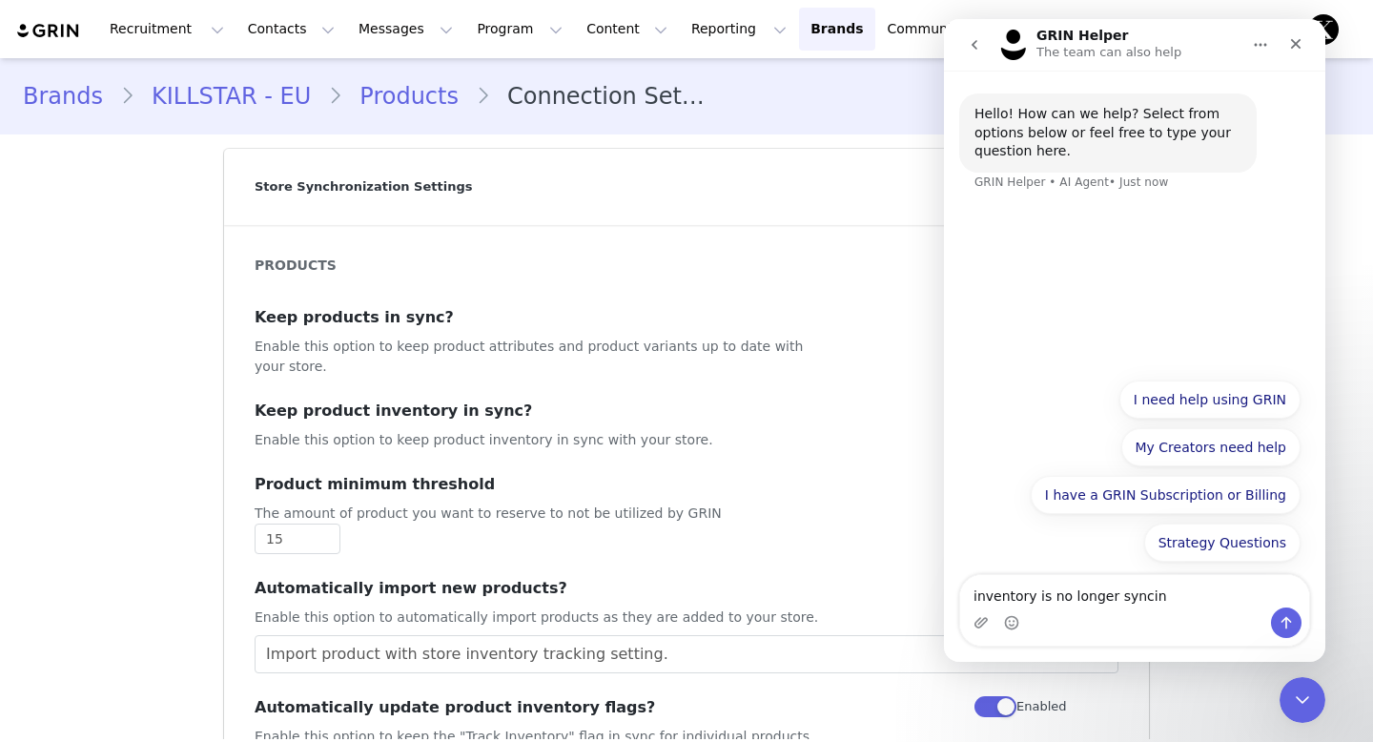
type textarea "inventory is no longer syncing"
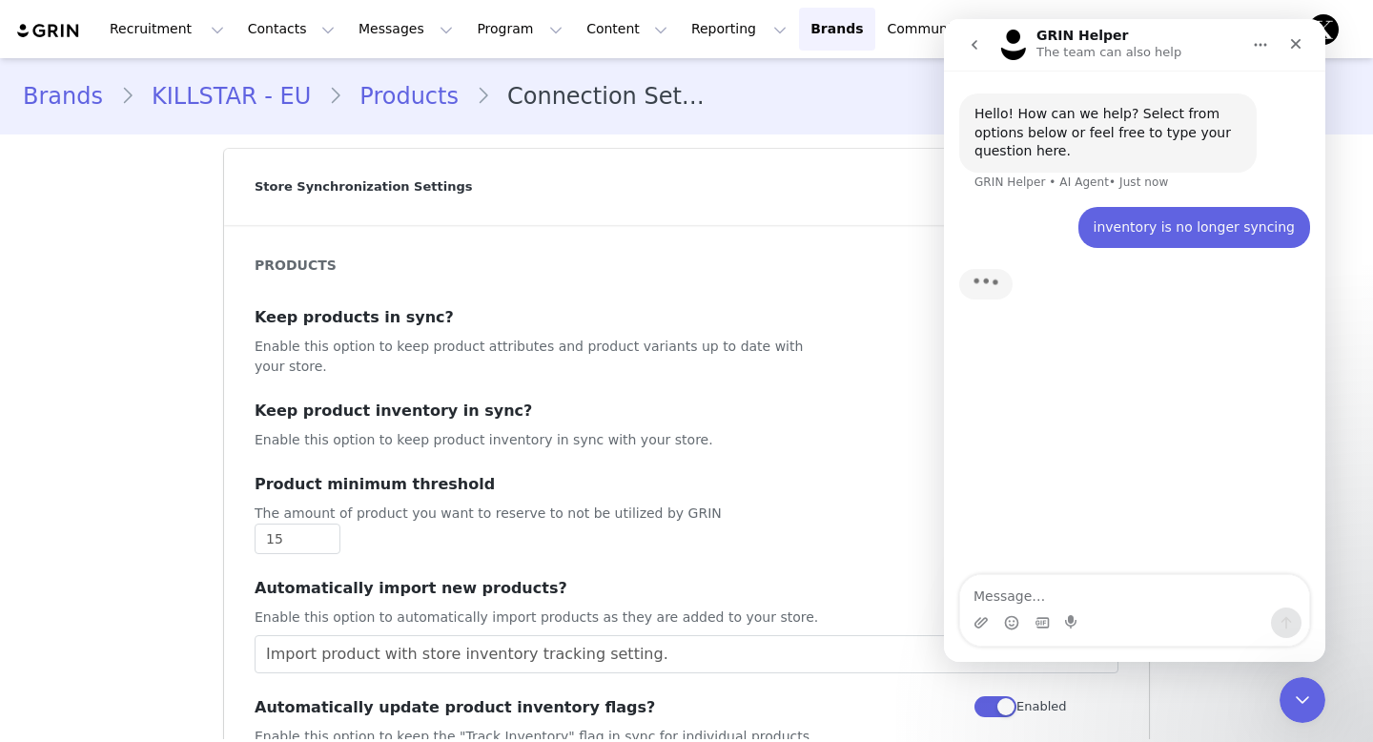
click at [1058, 593] on textarea "Message…" at bounding box center [1134, 591] width 349 height 32
click at [1171, 597] on textarea "Message…" at bounding box center [1134, 591] width 349 height 32
click at [1163, 597] on textarea "Message…" at bounding box center [1134, 591] width 349 height 32
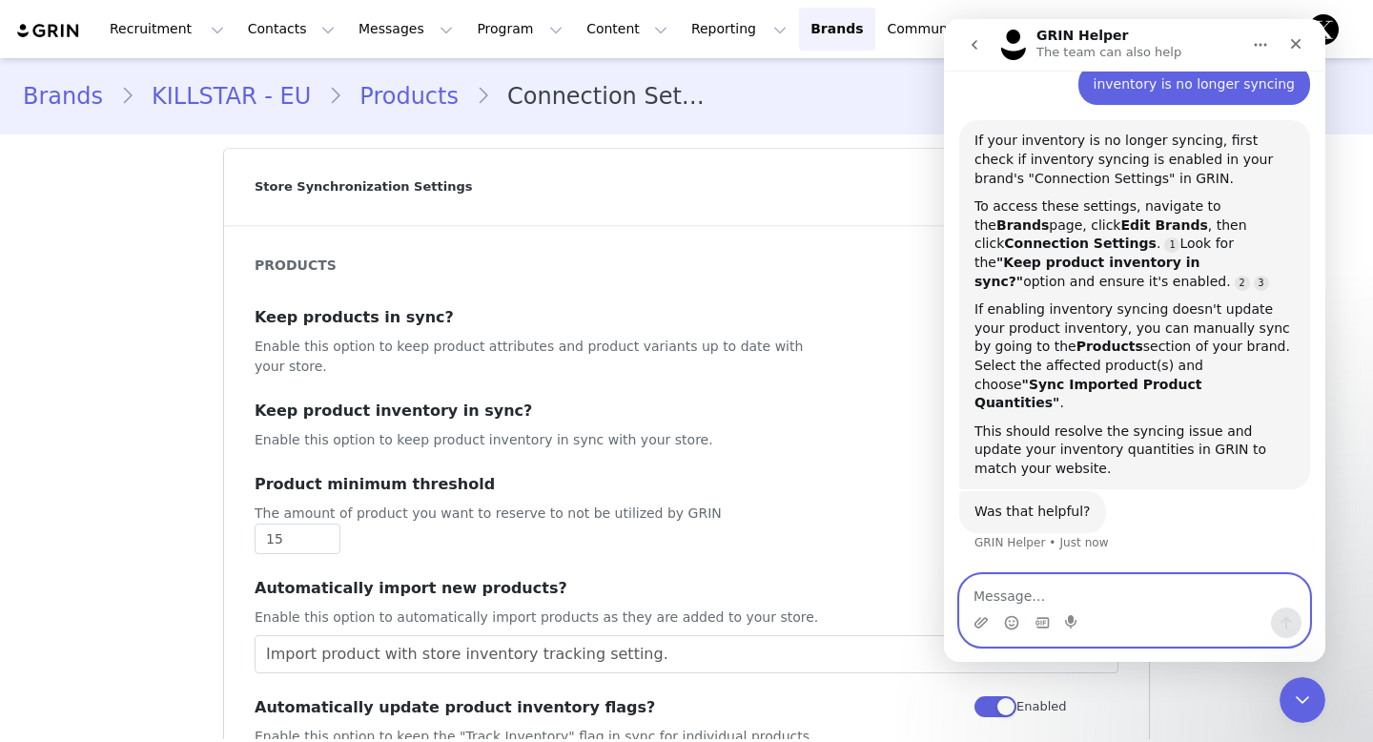
scroll to position [122, 0]
click at [1153, 596] on textarea "Message…" at bounding box center [1134, 591] width 349 height 32
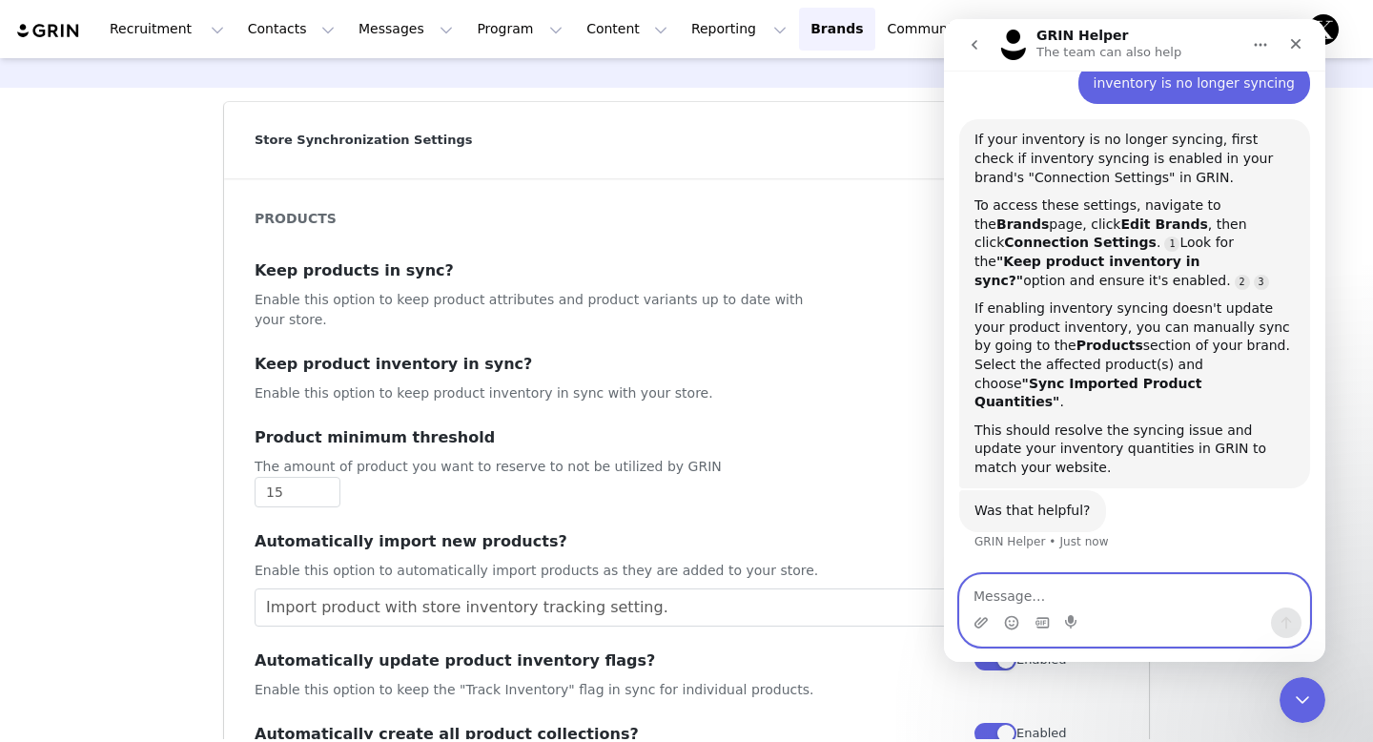
scroll to position [56, 0]
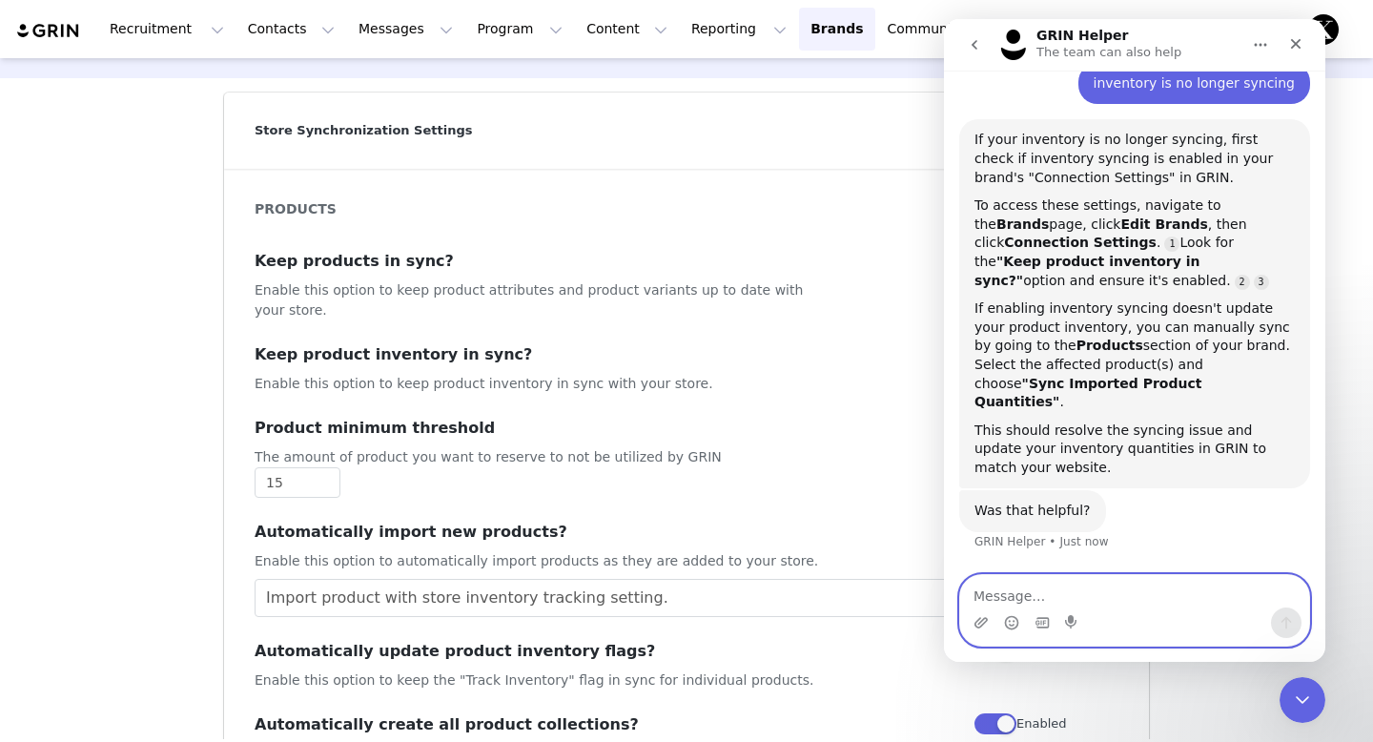
click at [1080, 581] on textarea "Message…" at bounding box center [1134, 591] width 349 height 32
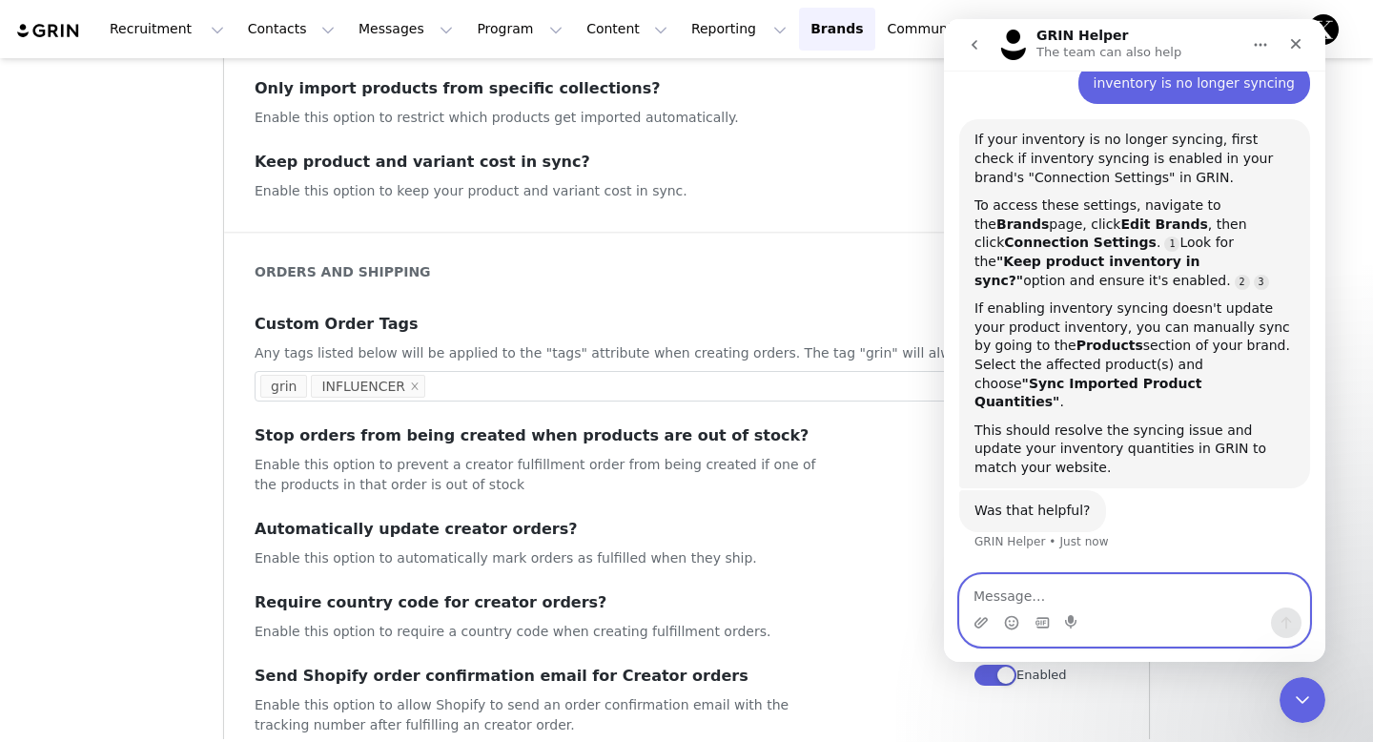
scroll to position [0, 0]
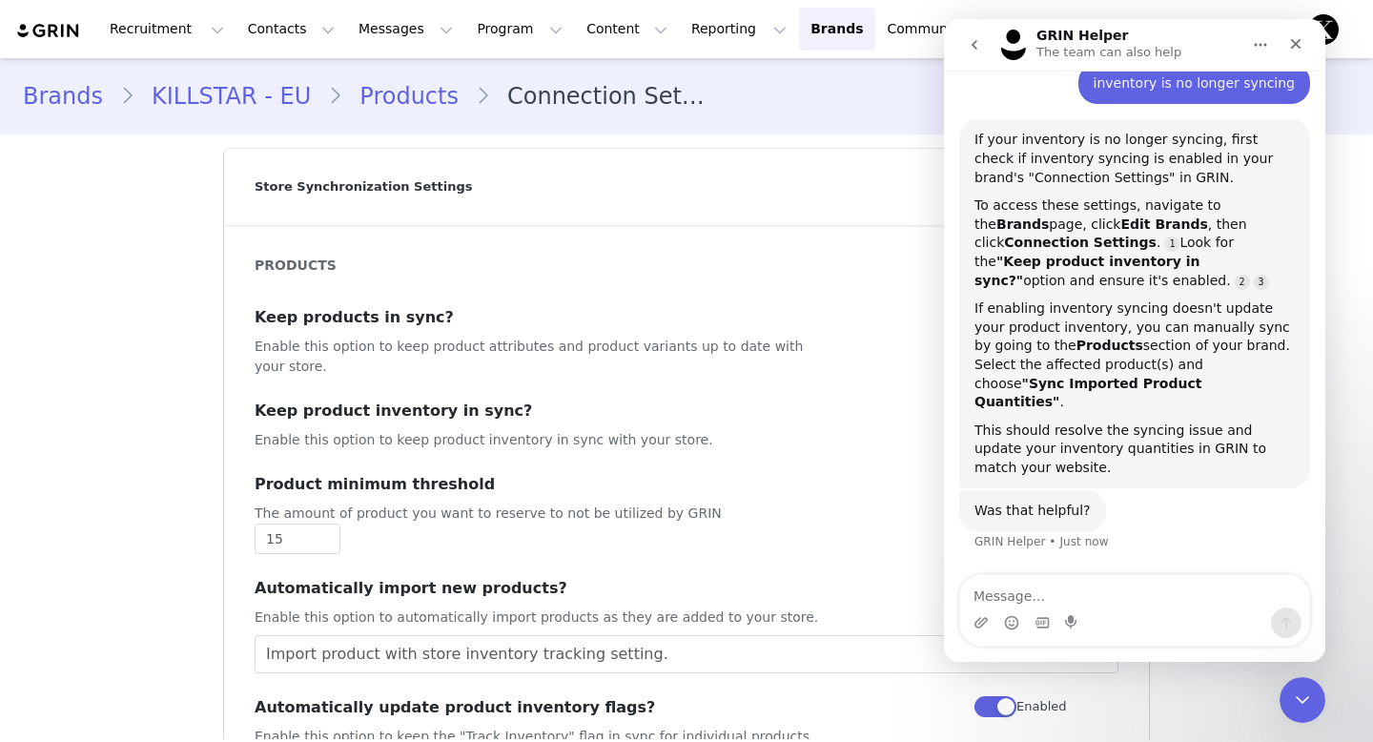
click at [376, 89] on link "Products" at bounding box center [409, 96] width 134 height 34
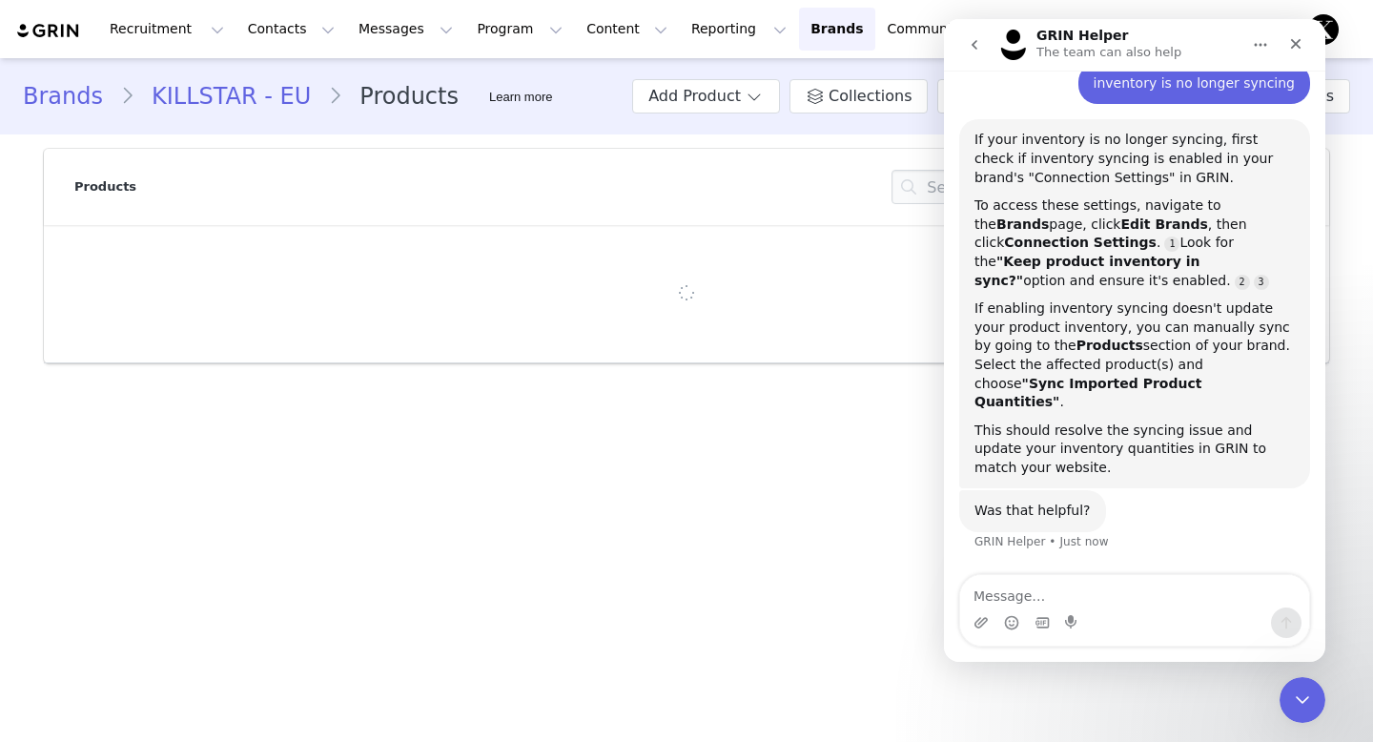
click at [1256, 50] on icon "Home" at bounding box center [1260, 44] width 15 height 15
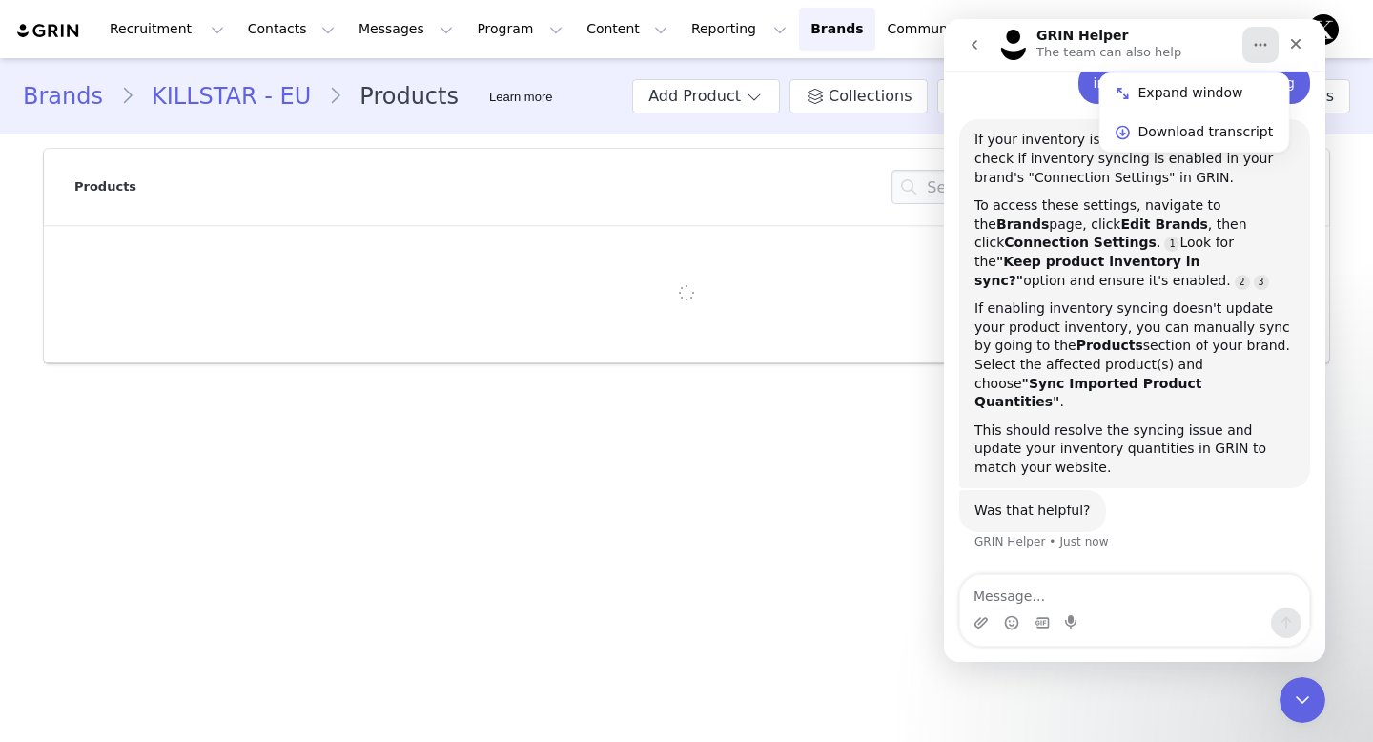
click at [1242, 50] on div "GRIN Helper The team can also help Expand window Download transcript" at bounding box center [1135, 45] width 357 height 36
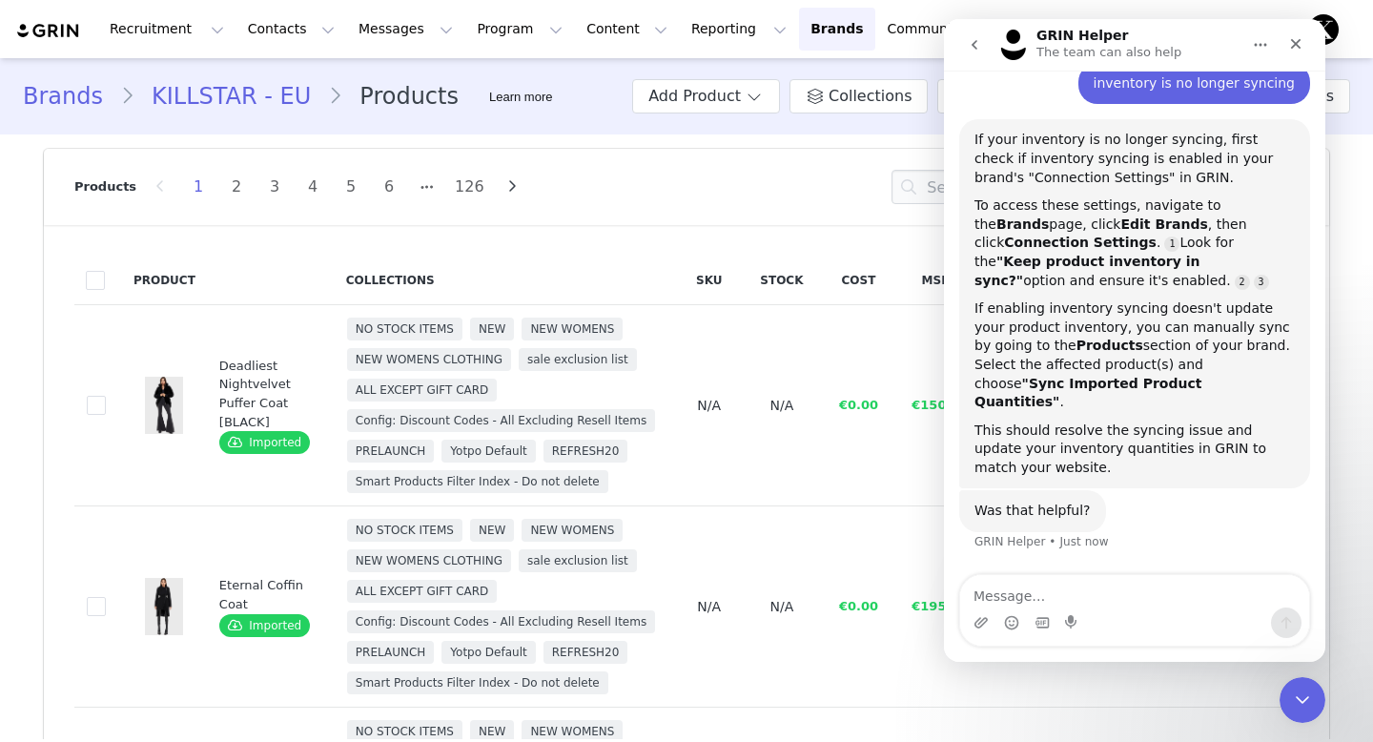
click at [1296, 706] on icon "Close Intercom Messenger" at bounding box center [1299, 697] width 23 height 23
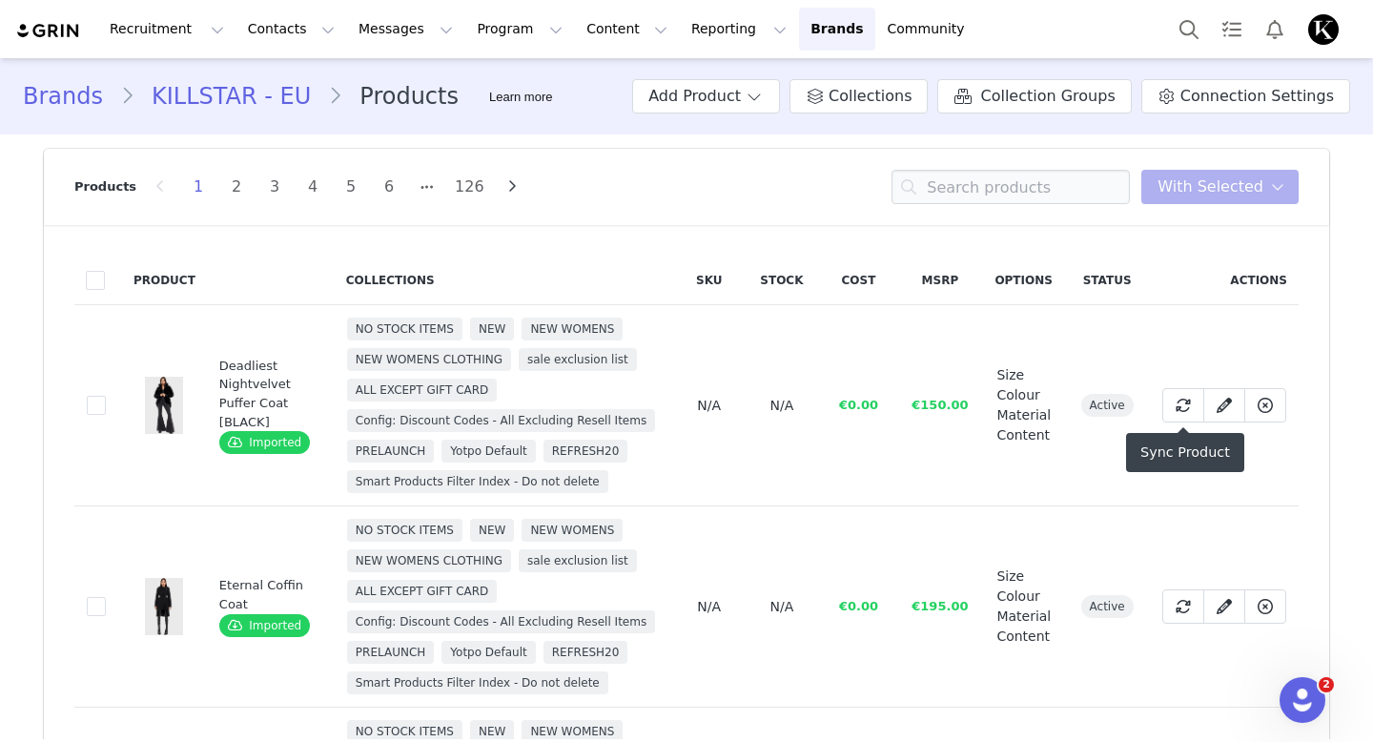
scroll to position [85, 0]
click at [1241, 95] on span "Connection Settings" at bounding box center [1258, 96] width 154 height 23
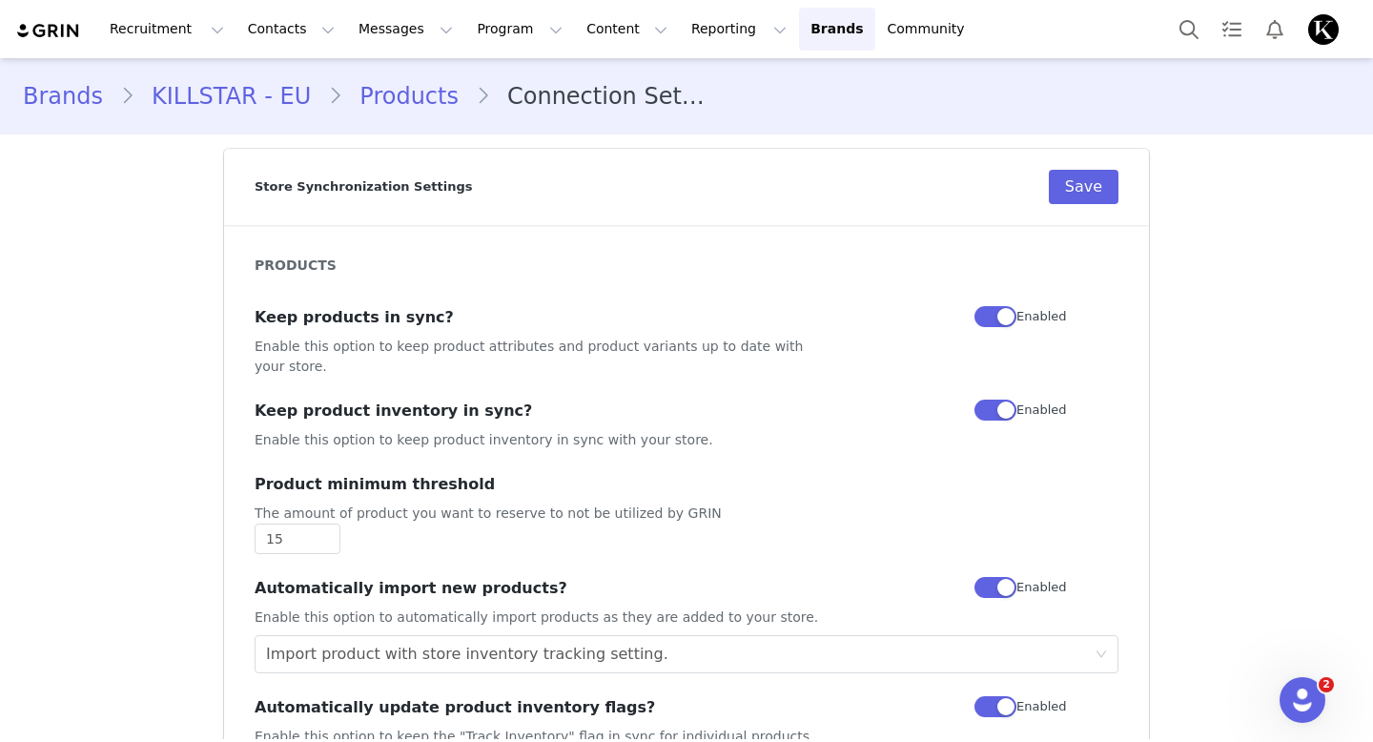
click at [394, 109] on link "Products" at bounding box center [409, 96] width 134 height 34
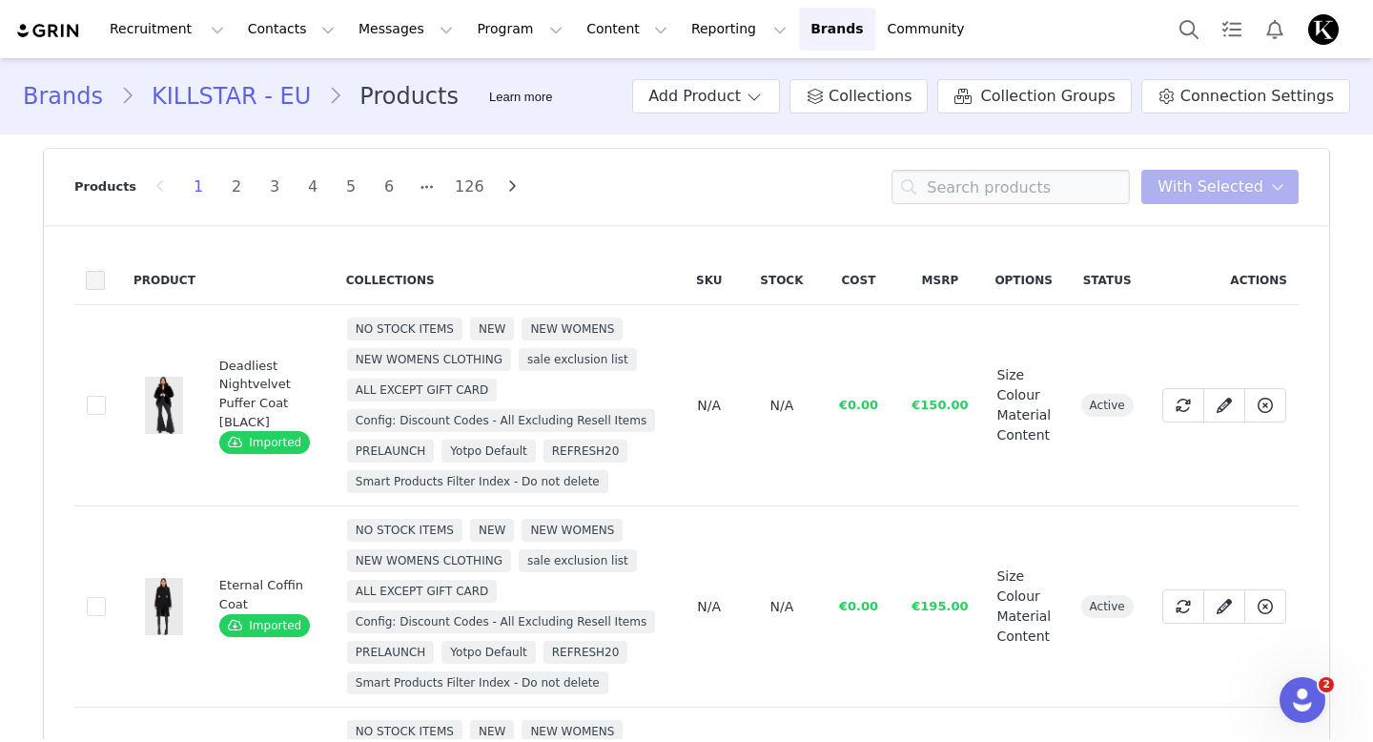
click at [95, 282] on span at bounding box center [95, 280] width 19 height 19
click at [105, 271] on input "checkbox" at bounding box center [105, 271] width 0 height 0
click at [1277, 194] on icon at bounding box center [1277, 186] width 13 height 15
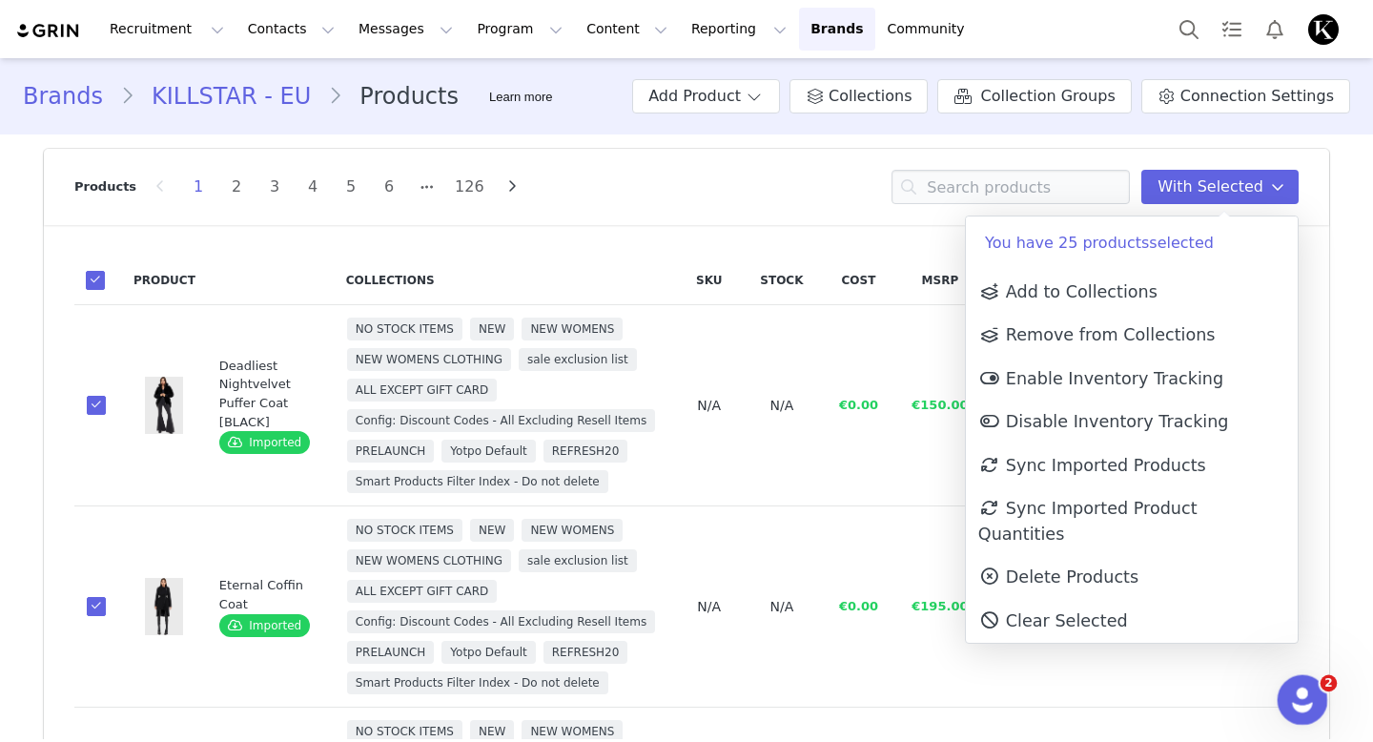
click at [1282, 680] on div "Open Intercom Messenger" at bounding box center [1299, 697] width 63 height 63
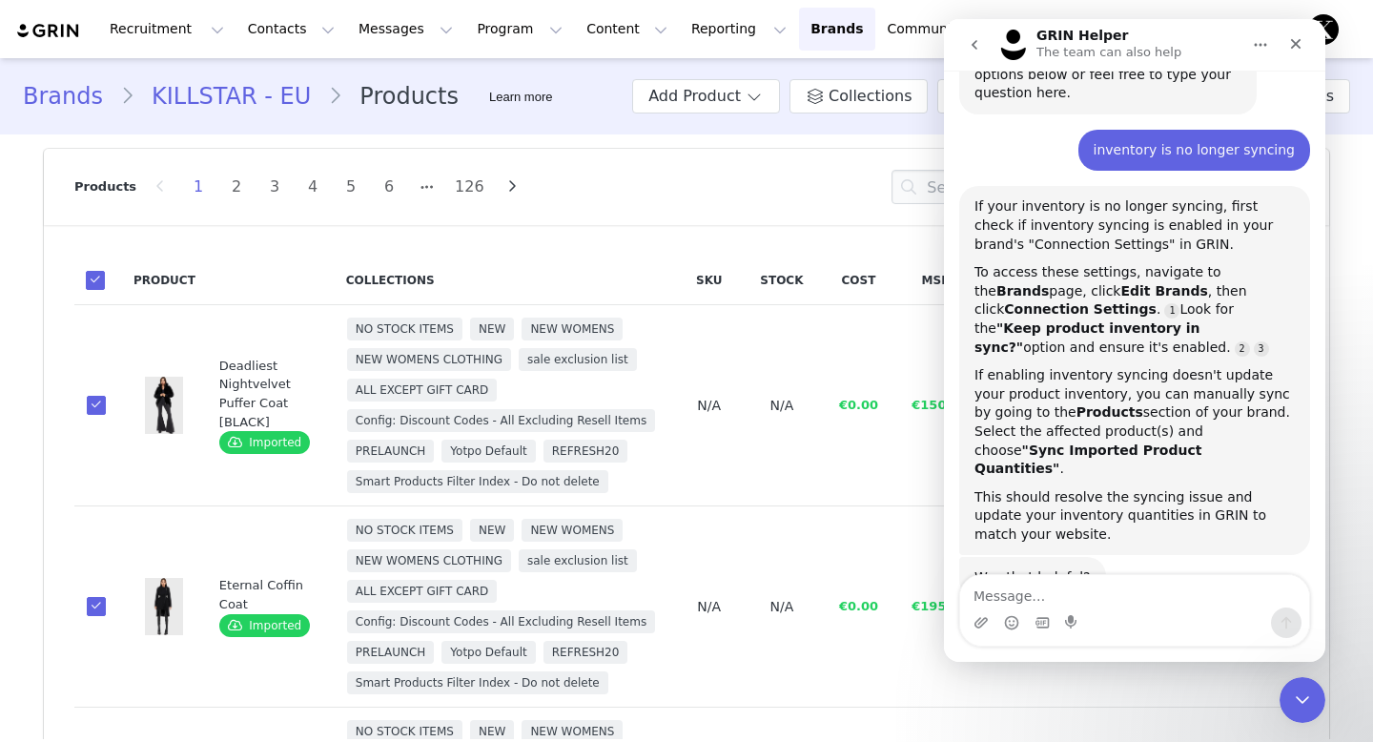
scroll to position [85, 0]
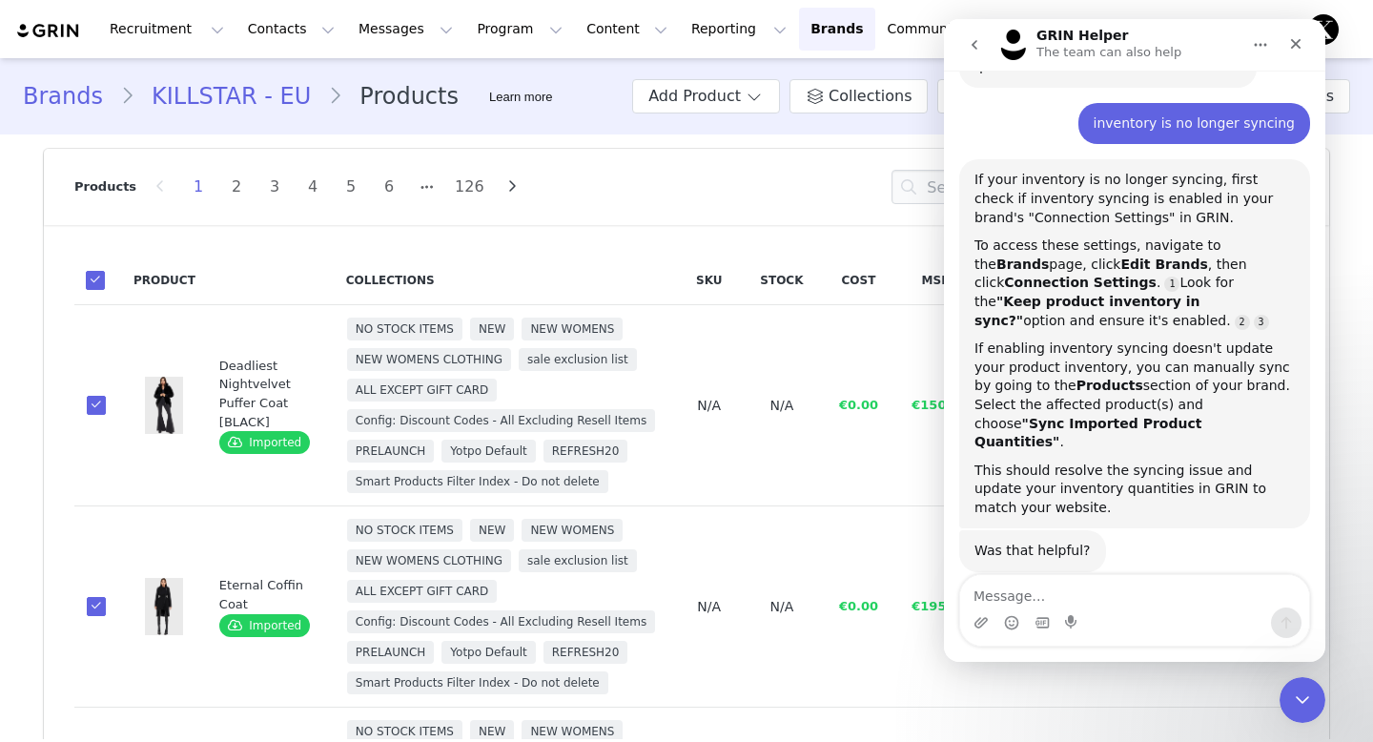
click at [1315, 683] on div "Close Intercom Messenger" at bounding box center [1300, 697] width 46 height 46
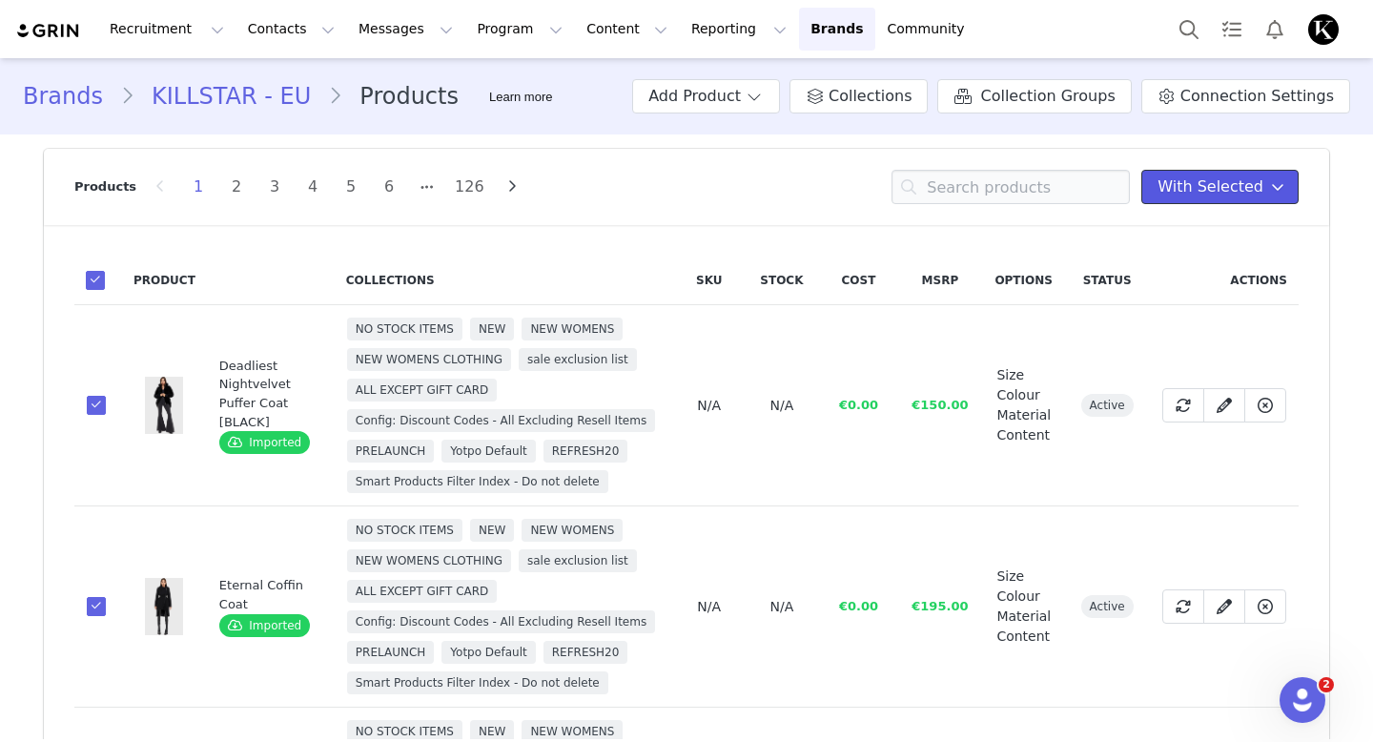
click at [1277, 193] on icon at bounding box center [1277, 186] width 13 height 15
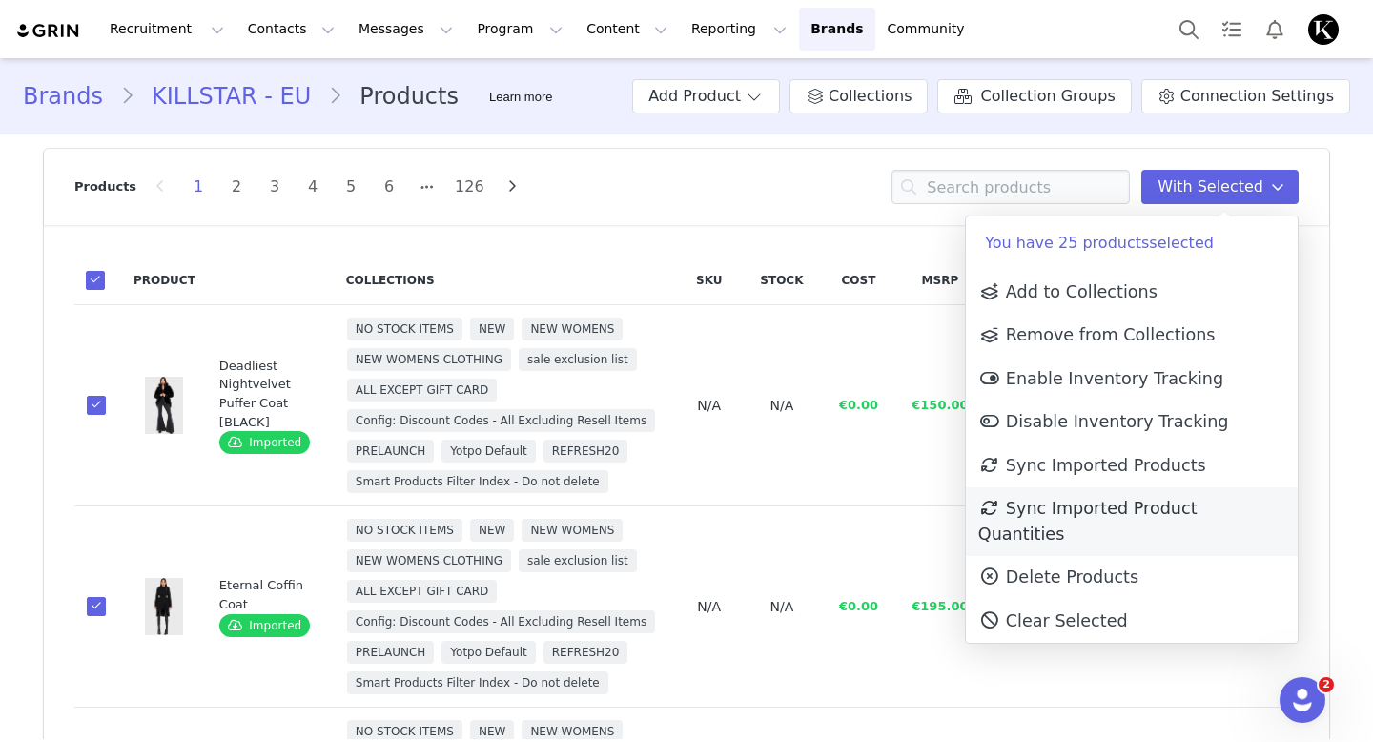
click at [1198, 504] on span "Sync Imported Product Quantities" at bounding box center [1087, 521] width 219 height 44
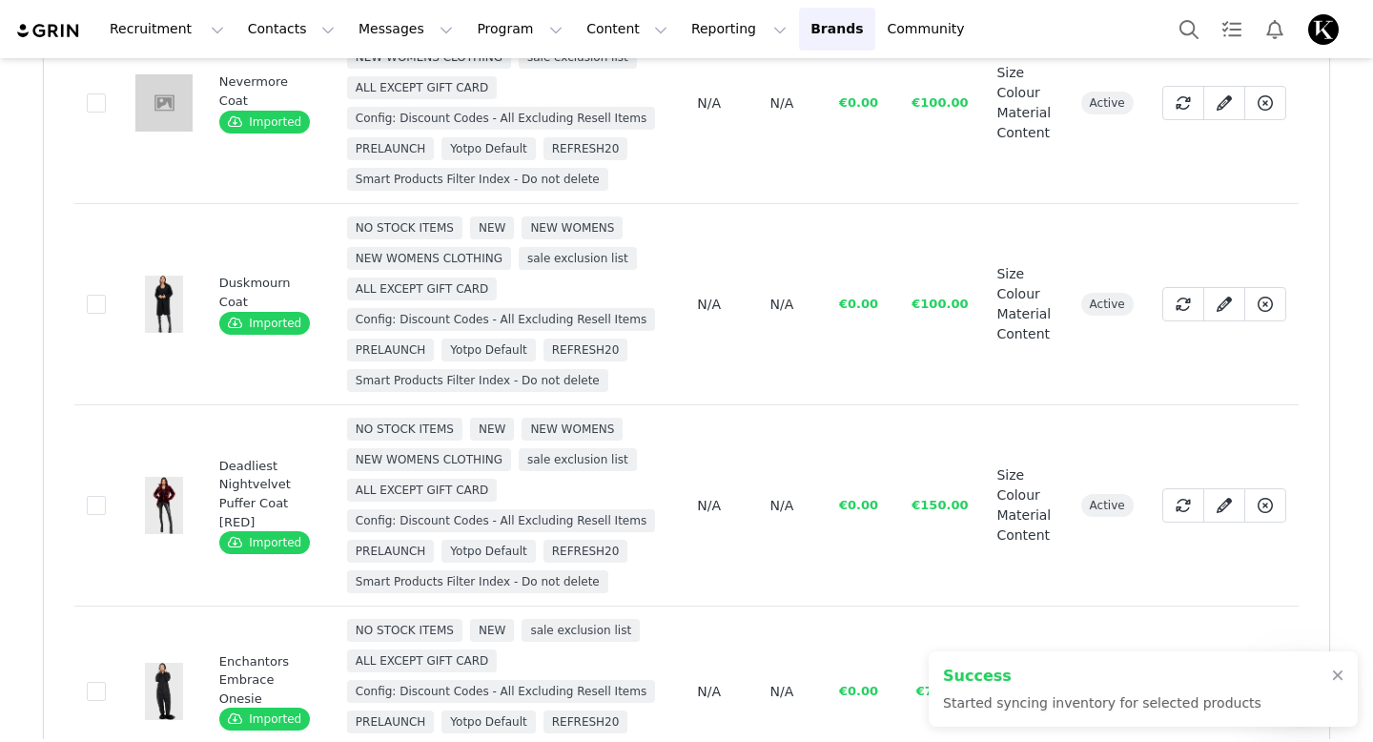
scroll to position [0, 0]
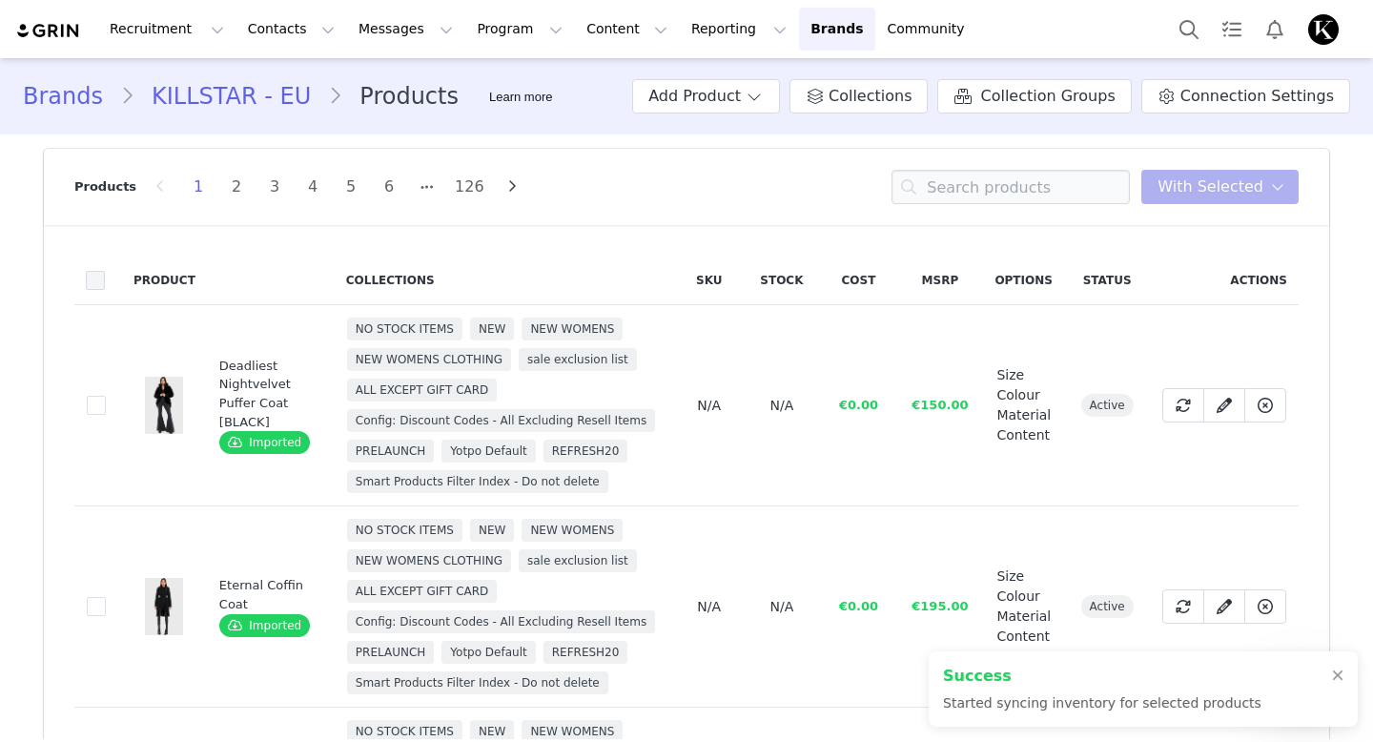
click at [93, 271] on span at bounding box center [95, 280] width 19 height 19
click at [105, 271] on input "checkbox" at bounding box center [105, 271] width 0 height 0
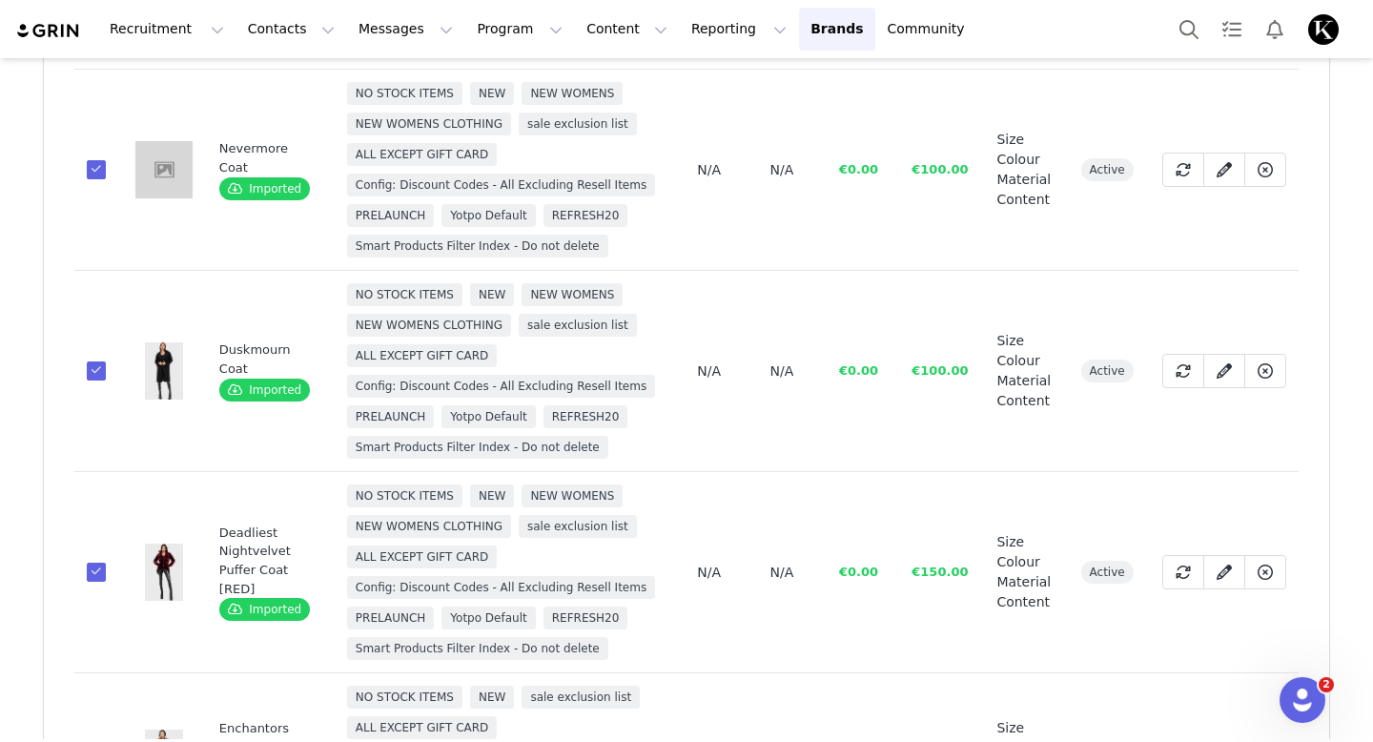
scroll to position [376, 0]
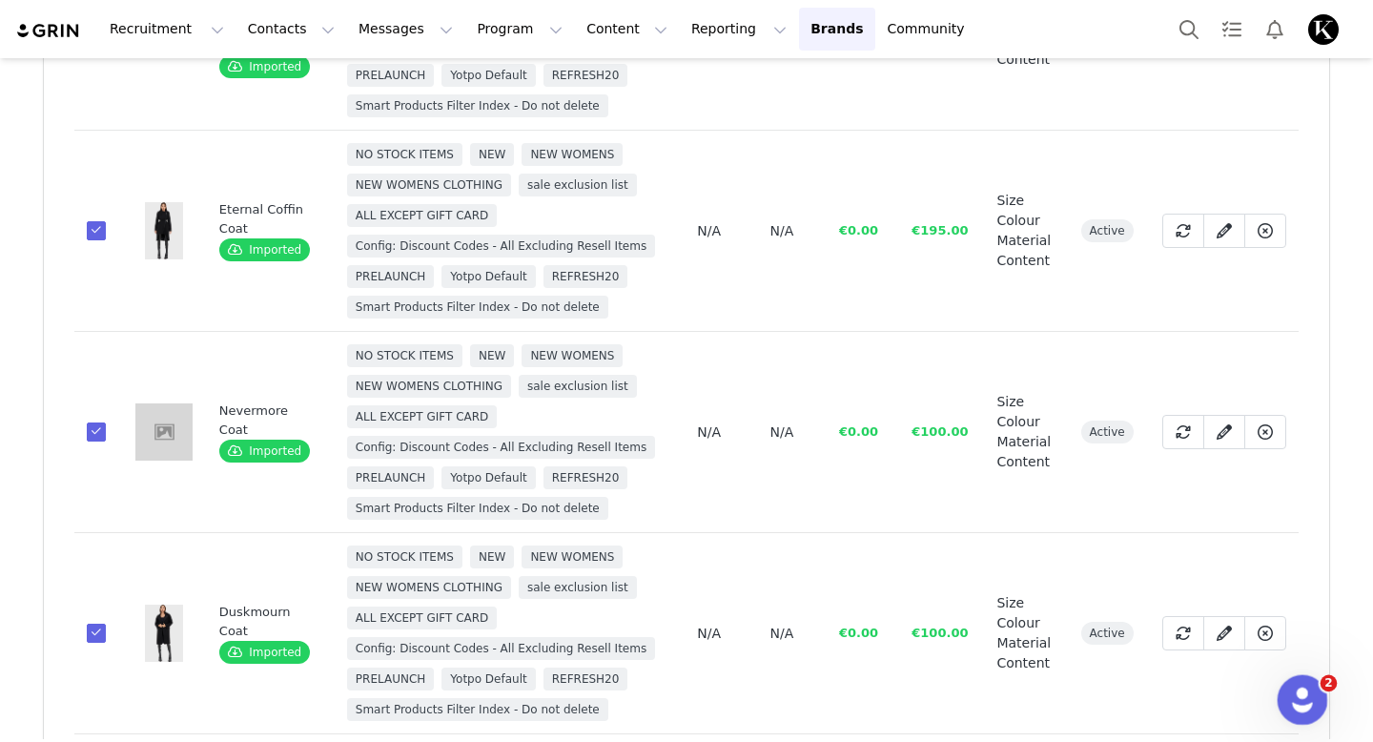
click at [1294, 695] on icon "Open Intercom Messenger" at bounding box center [1300, 697] width 31 height 31
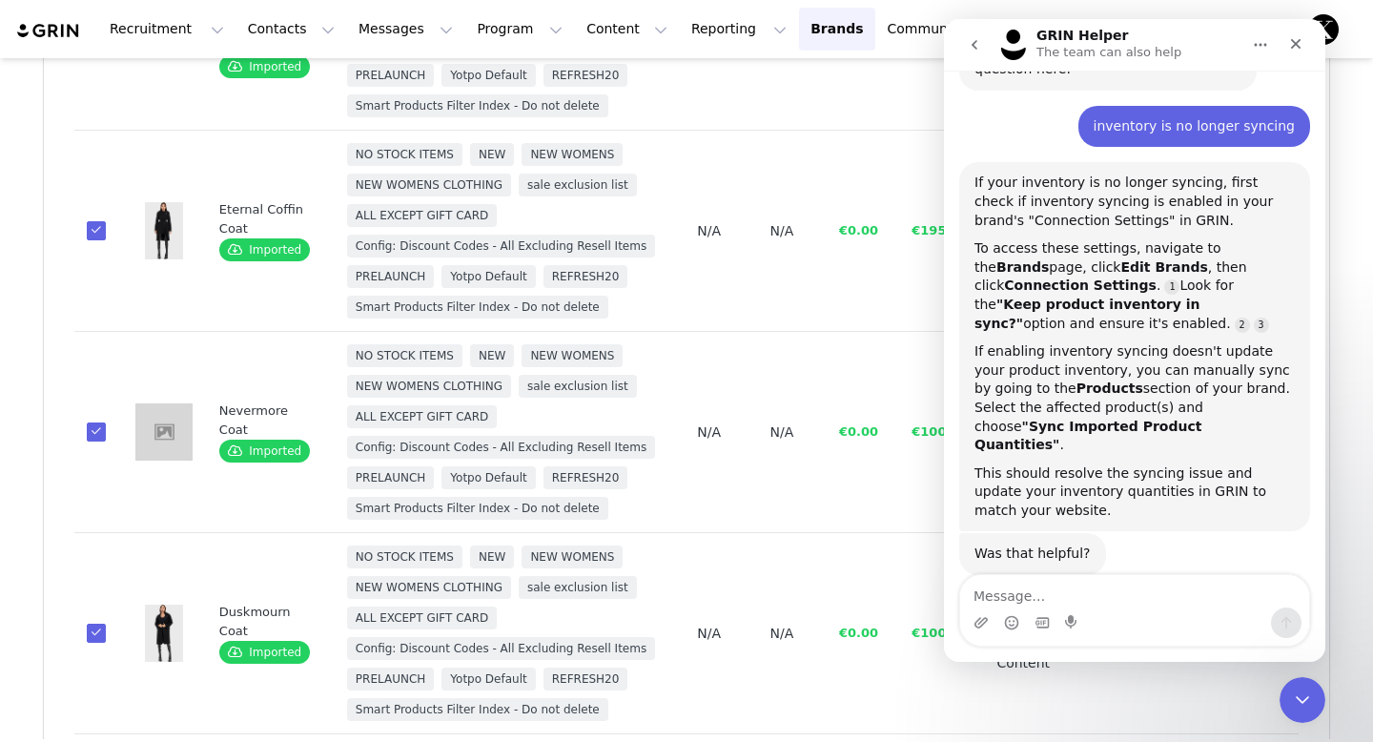
scroll to position [85, 0]
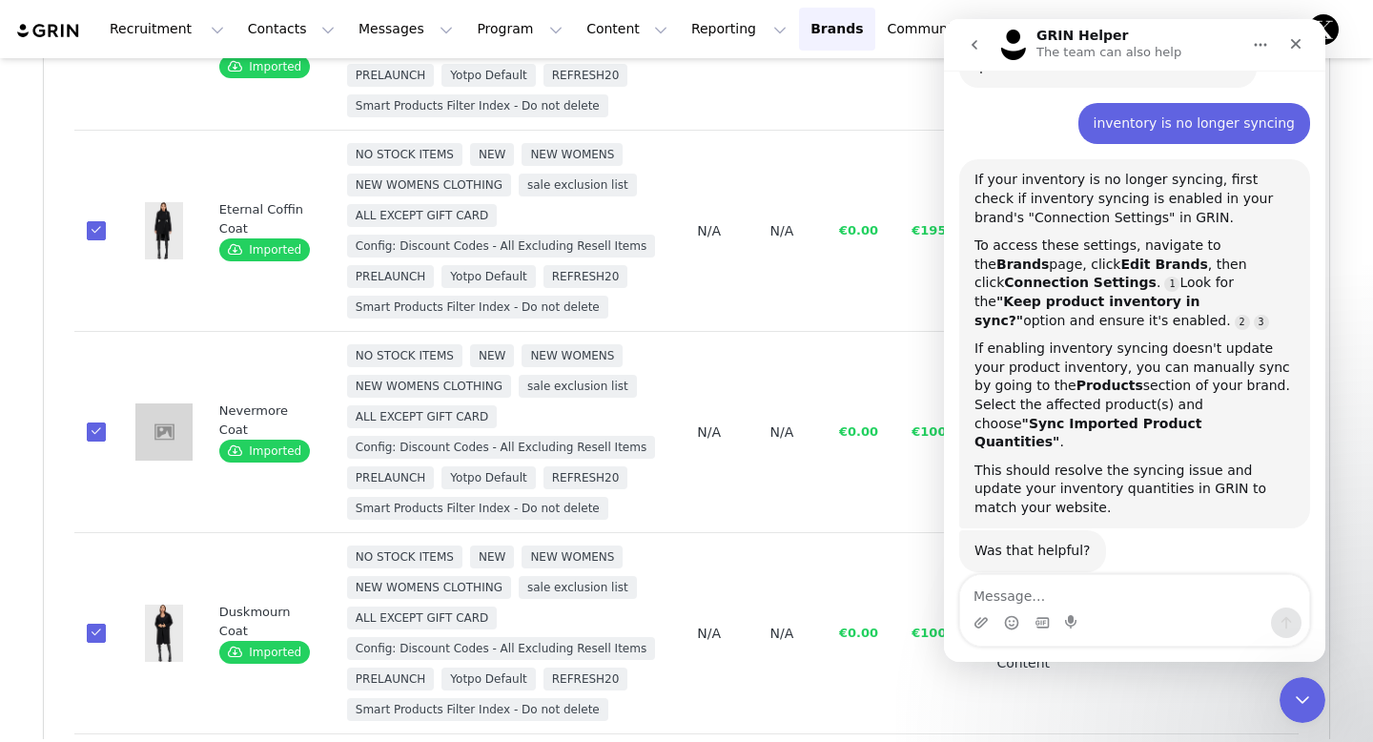
click at [1126, 601] on textarea "Message…" at bounding box center [1134, 591] width 349 height 32
type textarea "no."
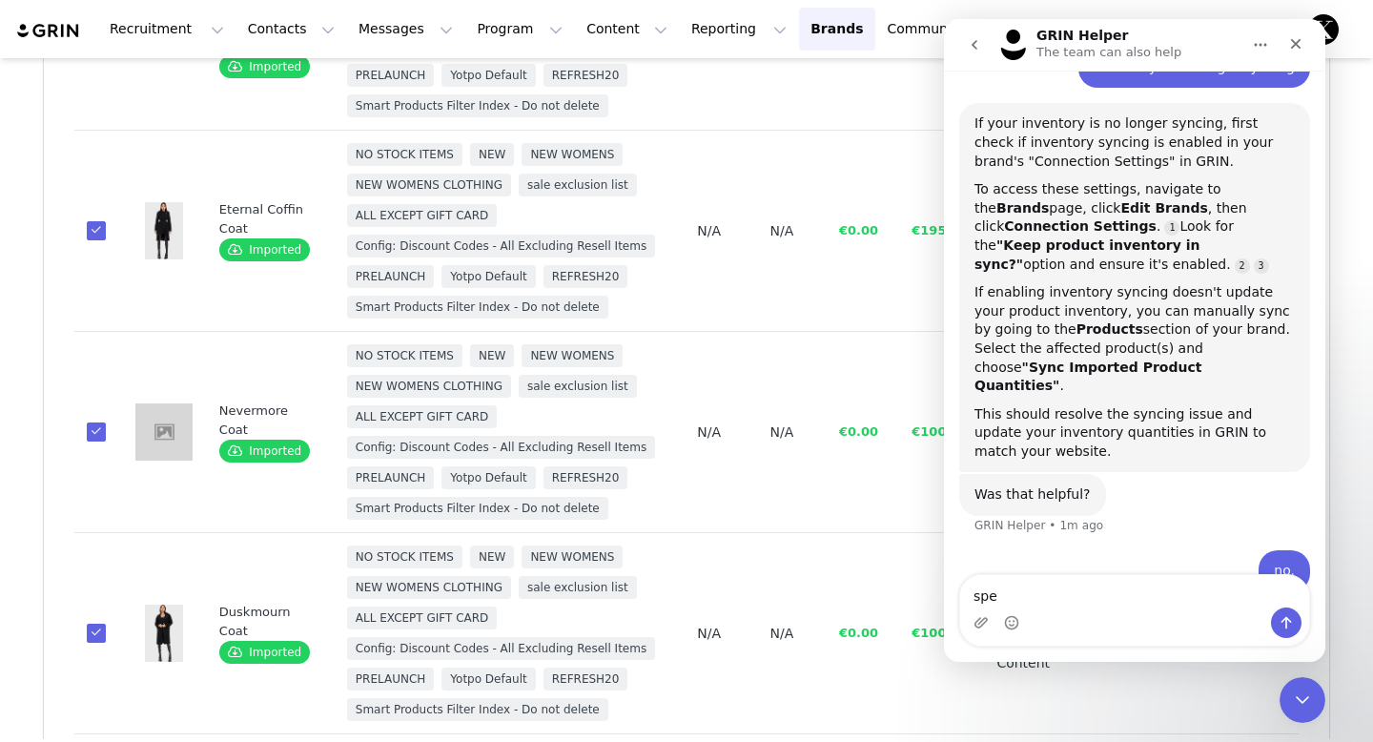
scroll to position [203, 0]
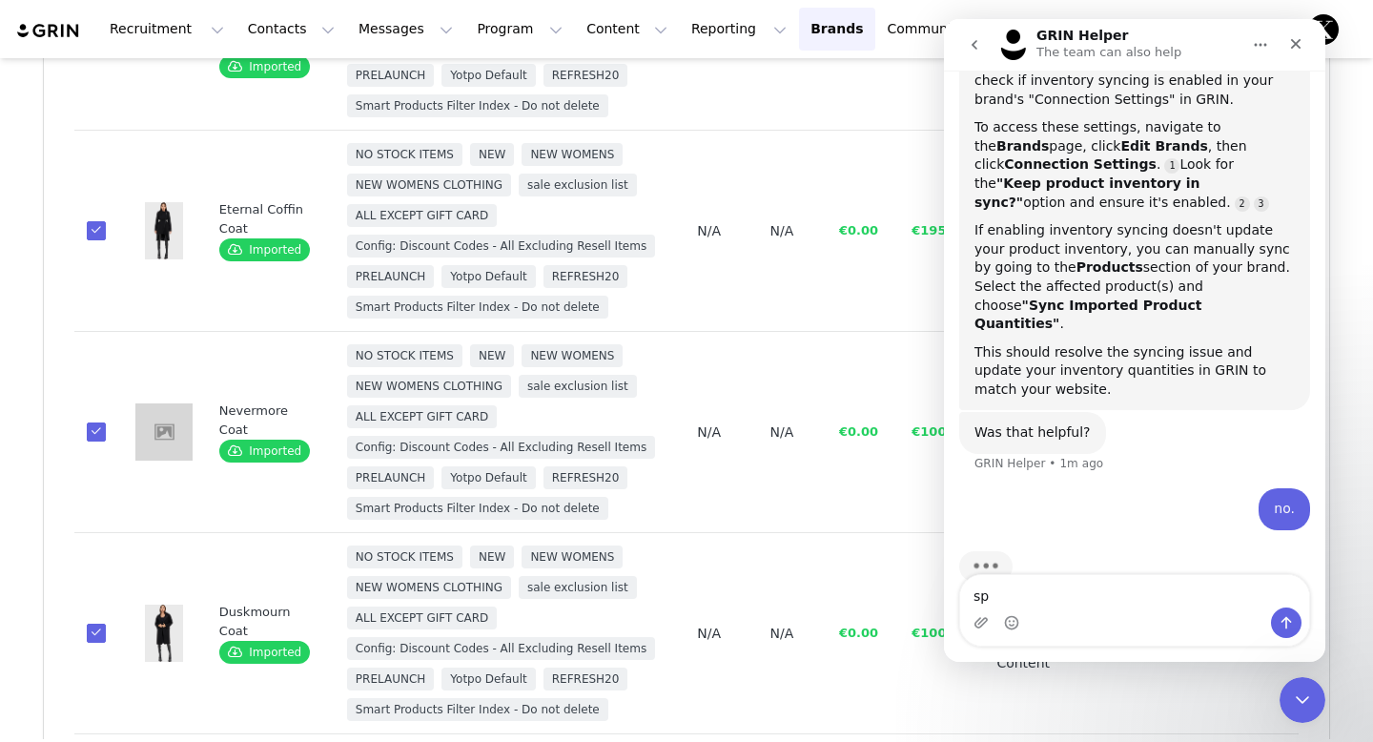
type textarea "s"
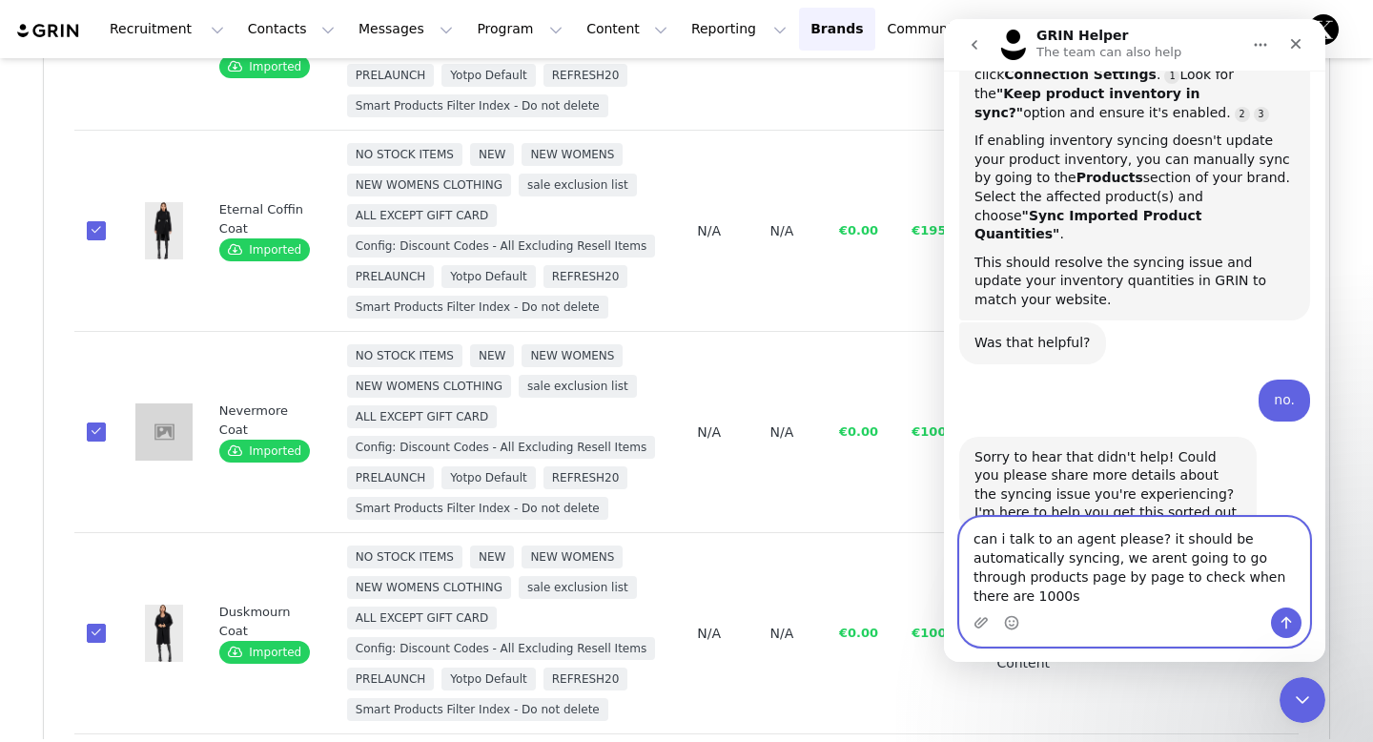
scroll to position [312, 0]
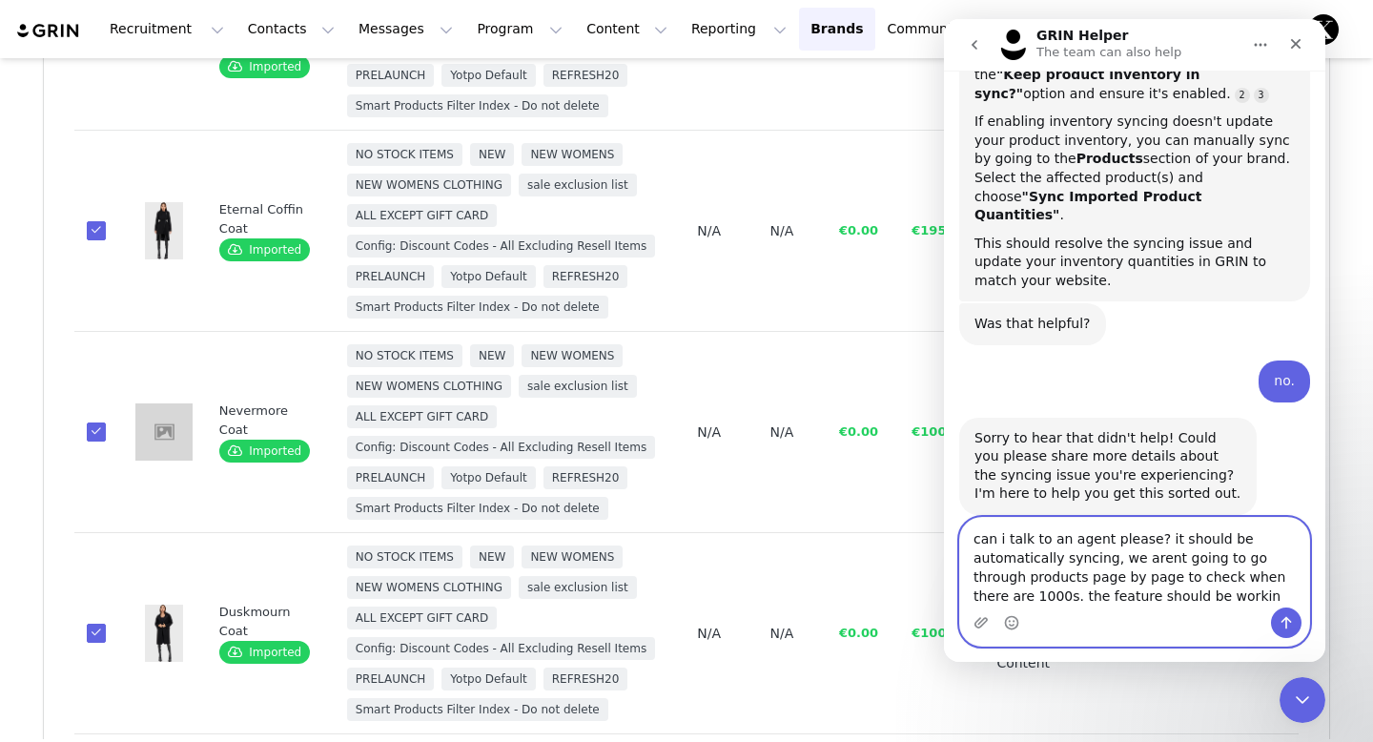
type textarea "can i talk to an agent please? it should be automatically syncing, we arent goi…"
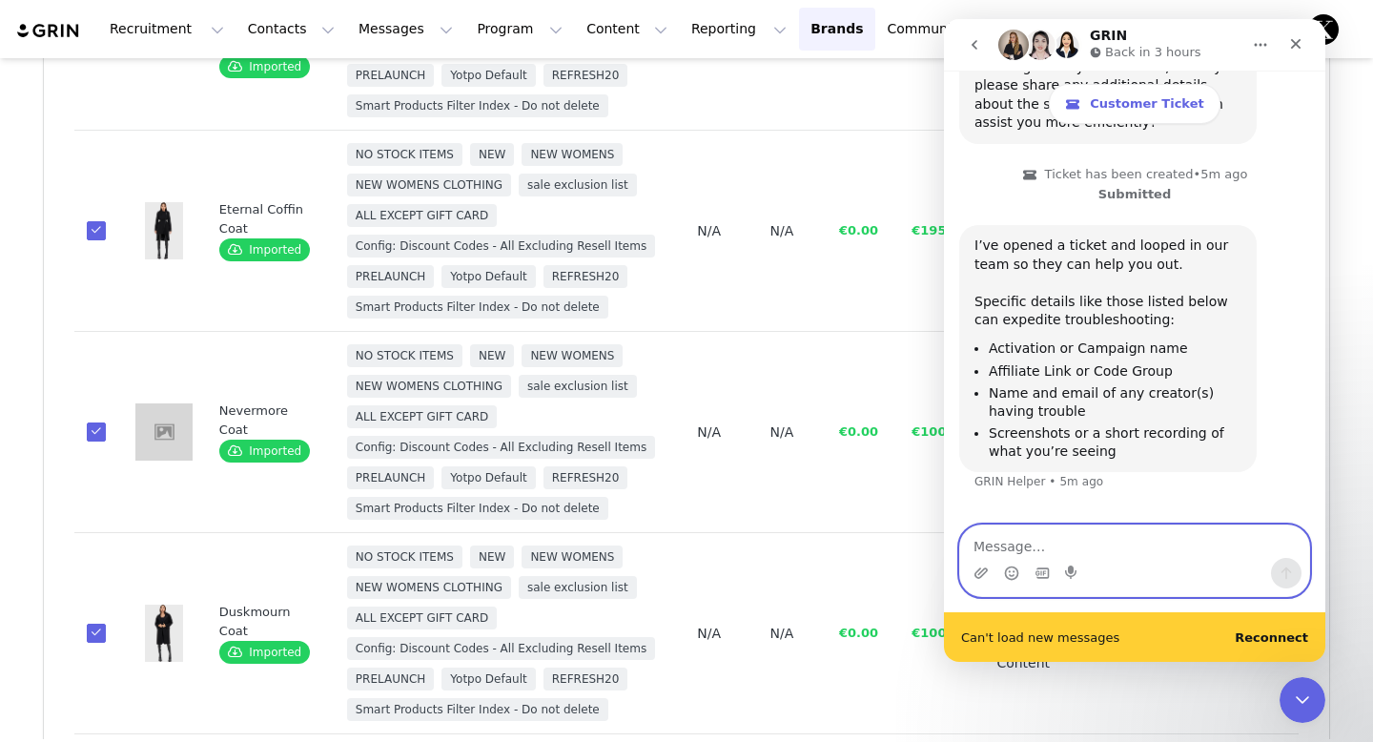
scroll to position [0, 0]
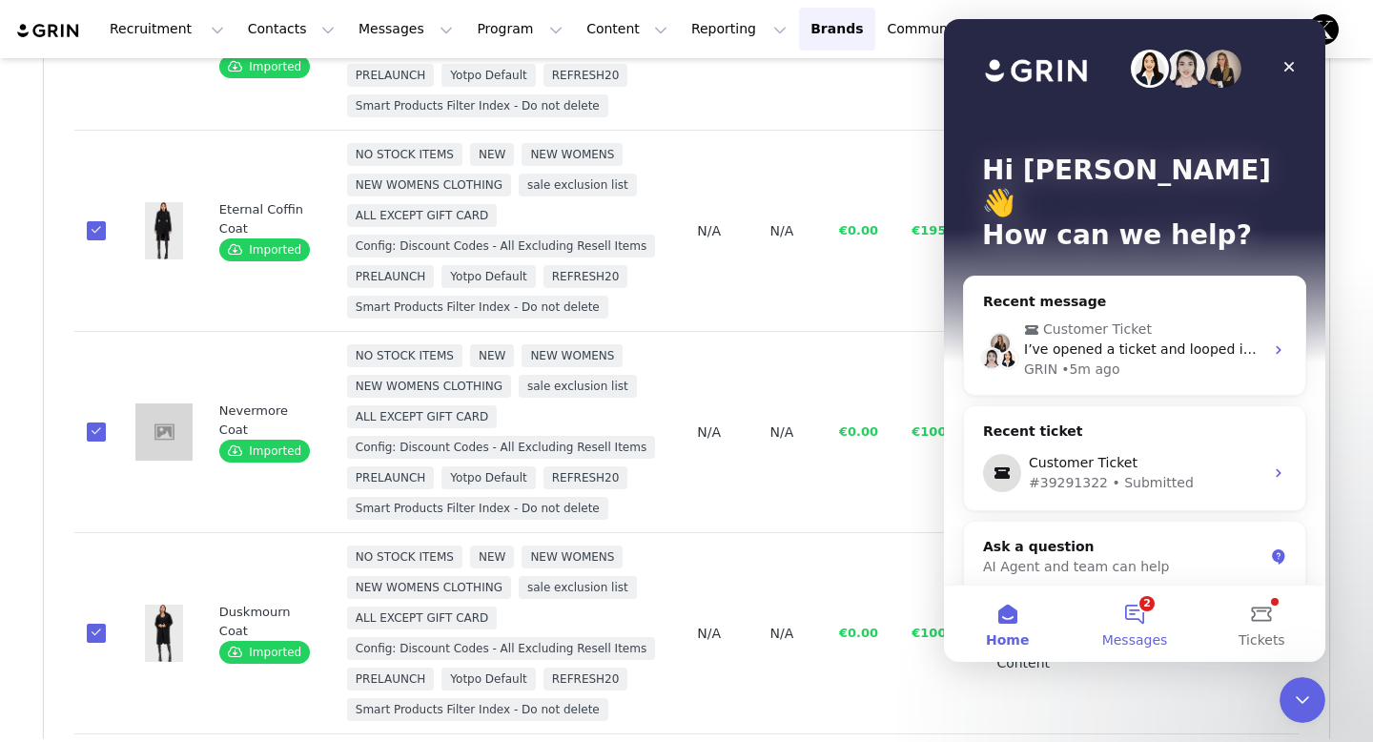
click at [1136, 602] on button "2 Messages" at bounding box center [1134, 624] width 127 height 76
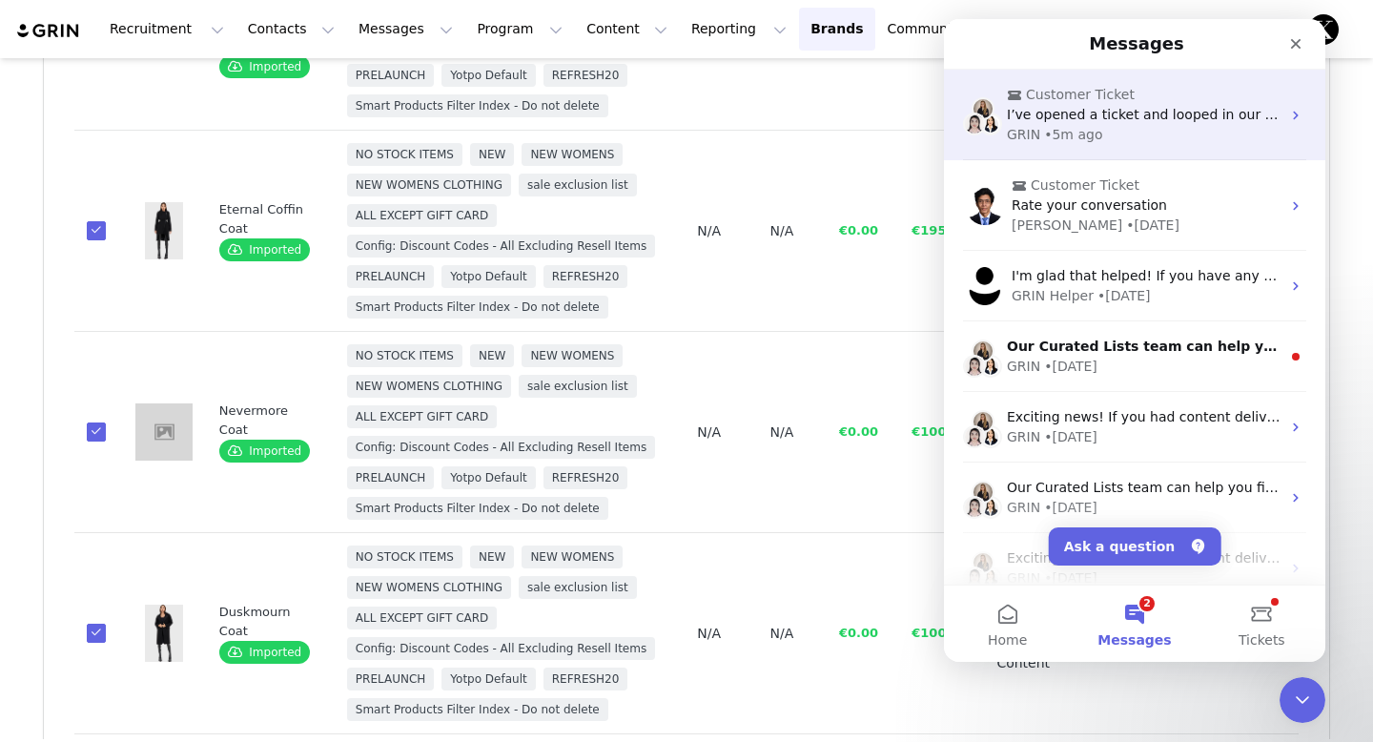
click at [1143, 134] on div "GRIN • 5m ago" at bounding box center [1144, 135] width 274 height 20
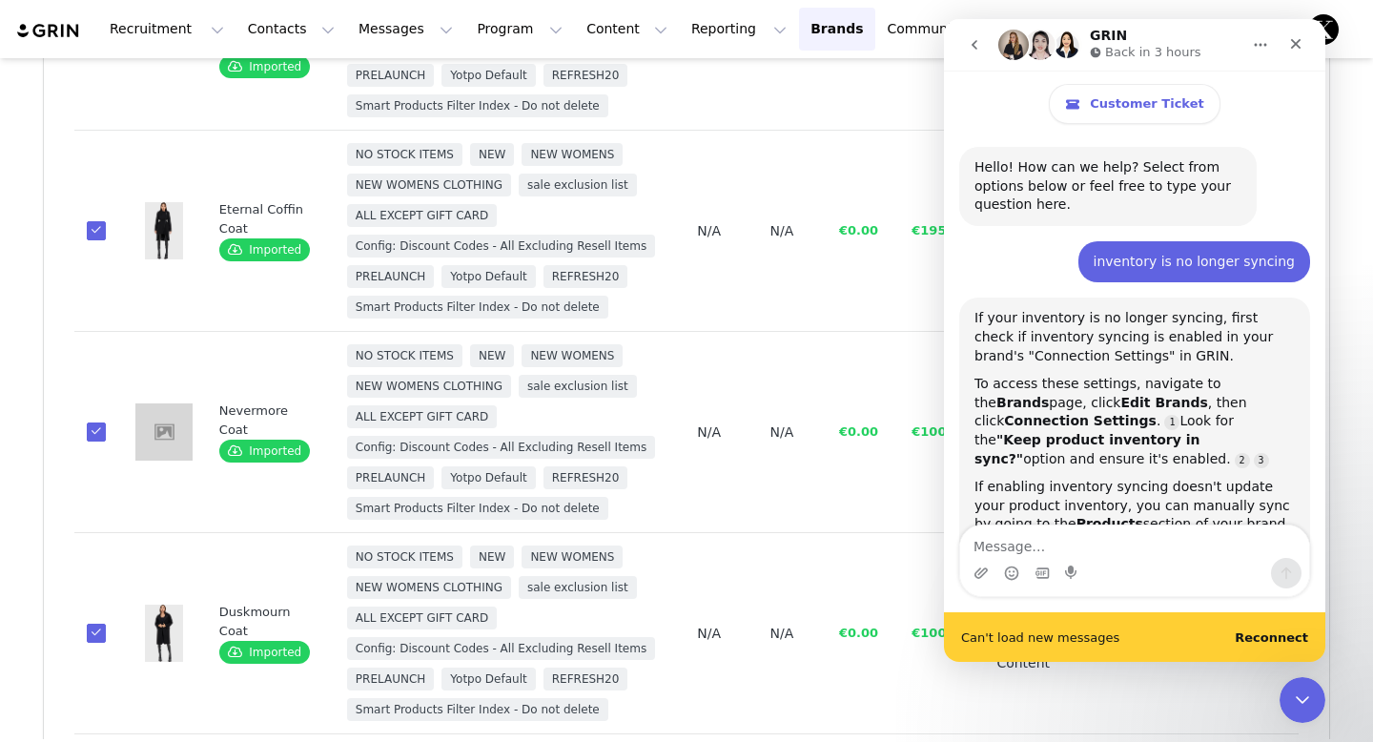
scroll to position [1001, 0]
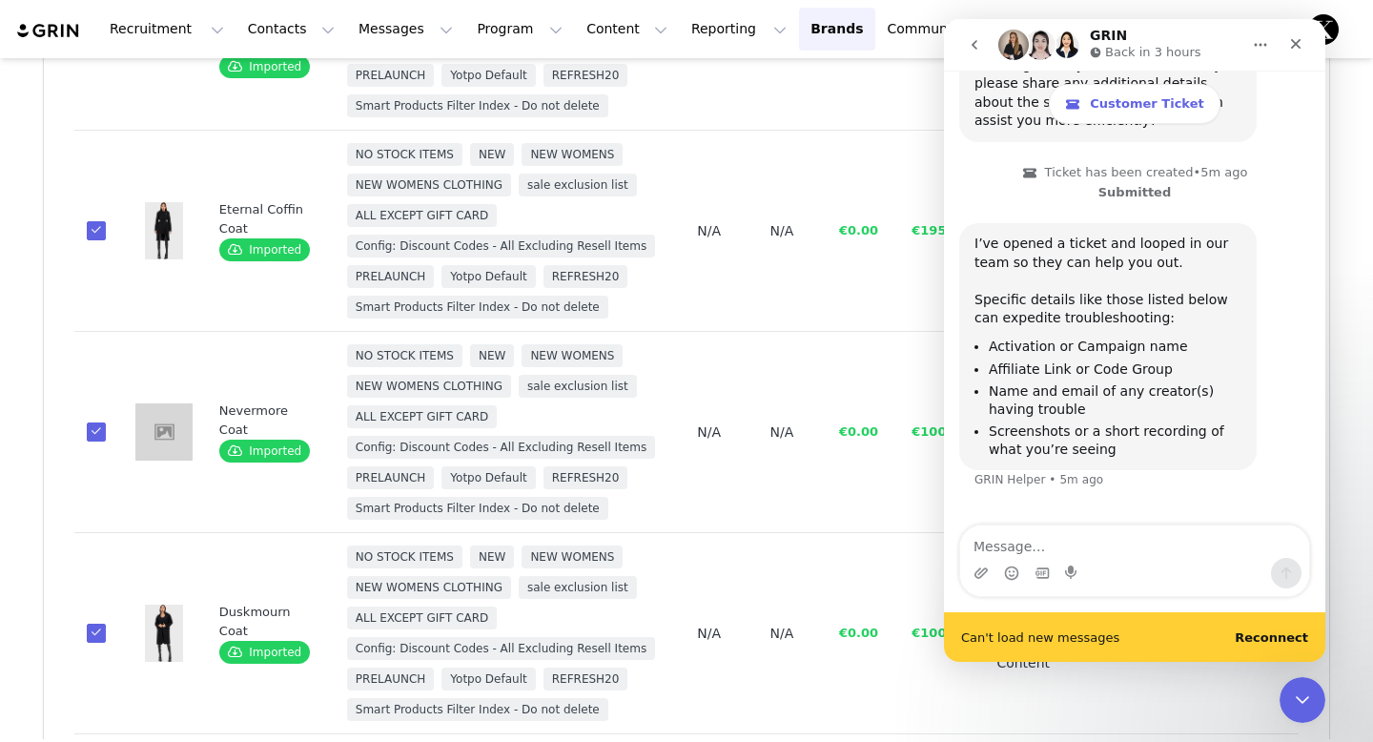
click at [1266, 638] on b "Reconnect" at bounding box center [1271, 637] width 73 height 14
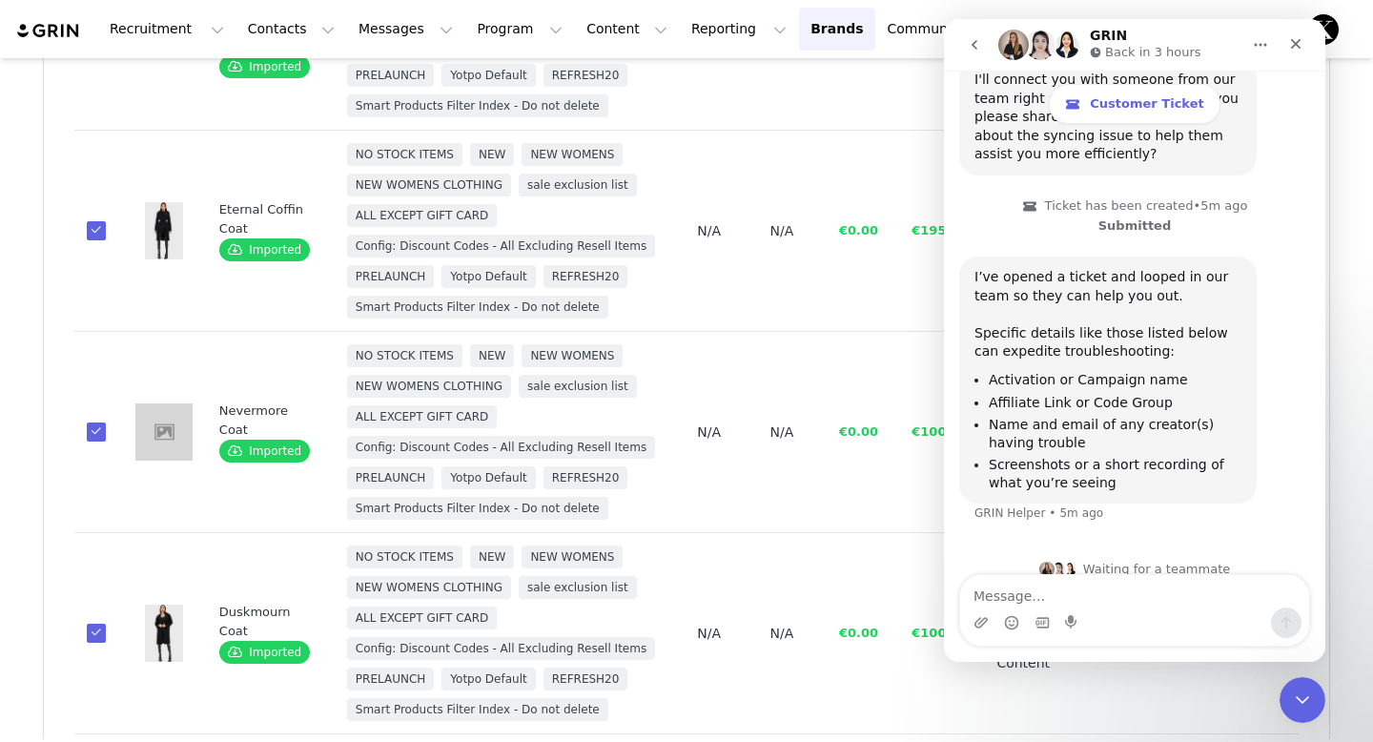
scroll to position [952, 0]
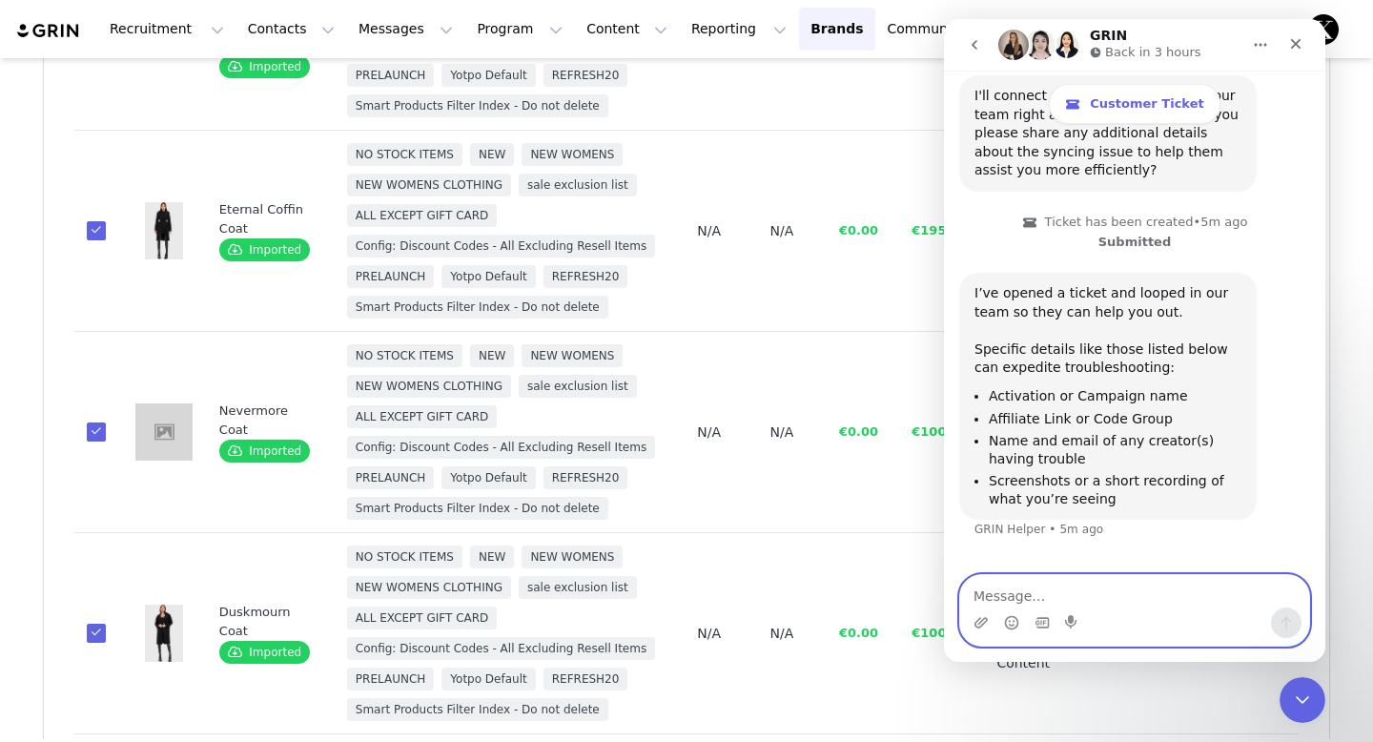
click at [1119, 590] on textarea "Message…" at bounding box center [1134, 591] width 349 height 32
type textarea "i"
type textarea "-across all regions and a variety of products"
click at [1279, 629] on icon "Send a message…" at bounding box center [1286, 622] width 15 height 15
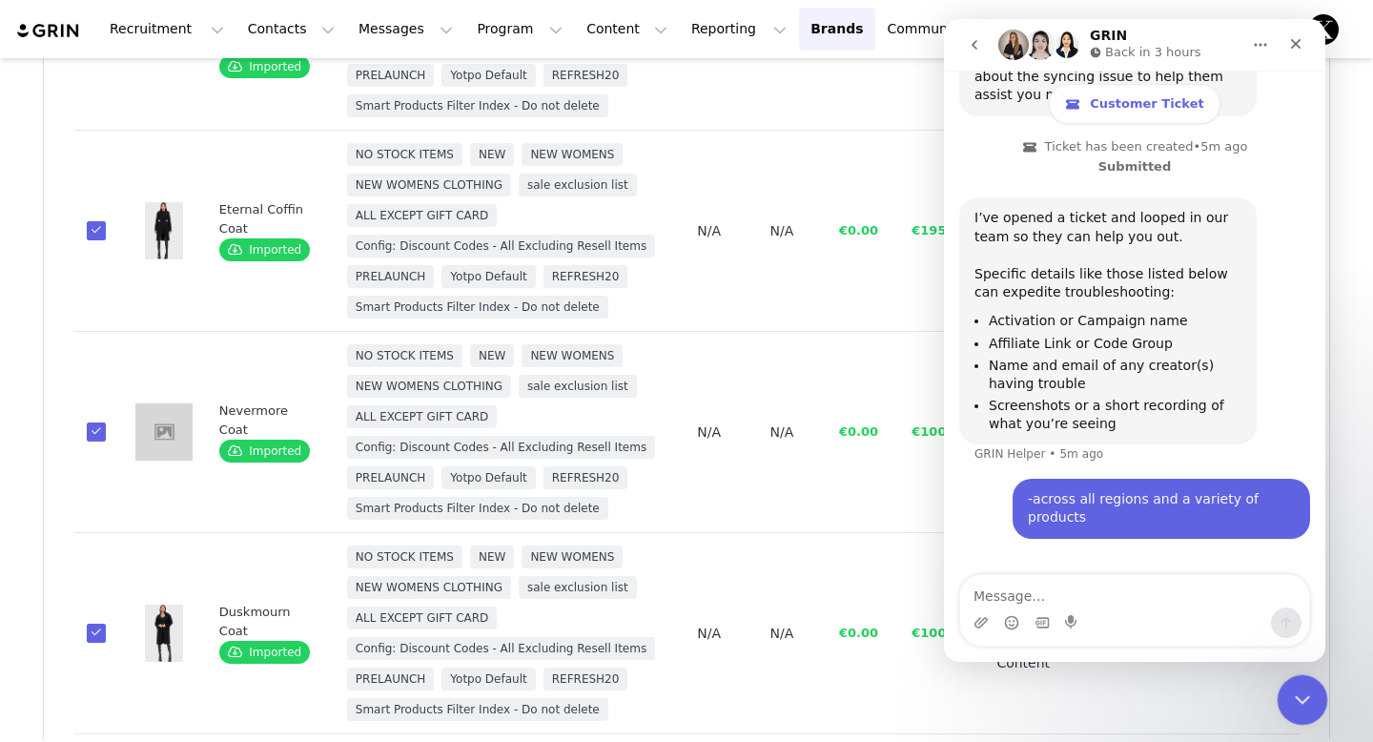
click at [1306, 707] on icon "Close Intercom Messenger" at bounding box center [1299, 697] width 23 height 23
